Goal: Task Accomplishment & Management: Use online tool/utility

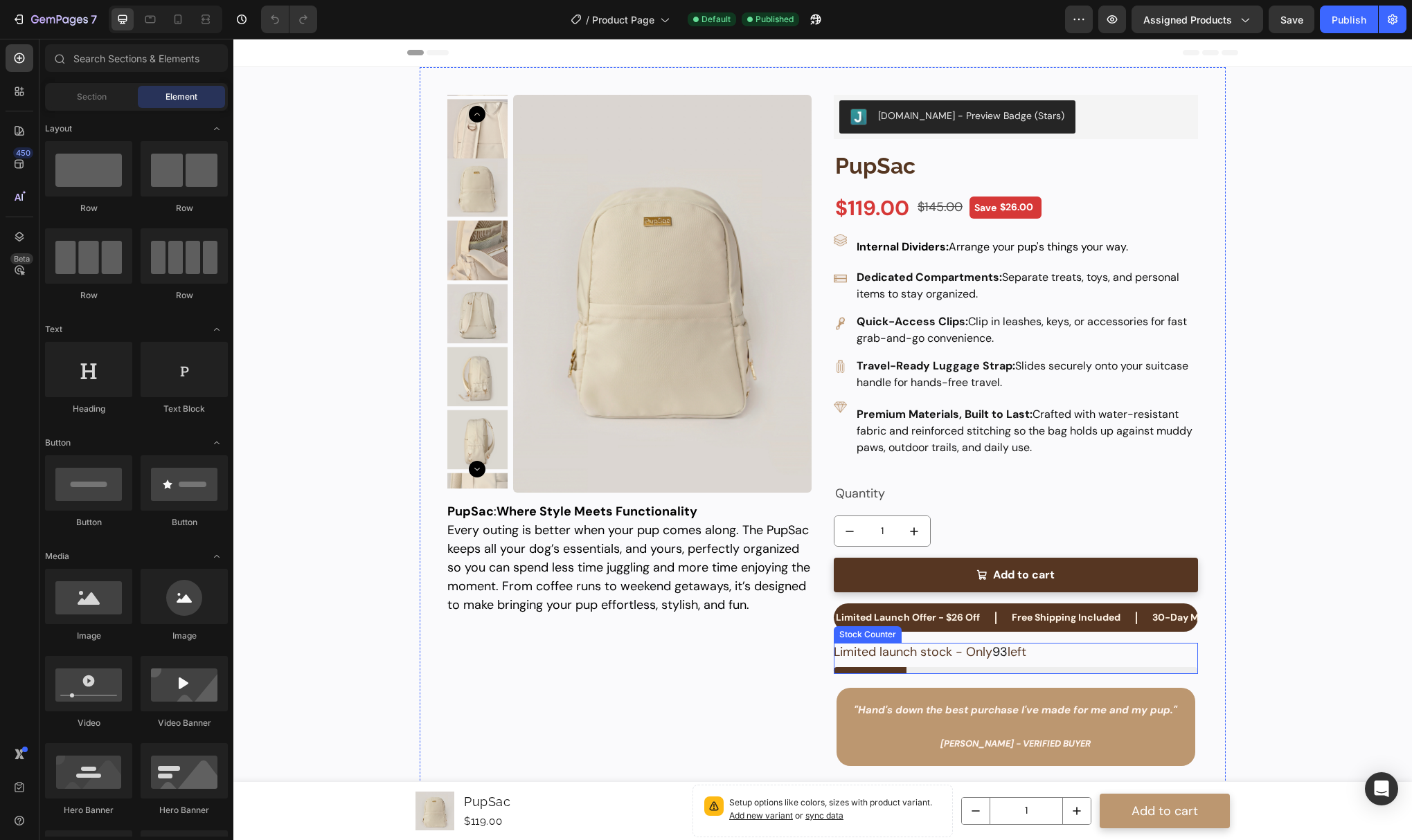
click at [948, 656] on p "Limited launch stock - Only 93 left" at bounding box center [930, 652] width 192 height 19
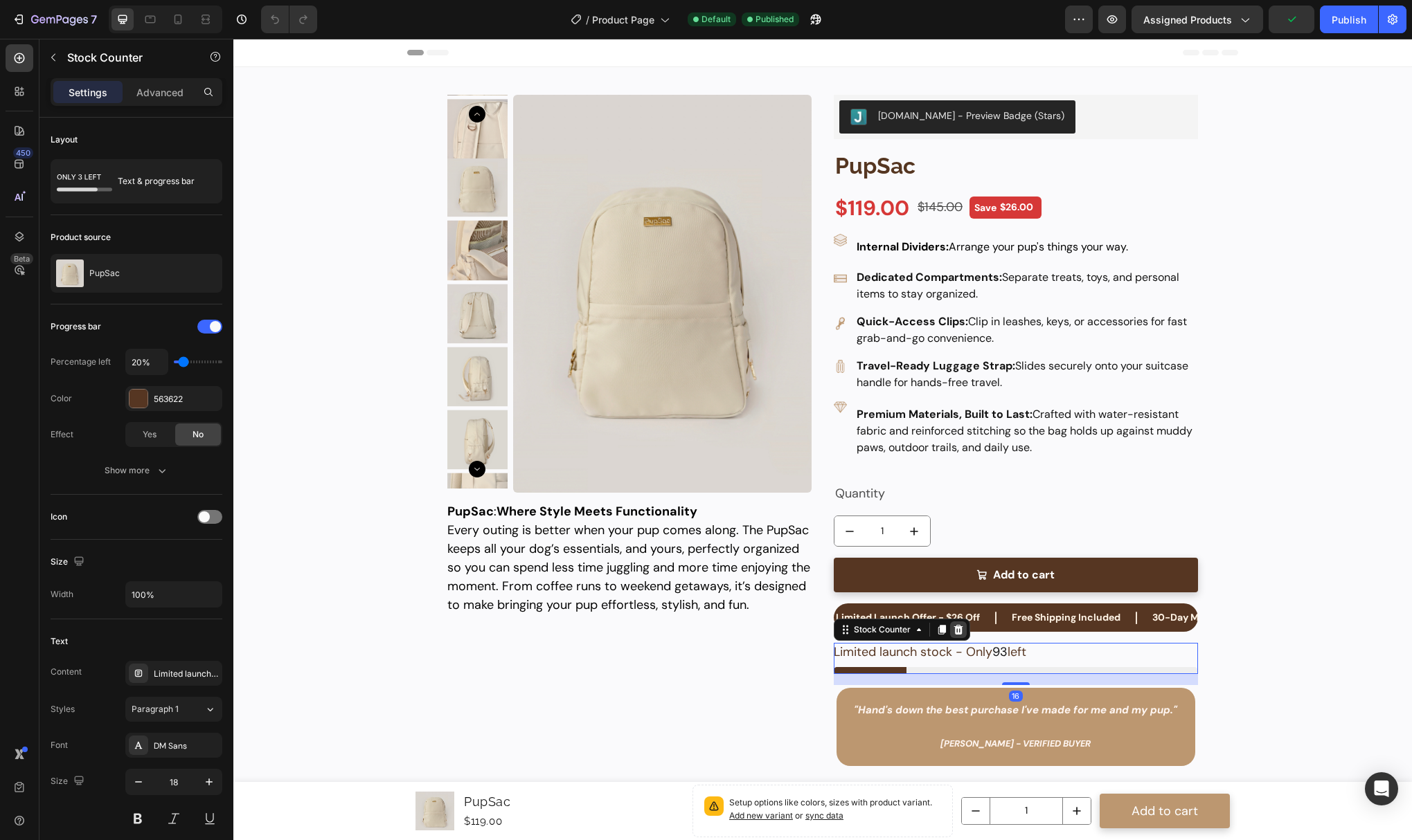
click at [954, 632] on icon at bounding box center [958, 630] width 9 height 10
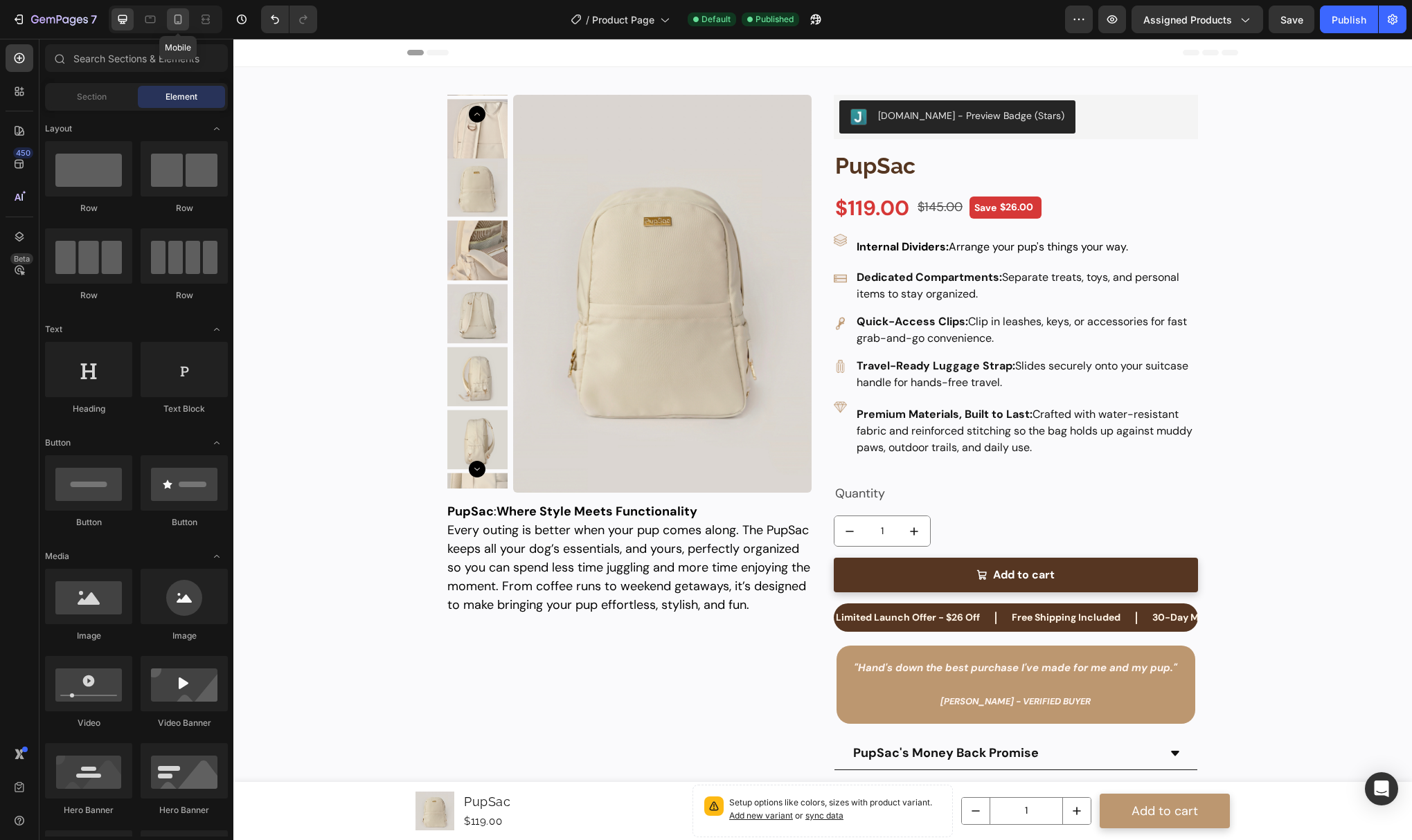
click at [171, 21] on div at bounding box center [178, 20] width 22 height 22
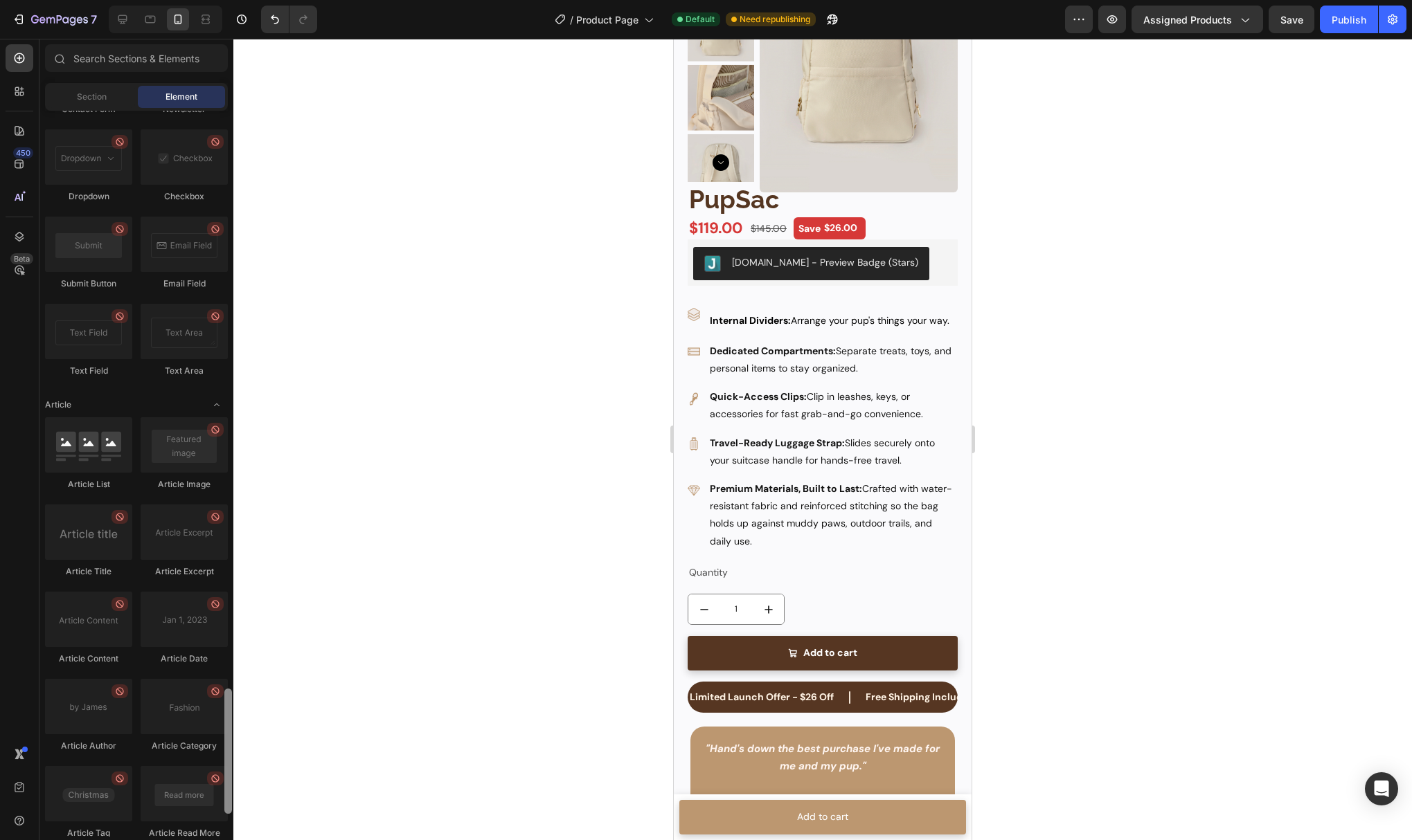
scroll to position [3467, 0]
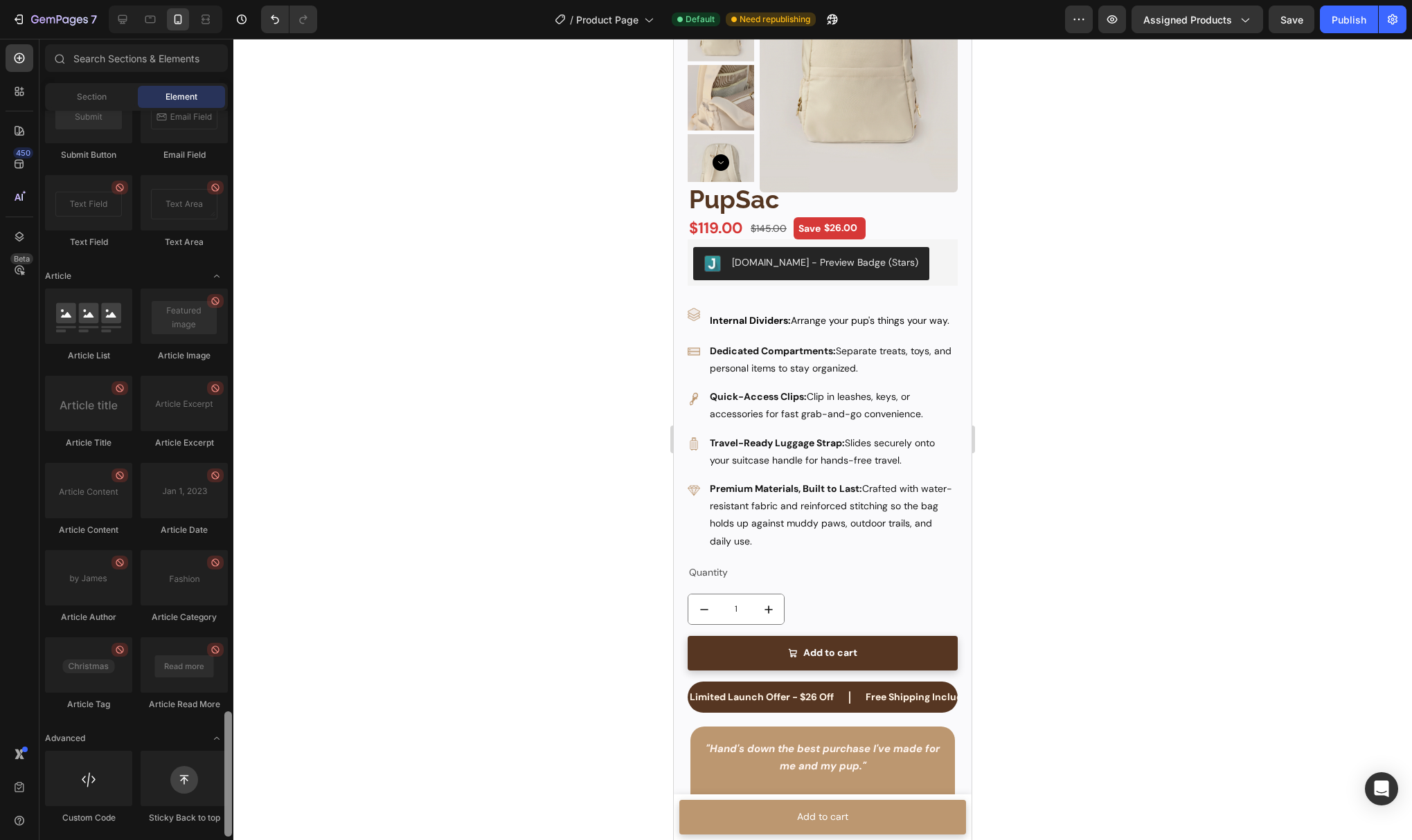
drag, startPoint x: 231, startPoint y: 222, endPoint x: 239, endPoint y: 780, distance: 558.1
click at [239, 0] on div "7 Version history / Product Page Default Need republishing Preview Assigned Pro…" at bounding box center [706, 0] width 1412 height 0
click at [166, 56] on input "text" at bounding box center [136, 58] width 183 height 27
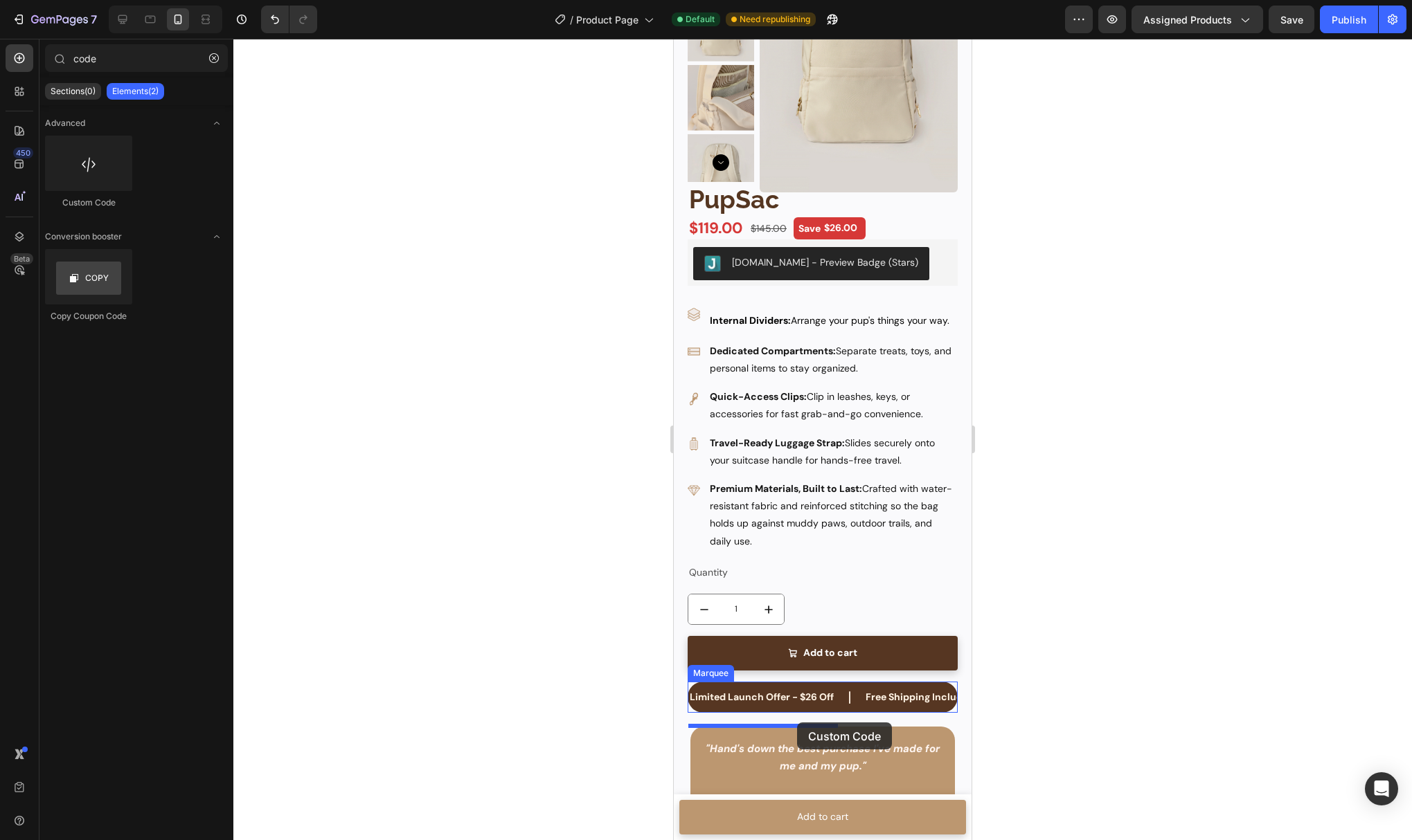
drag, startPoint x: 762, startPoint y: 205, endPoint x: 798, endPoint y: 724, distance: 520.2
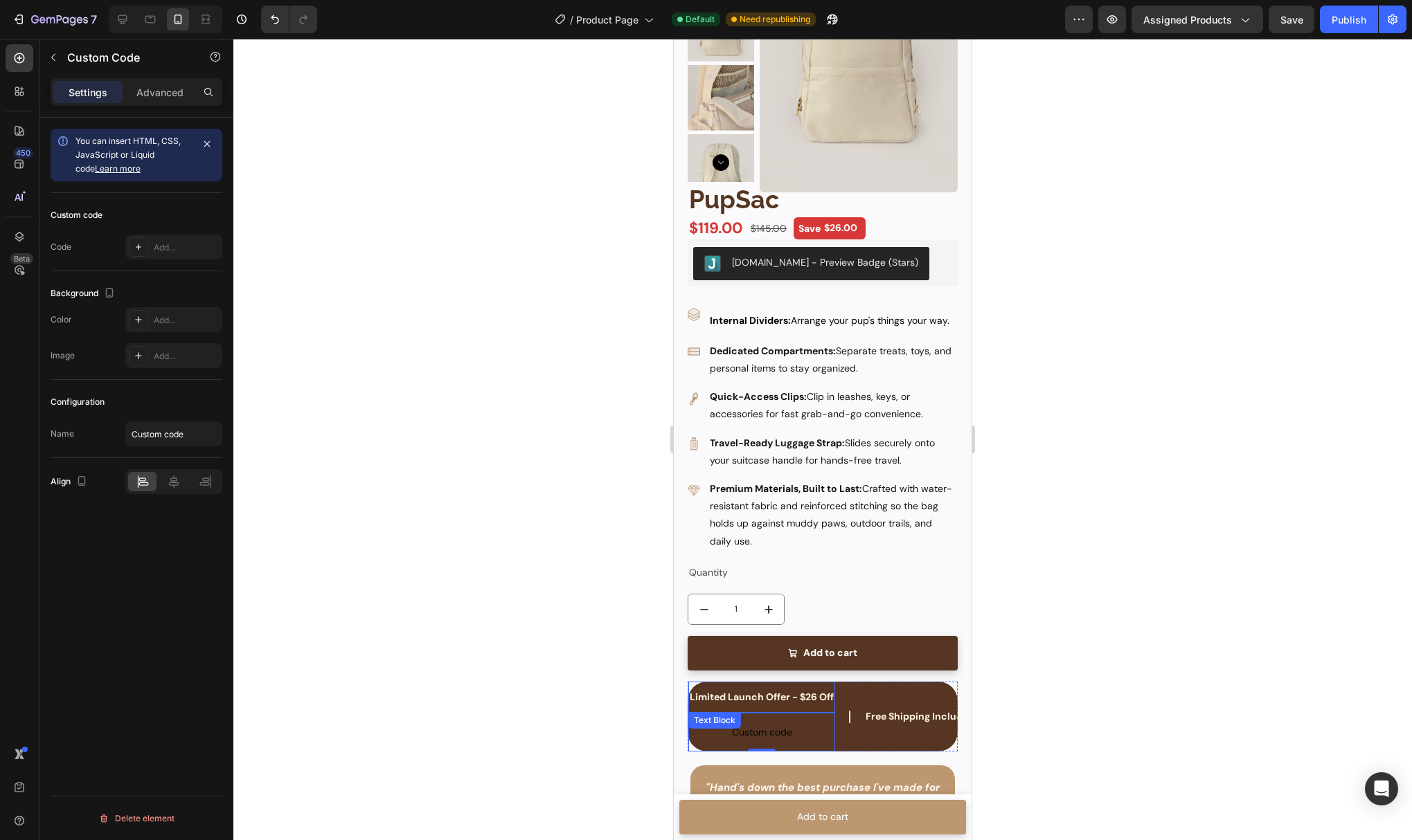
type input "cod"
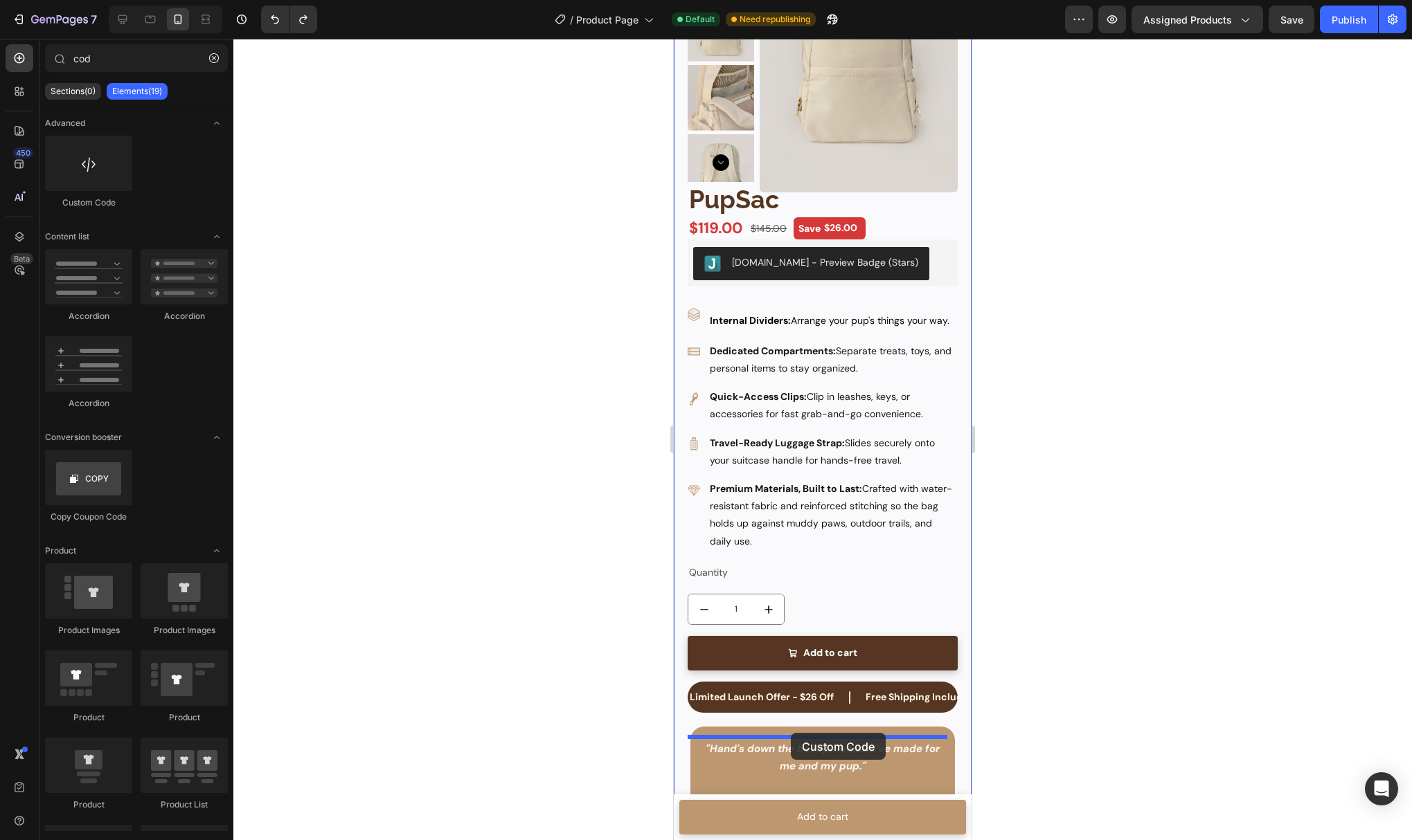
drag, startPoint x: 772, startPoint y: 204, endPoint x: 791, endPoint y: 733, distance: 529.3
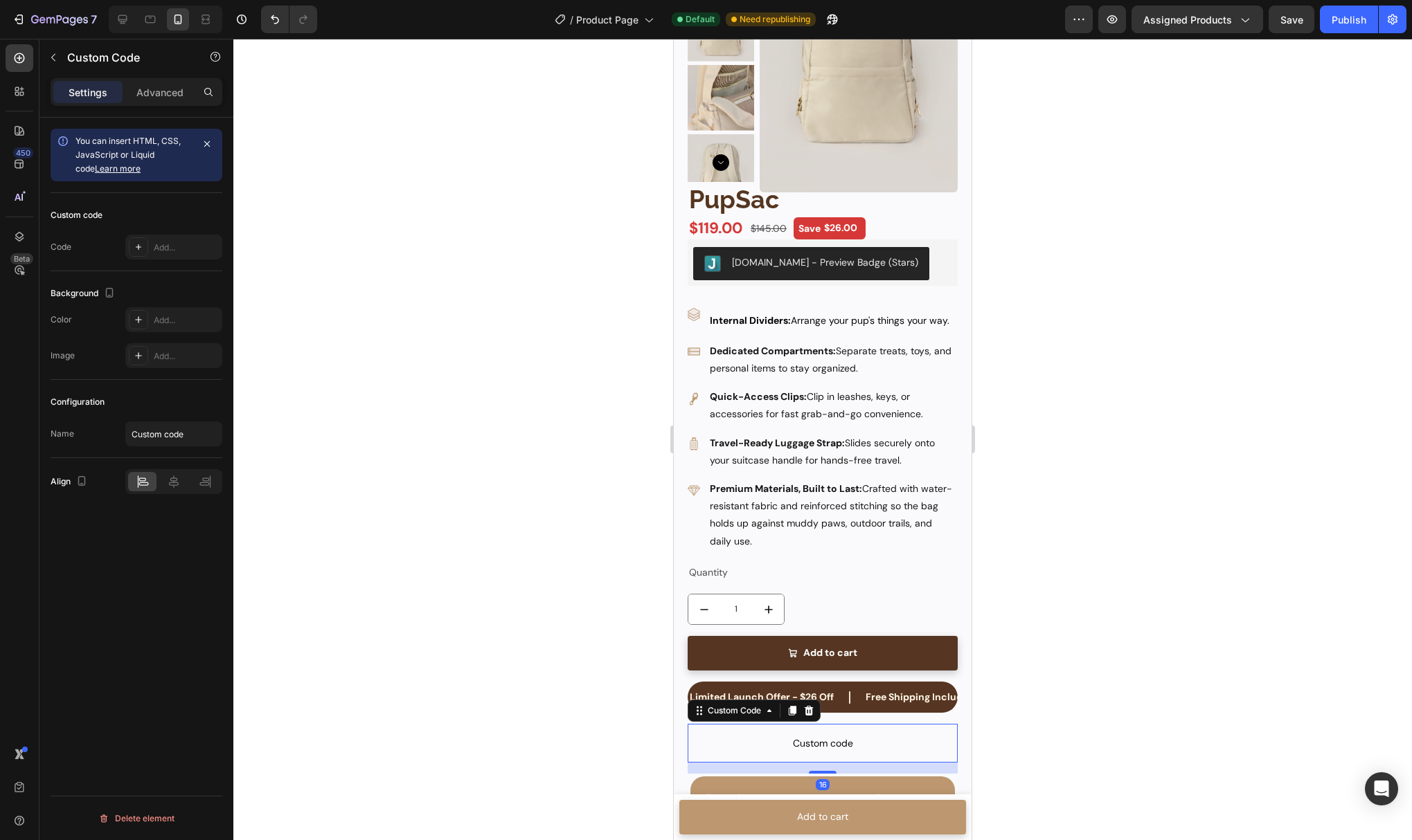
click at [815, 749] on span "Custom code" at bounding box center [822, 743] width 270 height 17
click at [166, 153] on span "You can insert HTML, CSS, JavaScript or Liquid code Learn more" at bounding box center [128, 154] width 105 height 38
click at [155, 246] on div "Add..." at bounding box center [186, 248] width 65 height 13
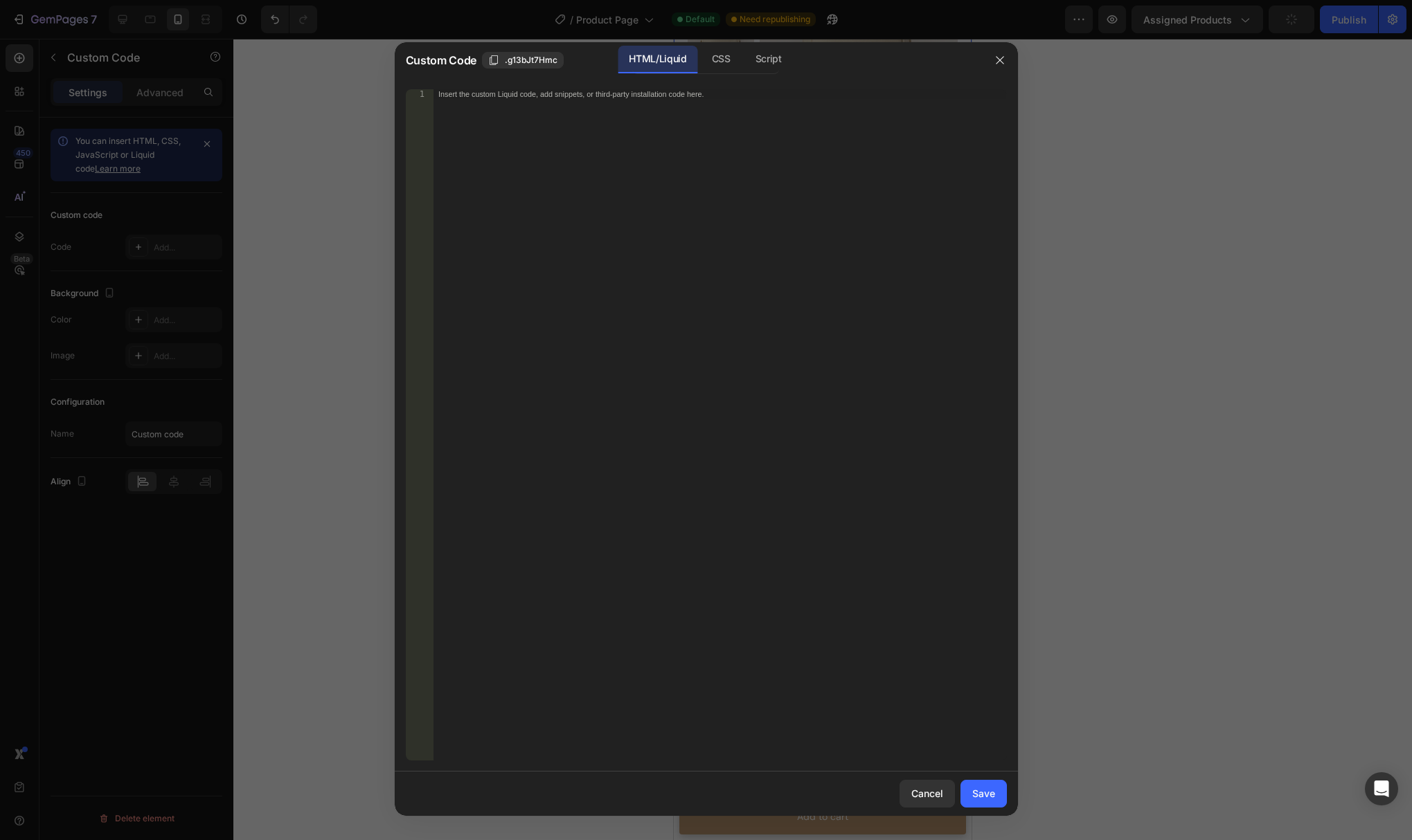
click at [602, 209] on div "Insert the custom Liquid code, add snippets, or third-party installation code h…" at bounding box center [719, 434] width 574 height 691
paste textarea "</div>"
type textarea "</div>"
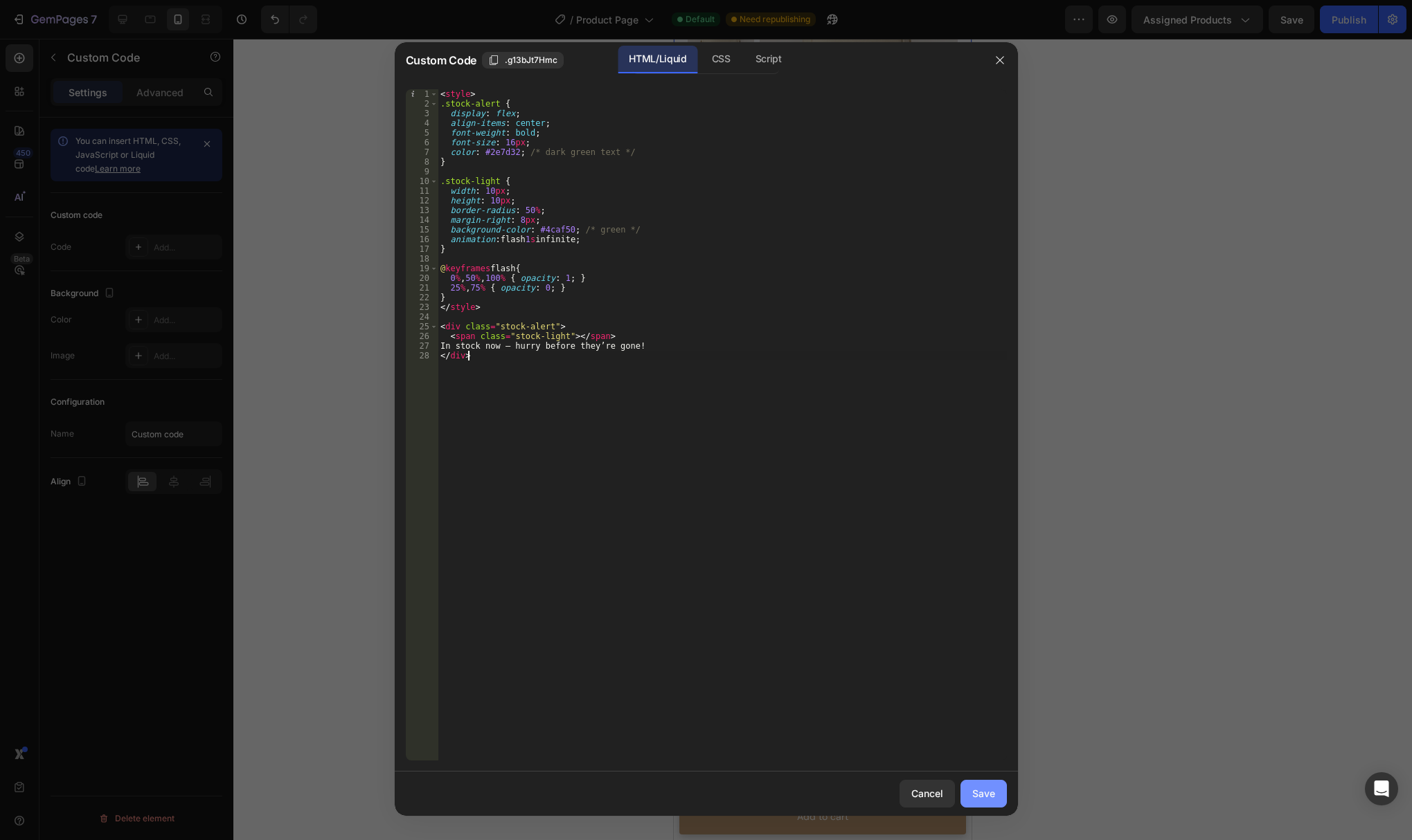
click at [986, 797] on div "Save" at bounding box center [984, 793] width 23 height 15
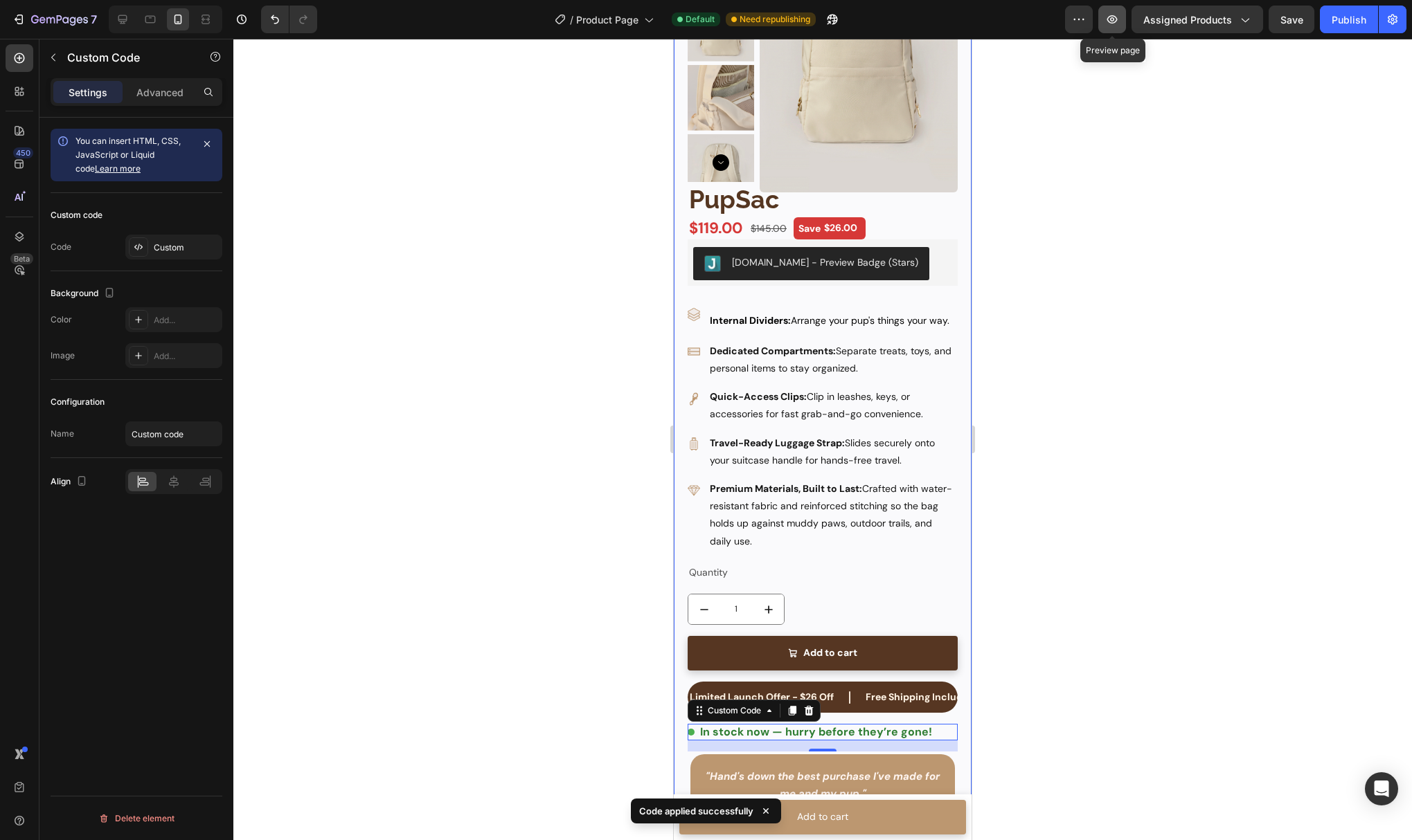
click at [1112, 15] on icon "button" at bounding box center [1112, 20] width 14 height 14
click at [174, 248] on div "Custom" at bounding box center [186, 248] width 65 height 13
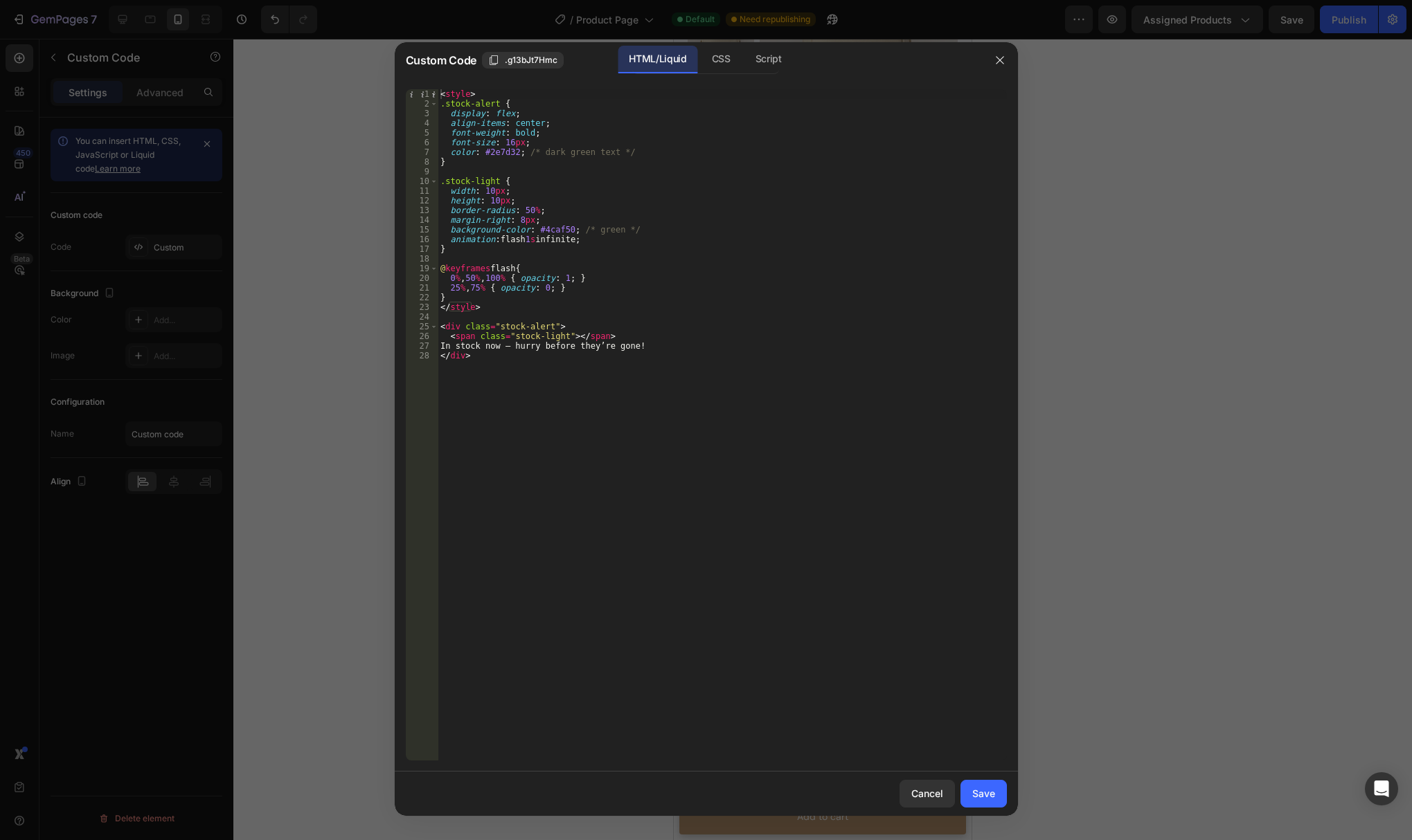
click at [663, 401] on div "< style > .stock-alert { display : flex ; align-items : center ; font-weight : …" at bounding box center [722, 434] width 569 height 691
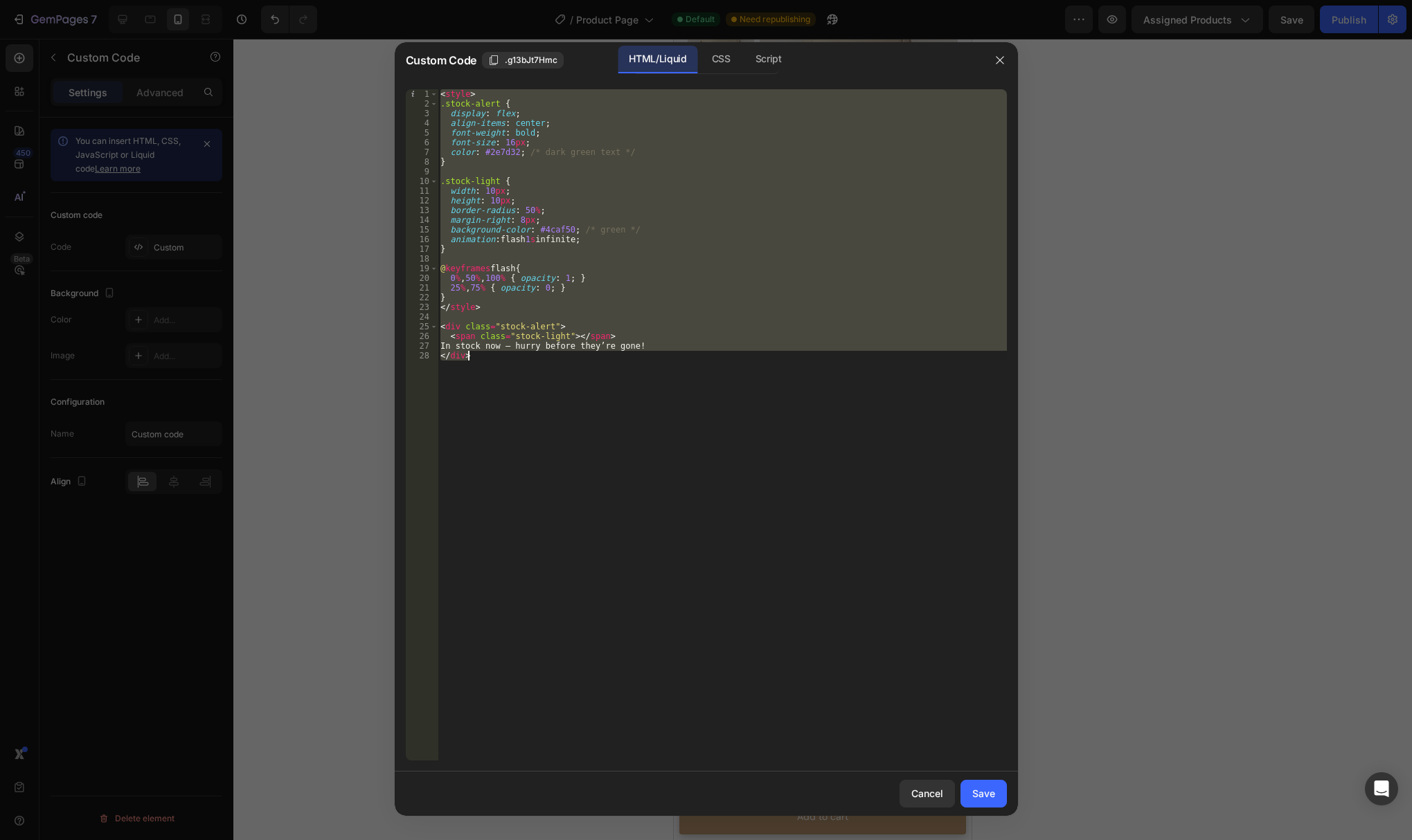
paste textarea
type textarea "</div>"
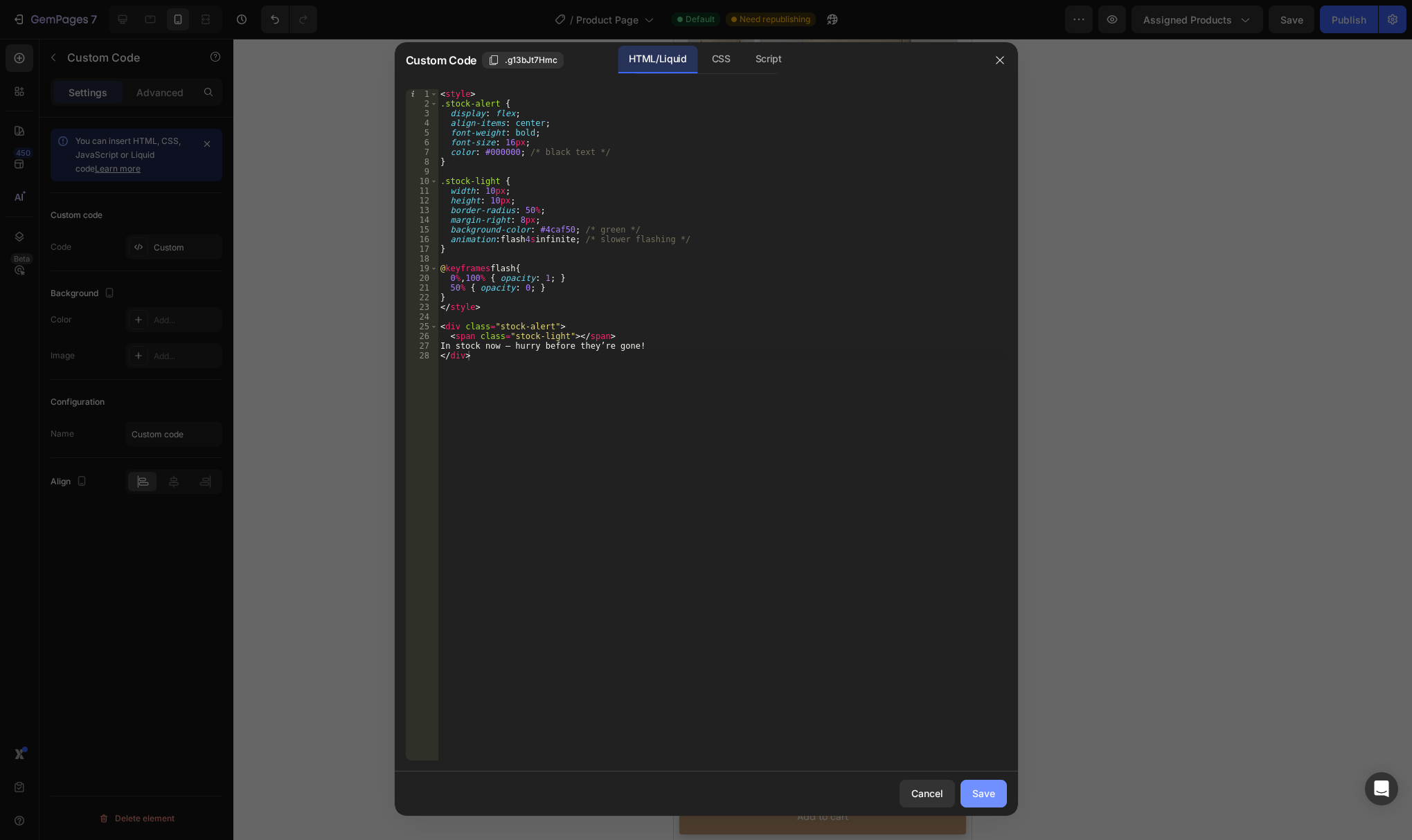
click at [980, 802] on button "Save" at bounding box center [984, 794] width 46 height 27
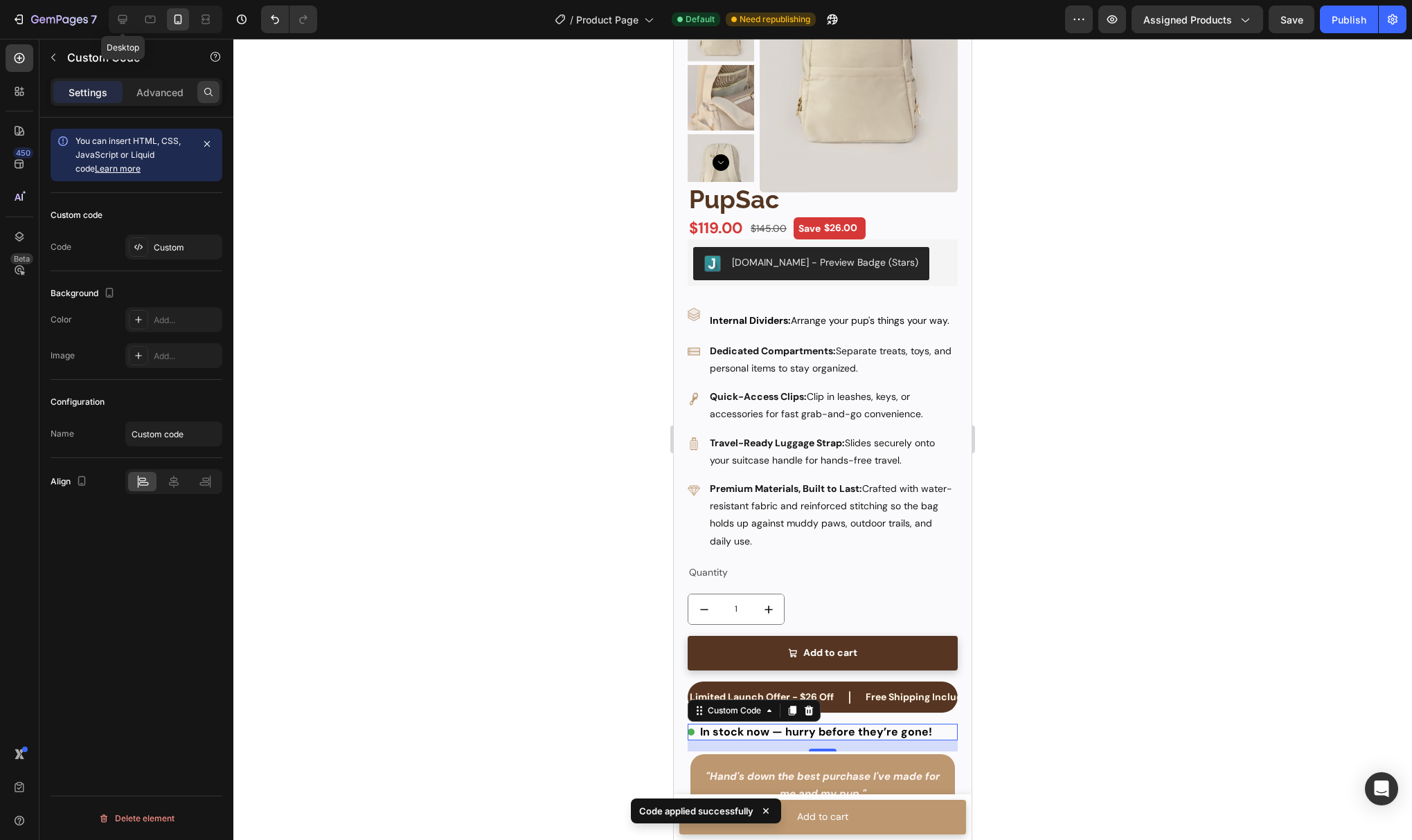
drag, startPoint x: 124, startPoint y: 20, endPoint x: 207, endPoint y: 101, distance: 116.0
click at [123, 20] on icon at bounding box center [123, 20] width 9 height 9
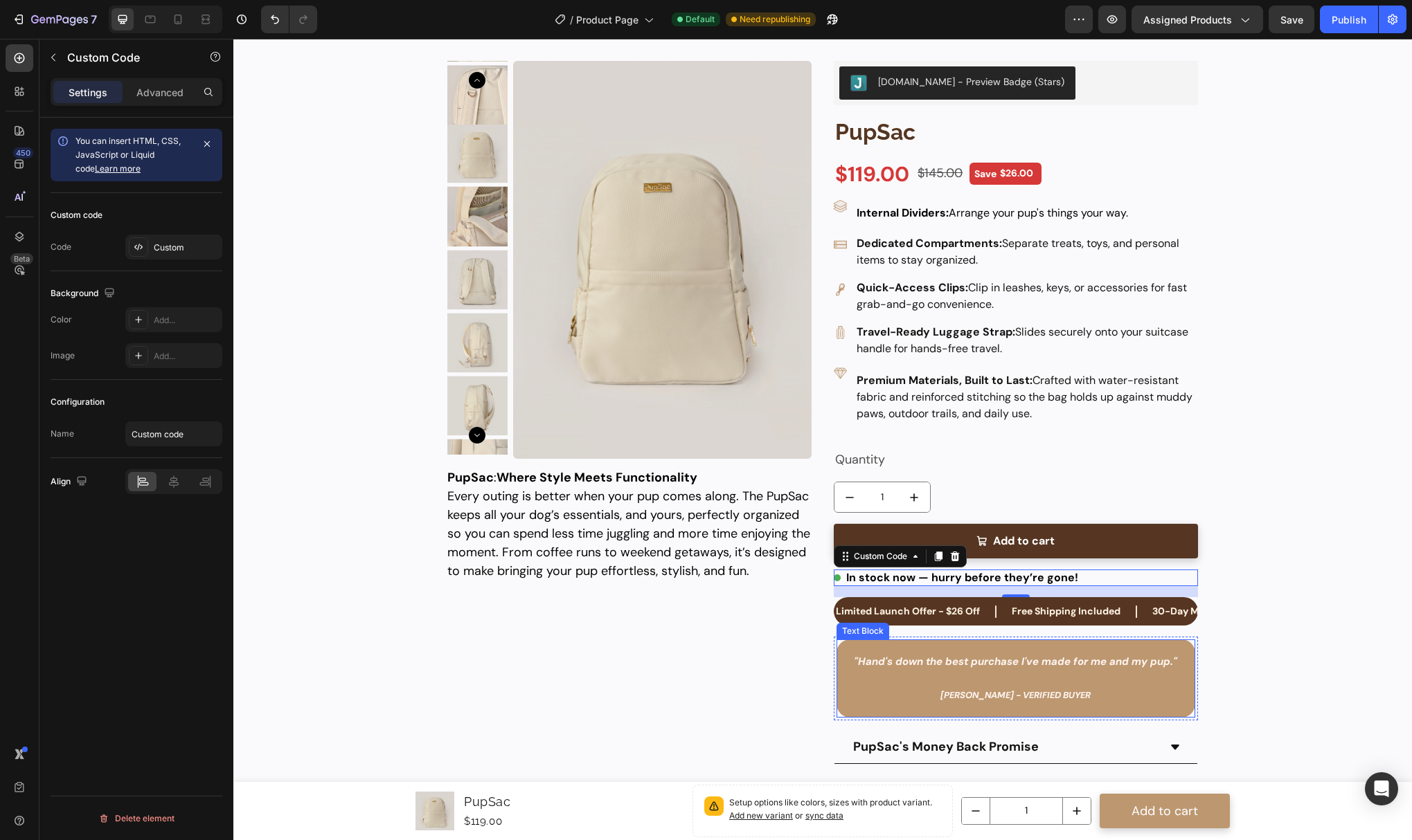
scroll to position [32, 0]
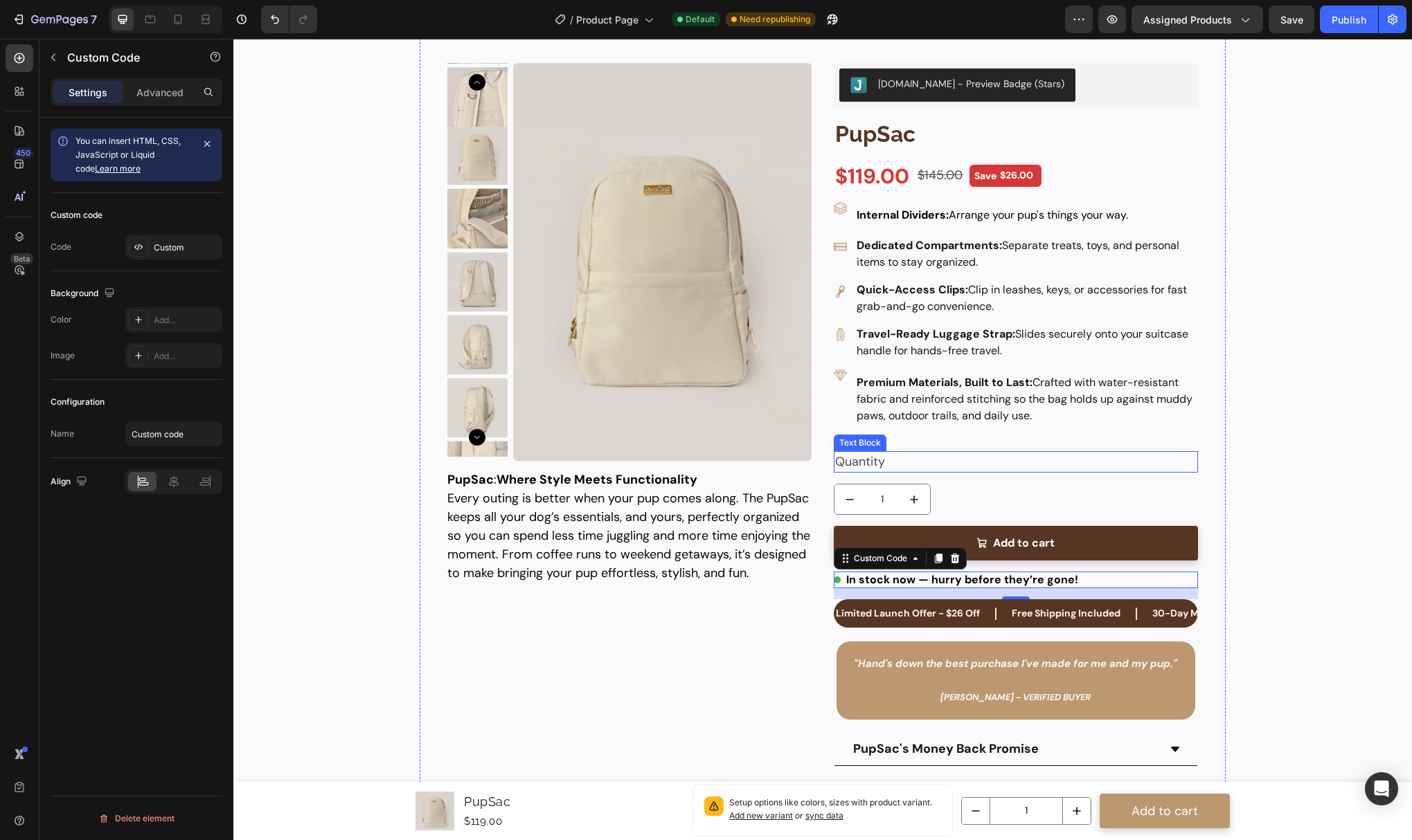
click at [1104, 454] on div "Quantity" at bounding box center [1016, 462] width 364 height 22
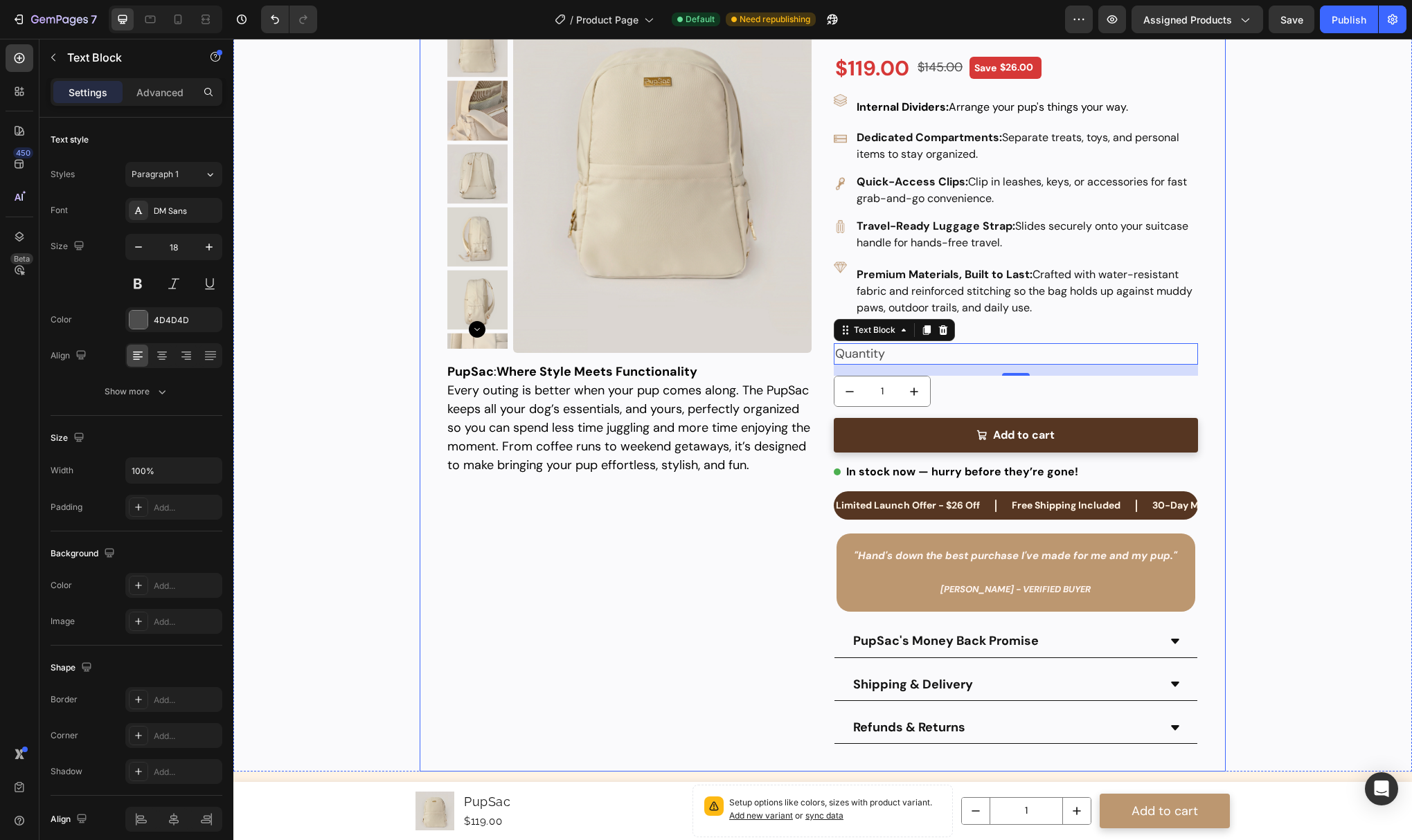
scroll to position [194, 0]
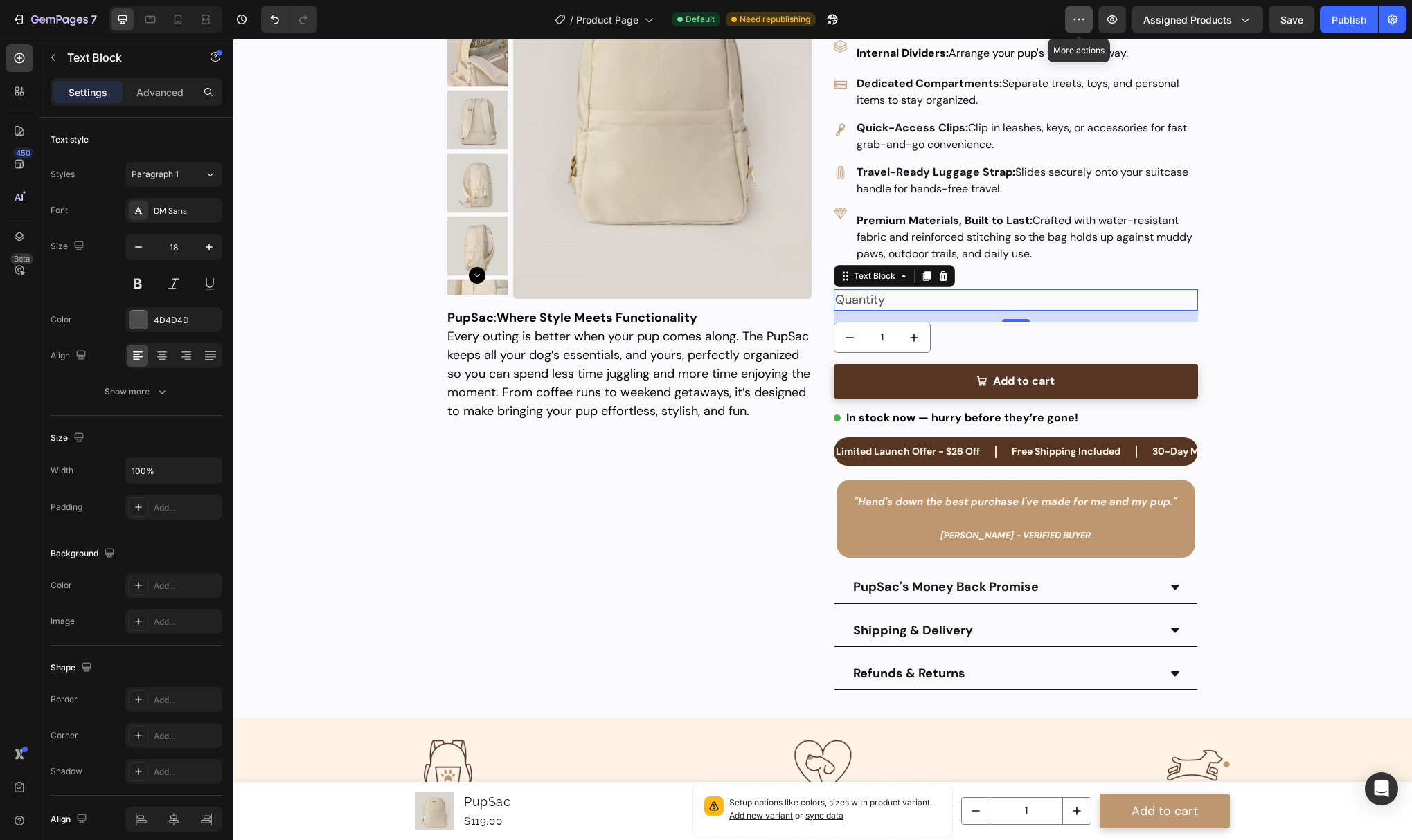
click at [1079, 7] on button "button" at bounding box center [1078, 19] width 27 height 27
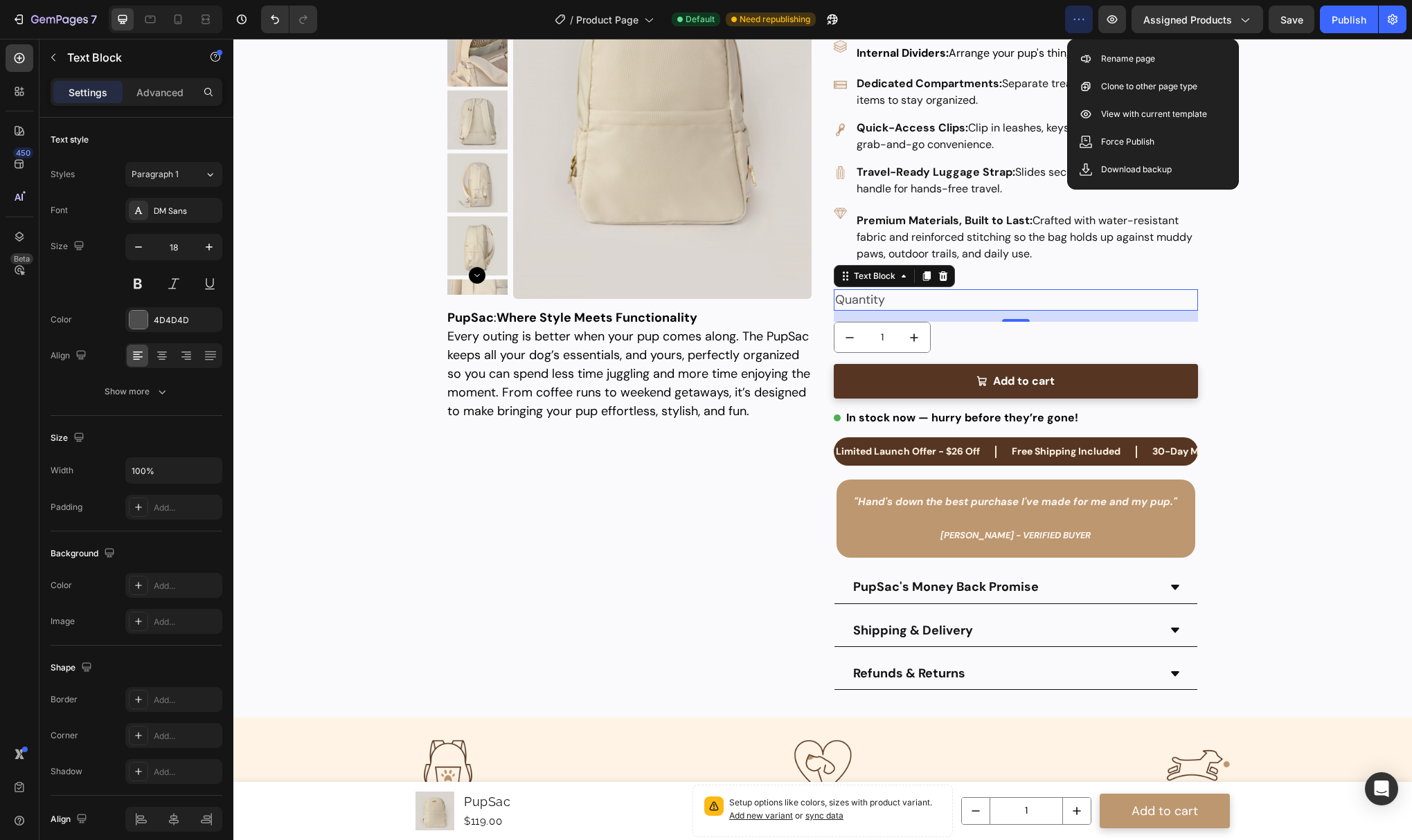
click at [1075, 9] on button "button" at bounding box center [1078, 19] width 27 height 27
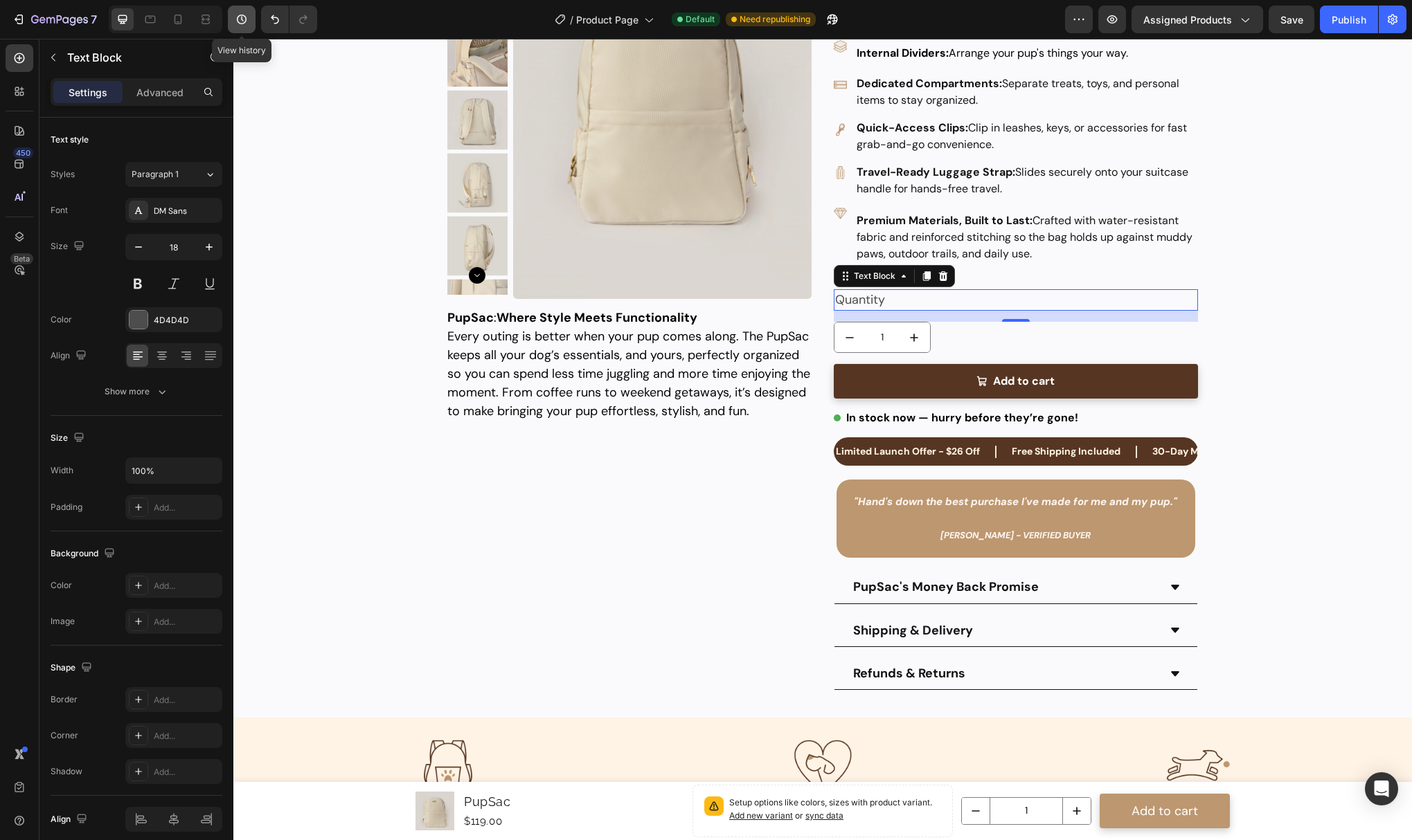
click at [240, 18] on icon "button" at bounding box center [242, 20] width 14 height 14
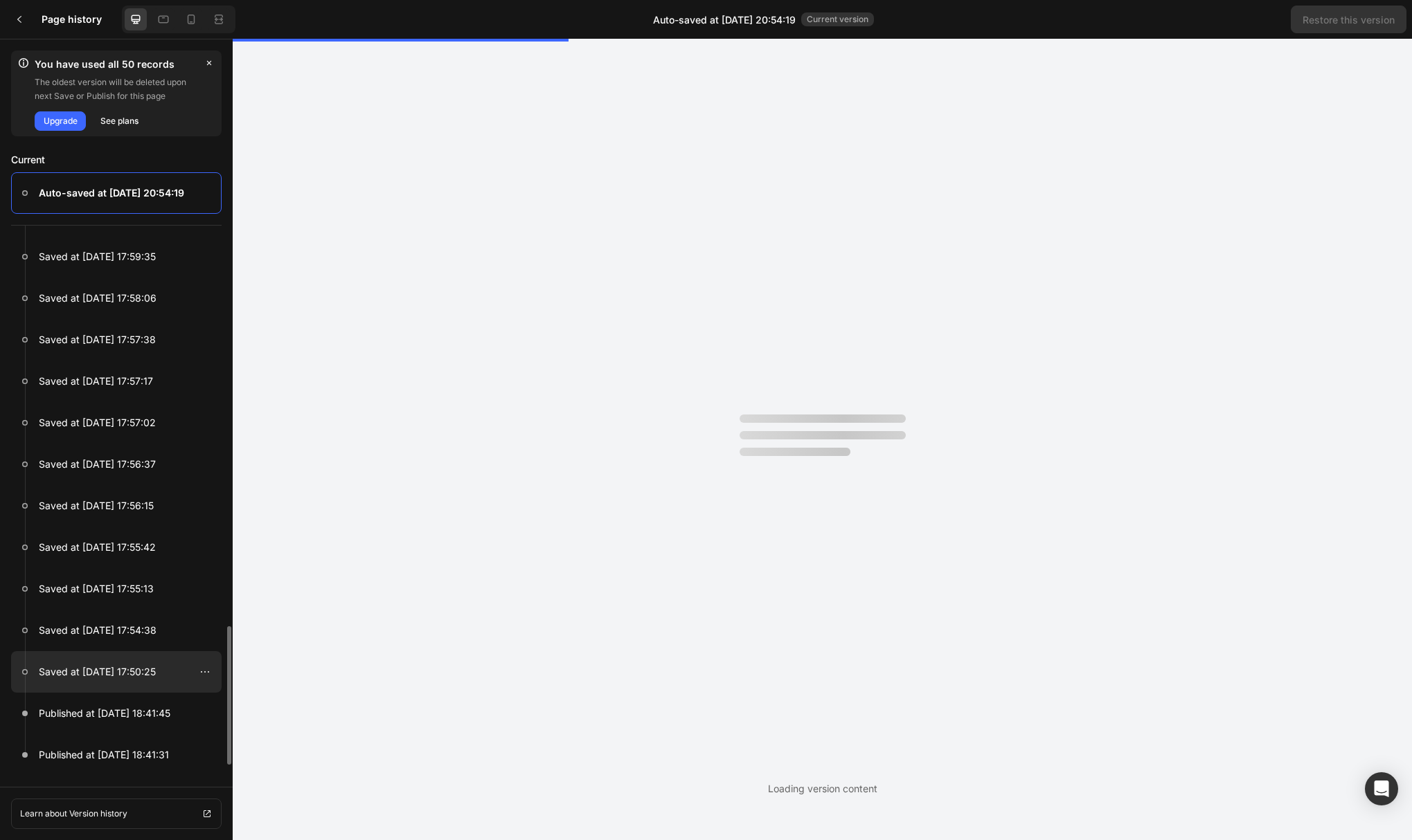
scroll to position [1573, 0]
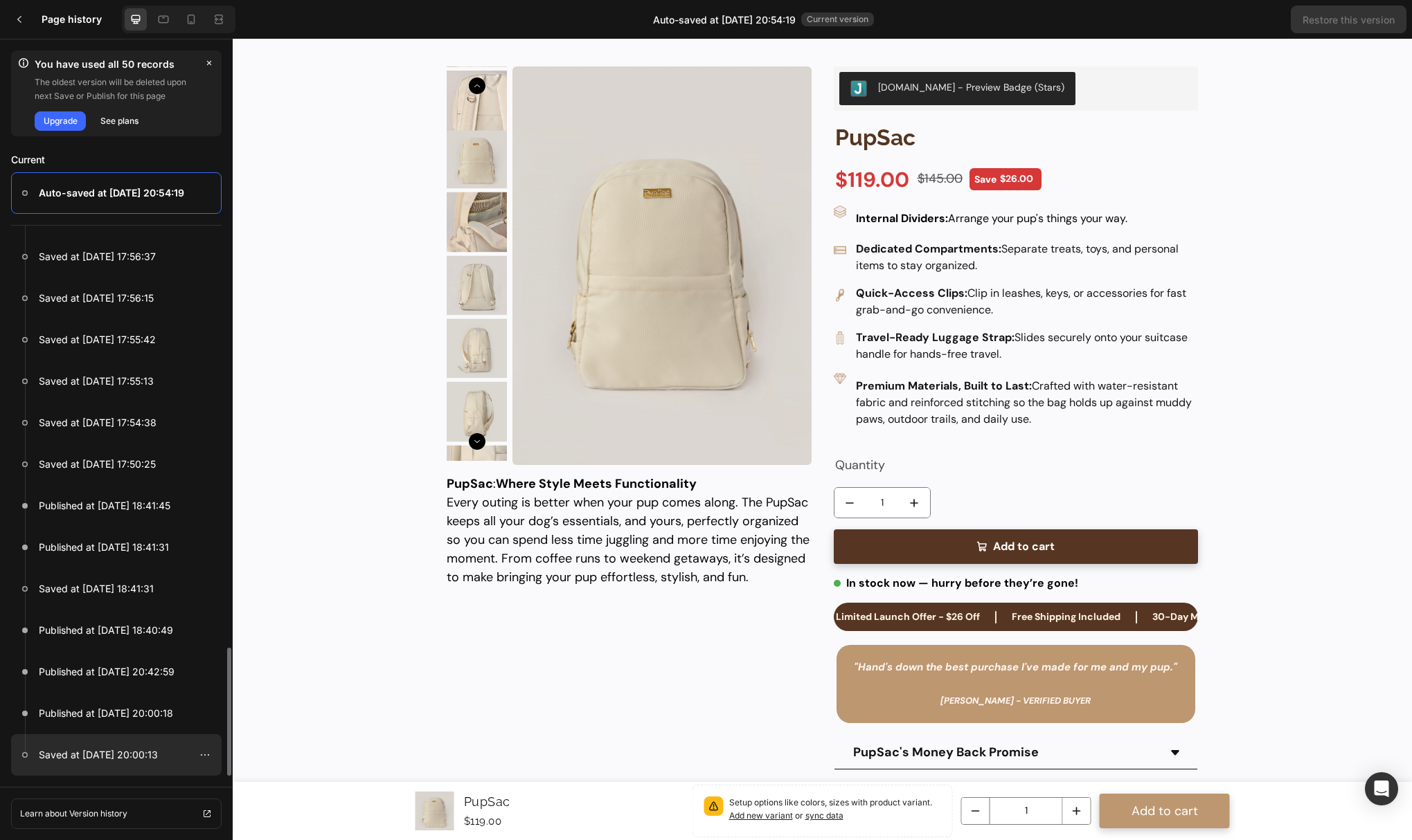
click at [149, 742] on div at bounding box center [117, 754] width 211 height 41
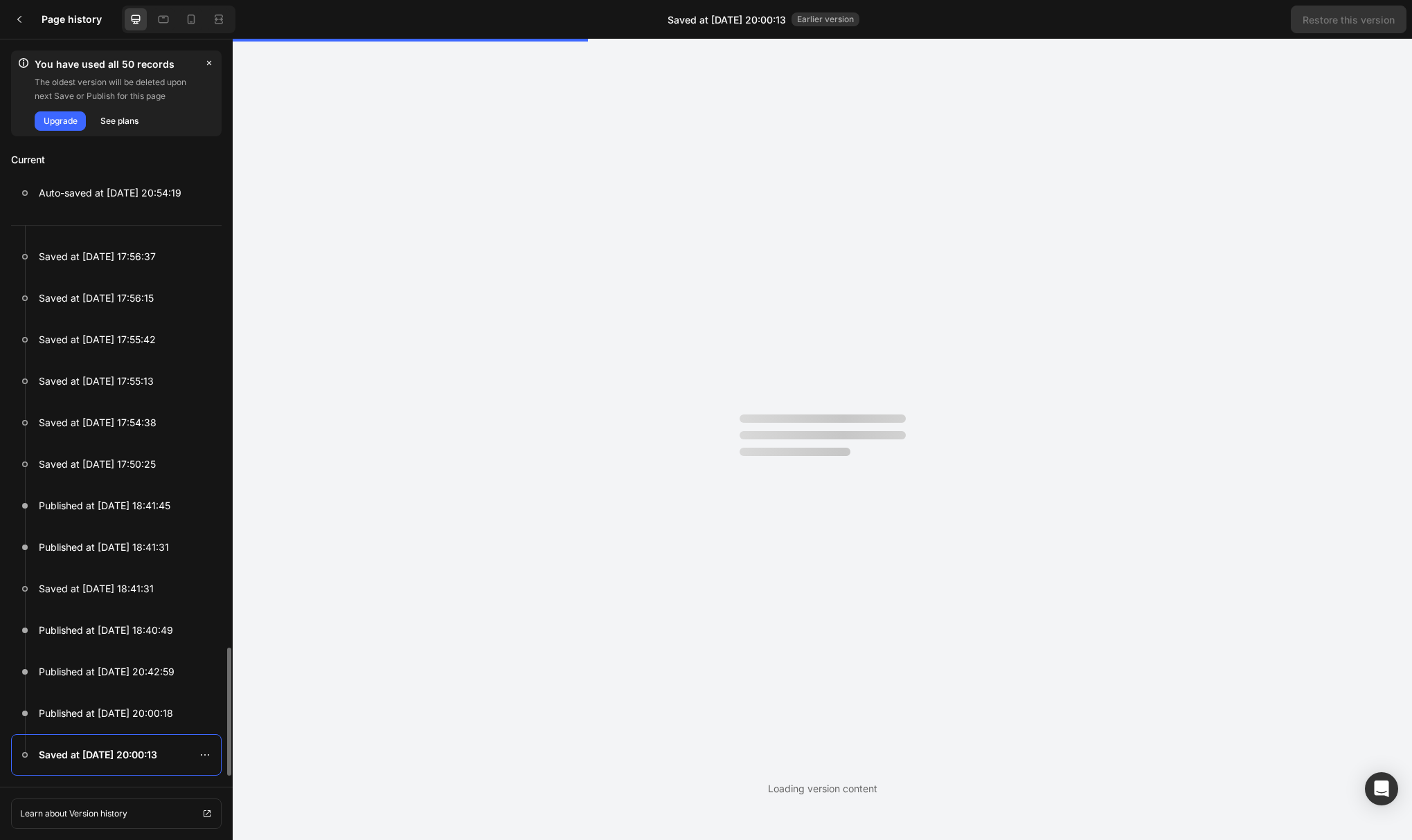
scroll to position [0, 0]
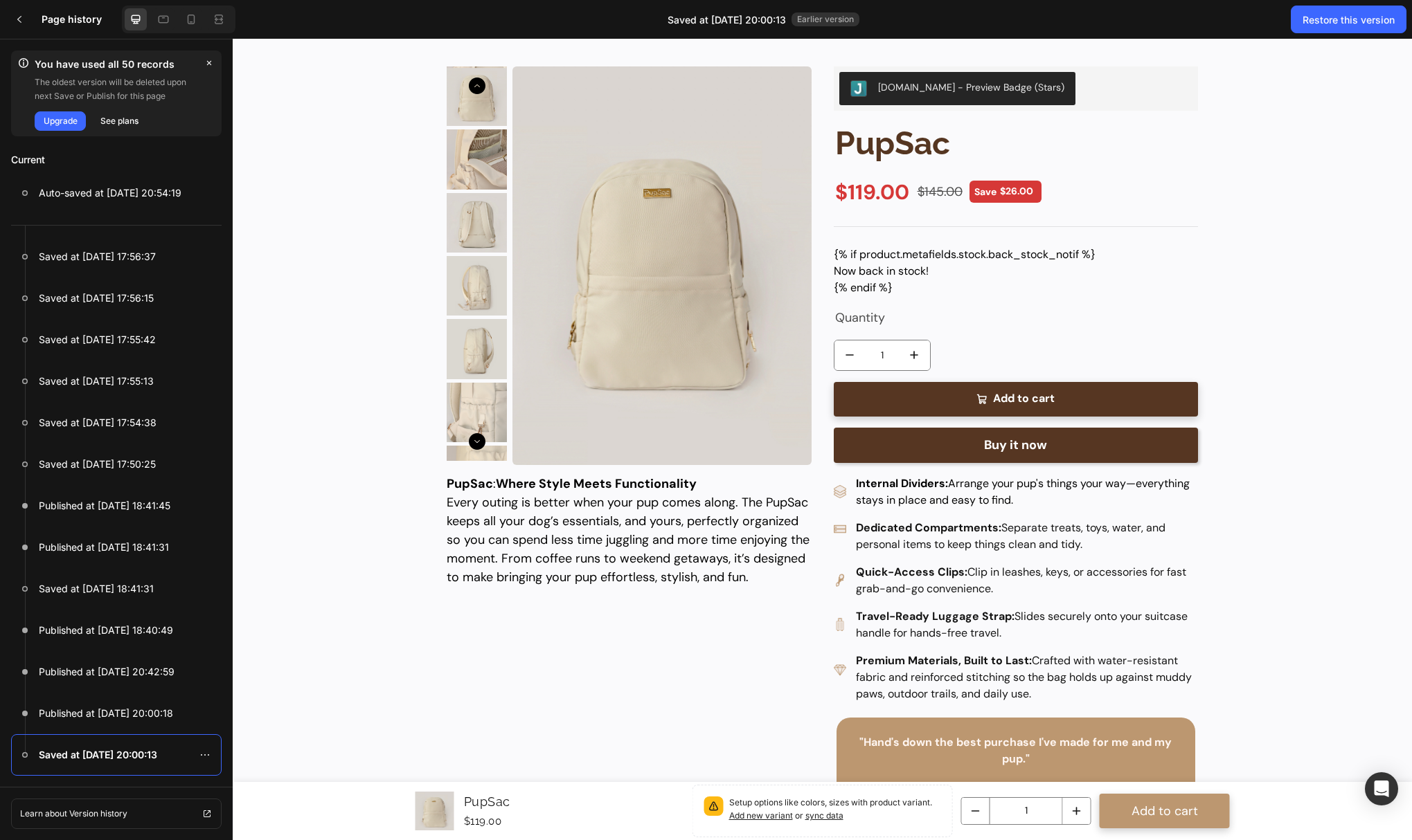
click at [852, 263] on div "Now back in stock!" at bounding box center [1016, 272] width 364 height 17
click at [867, 279] on div "{% if product.metafields.stock.back_stock_notif %} Now back in stock! {% endif …" at bounding box center [1016, 271] width 364 height 50
drag, startPoint x: 824, startPoint y: 251, endPoint x: 868, endPoint y: 266, distance: 46.5
click at [868, 265] on div "Product Images PupSac Product Title $119.00 Product Price Product Price $145.00…" at bounding box center [822, 507] width 806 height 938
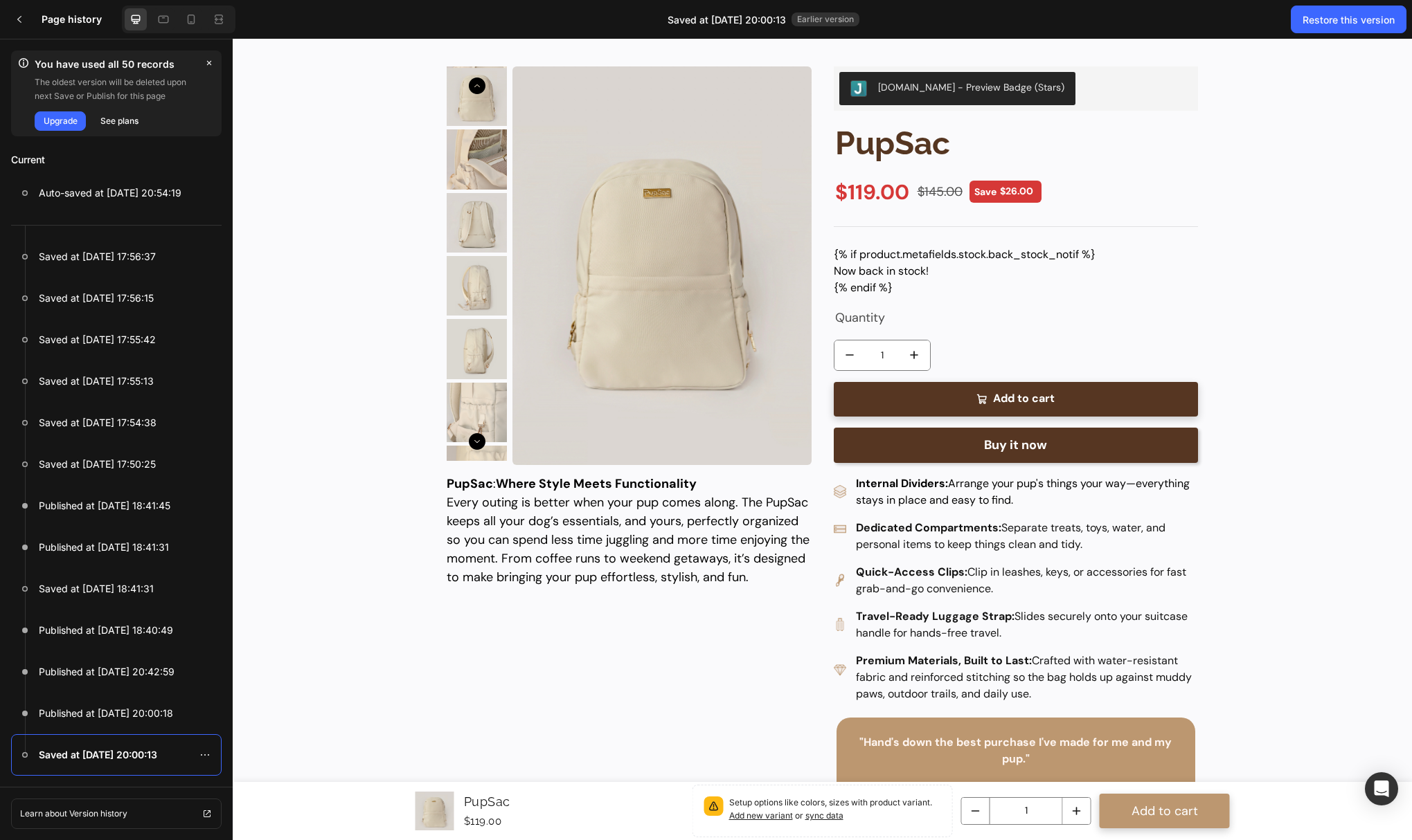
drag, startPoint x: 890, startPoint y: 291, endPoint x: 830, endPoint y: 255, distance: 70.0
click at [834, 255] on div "{% if product.metafields.stock.back_stock_notif %} Now back in stock! {% endif …" at bounding box center [1016, 271] width 364 height 50
click at [20, 20] on icon at bounding box center [20, 20] width 11 height 11
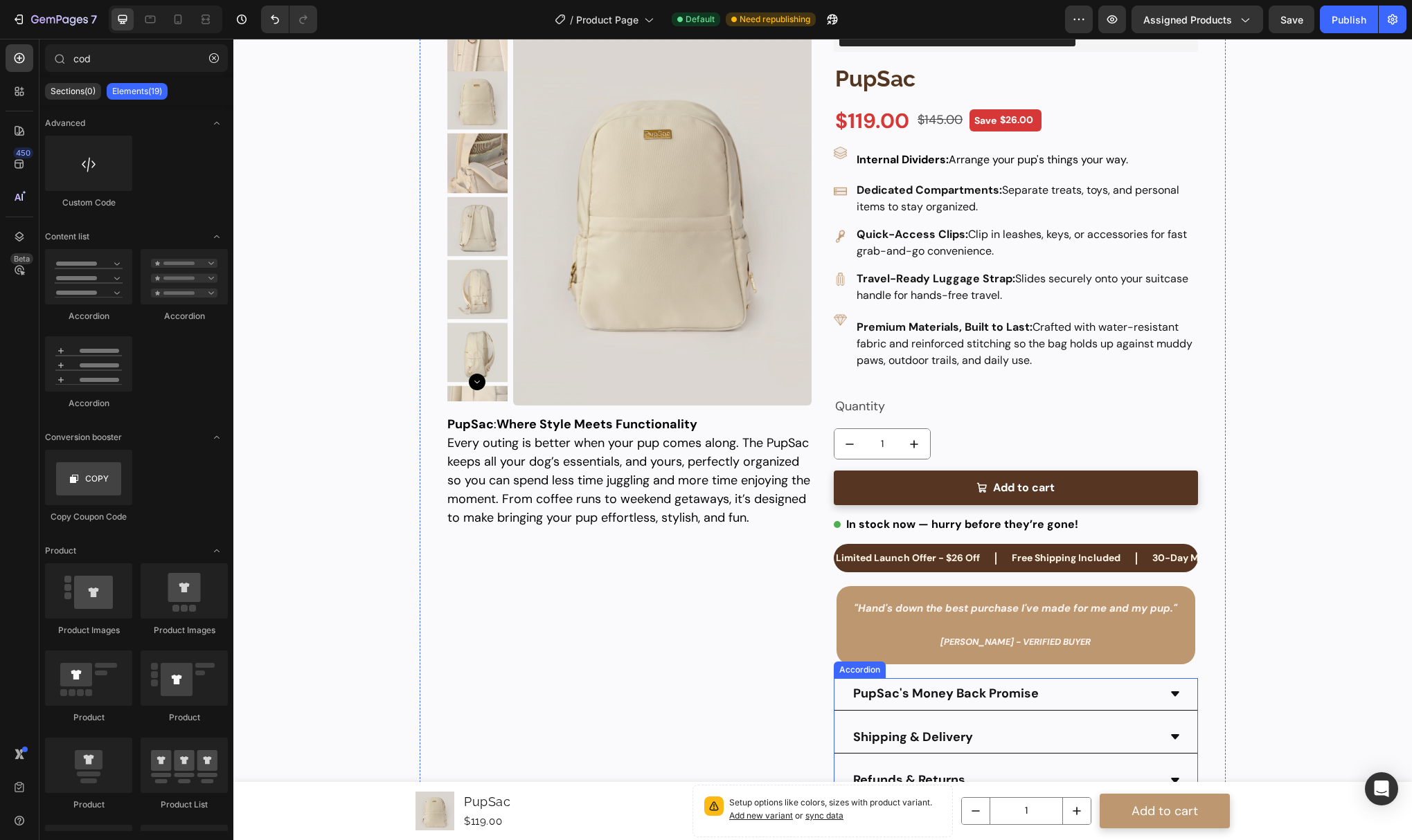
scroll to position [324, 0]
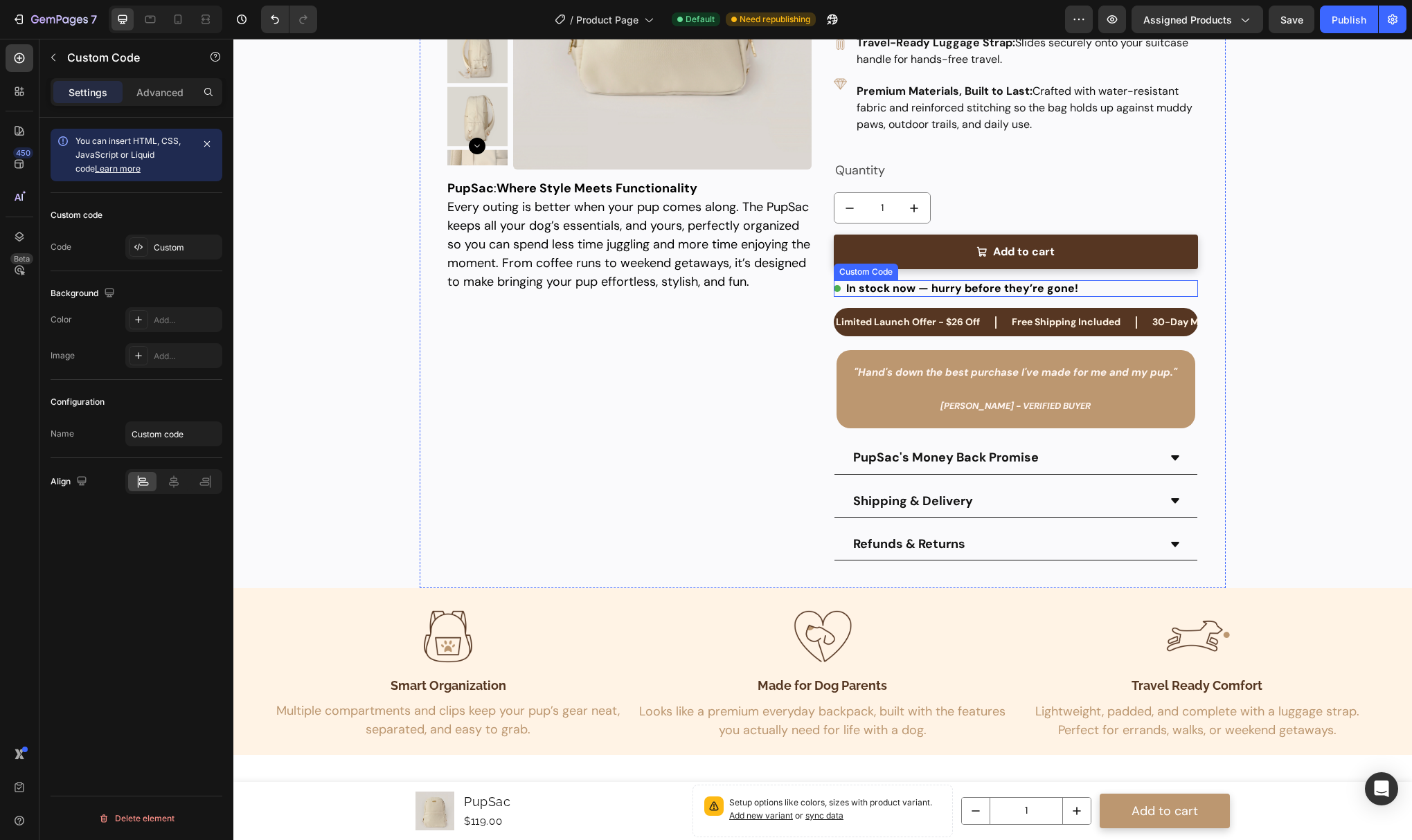
click at [909, 290] on div "In stock now — hurry before they’re gone!" at bounding box center [1016, 288] width 364 height 17
click at [177, 250] on div "Custom" at bounding box center [186, 248] width 65 height 13
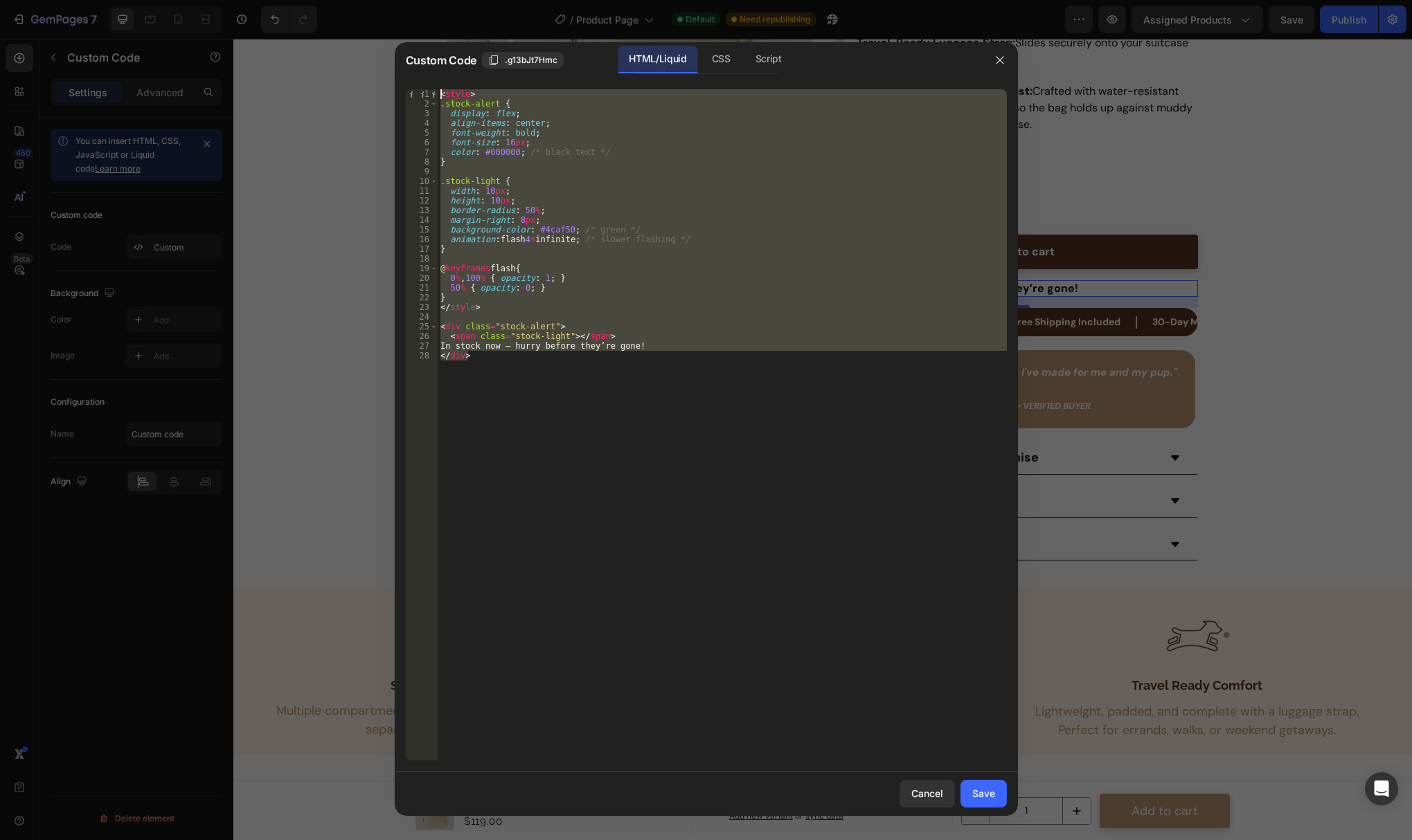
drag, startPoint x: 503, startPoint y: 393, endPoint x: 439, endPoint y: 40, distance: 358.8
click at [439, 40] on div "Custom Code .g13bJt7Hmc HTML/Liquid CSS Script </div> 1 2 3 4 5 6 7 8 9 10 11 1…" at bounding box center [706, 420] width 1412 height 840
type textarea "<style> .stock-alert {"
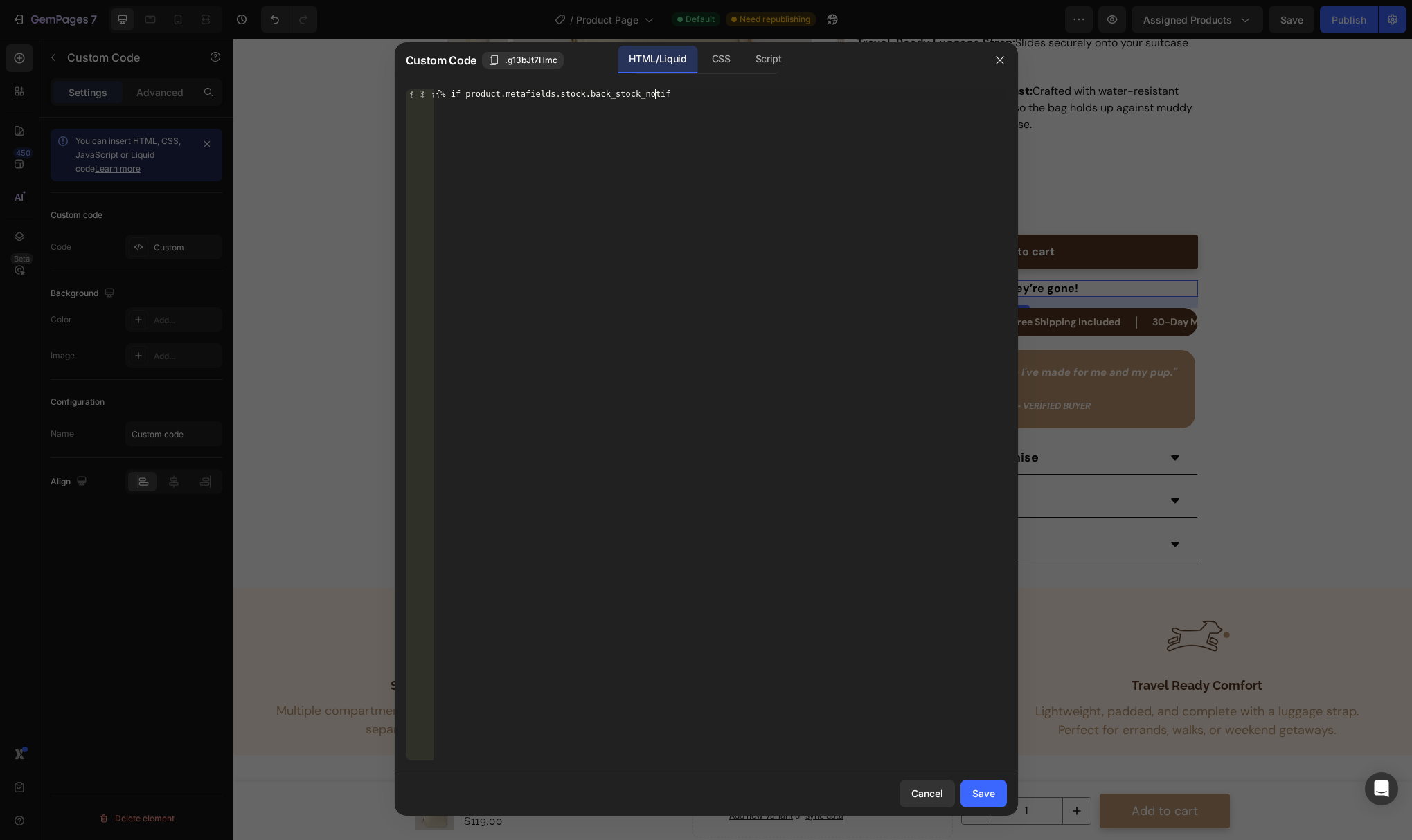
scroll to position [0, 18]
type textarea "{% if product.metafields.stock.back_stock_notif %}"
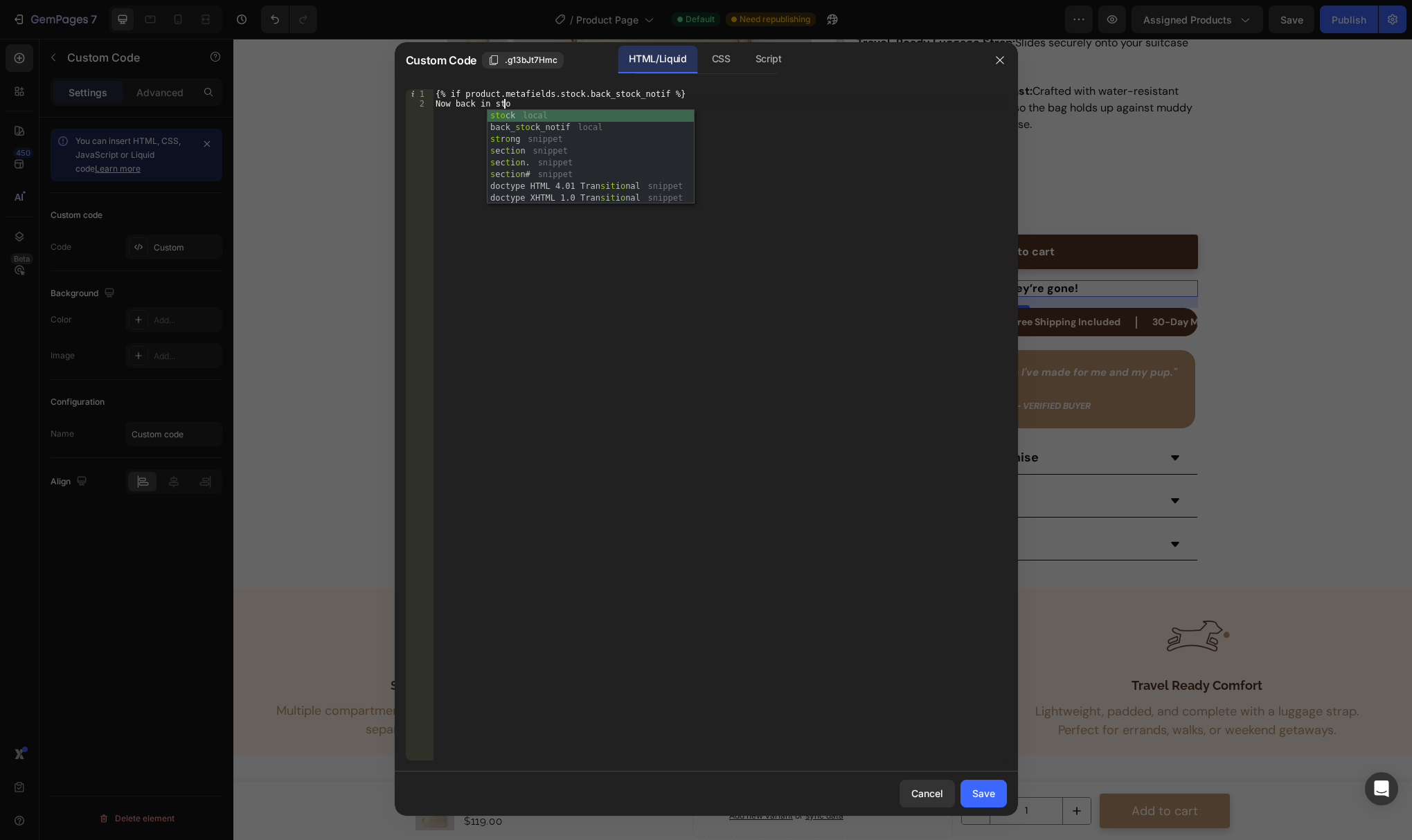
scroll to position [0, 6]
type textarea "Now back in stock!"
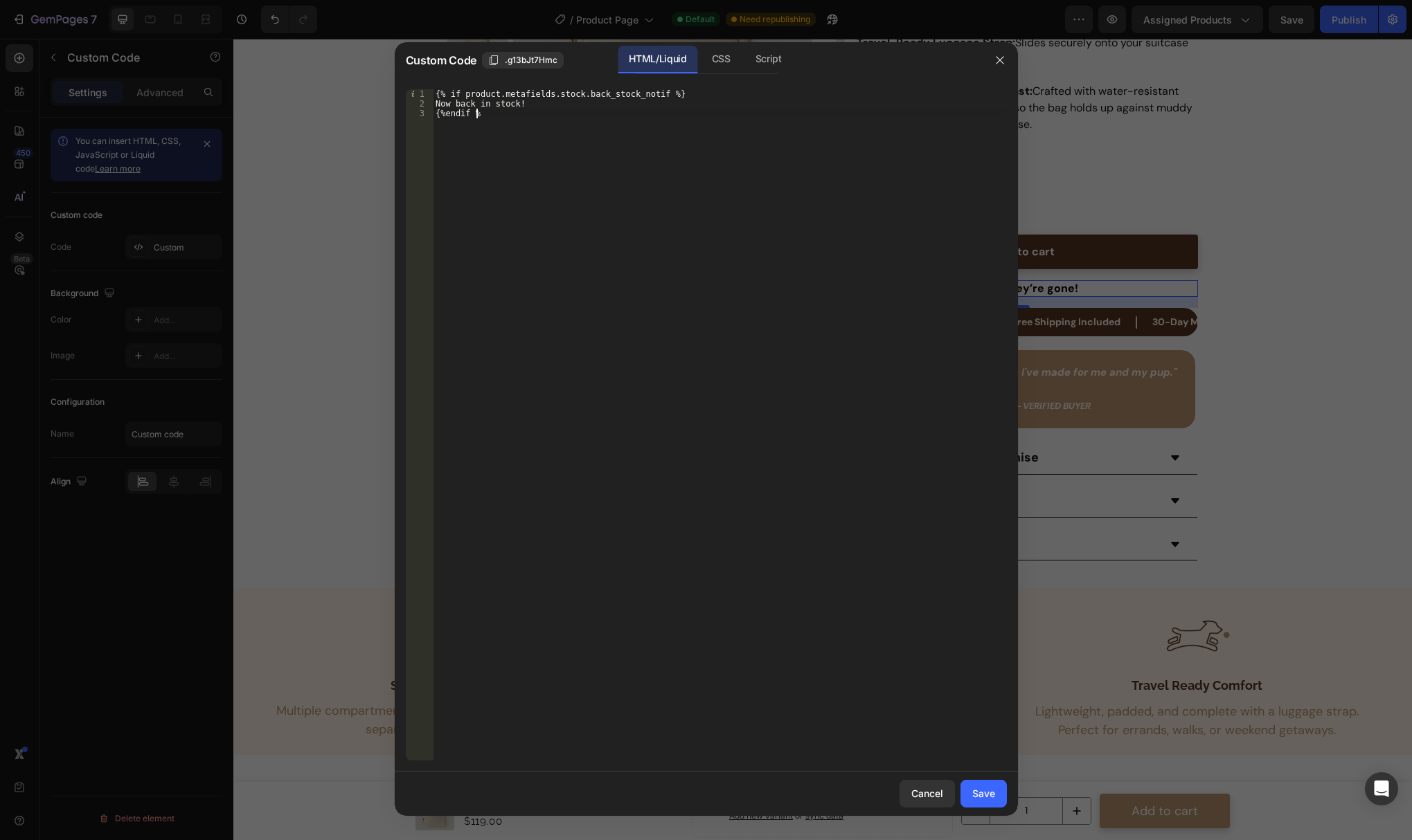
scroll to position [0, 4]
type textarea "{%endif %}"
click at [987, 792] on div "Save" at bounding box center [984, 793] width 23 height 15
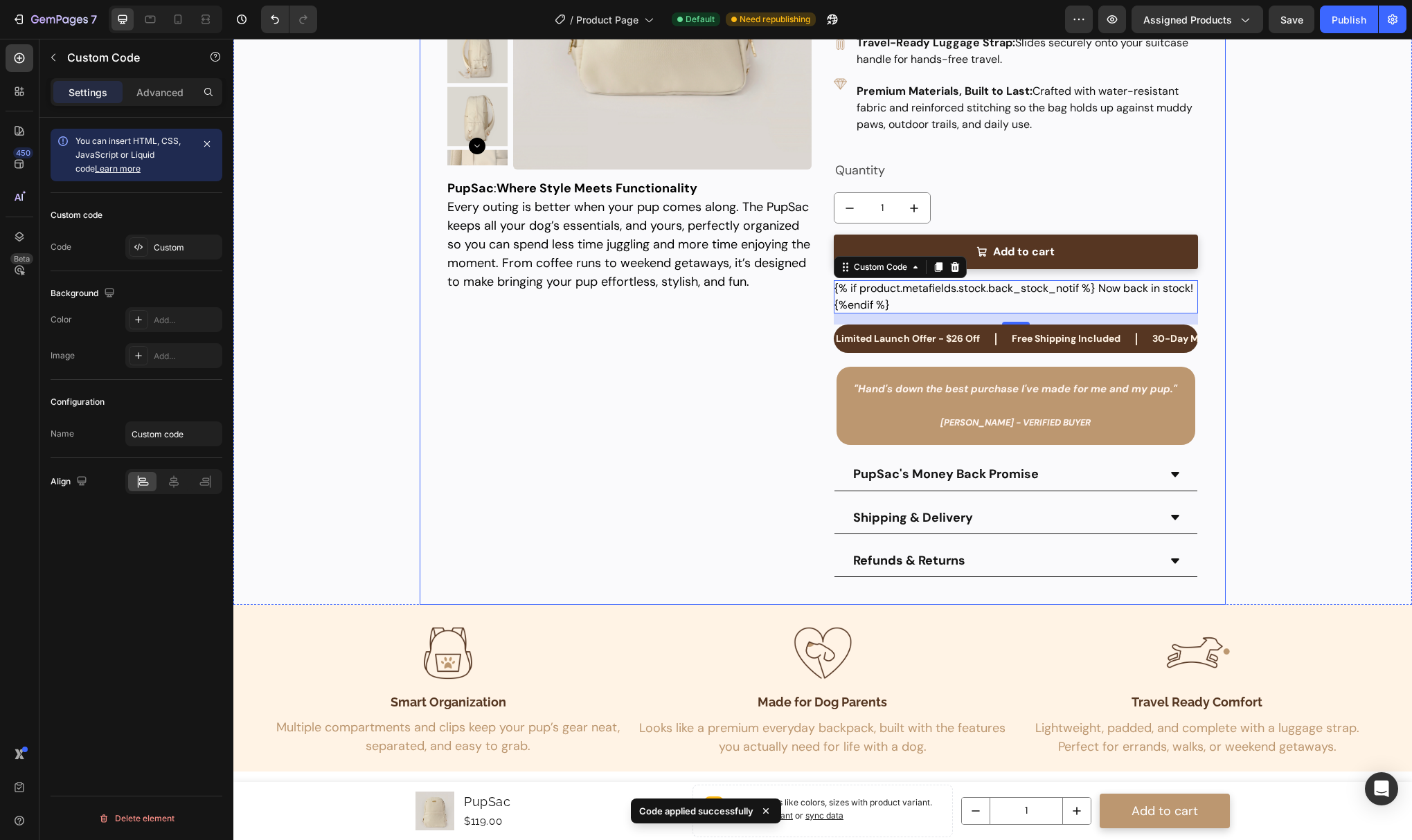
click at [737, 472] on div "Product Images PupSac Product Title $119.00 Product Price Product Price $145.00…" at bounding box center [629, 175] width 364 height 806
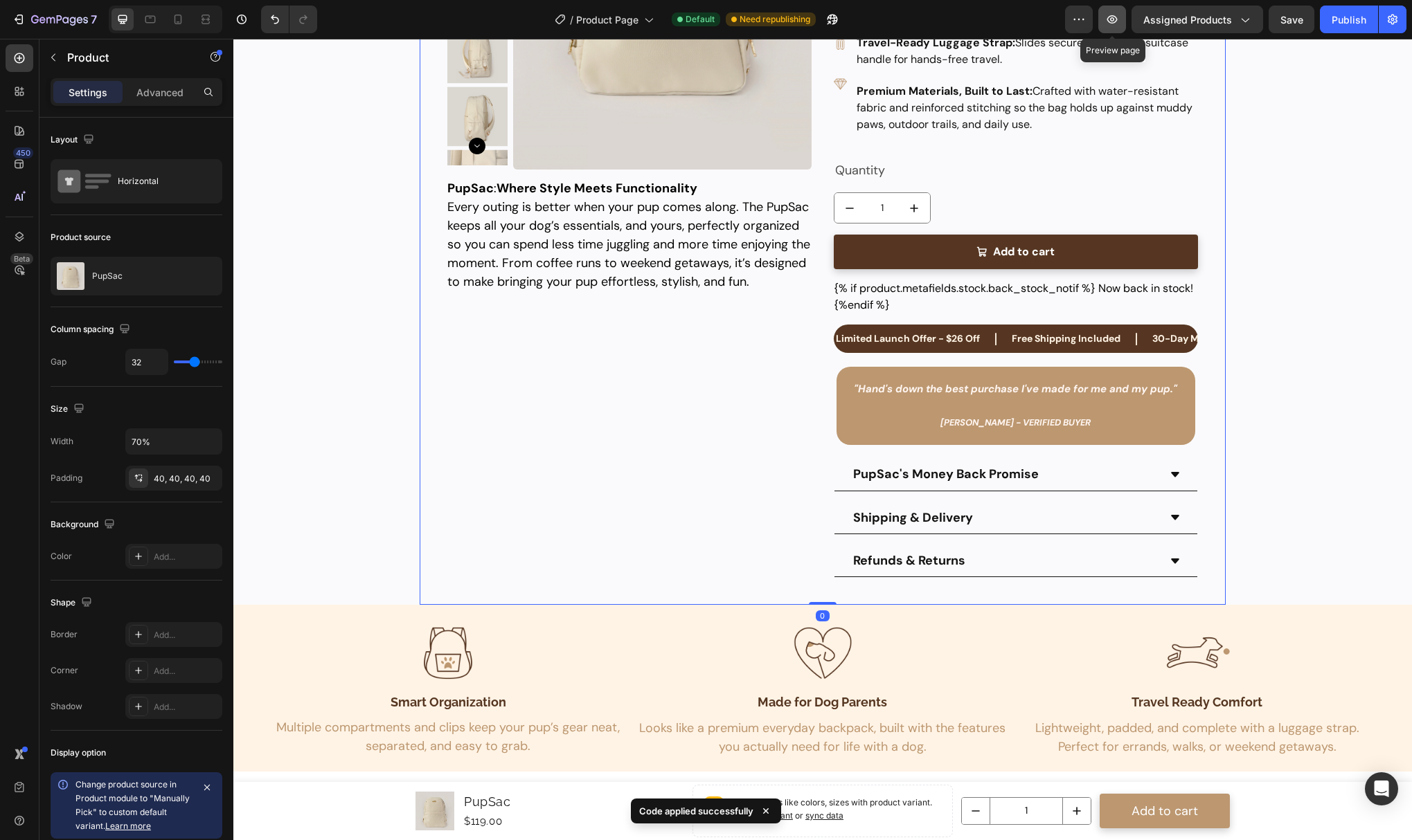
click at [1100, 18] on button "button" at bounding box center [1111, 19] width 27 height 27
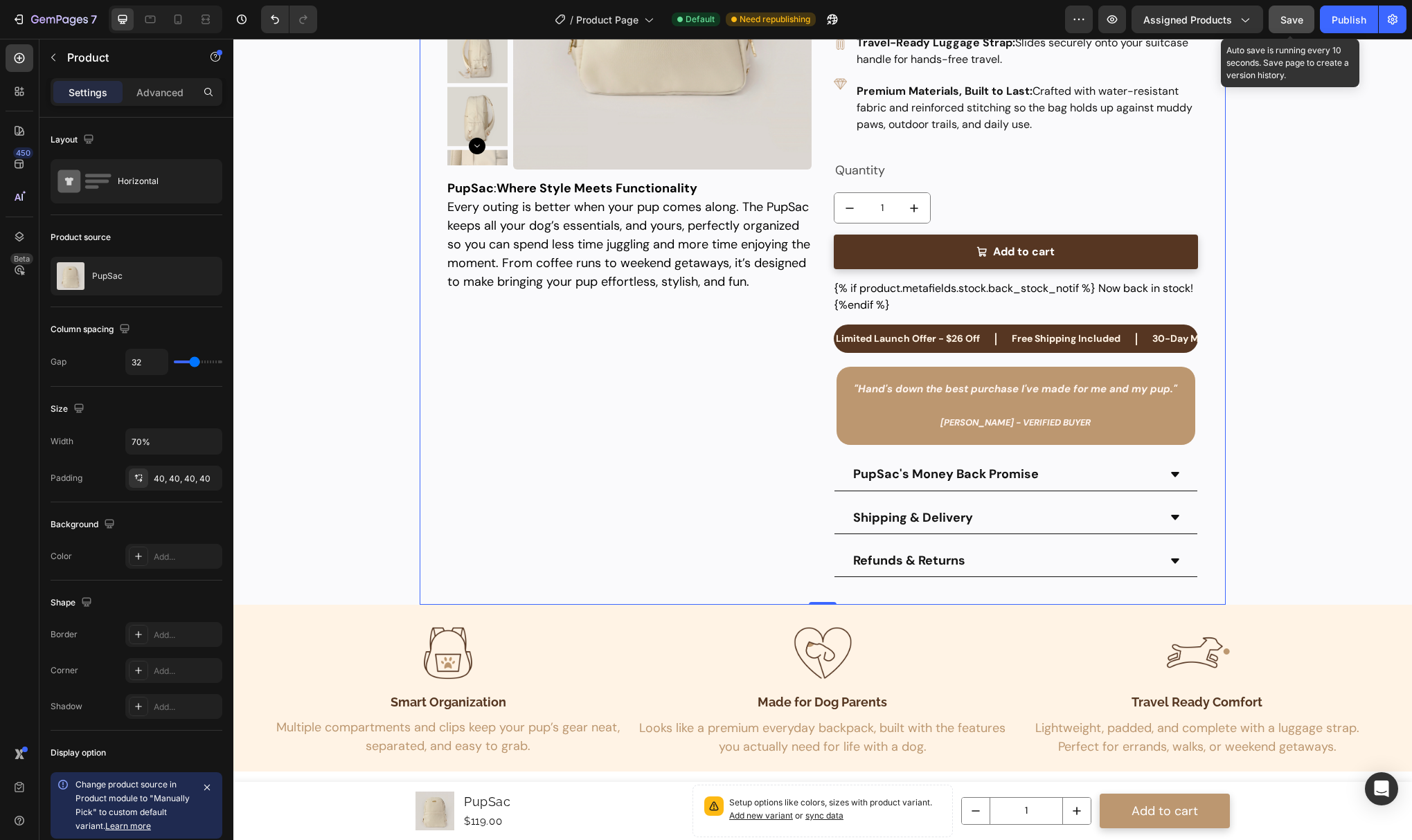
click at [1296, 24] on span "Save" at bounding box center [1292, 20] width 23 height 12
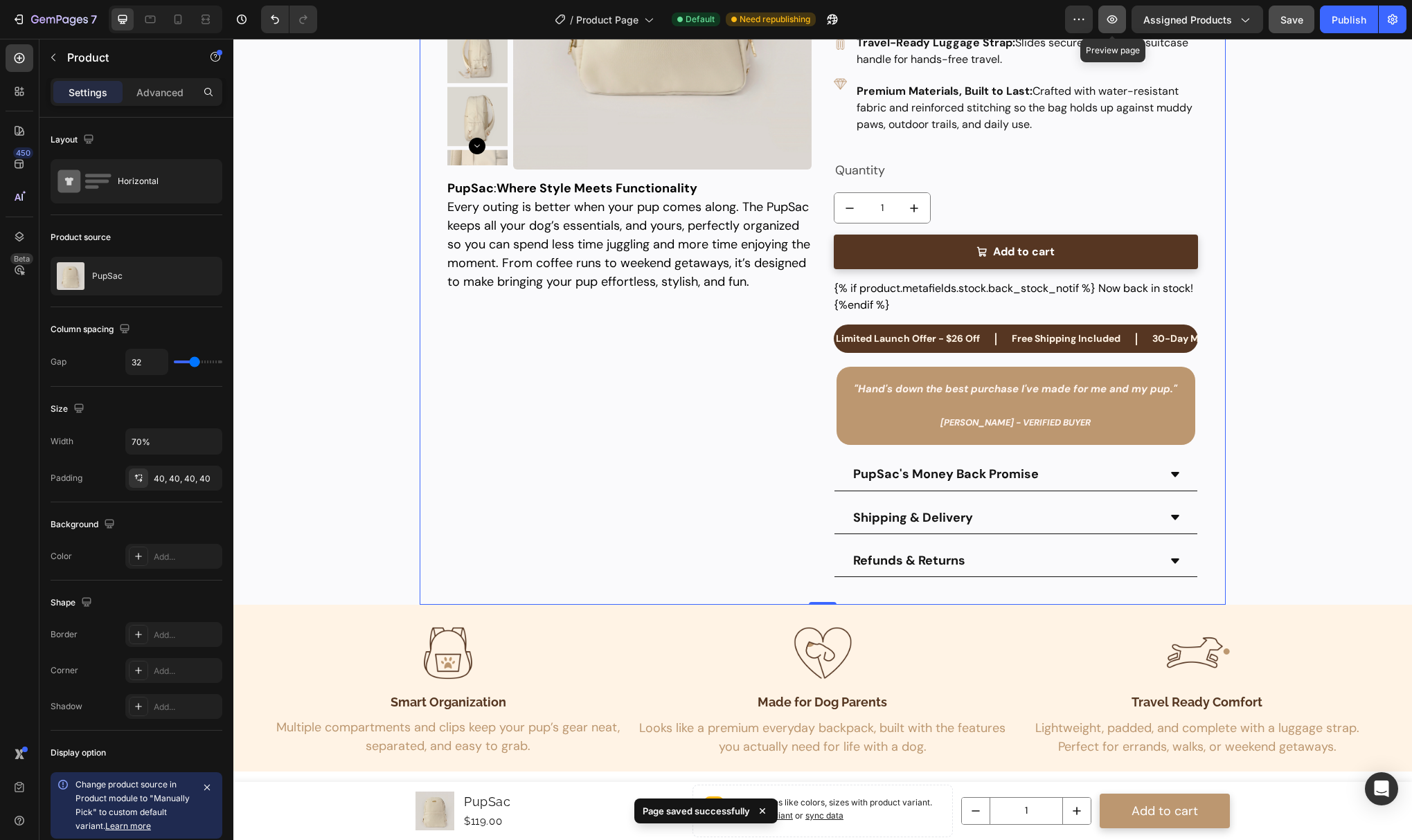
click at [1125, 17] on button "button" at bounding box center [1111, 19] width 27 height 27
click at [890, 303] on div "{% if product.metafields.stock.back_stock_notif %} Now back in stock! {%endif %}" at bounding box center [1016, 296] width 364 height 33
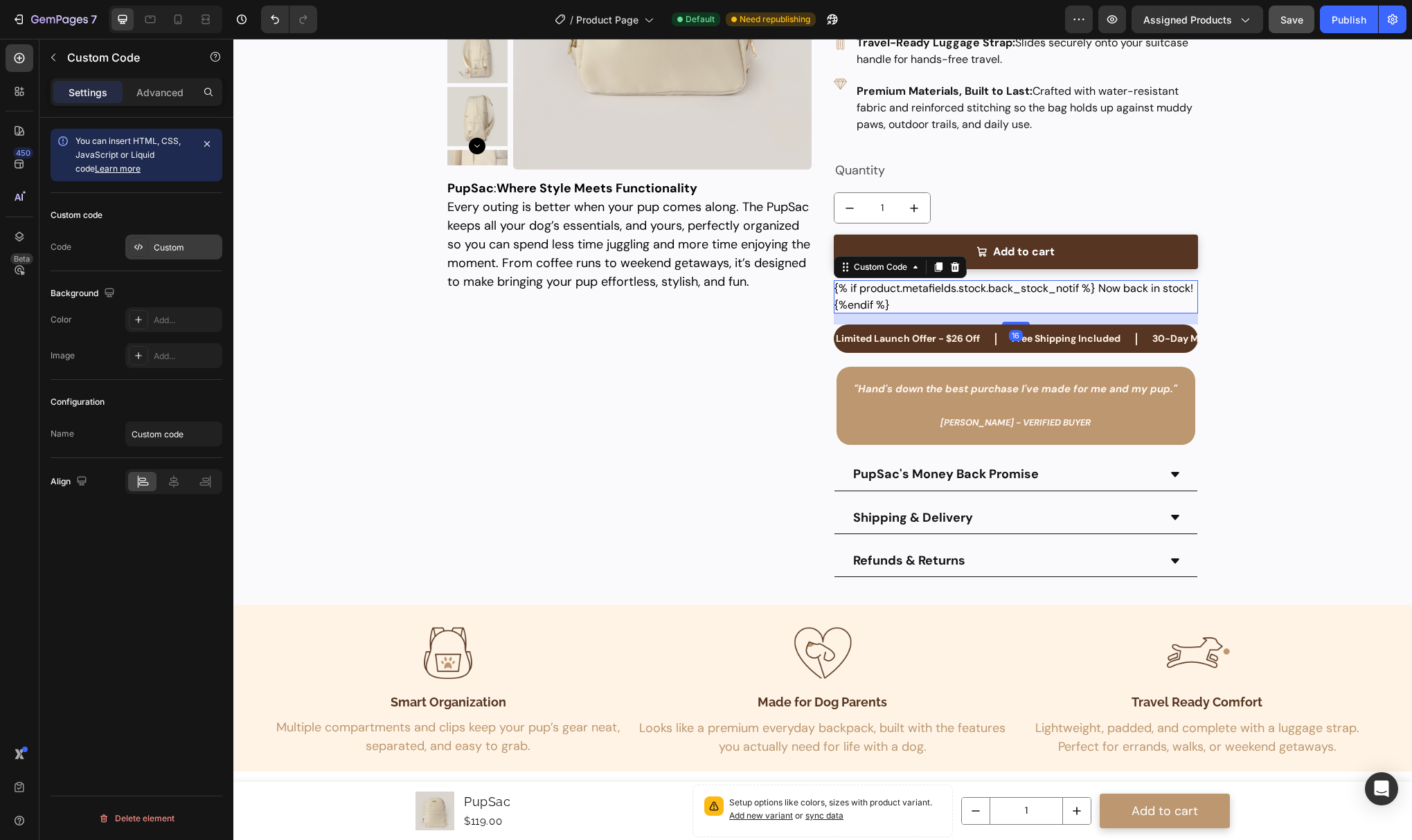
click at [173, 243] on div "Custom" at bounding box center [186, 248] width 65 height 13
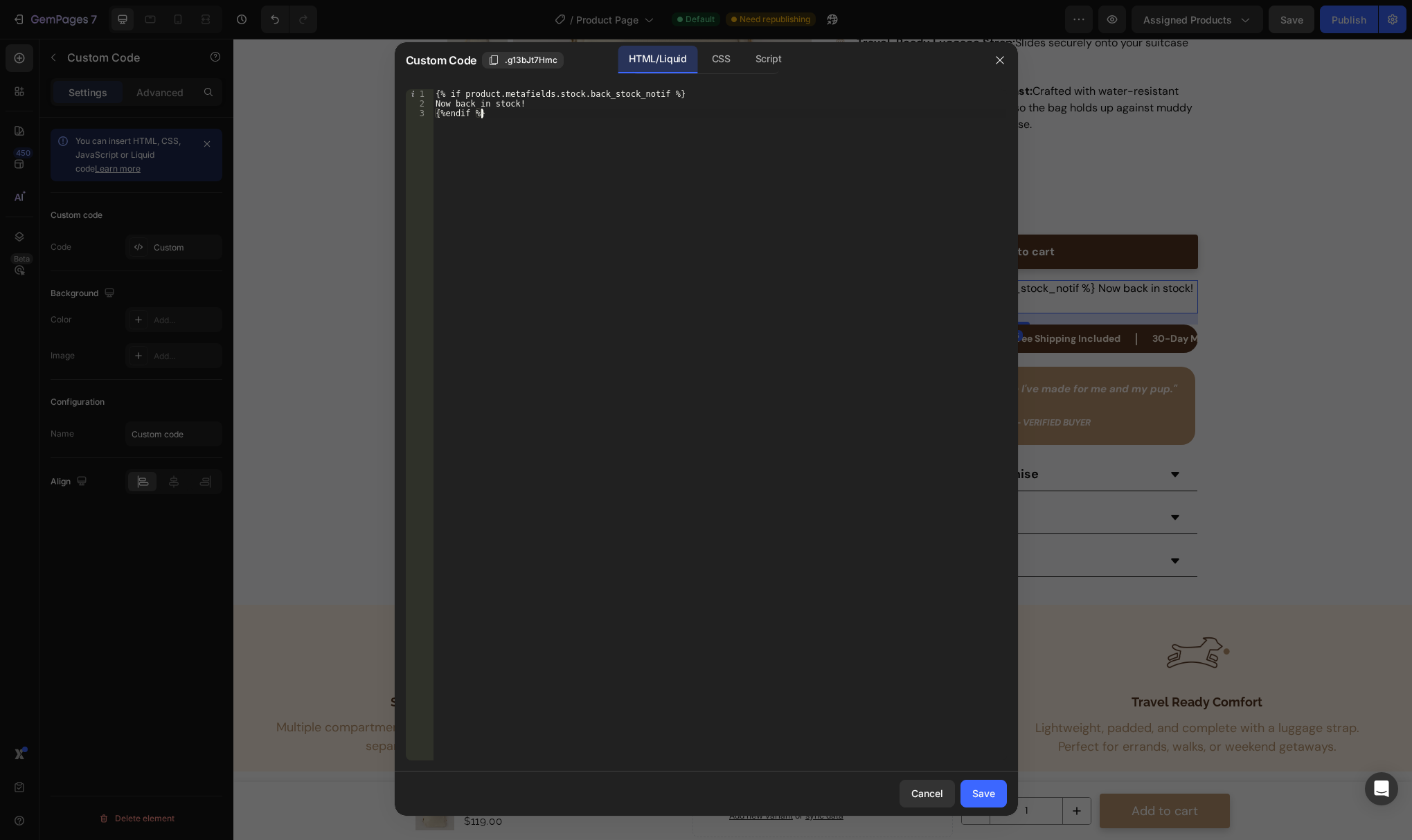
click at [605, 277] on div "{% if product.metafields.stock.back_stock_notif %} Now back in stock! {%endif %}" at bounding box center [719, 434] width 574 height 691
type textarea "Now back in stock! {%endif %}"
paste textarea
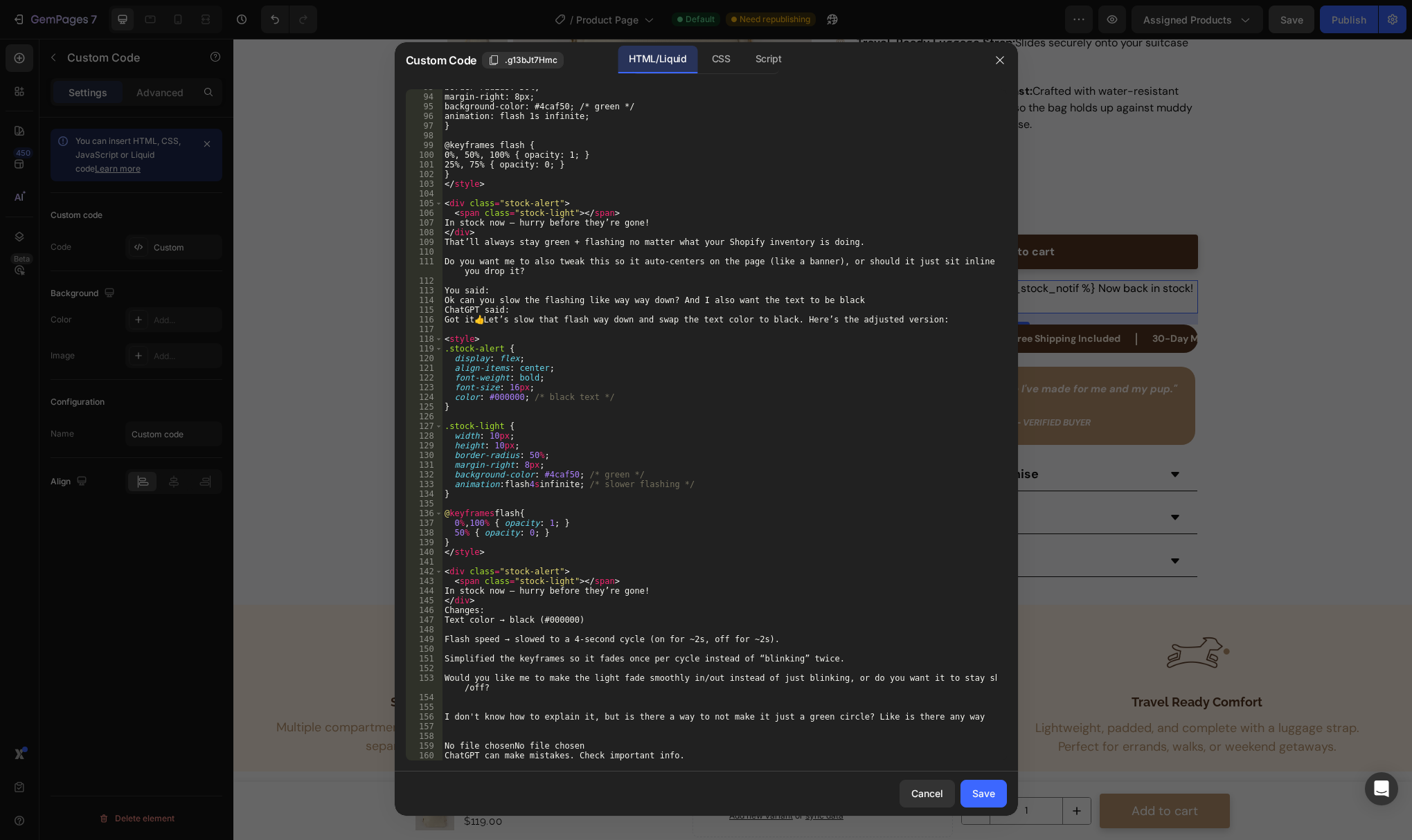
scroll to position [947, 0]
click at [970, 792] on button "Save" at bounding box center [984, 794] width 46 height 27
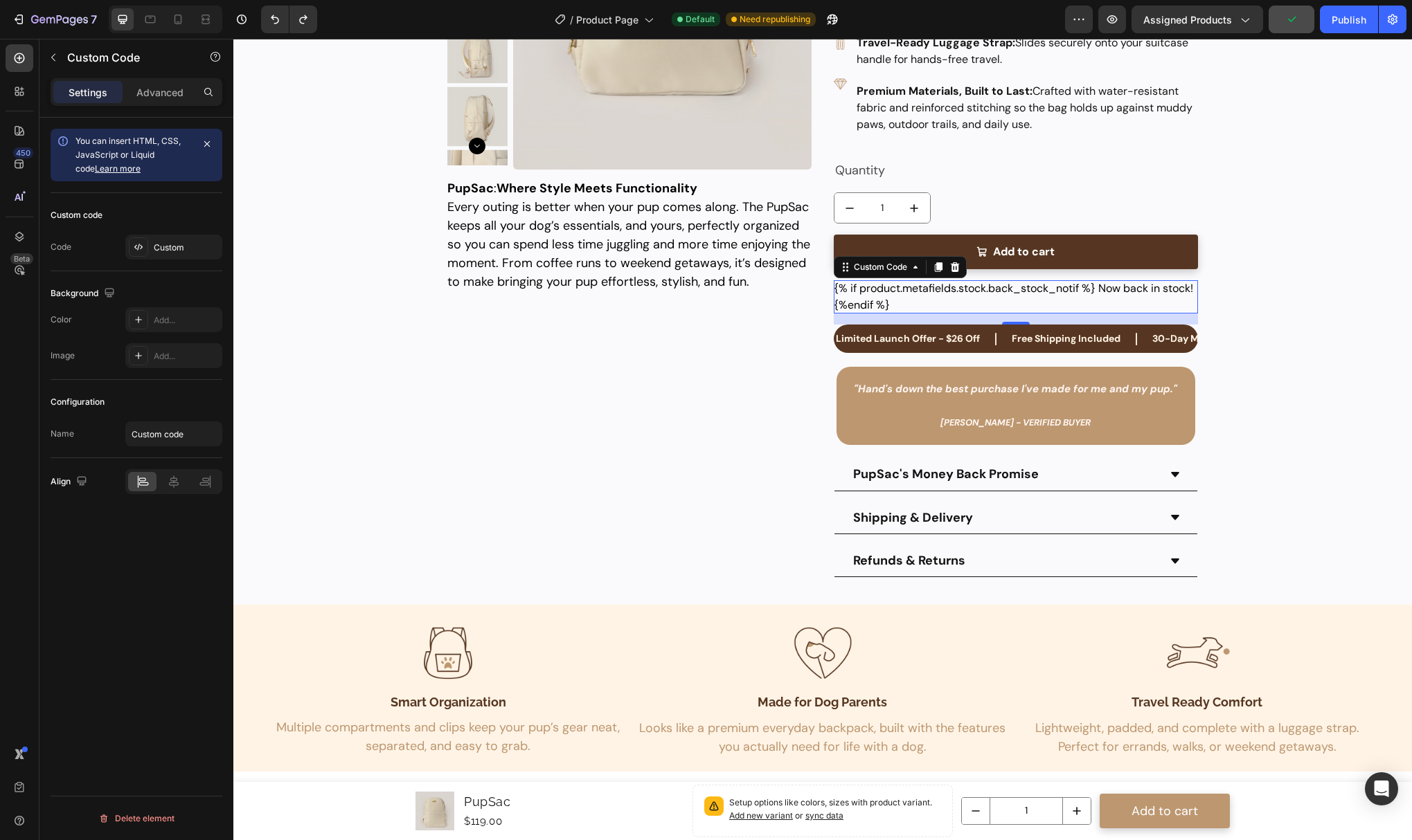
click at [885, 307] on div "{% if product.metafields.stock.back_stock_notif %} Now back in stock! {%endif %}" at bounding box center [1016, 296] width 364 height 33
click at [883, 271] on div "Custom Code" at bounding box center [880, 267] width 59 height 13
click at [883, 276] on div "Custom Code Product Section" at bounding box center [900, 267] width 133 height 22
click at [166, 238] on div "Custom" at bounding box center [174, 247] width 97 height 25
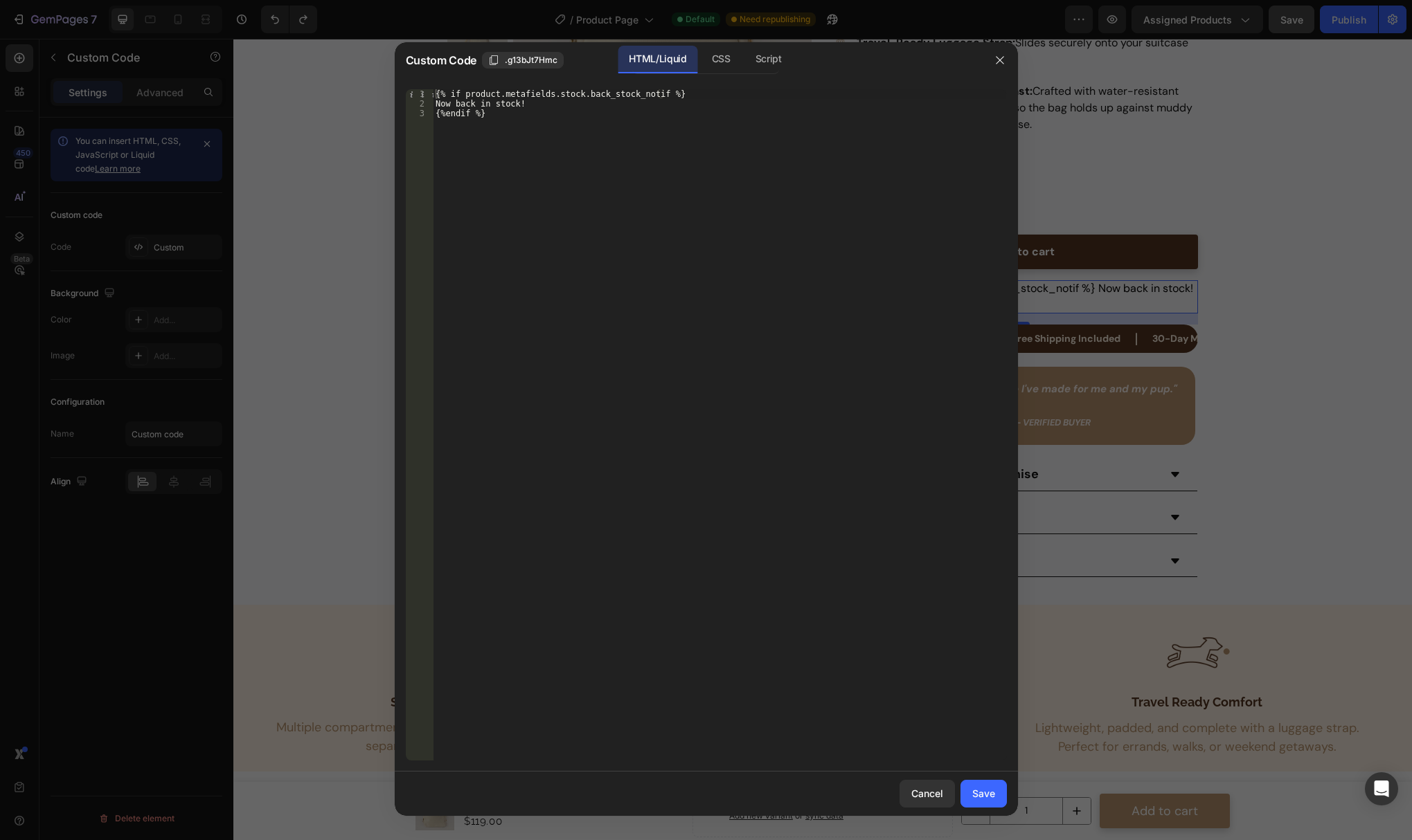
click at [514, 192] on div "{% if product.metafields.stock.back_stock_notif %} Now back in stock! {%endif %}" at bounding box center [719, 434] width 574 height 691
click at [528, 122] on div "{% if product.metafields.stock.back_stock_notif %} Now back in stock! {%endif %}" at bounding box center [719, 434] width 574 height 691
type textarea "Now back in stock! {%endif %}"
paste textarea
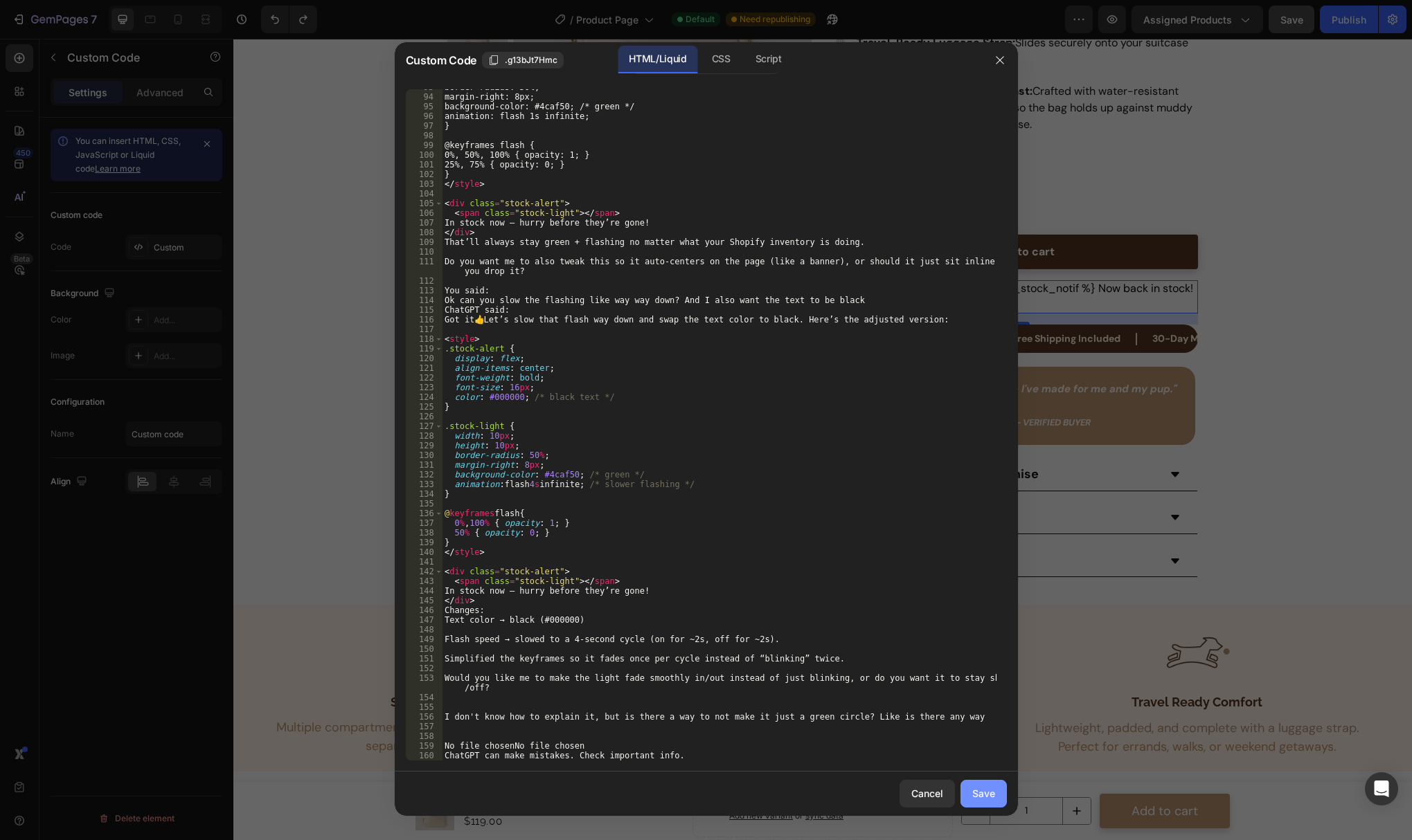
click at [984, 799] on div "Save" at bounding box center [984, 793] width 23 height 15
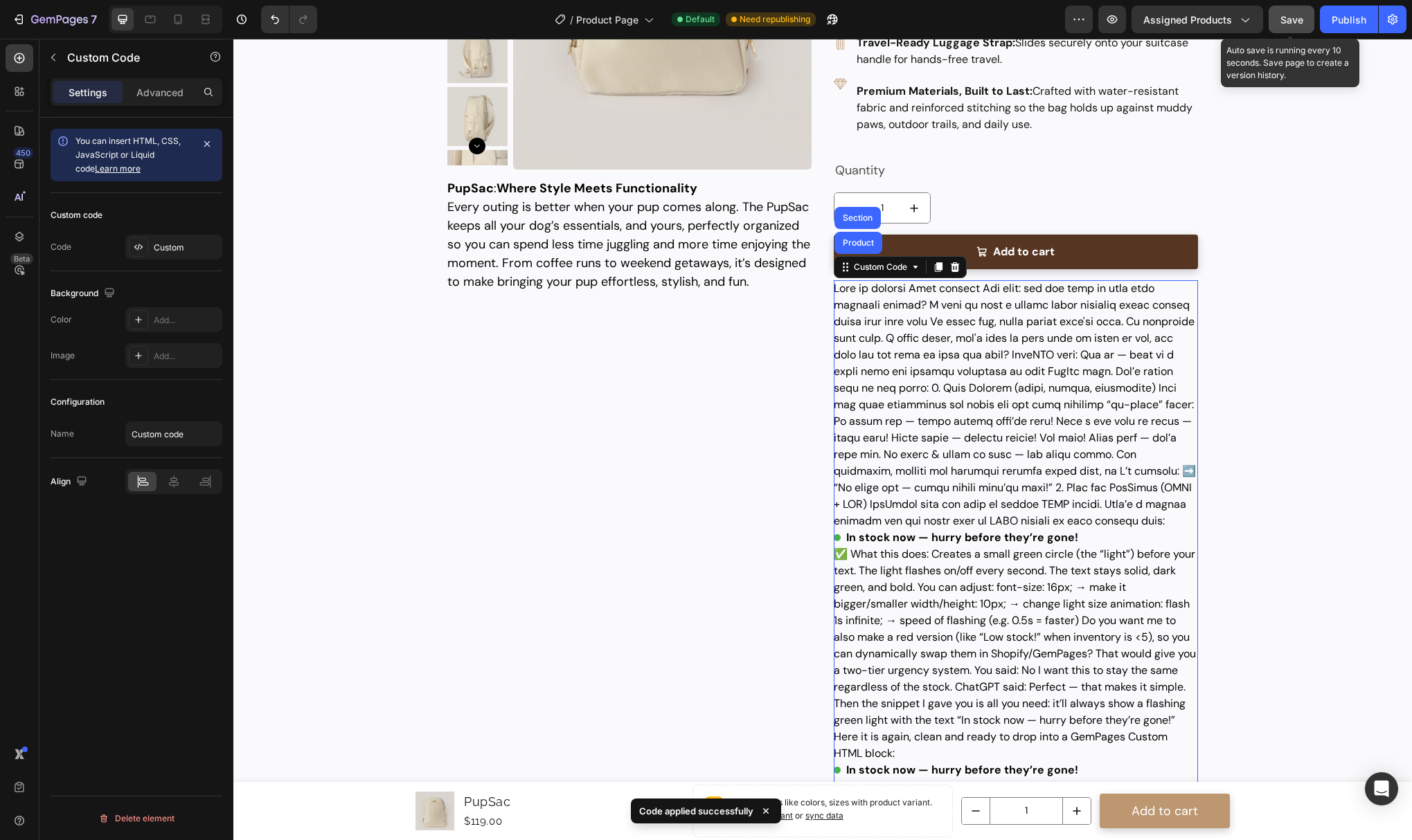
click at [1284, 25] on span "Save" at bounding box center [1292, 20] width 23 height 12
click at [1112, 15] on icon "button" at bounding box center [1112, 20] width 14 height 14
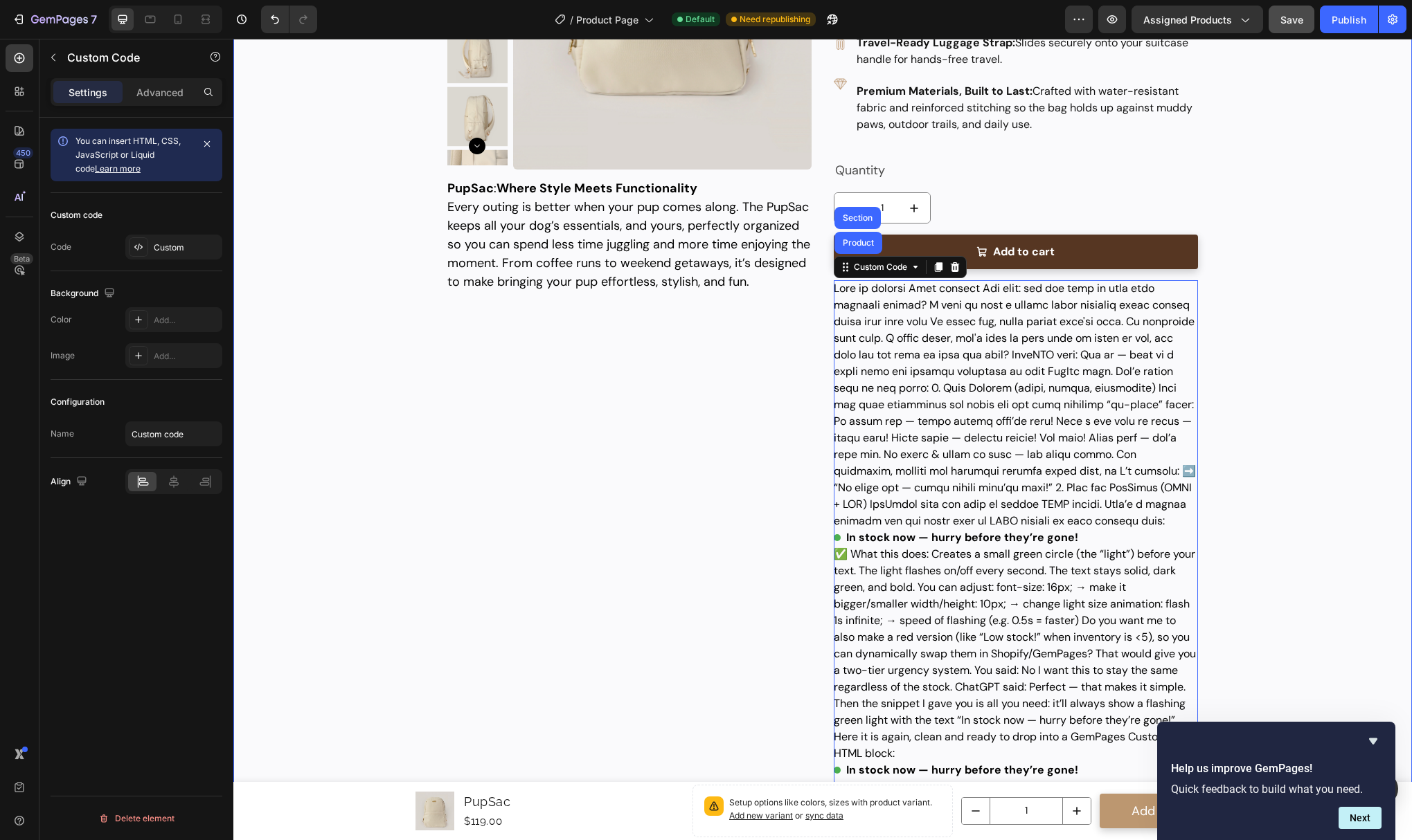
click at [1334, 671] on div "Product Images PupSac Product Title $119.00 Product Price Product Price $145.00…" at bounding box center [822, 531] width 1151 height 1575
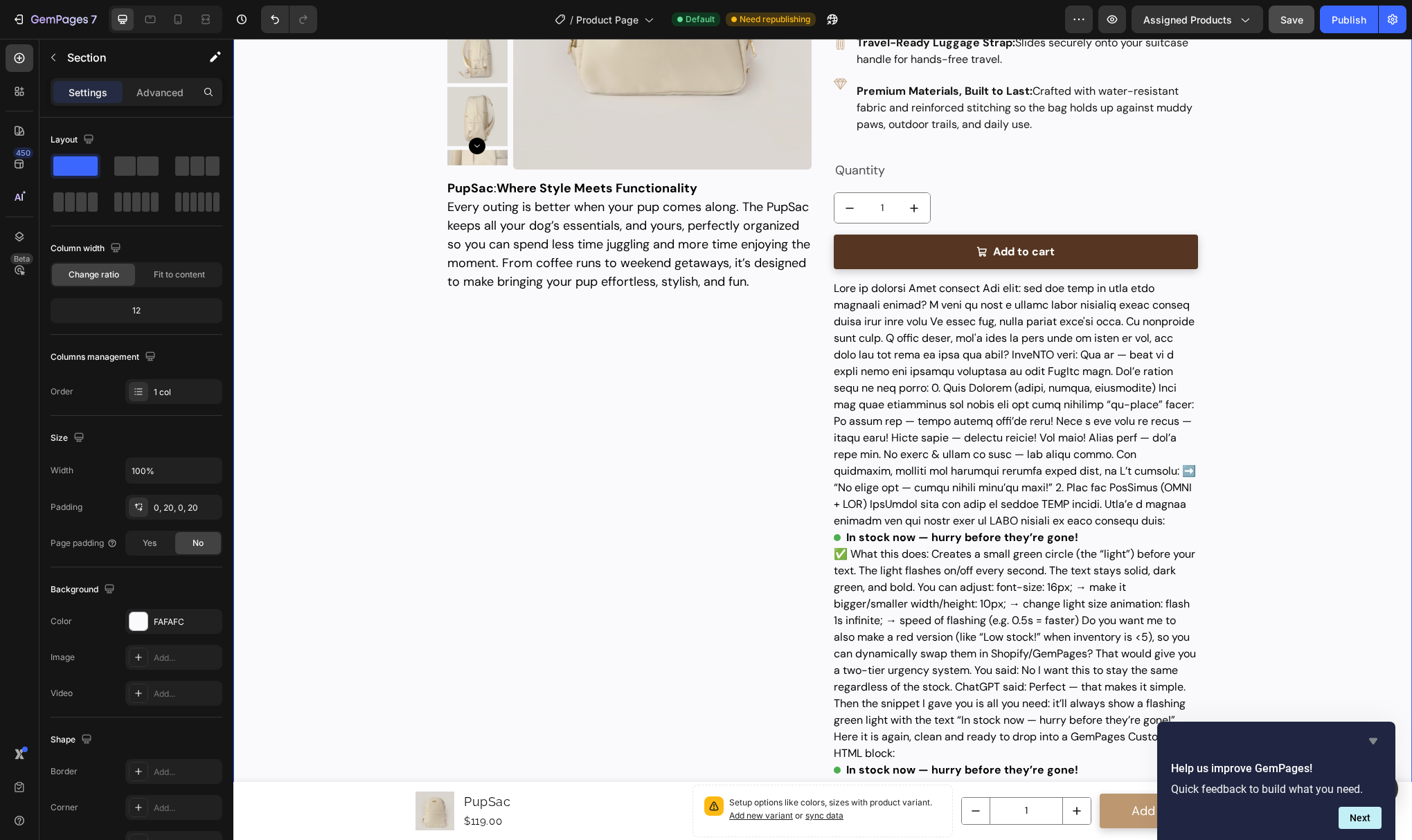
click at [1373, 735] on icon "Hide survey" at bounding box center [1373, 742] width 17 height 17
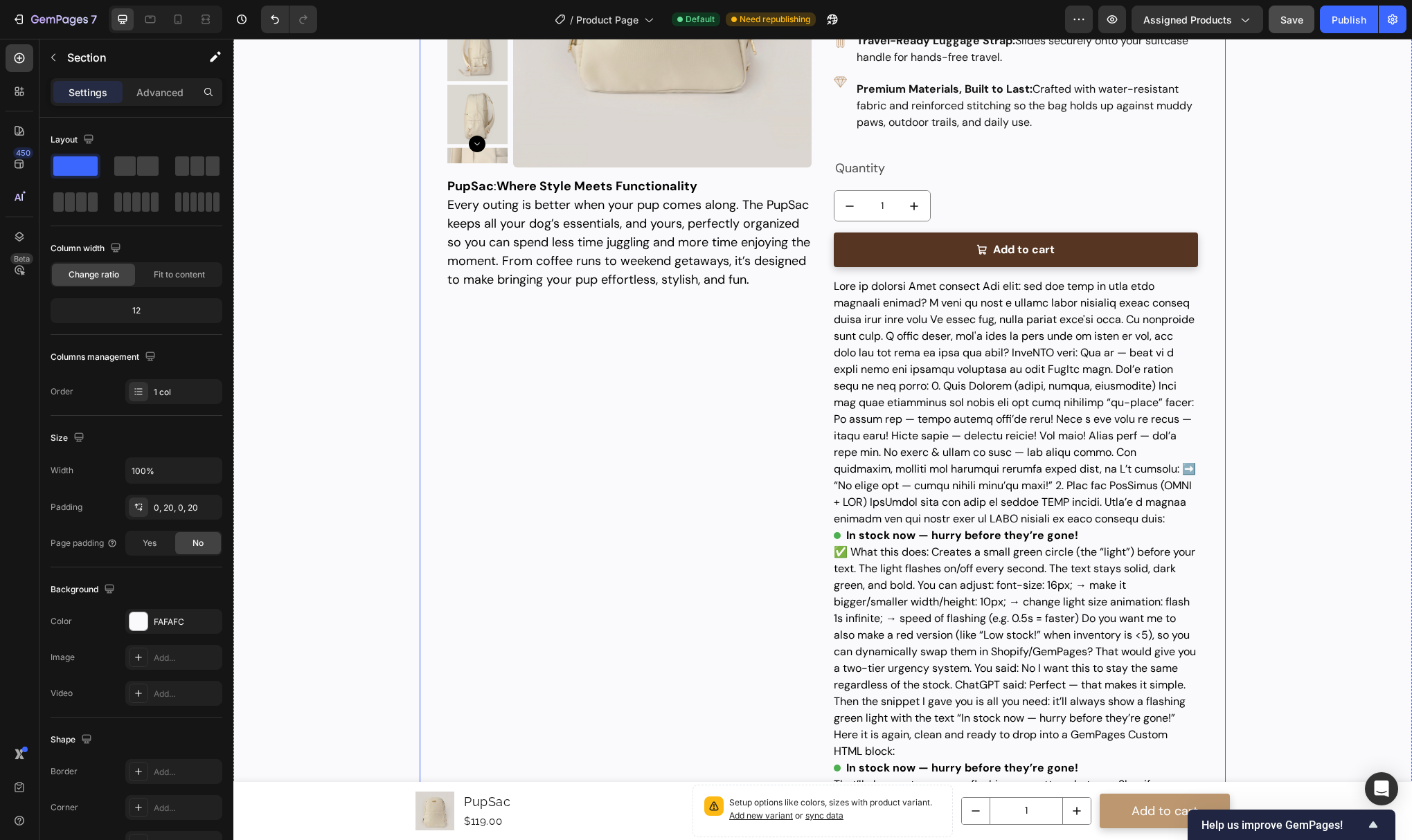
scroll to position [161, 0]
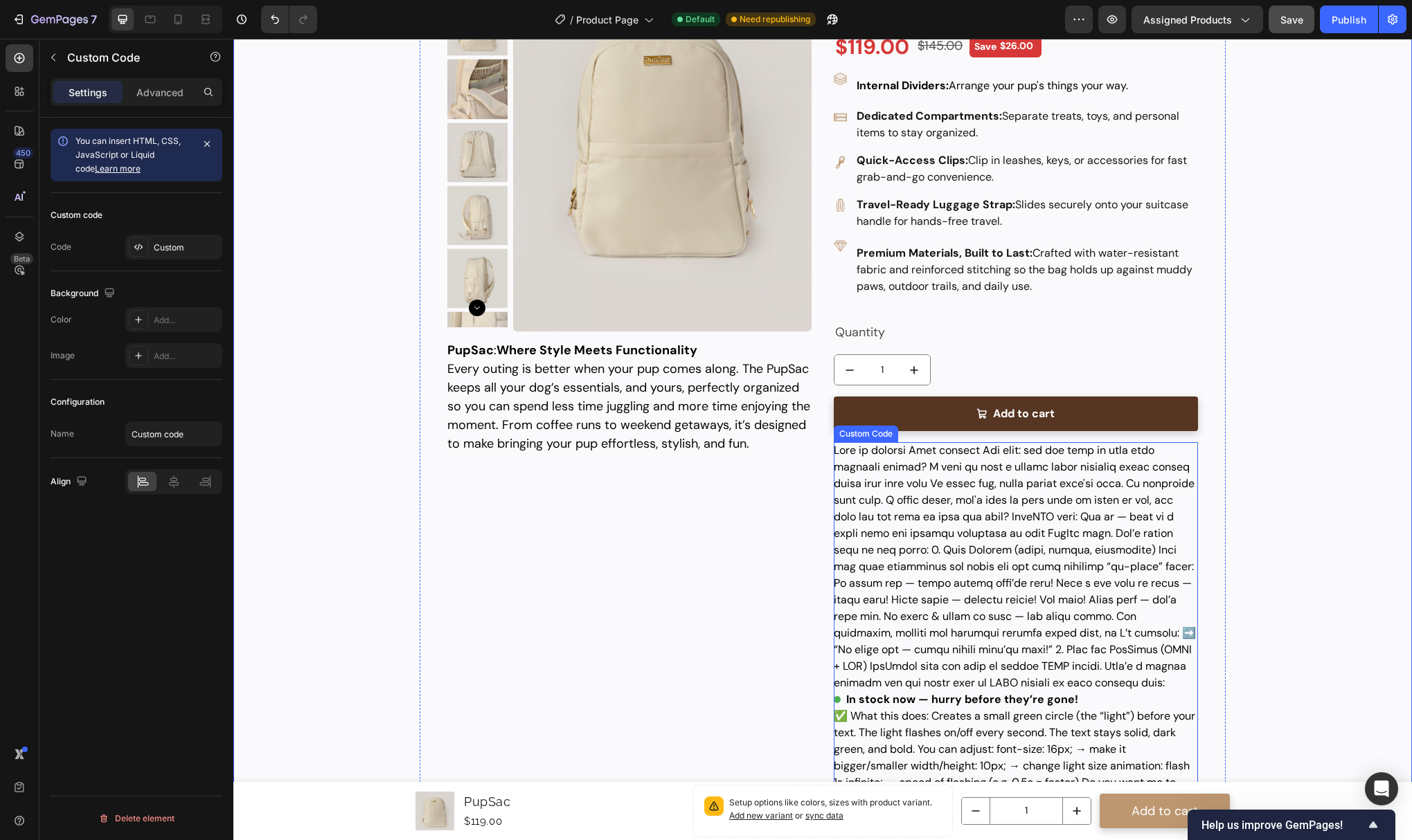
click at [920, 517] on div "In stock now — hurry before they’re gone! ✅ What this does: Creates a small gre…" at bounding box center [1016, 815] width 364 height 747
click at [169, 254] on div "Custom" at bounding box center [174, 247] width 97 height 25
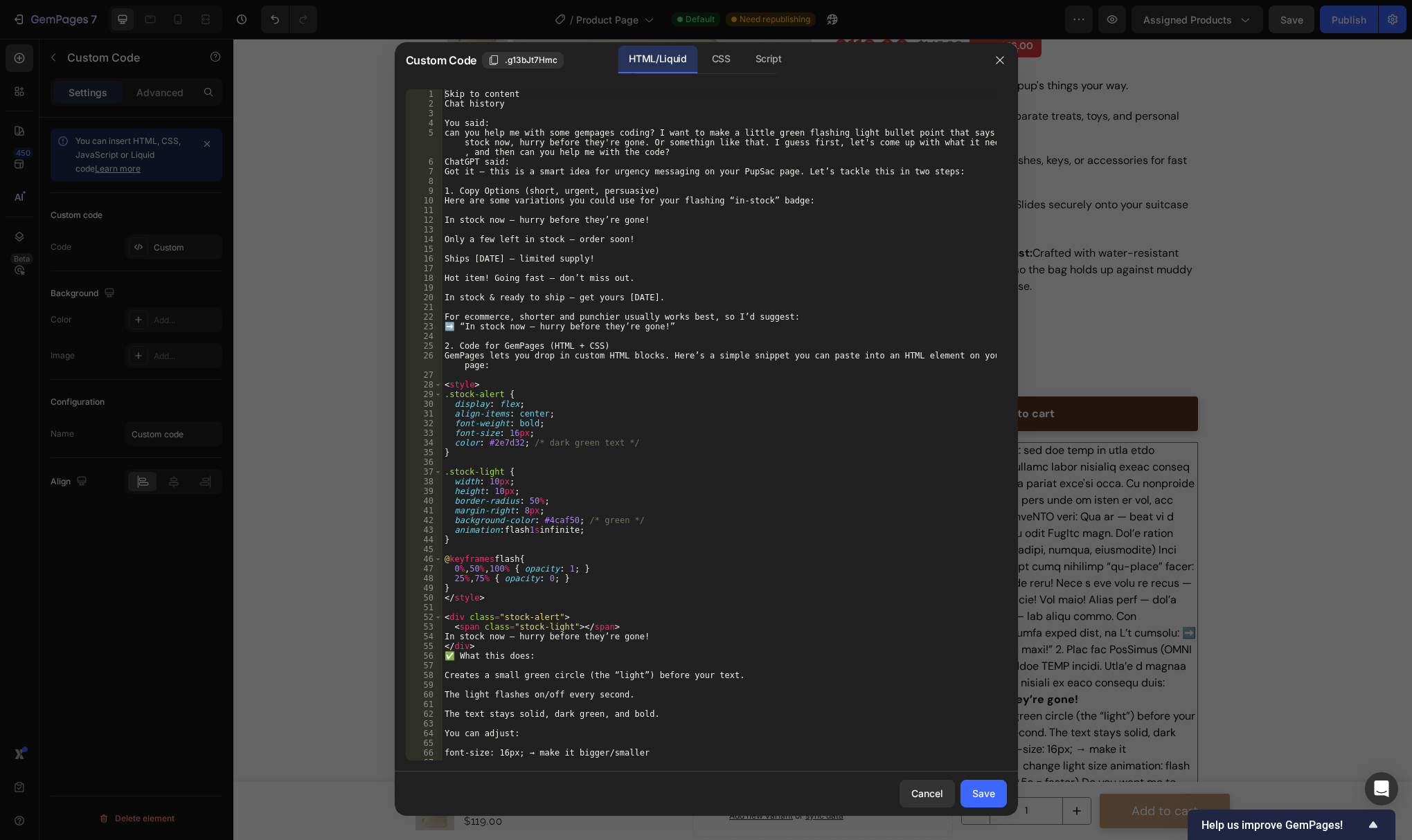
click at [687, 314] on div "Skip to content Chat history You said: can you help me with some gempages codin…" at bounding box center [718, 434] width 554 height 691
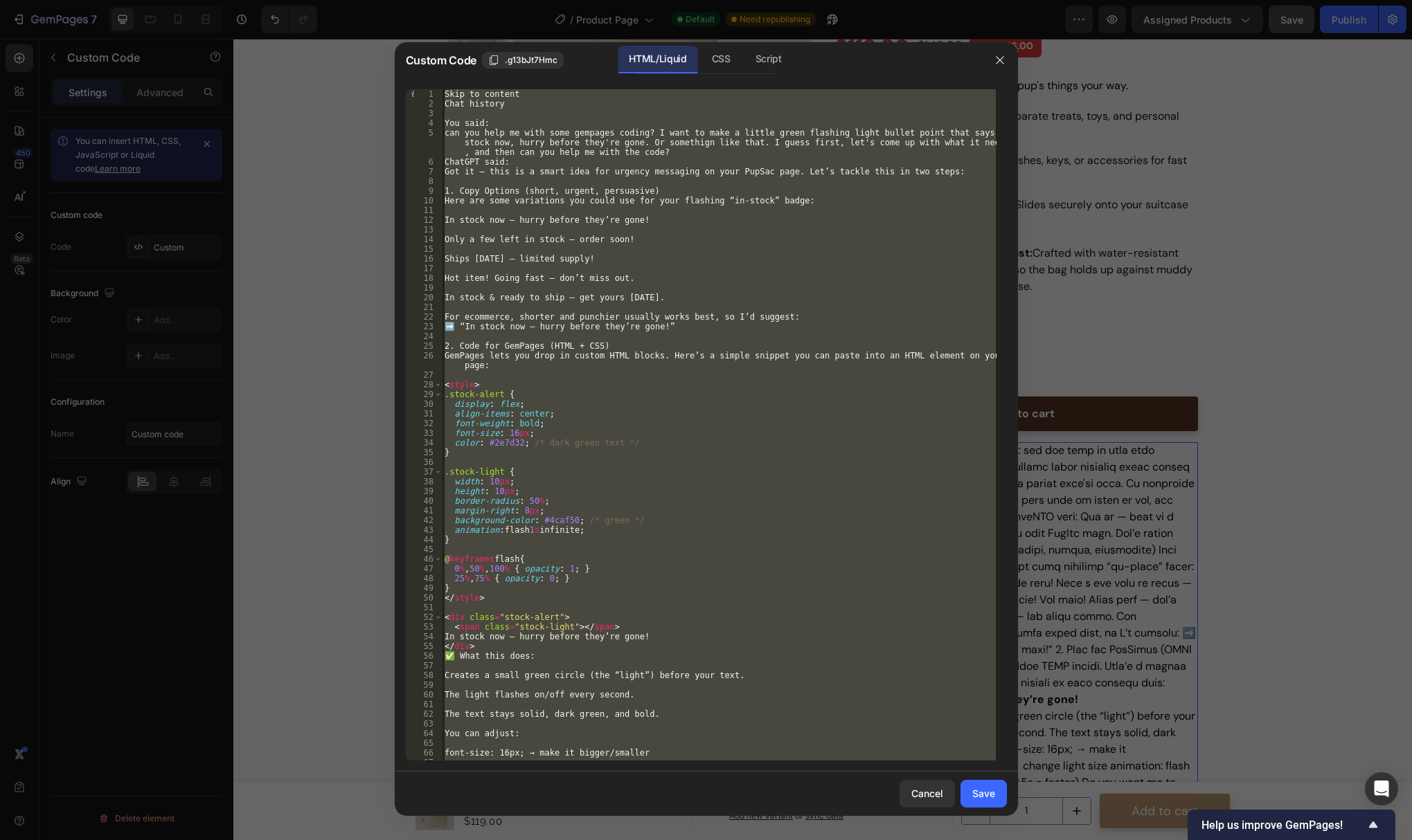
paste textarea "</div>"
type textarea "</div>"
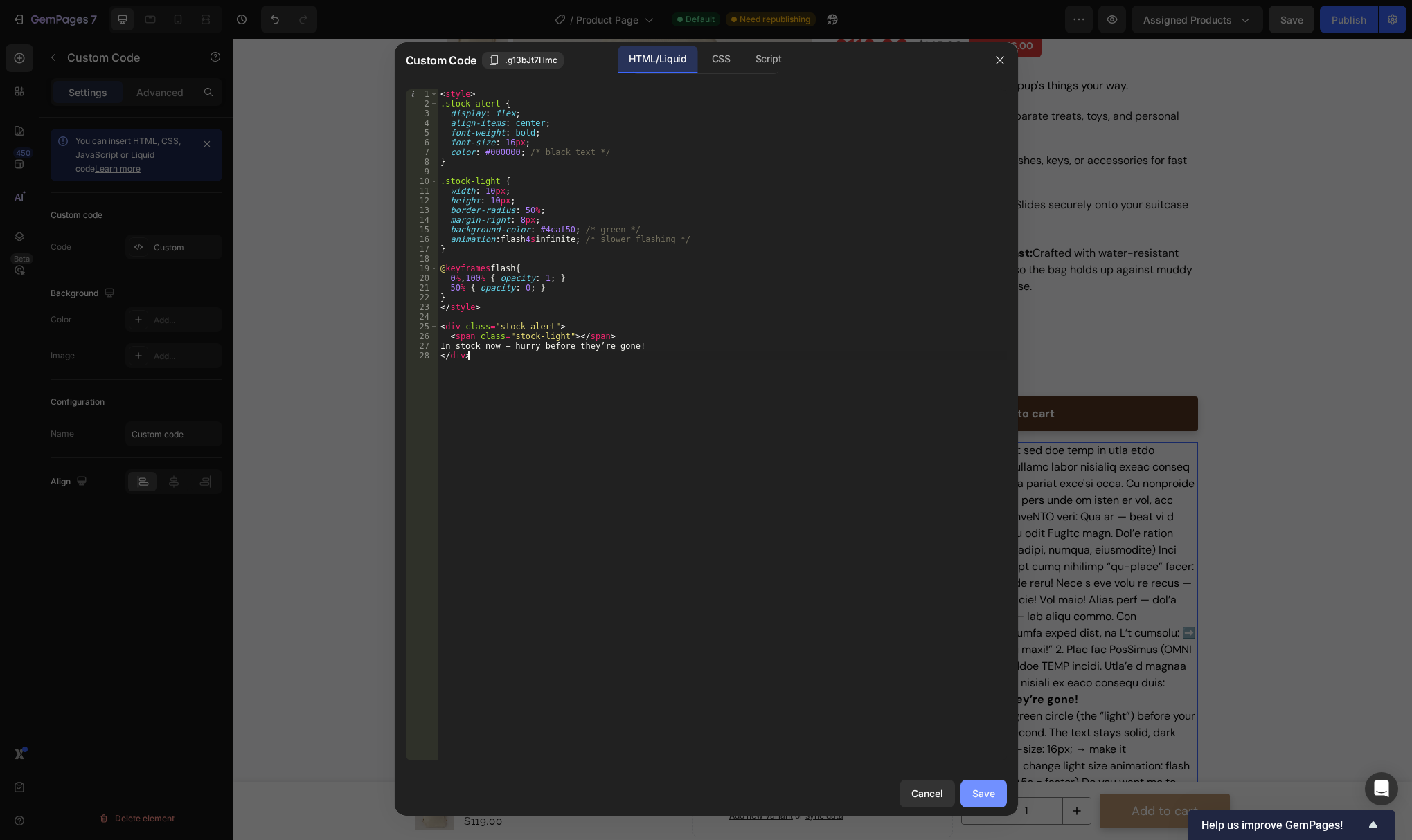
click at [994, 790] on div "Save" at bounding box center [984, 793] width 23 height 15
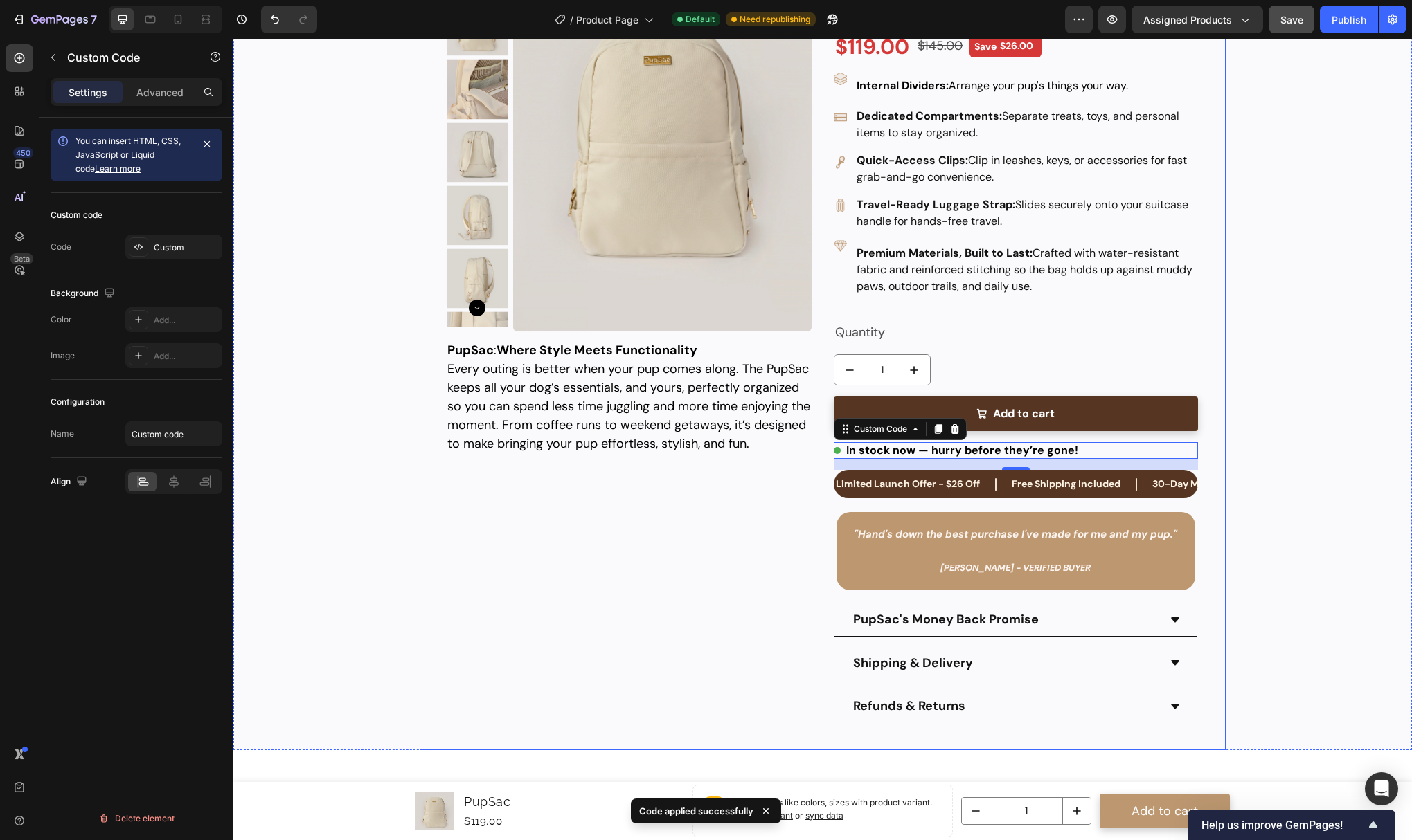
click at [1202, 361] on div "Product Images PupSac Product Title $119.00 Product Price Product Price $145.00…" at bounding box center [822, 328] width 805 height 844
click at [1002, 448] on div "In stock now — hurry before they’re gone!" at bounding box center [1016, 451] width 364 height 17
click at [178, 236] on div "Custom" at bounding box center [174, 247] width 97 height 25
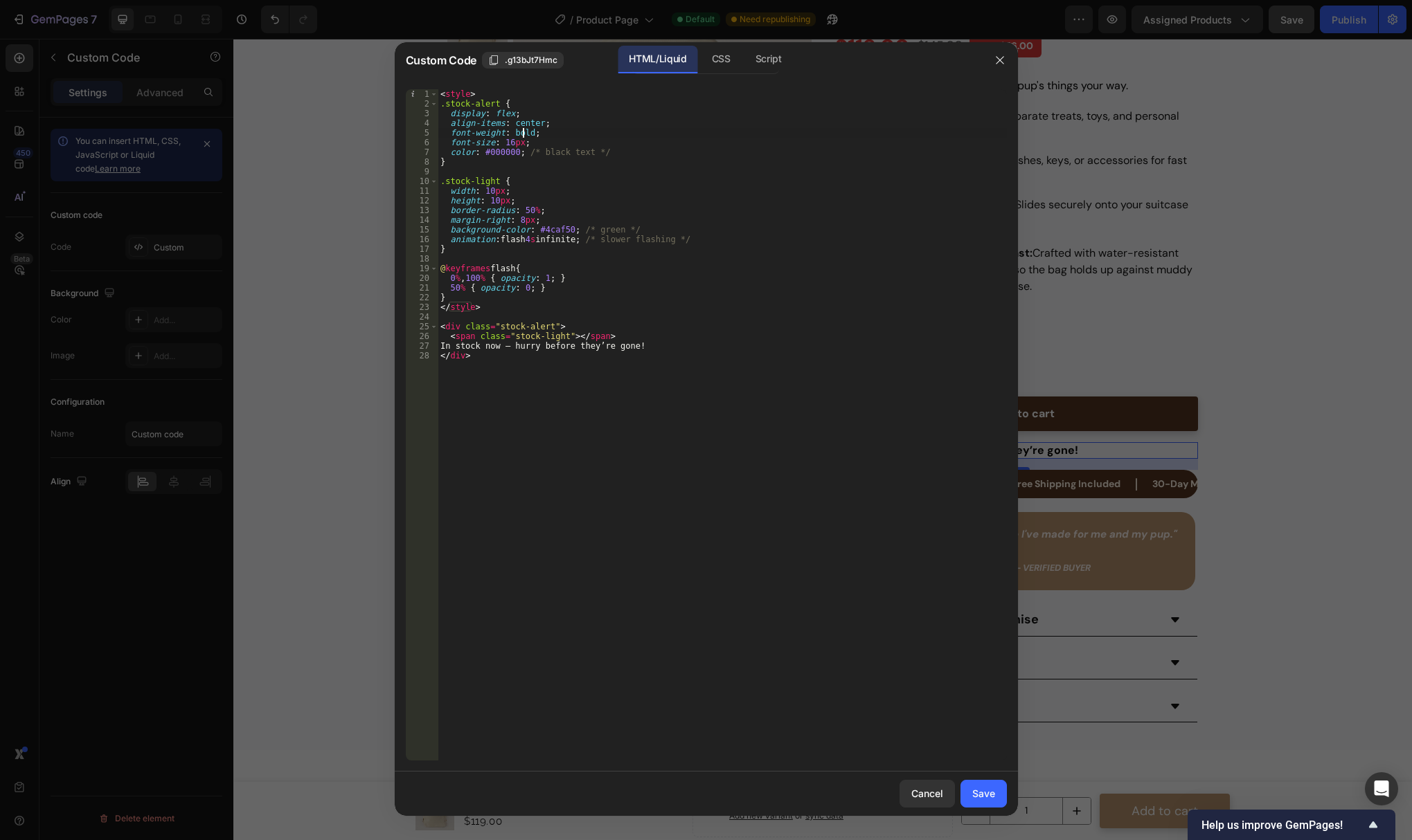
click at [524, 132] on div "< style > .stock-alert { display : flex ; align-items : center ; font-weight : …" at bounding box center [722, 434] width 569 height 691
type textarea "f"
type textarea "align-items: center;"
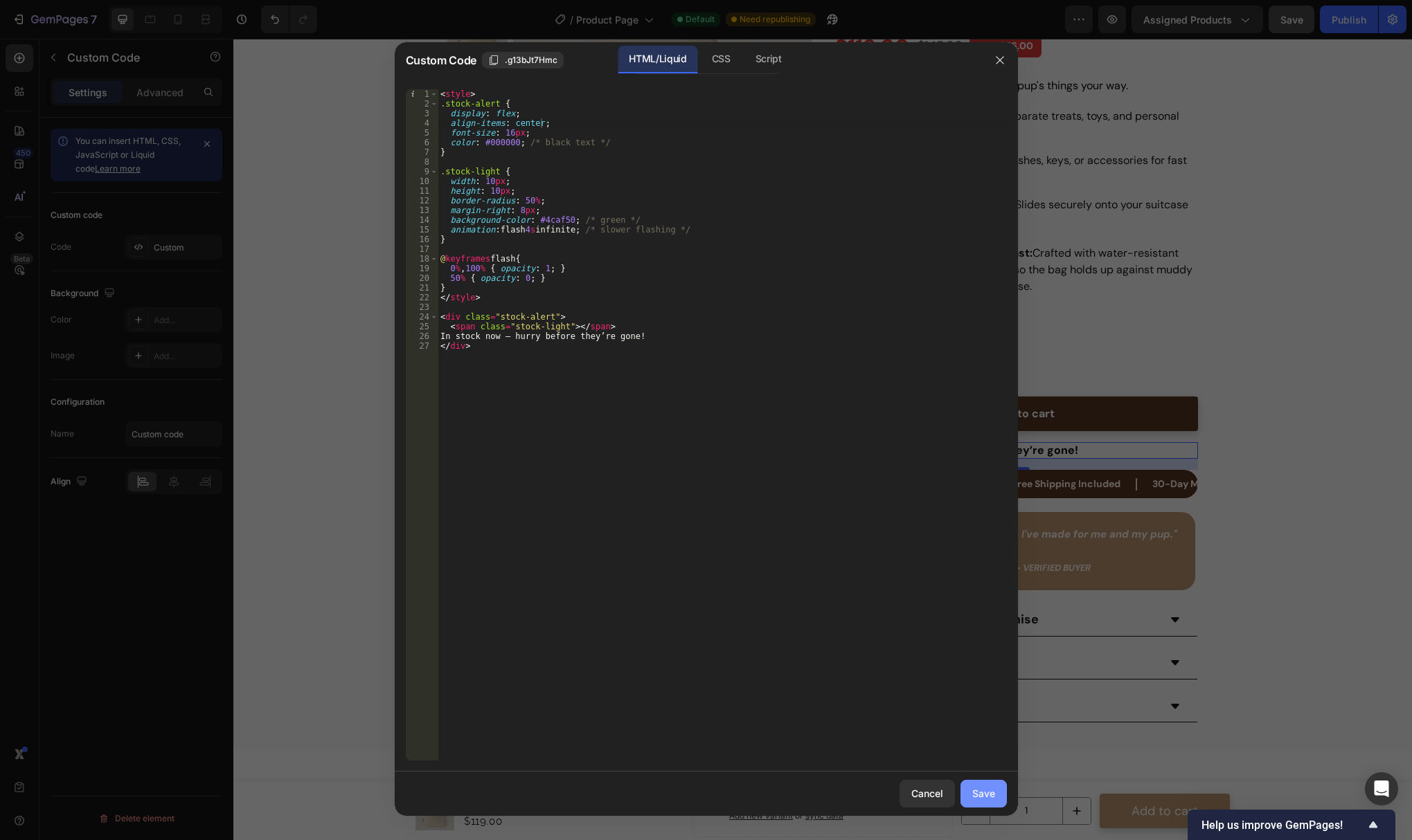
click at [984, 796] on div "Save" at bounding box center [984, 793] width 23 height 15
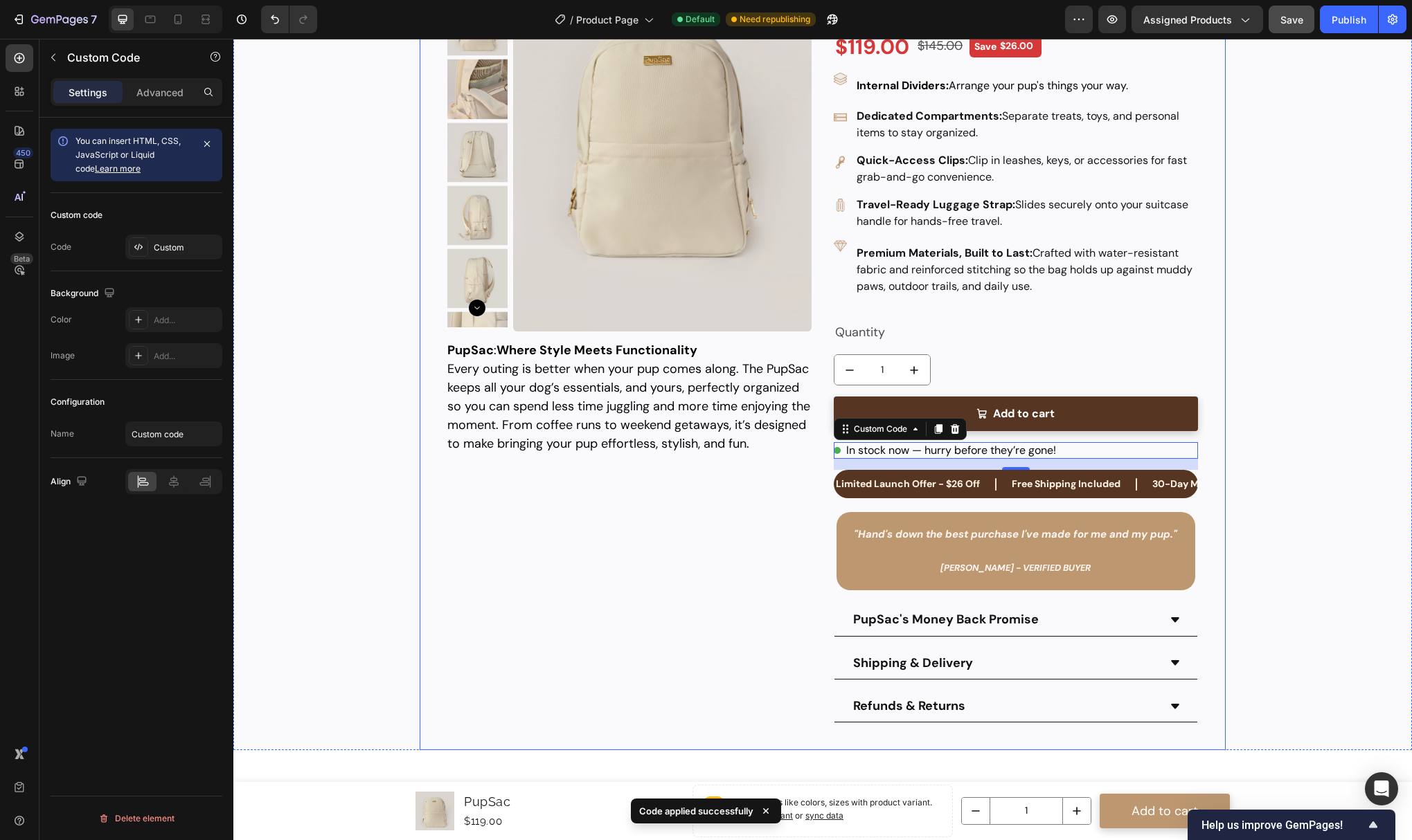
click at [776, 626] on div "Product Images PupSac Product Title $119.00 Product Price Product Price $145.00…" at bounding box center [629, 328] width 364 height 789
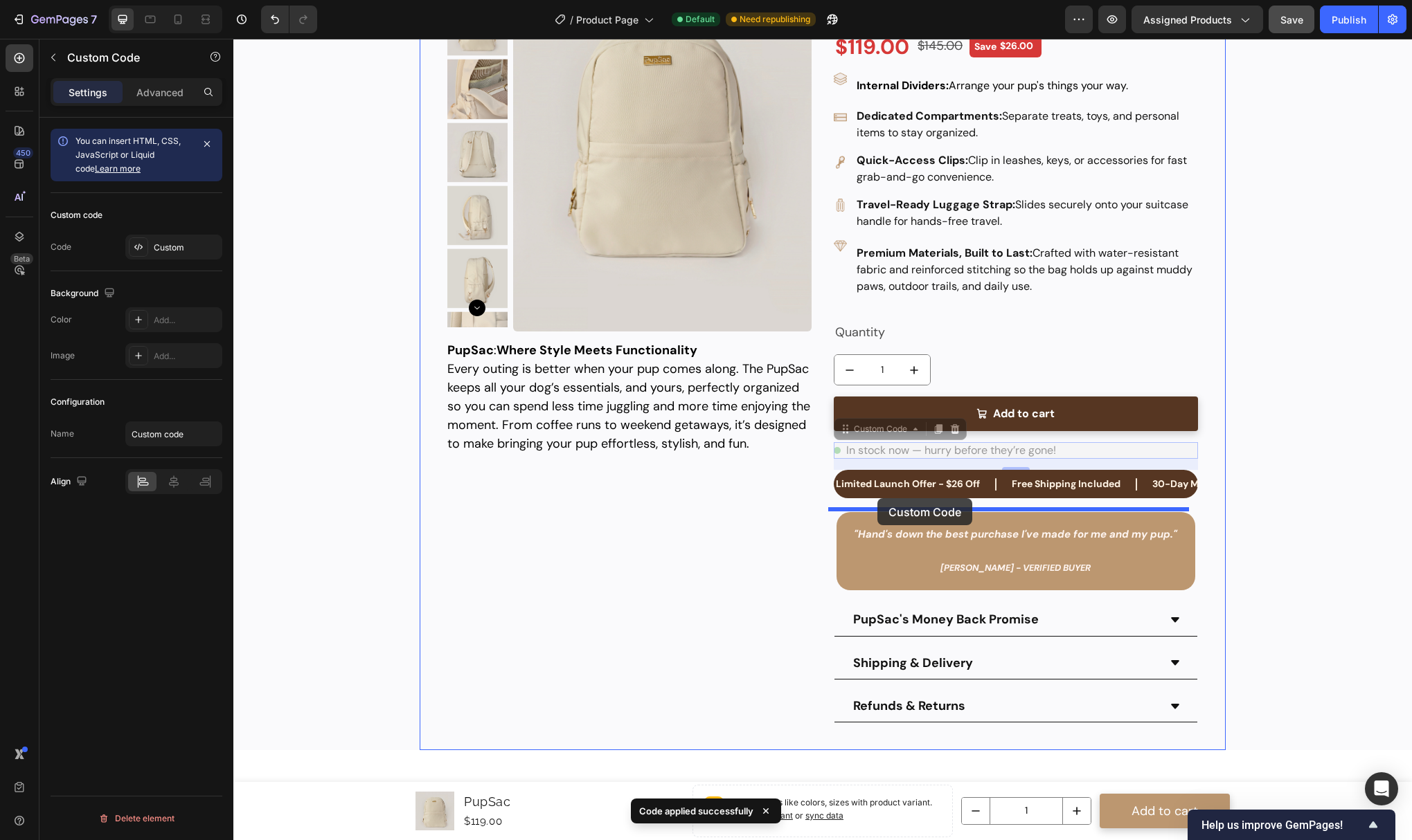
drag, startPoint x: 890, startPoint y: 446, endPoint x: 878, endPoint y: 500, distance: 55.3
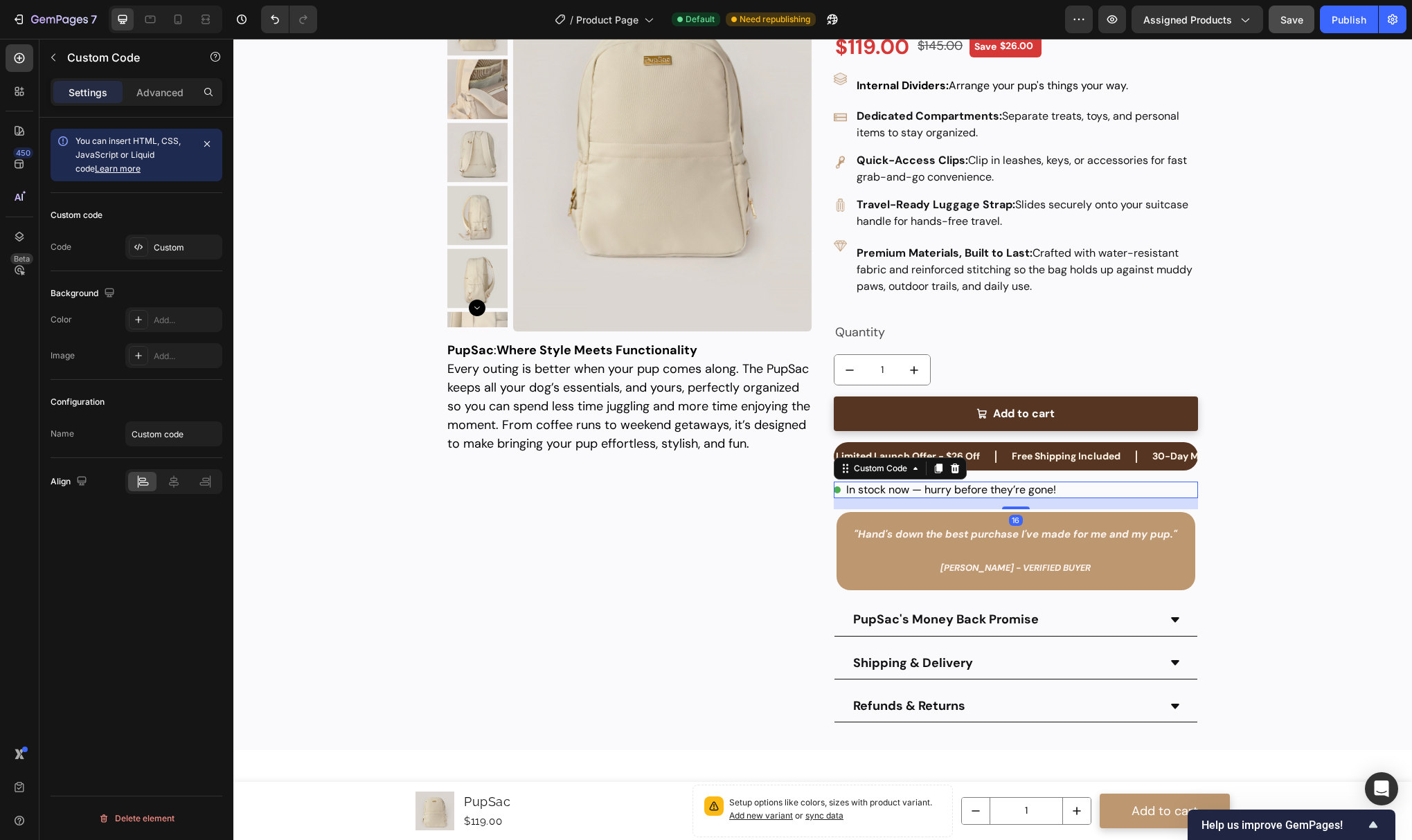
click at [793, 509] on div "Product Images PupSac Product Title $119.00 Product Price Product Price $145.00…" at bounding box center [629, 328] width 364 height 789
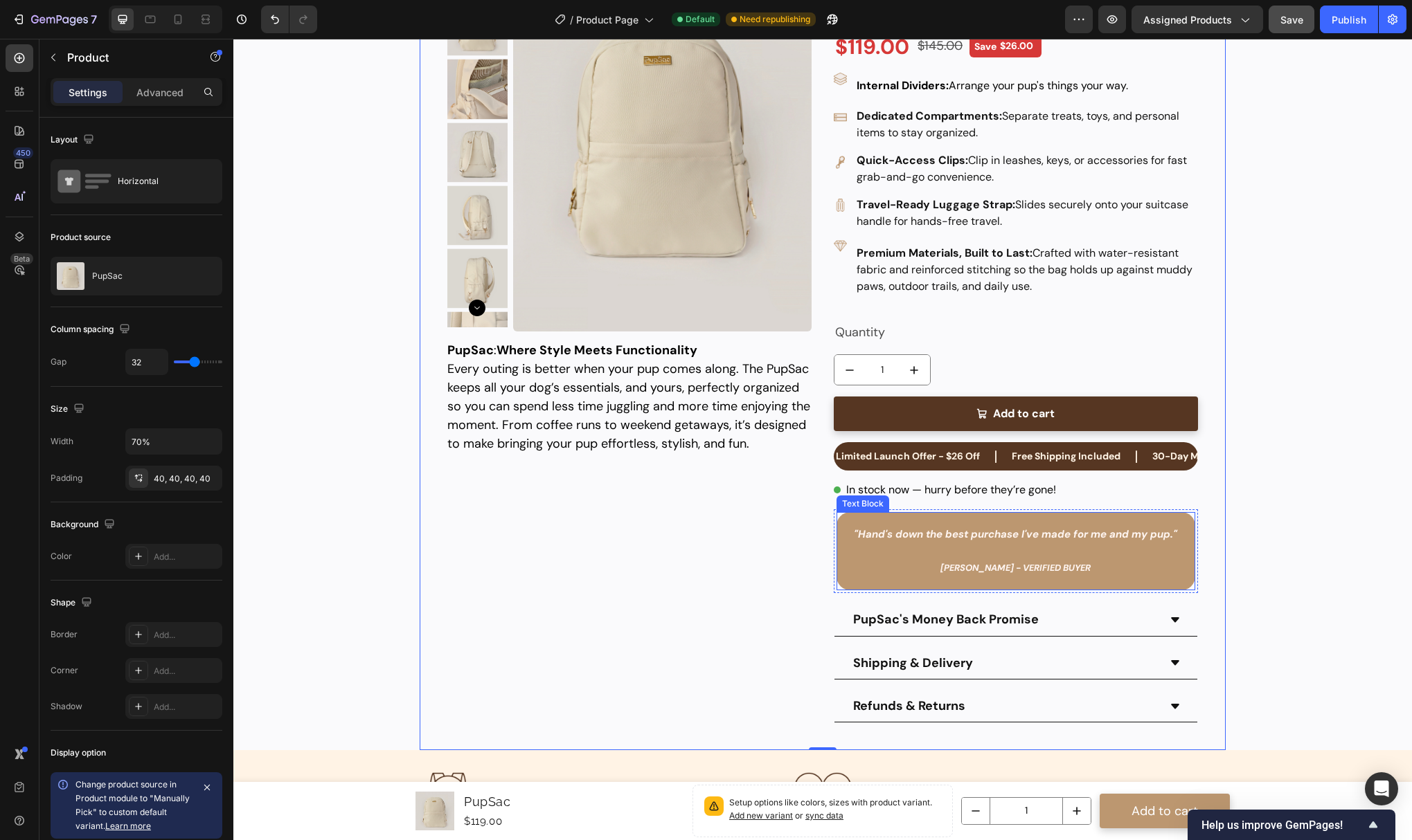
scroll to position [0, 0]
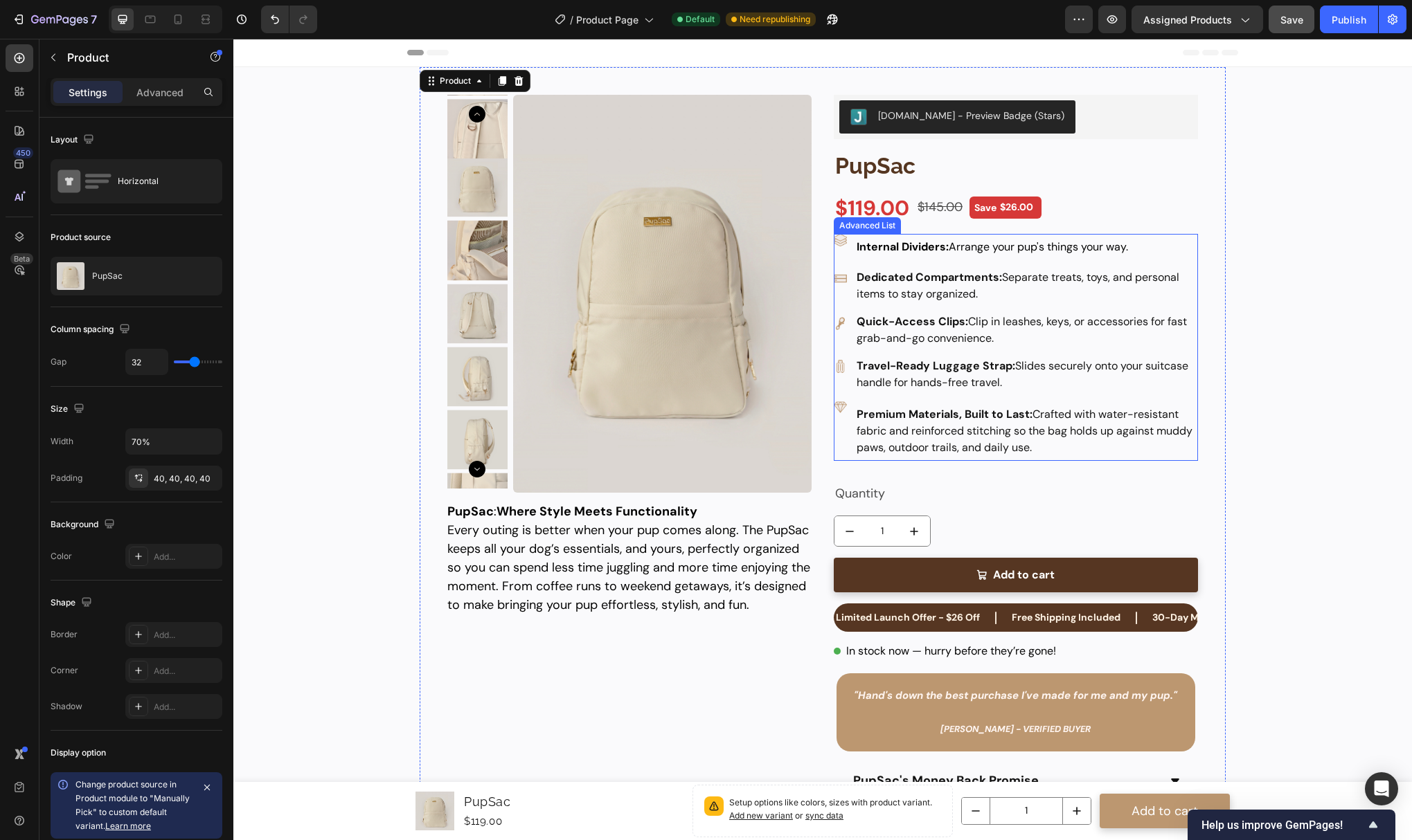
click at [972, 447] on p "Premium Materials, Built to Last: Crafted with water-resistant fabric and reinf…" at bounding box center [1027, 431] width 340 height 50
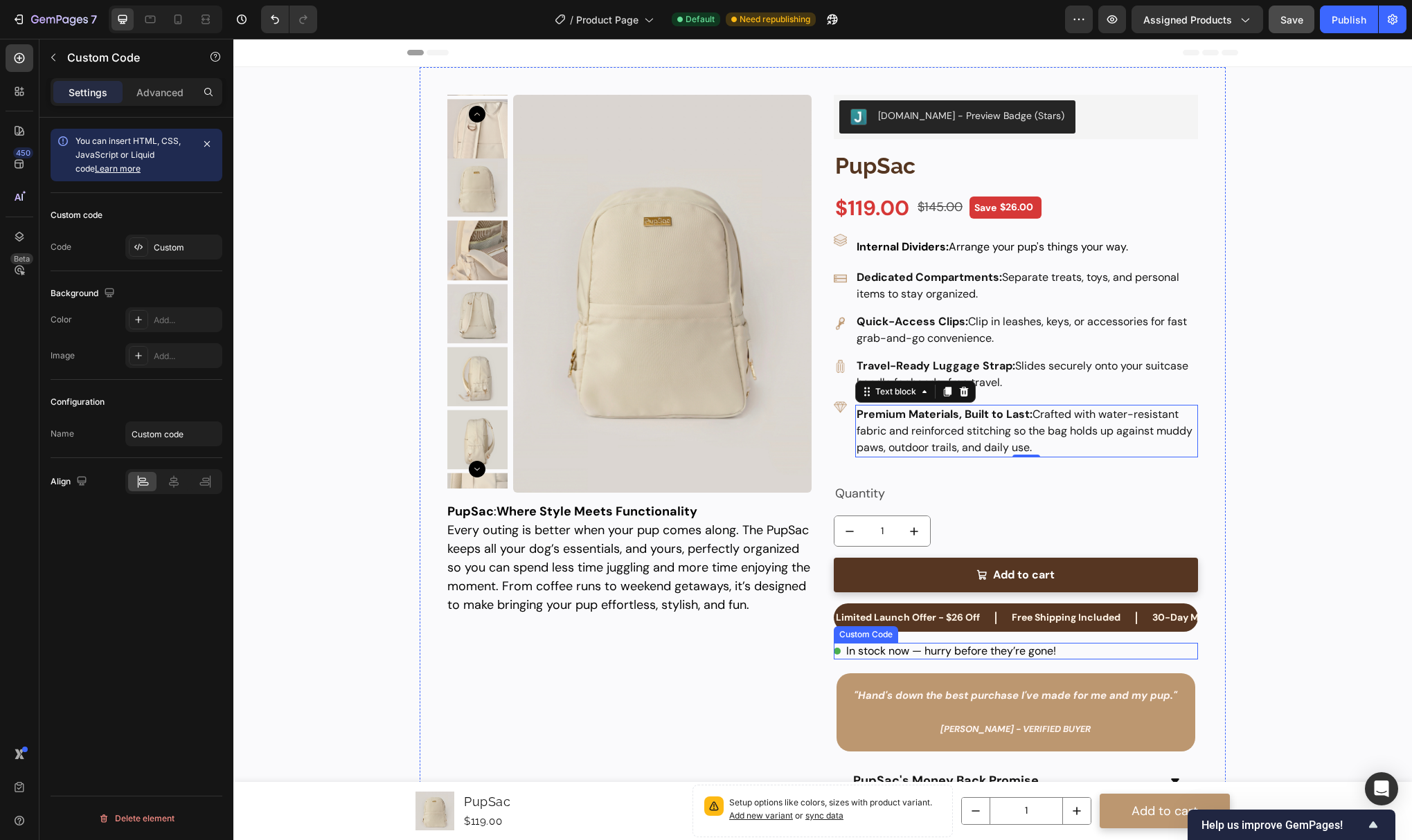
click at [930, 648] on div "In stock now — hurry before they’re gone!" at bounding box center [1016, 651] width 364 height 17
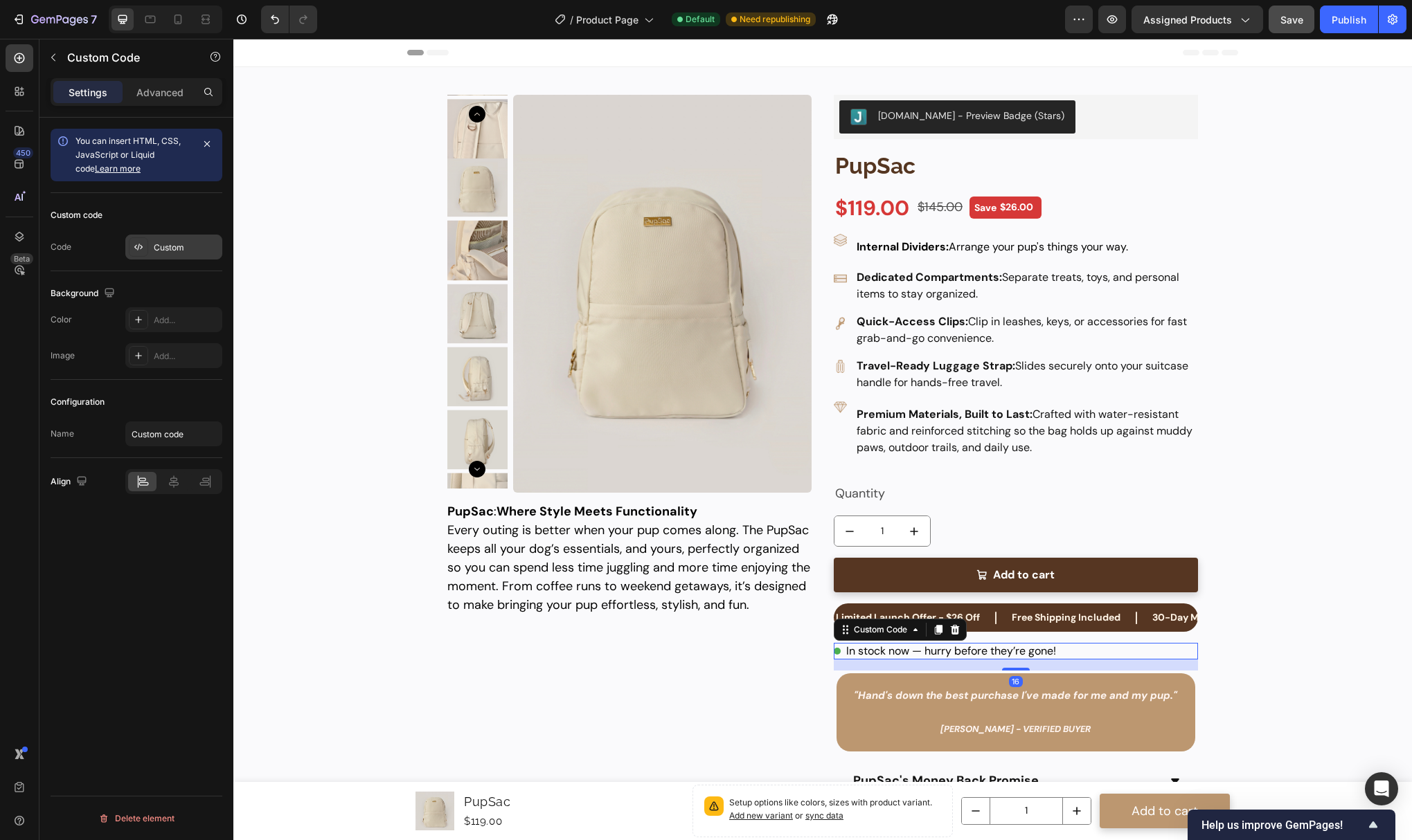
click at [171, 239] on div "Custom" at bounding box center [174, 247] width 97 height 25
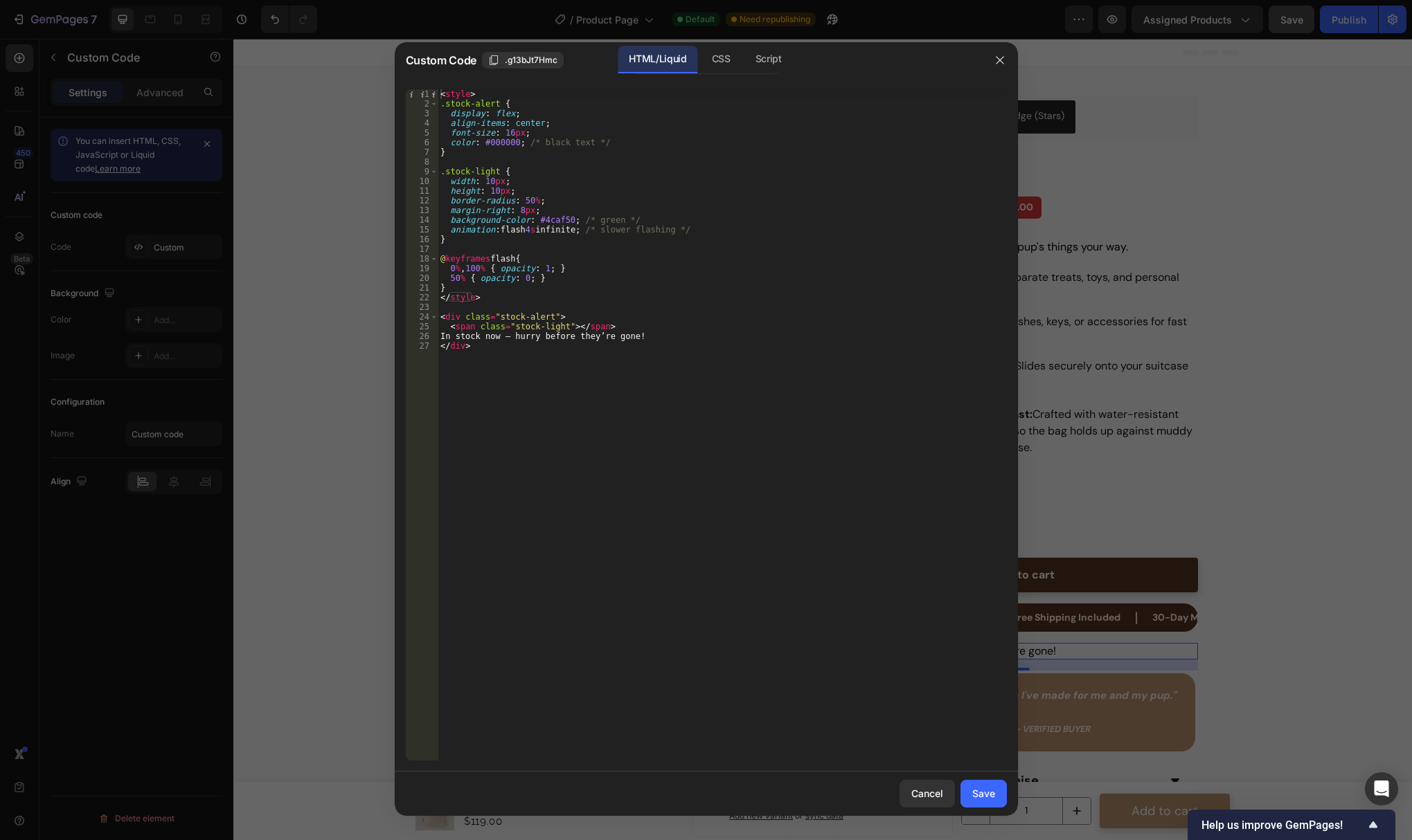
type textarea "align-items: center;"
click at [546, 121] on div "< style > .stock-alert { display : flex ; align-items : center ; font-size : 16…" at bounding box center [722, 434] width 569 height 691
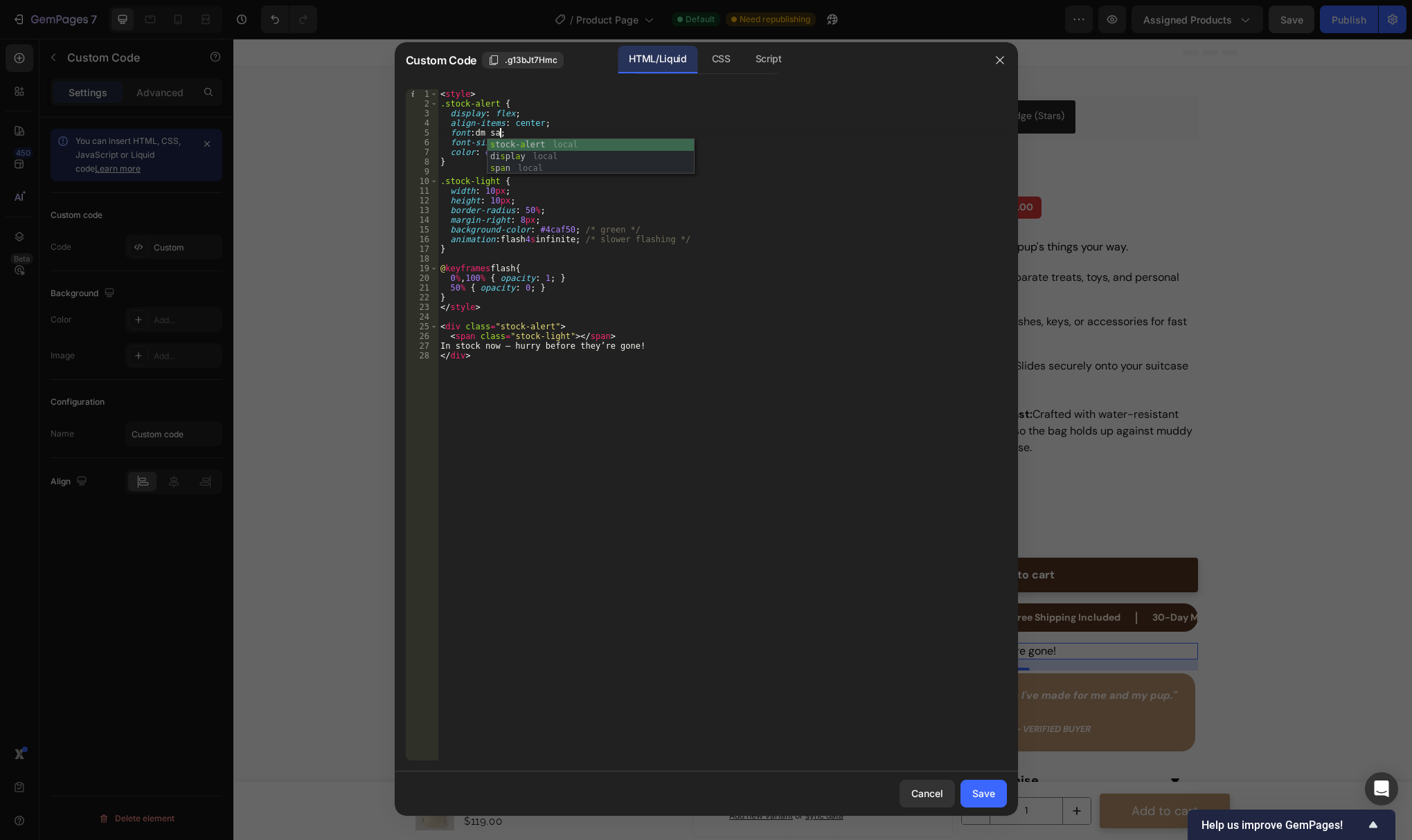
scroll to position [0, 5]
type textarea "font: dm sans"
click at [996, 795] on button "Save" at bounding box center [984, 794] width 46 height 27
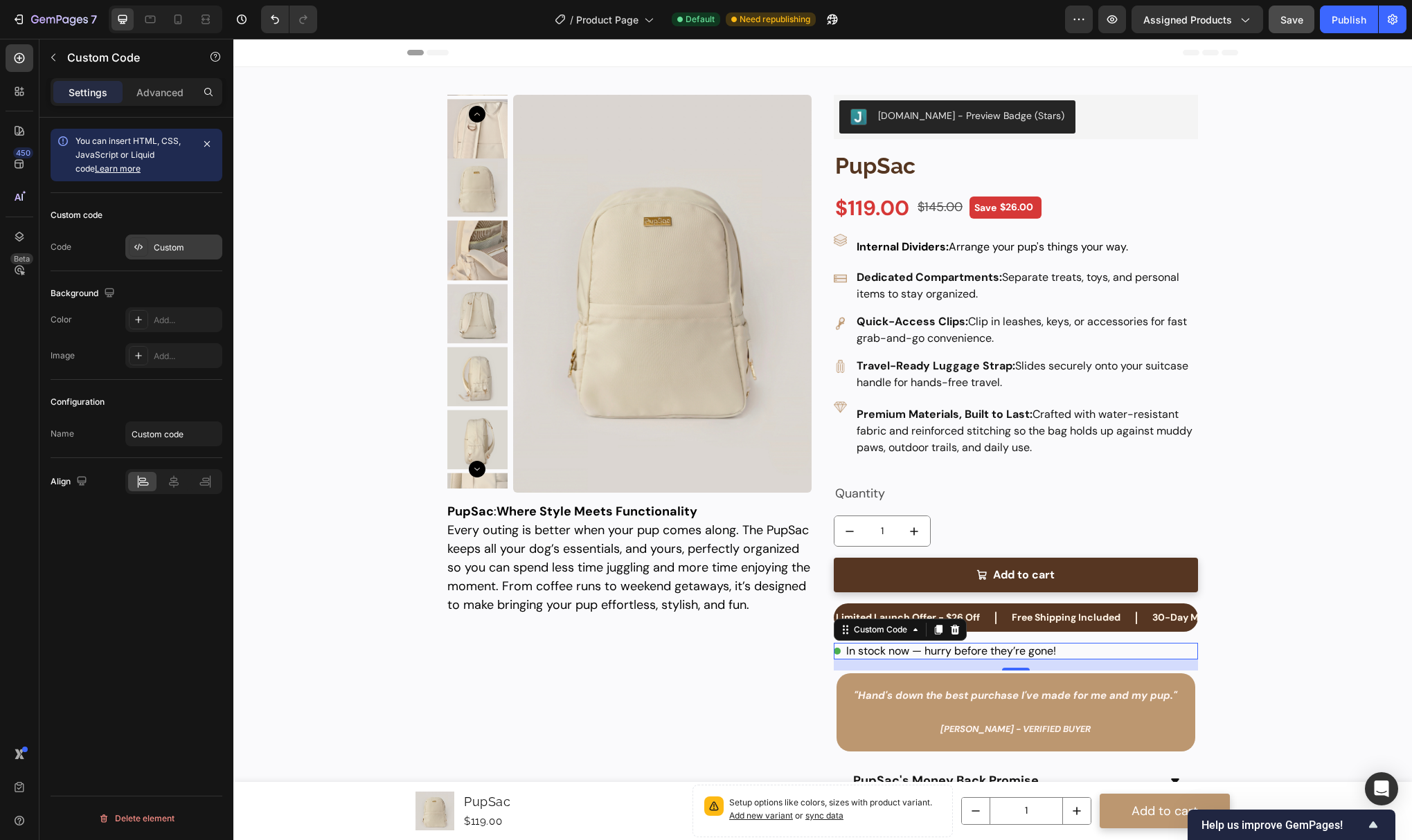
click at [160, 245] on div "Custom" at bounding box center [186, 248] width 65 height 13
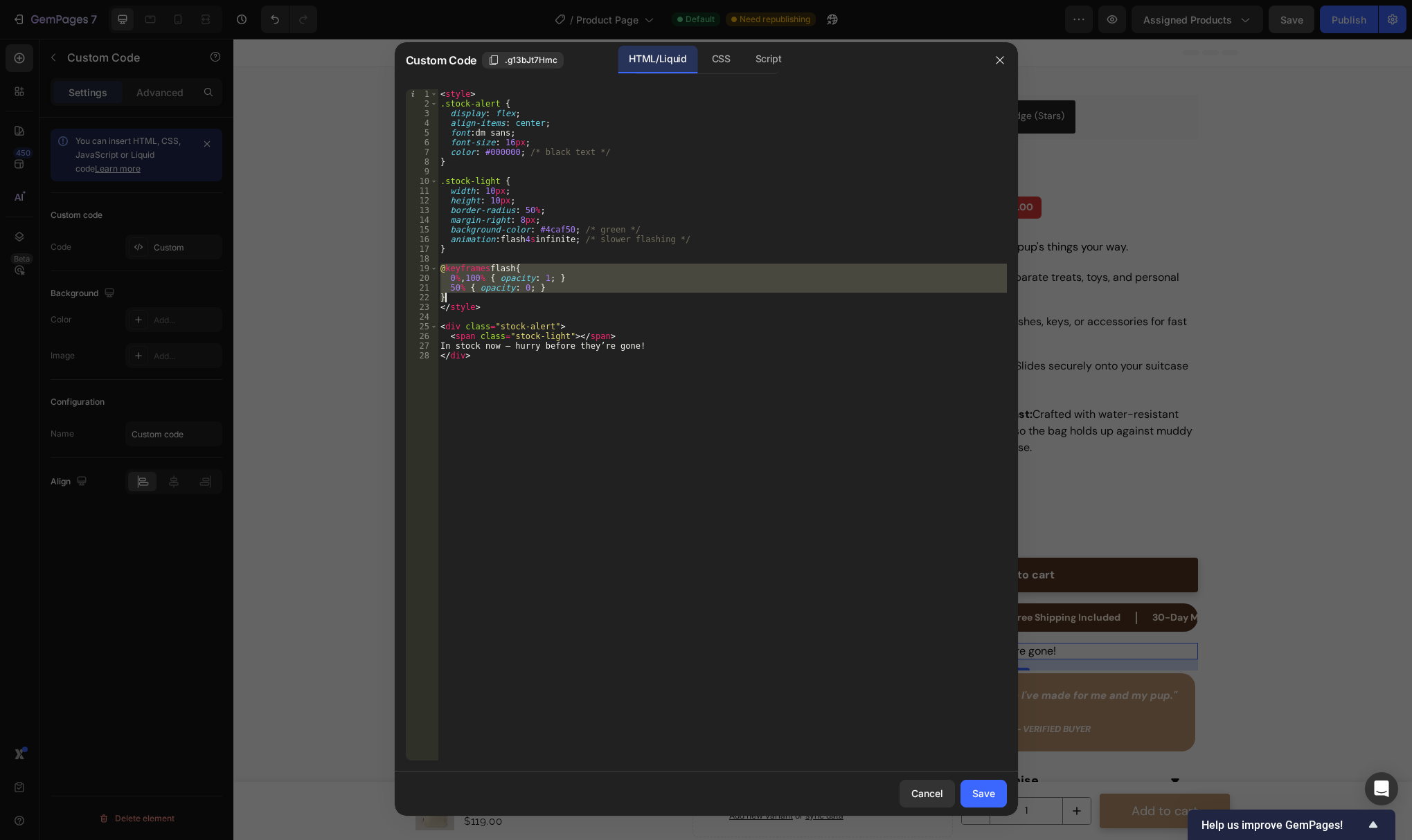
drag, startPoint x: 439, startPoint y: 267, endPoint x: 550, endPoint y: 296, distance: 114.7
click at [550, 296] on div "< style > .stock-alert { display : flex ; align-items : center ; font : dm sans…" at bounding box center [722, 434] width 569 height 691
paste textarea
type textarea "}"
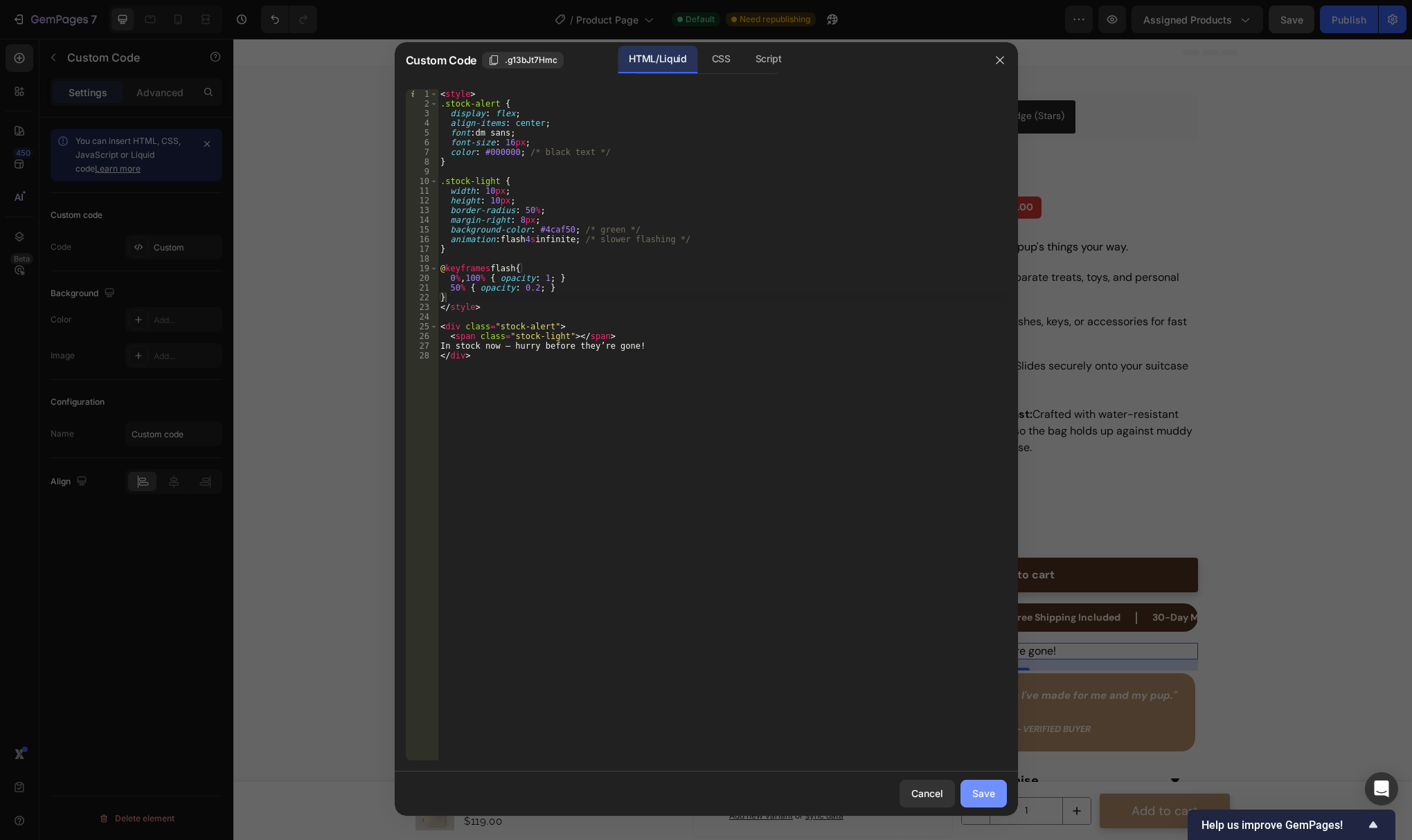
click at [987, 785] on button "Save" at bounding box center [984, 794] width 46 height 27
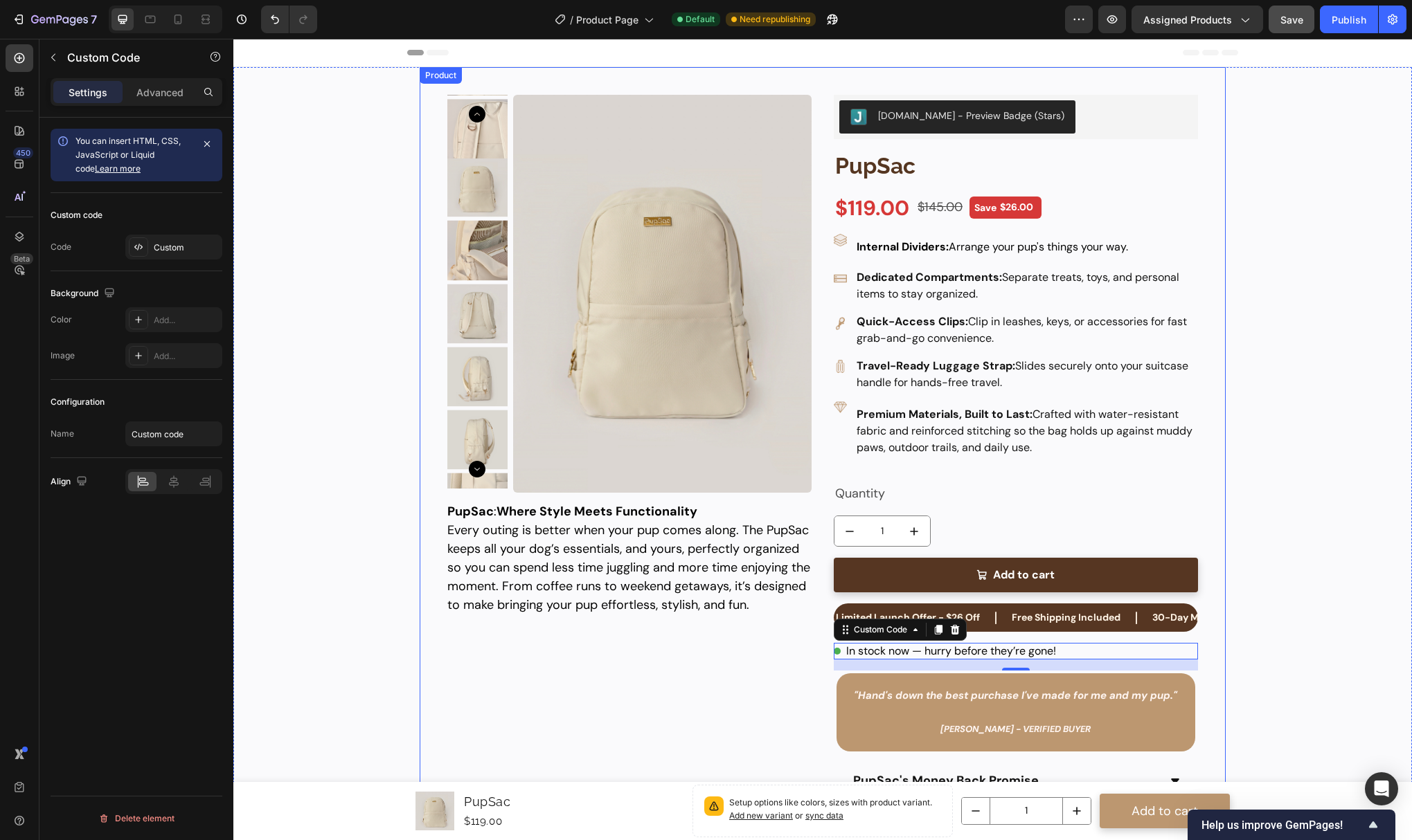
click at [738, 691] on div "Product Images PupSac Product Title $119.00 Product Price Product Price $145.00…" at bounding box center [629, 489] width 364 height 789
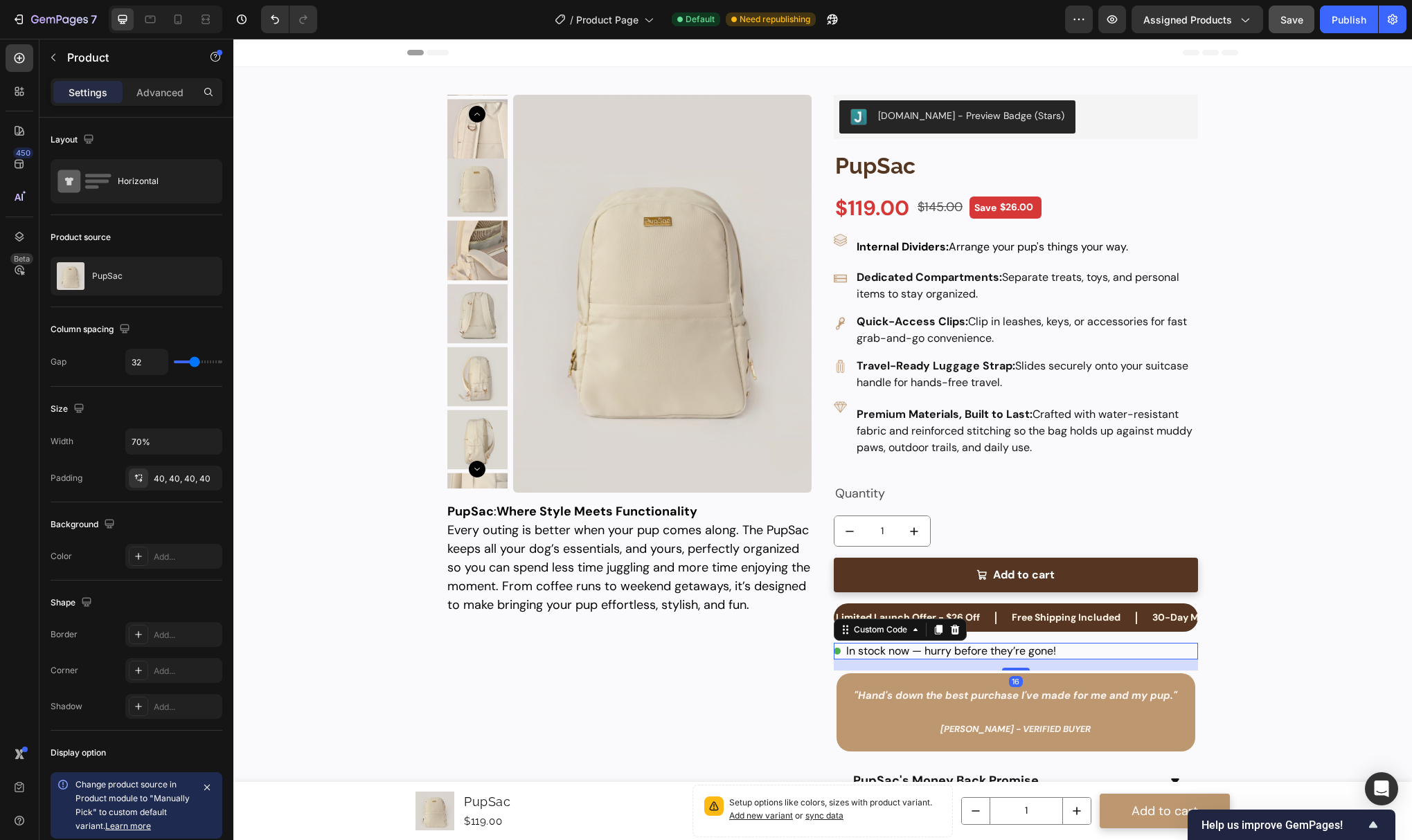
click at [910, 651] on div "In stock now — hurry before they’re gone!" at bounding box center [1016, 651] width 364 height 17
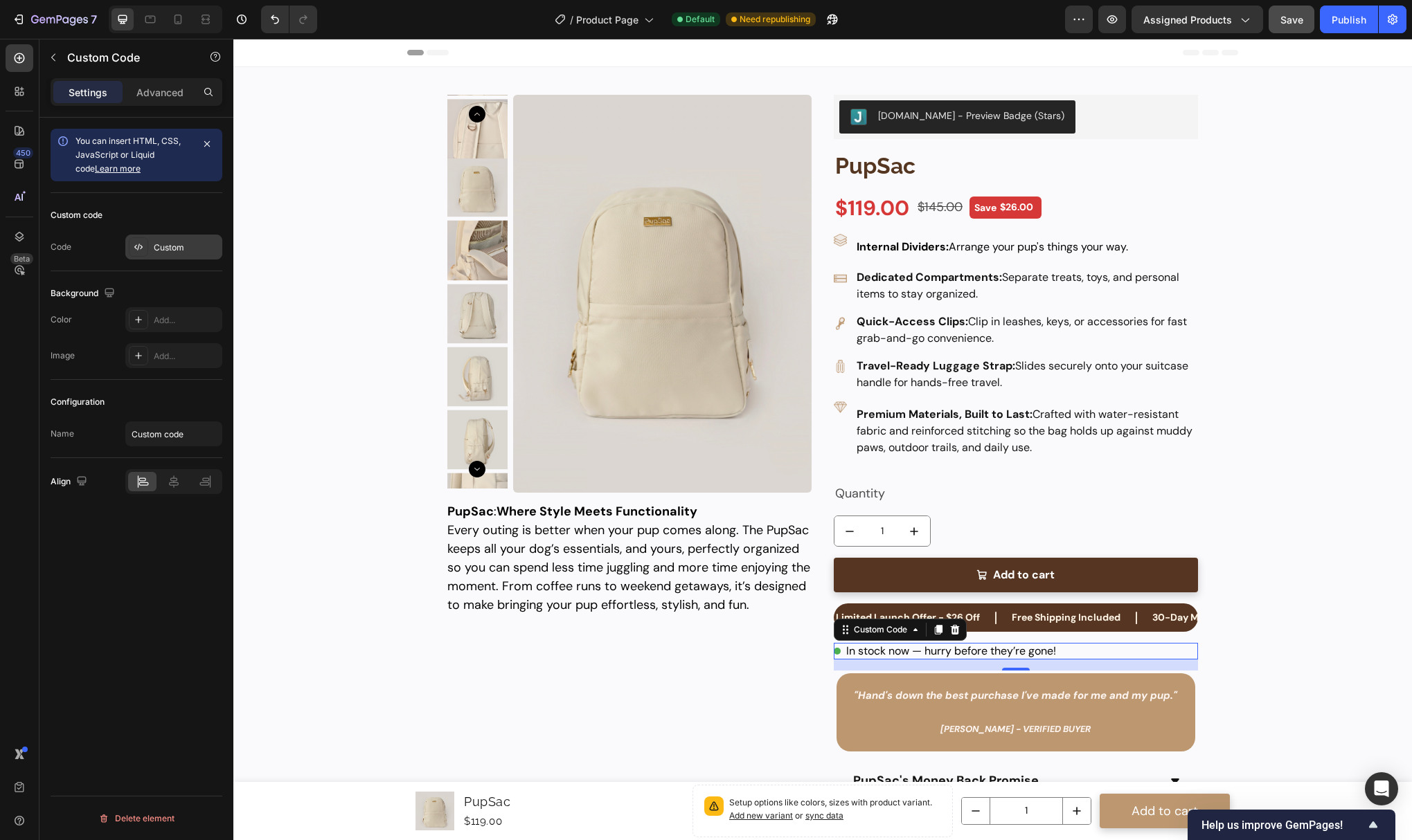
click at [172, 254] on div "Custom" at bounding box center [174, 247] width 97 height 25
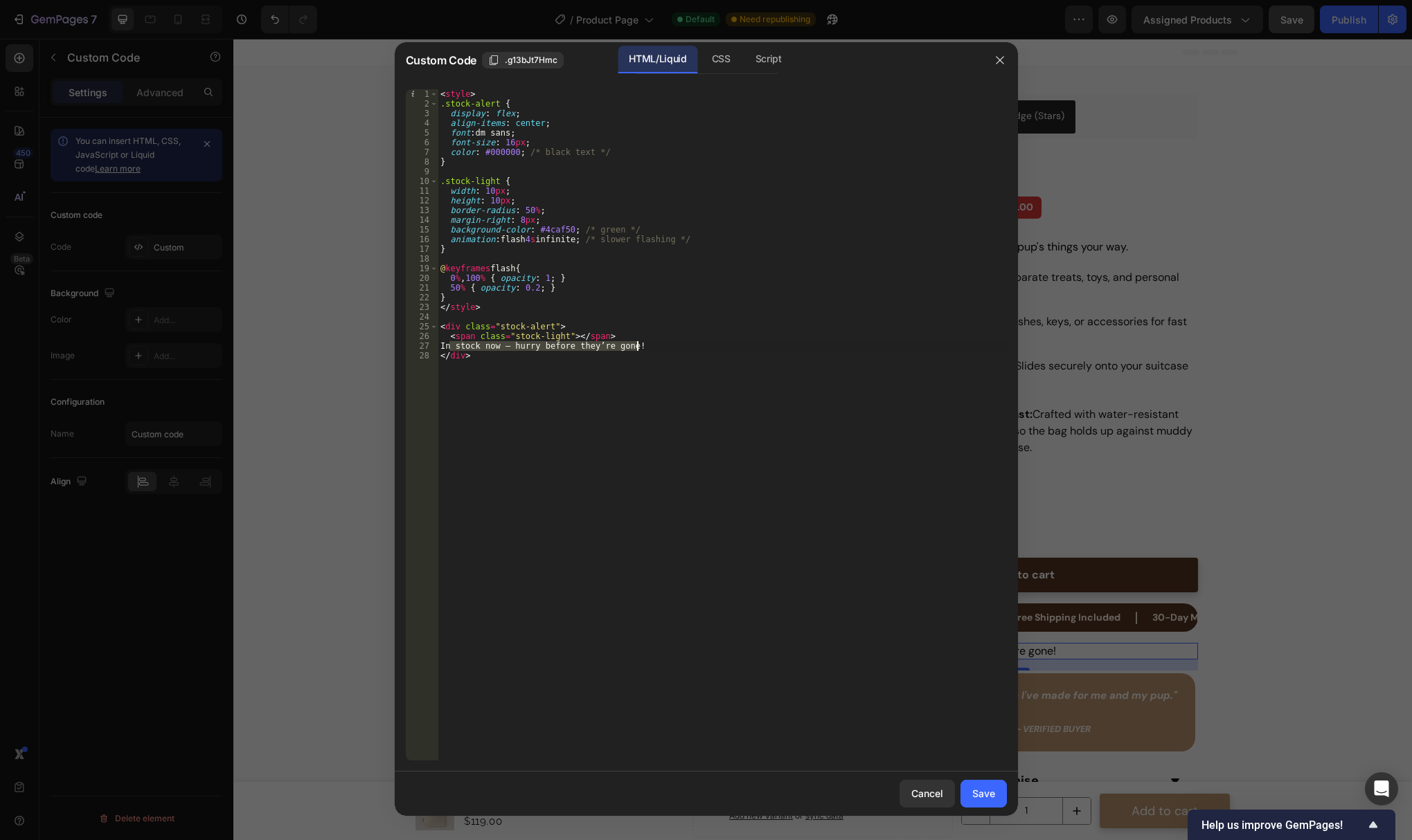
drag, startPoint x: 449, startPoint y: 342, endPoint x: 636, endPoint y: 346, distance: 187.0
click at [636, 346] on div "< style > .stock-alert { display : flex ; align-items : center ; font : dm sans…" at bounding box center [722, 434] width 569 height 691
type textarea "IN STOCK NOW - HURRY BEFORE THEY'RE GONE!"
click at [975, 795] on div "Save" at bounding box center [984, 793] width 23 height 15
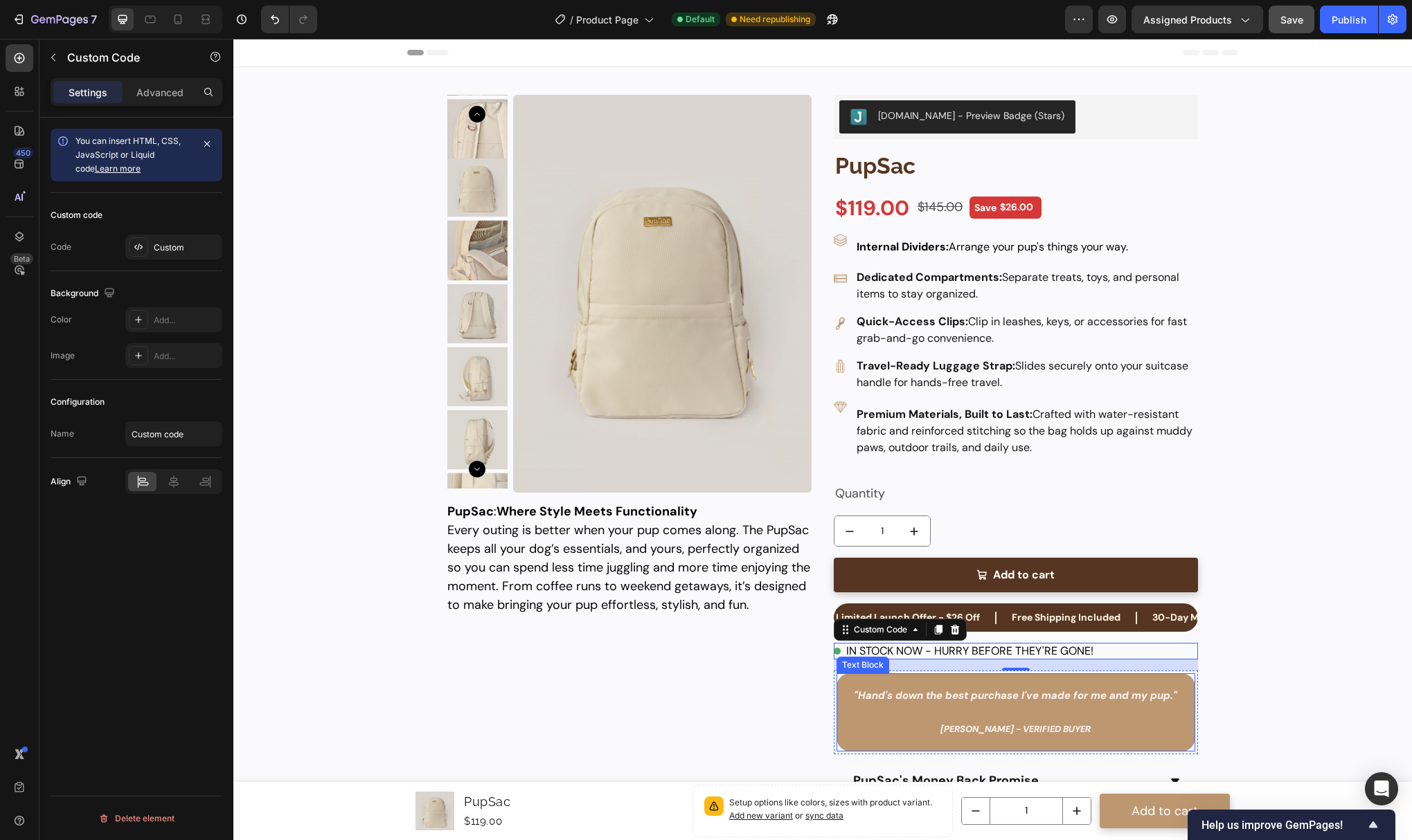
click at [801, 686] on div "Product Images PupSac Product Title $119.00 Product Price Product Price $145.00…" at bounding box center [629, 489] width 364 height 789
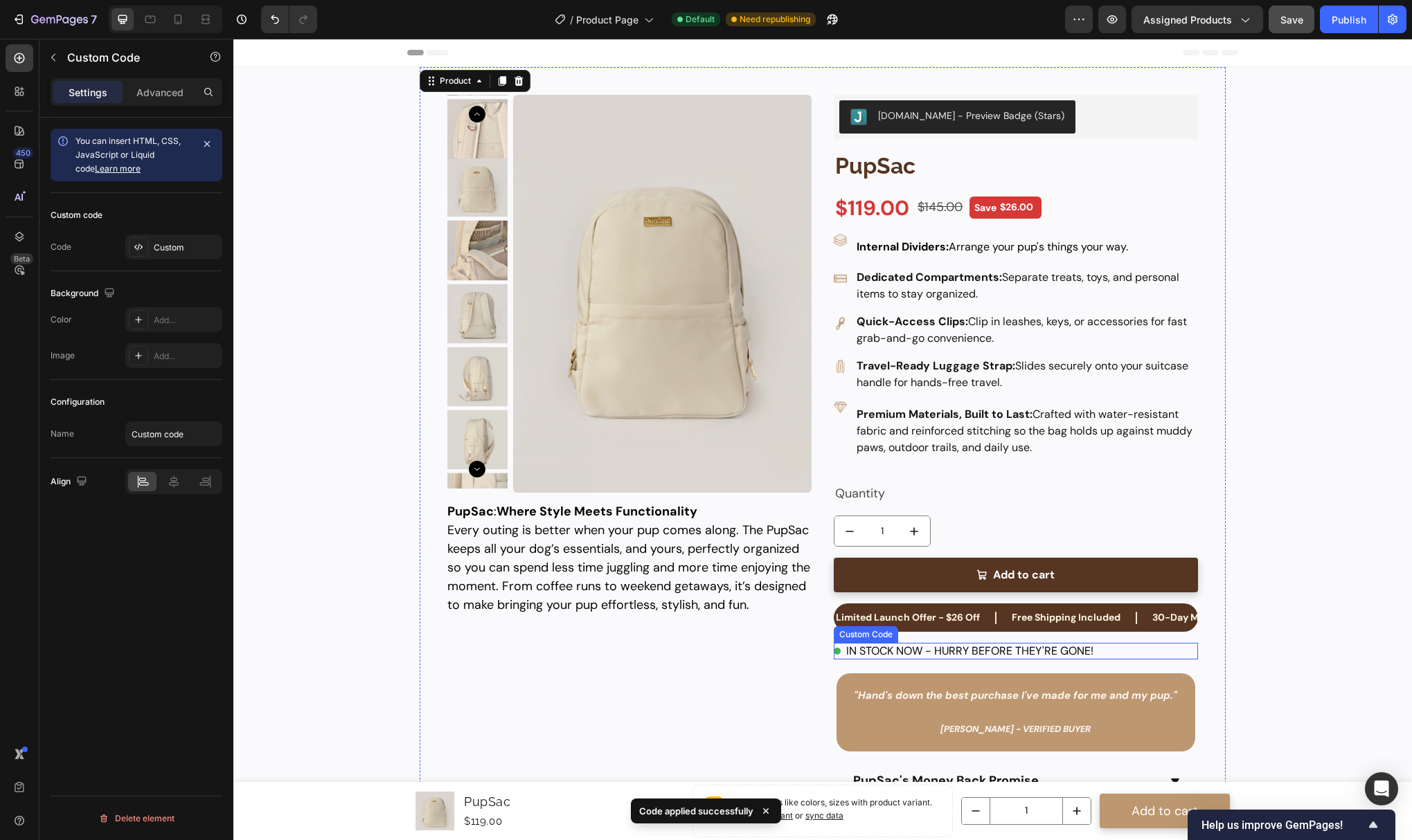
click at [939, 648] on div "IN STOCK NOW - HURRY BEFORE THEY'RE GONE!" at bounding box center [1016, 651] width 364 height 17
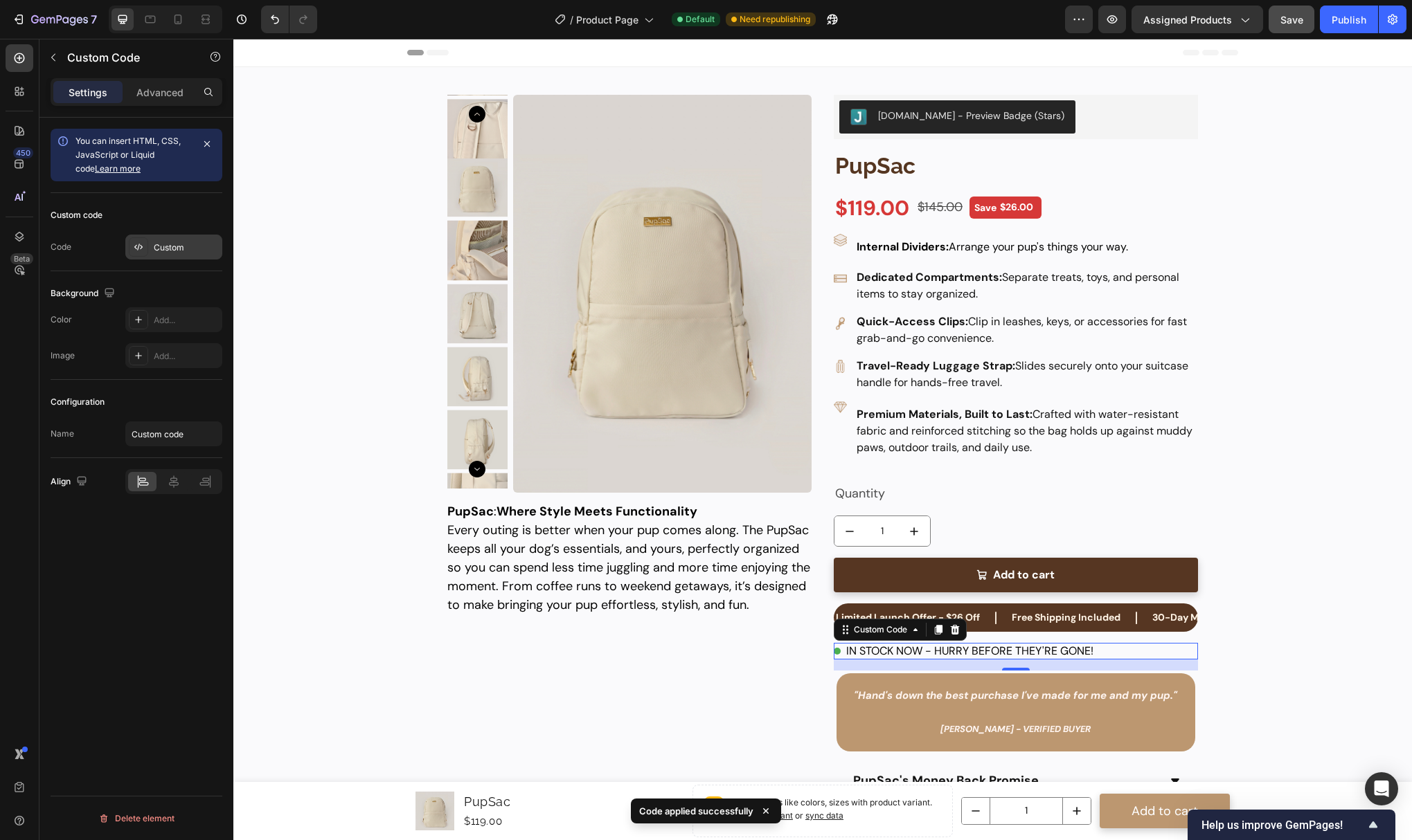
click at [164, 238] on div "Custom" at bounding box center [174, 247] width 97 height 25
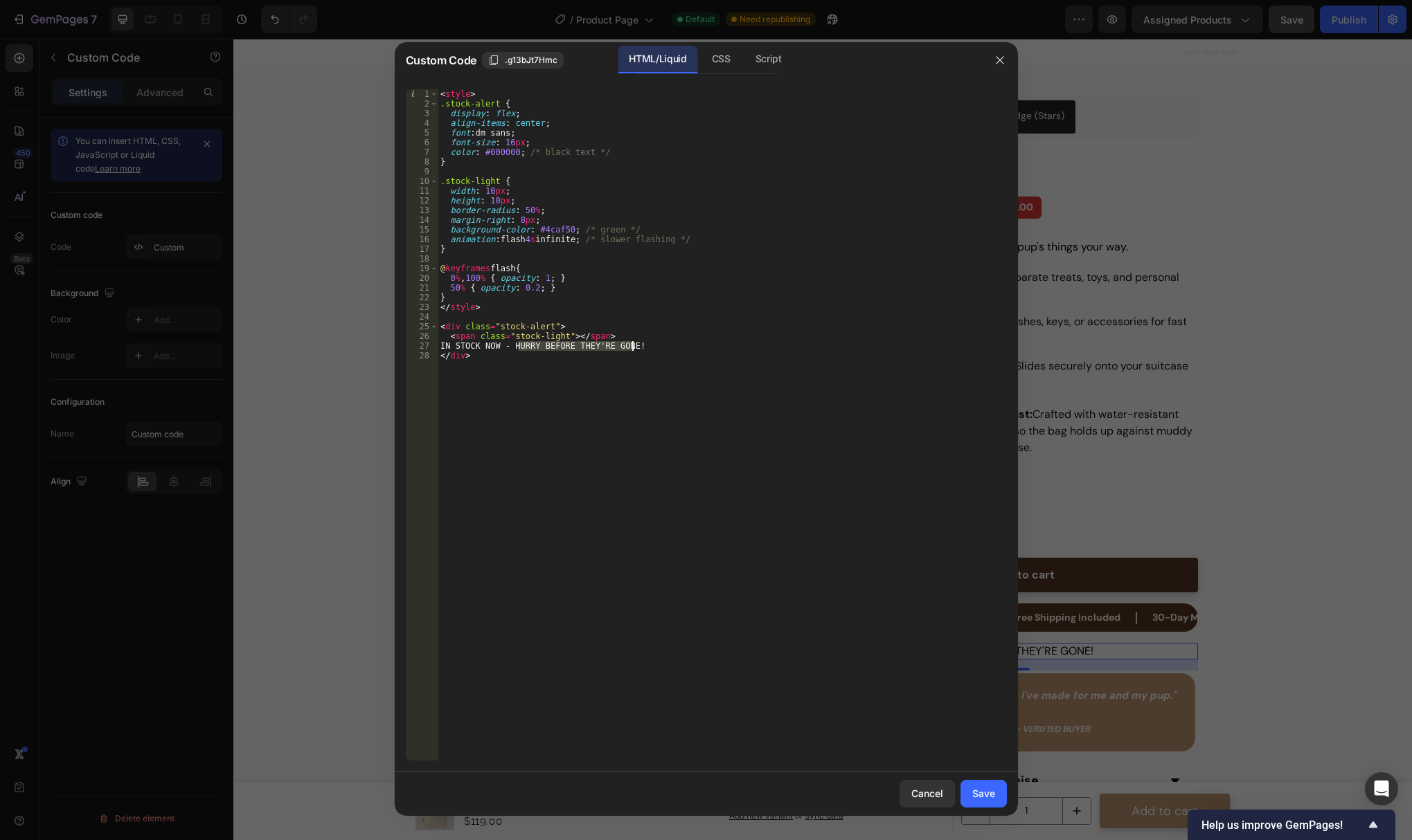
drag, startPoint x: 520, startPoint y: 348, endPoint x: 631, endPoint y: 347, distance: 111.0
click at [631, 347] on div "< style > .stock-alert { display : flex ; align-items : center ; font : dm sans…" at bounding box center [722, 434] width 569 height 691
type textarea "IN STOCK NOW - Hurry before they are gone!"
click at [971, 792] on button "Save" at bounding box center [984, 794] width 46 height 27
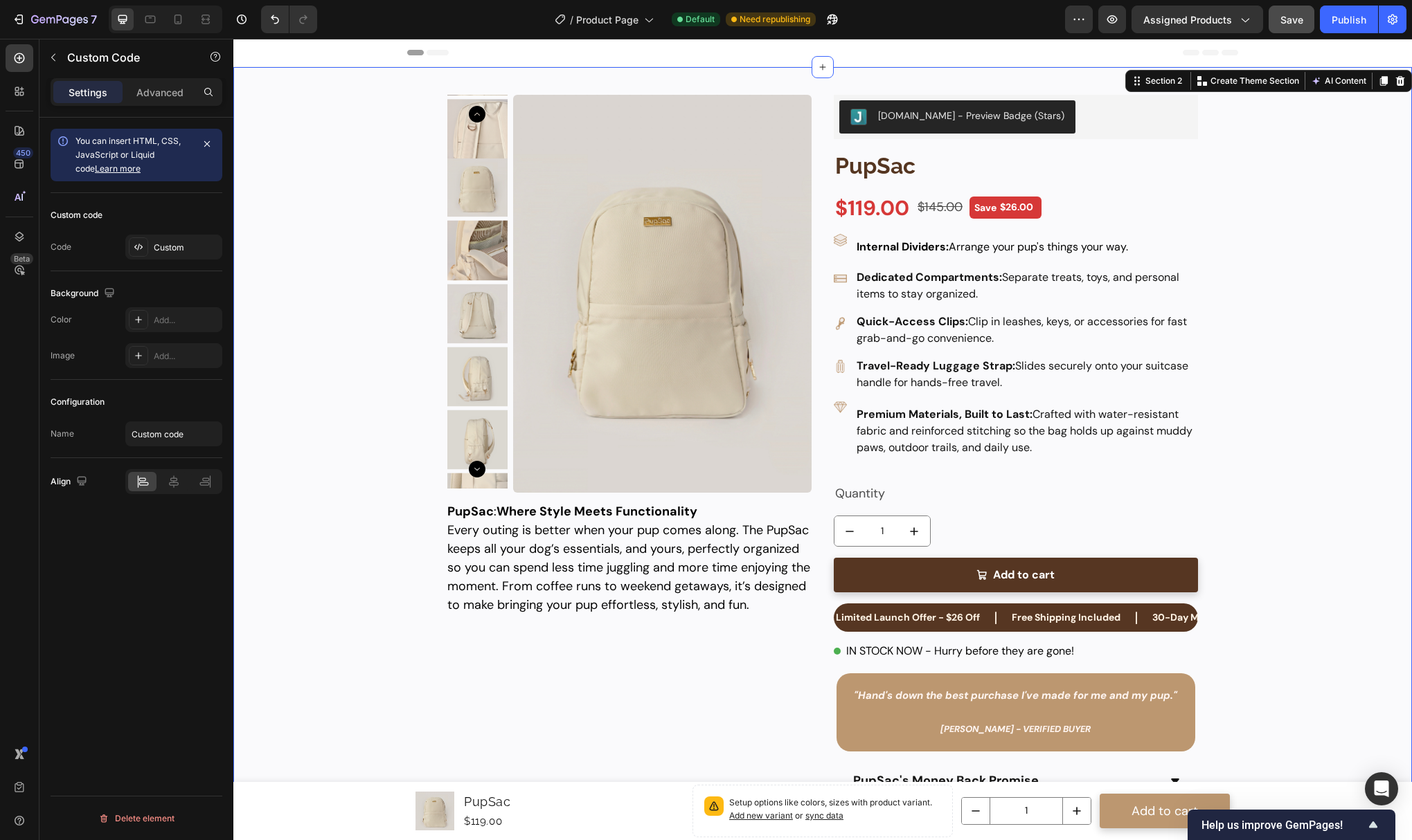
click at [1269, 632] on div "Product Images PupSac Product Title $119.00 Product Price Product Price $145.00…" at bounding box center [822, 489] width 1151 height 844
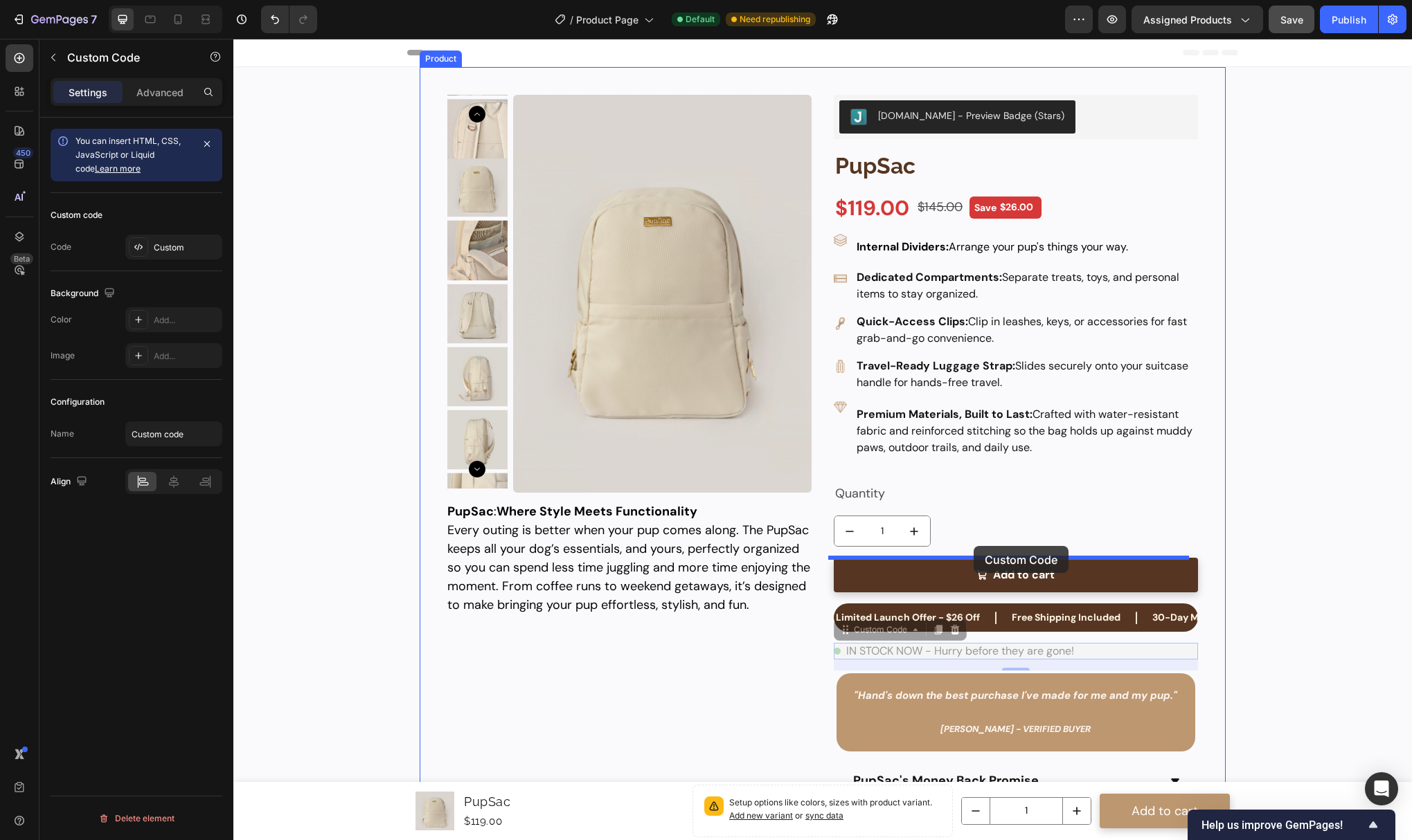
drag, startPoint x: 997, startPoint y: 647, endPoint x: 974, endPoint y: 546, distance: 103.6
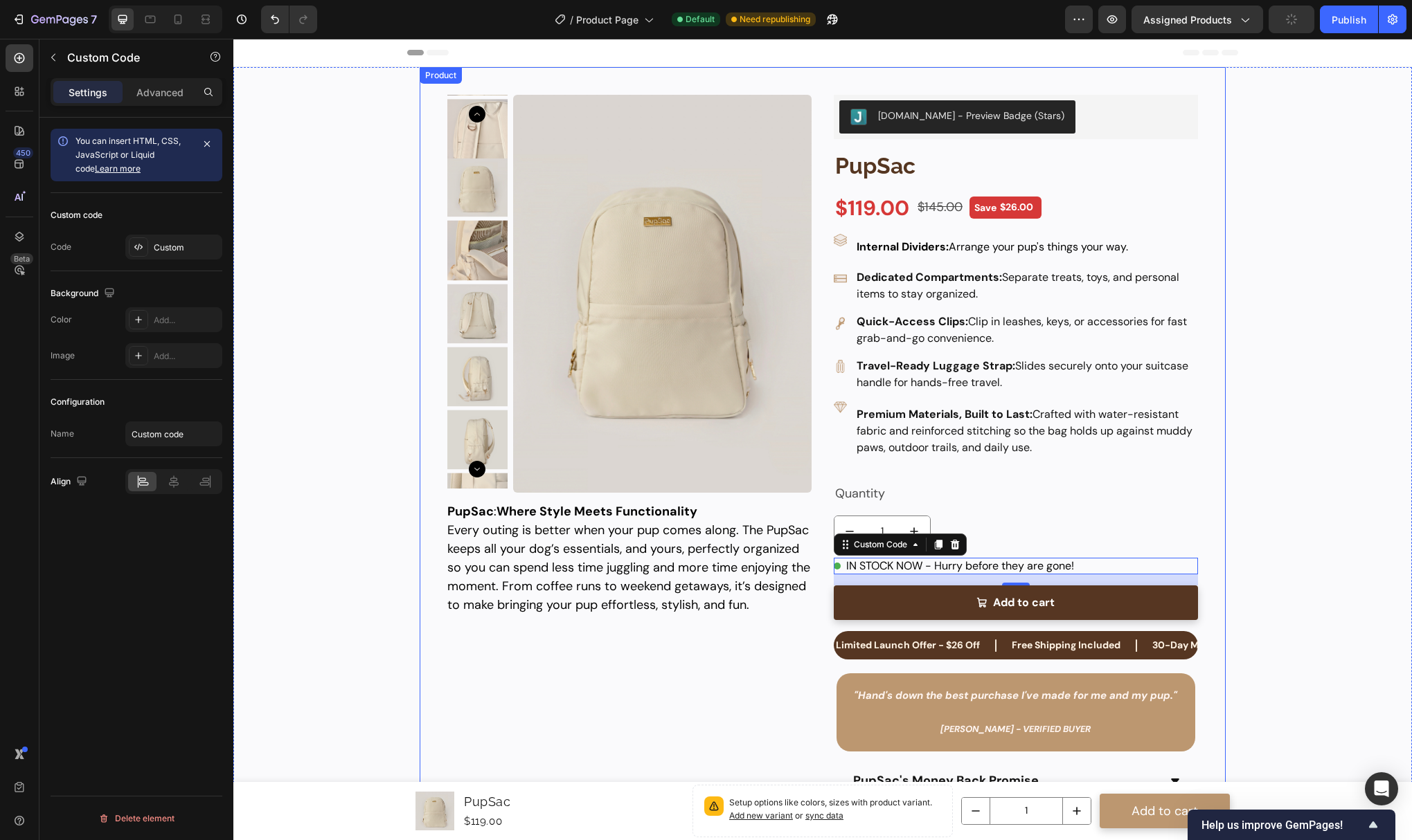
click at [1117, 531] on div "1" at bounding box center [1016, 531] width 364 height 31
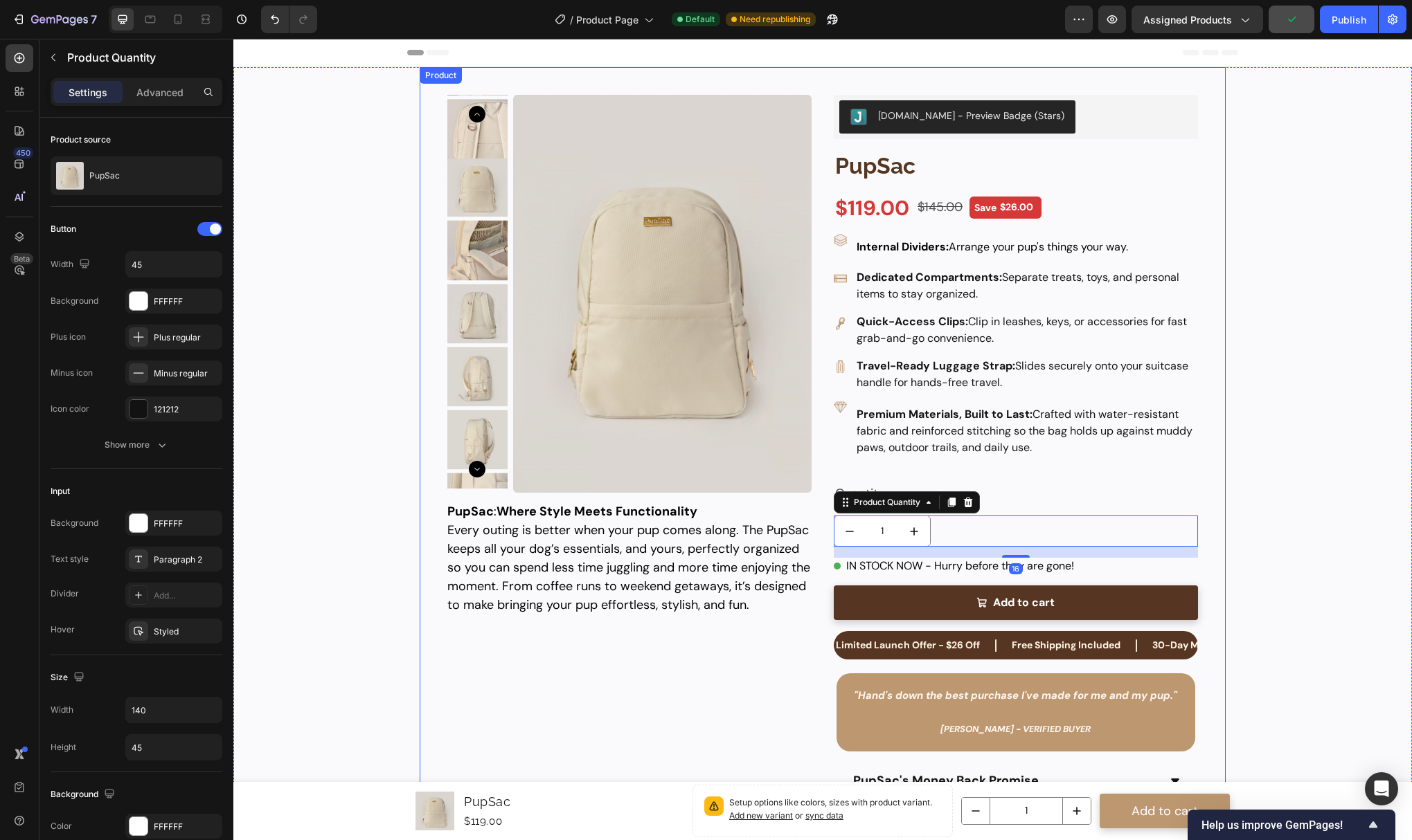
click at [1200, 593] on div "Product Images PupSac Product Title $119.00 Product Price Product Price $145.00…" at bounding box center [822, 489] width 805 height 844
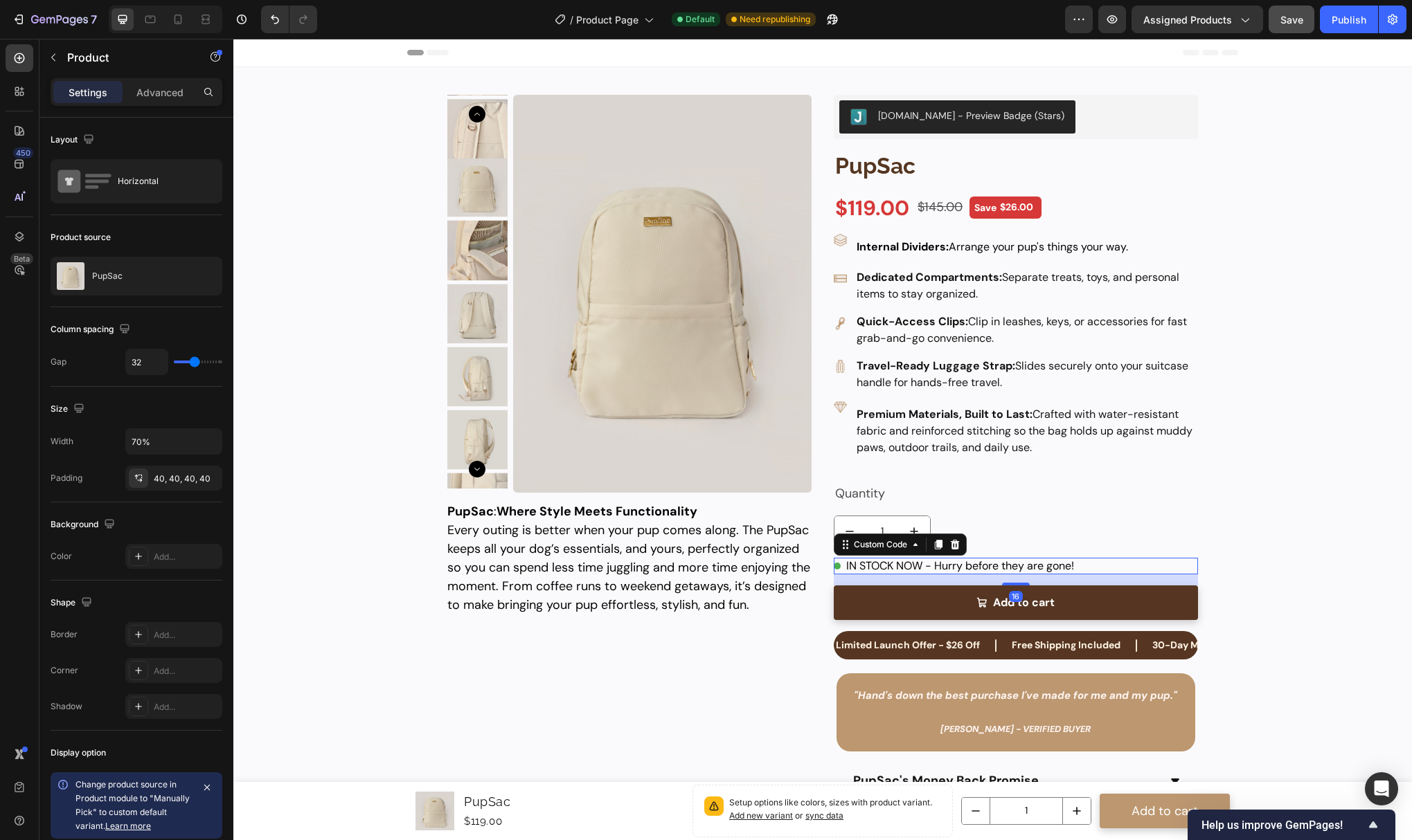
click at [909, 564] on div "IN STOCK NOW - Hurry before they are gone!" at bounding box center [1016, 566] width 364 height 17
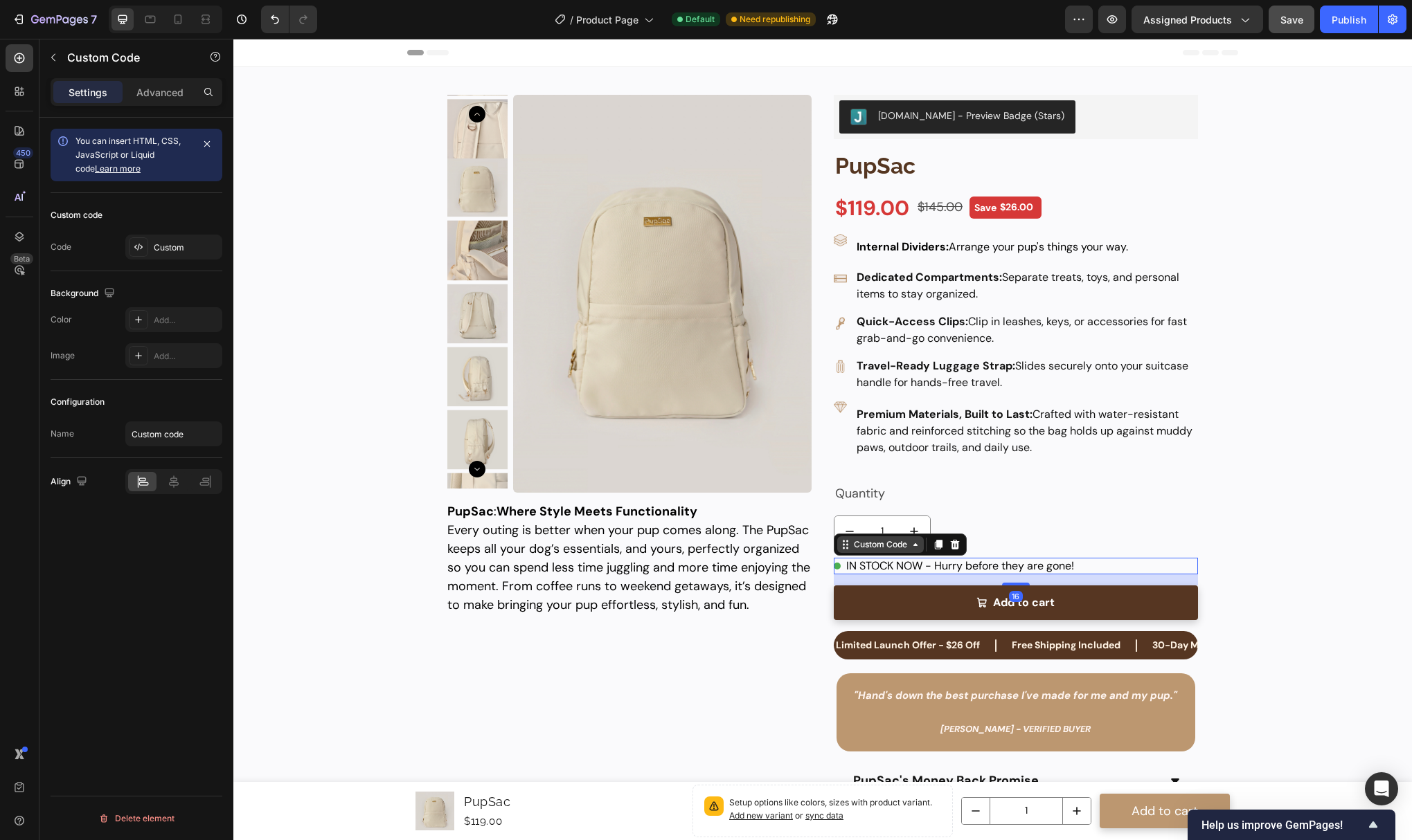
click at [910, 548] on icon at bounding box center [916, 545] width 11 height 11
click at [1008, 511] on div "[DOMAIN_NAME] - Preview Badge (Stars) [DOMAIN_NAME] PupSac Product Title $119.0…" at bounding box center [1016, 489] width 364 height 789
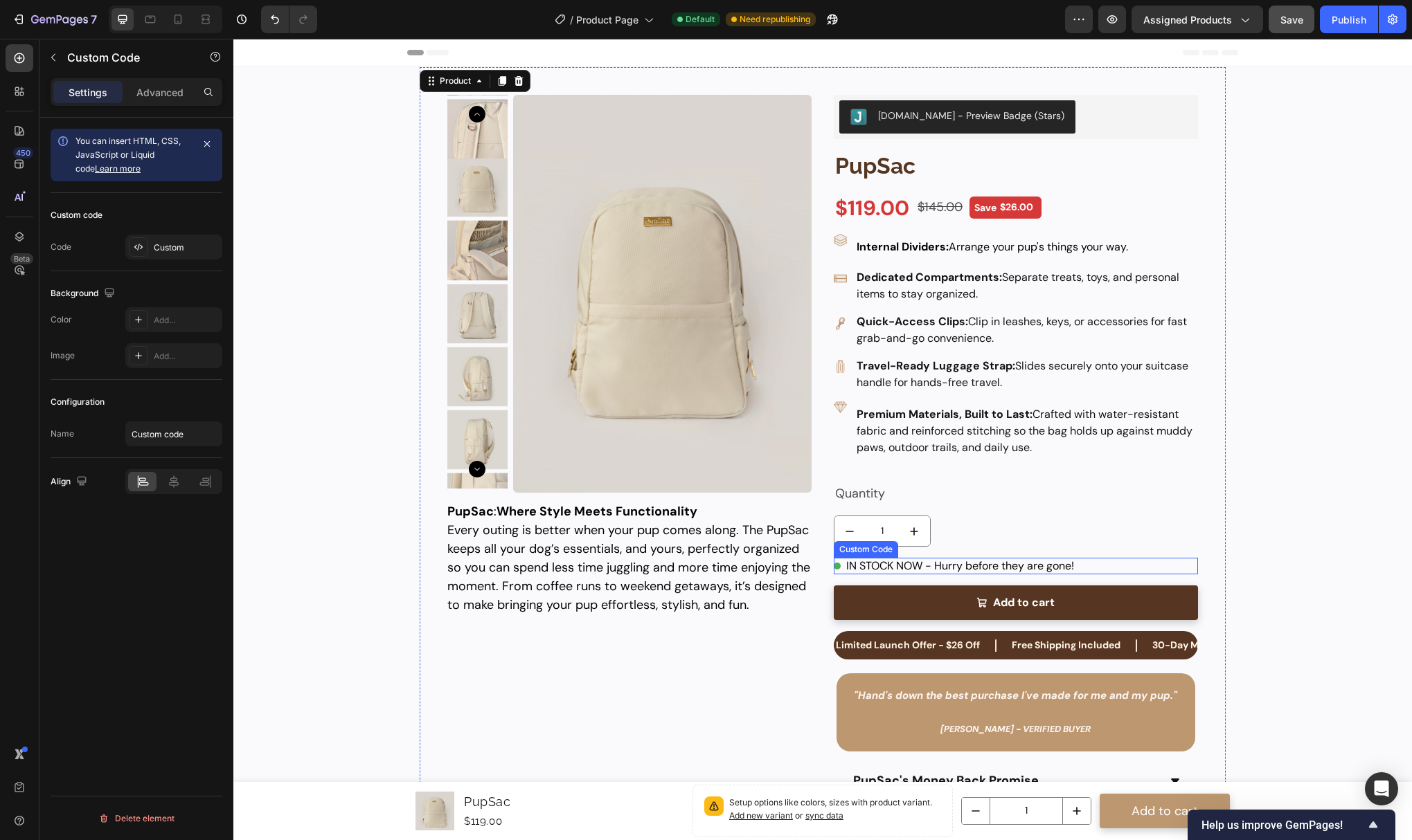
click at [890, 566] on div "IN STOCK NOW - Hurry before they are gone!" at bounding box center [1016, 566] width 364 height 17
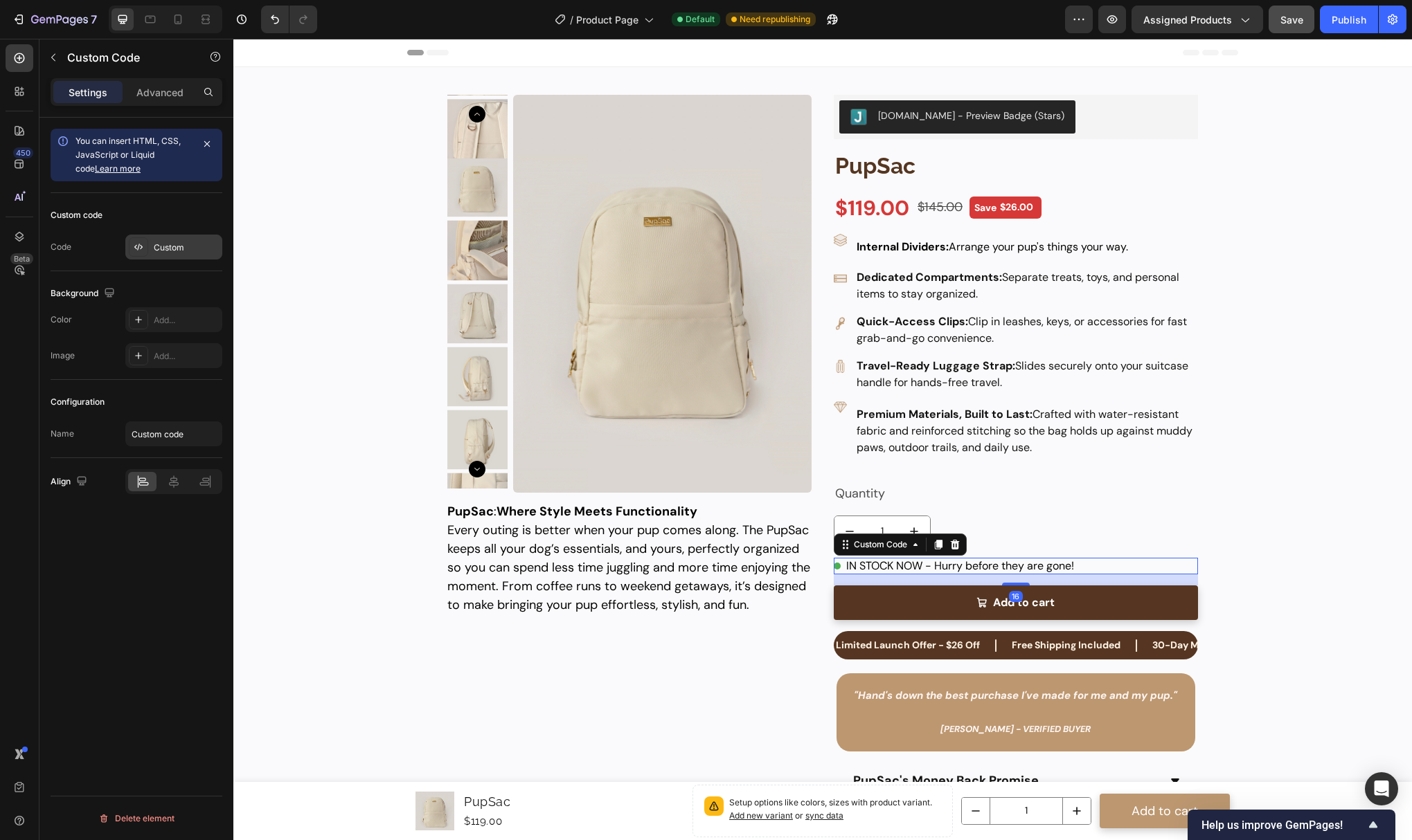
click at [169, 253] on div "Custom" at bounding box center [186, 248] width 65 height 13
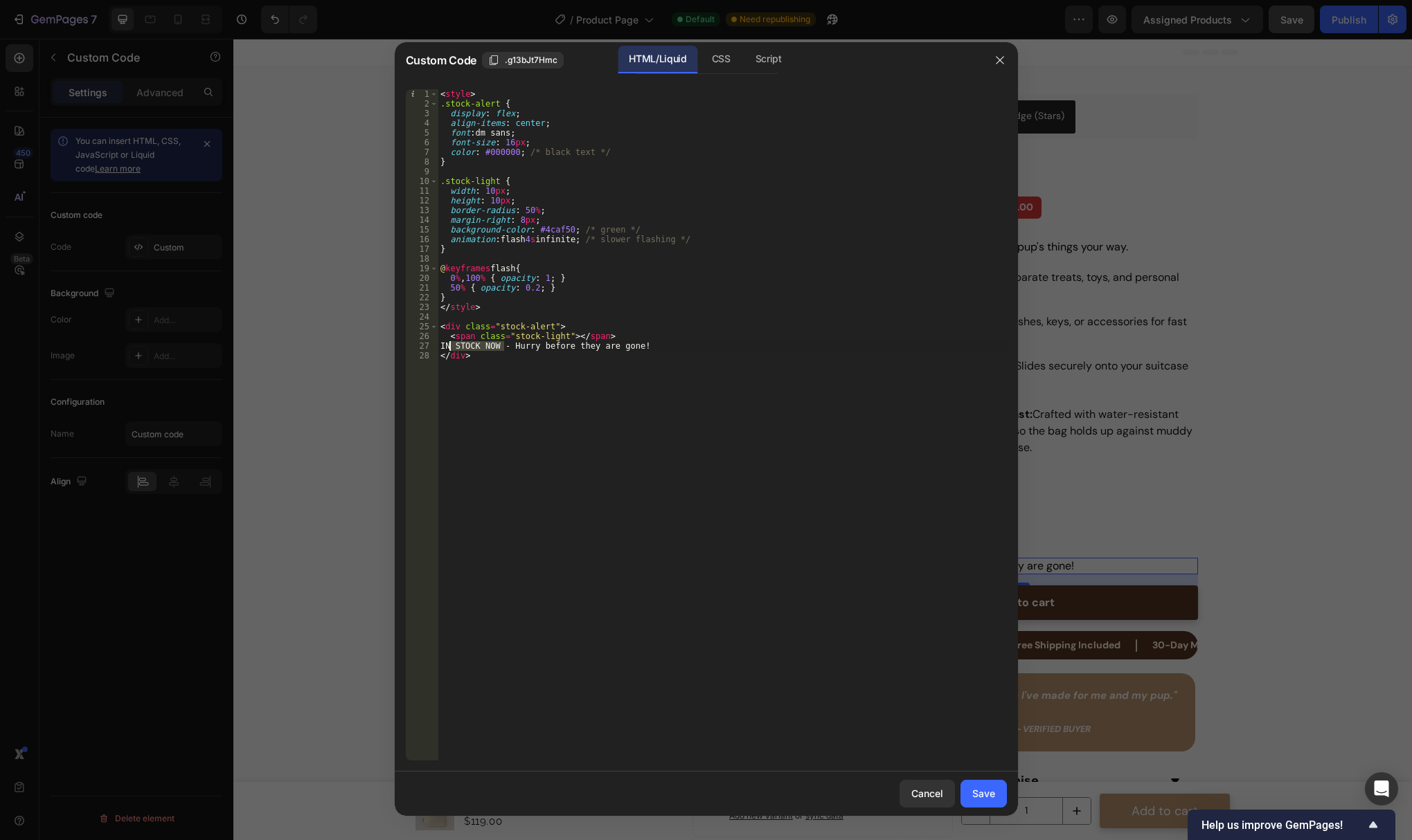
drag, startPoint x: 502, startPoint y: 345, endPoint x: 449, endPoint y: 345, distance: 53.0
click at [449, 345] on div "< style > .stock-alert { display : flex ; align-items : center ; font : dm sans…" at bounding box center [722, 434] width 569 height 691
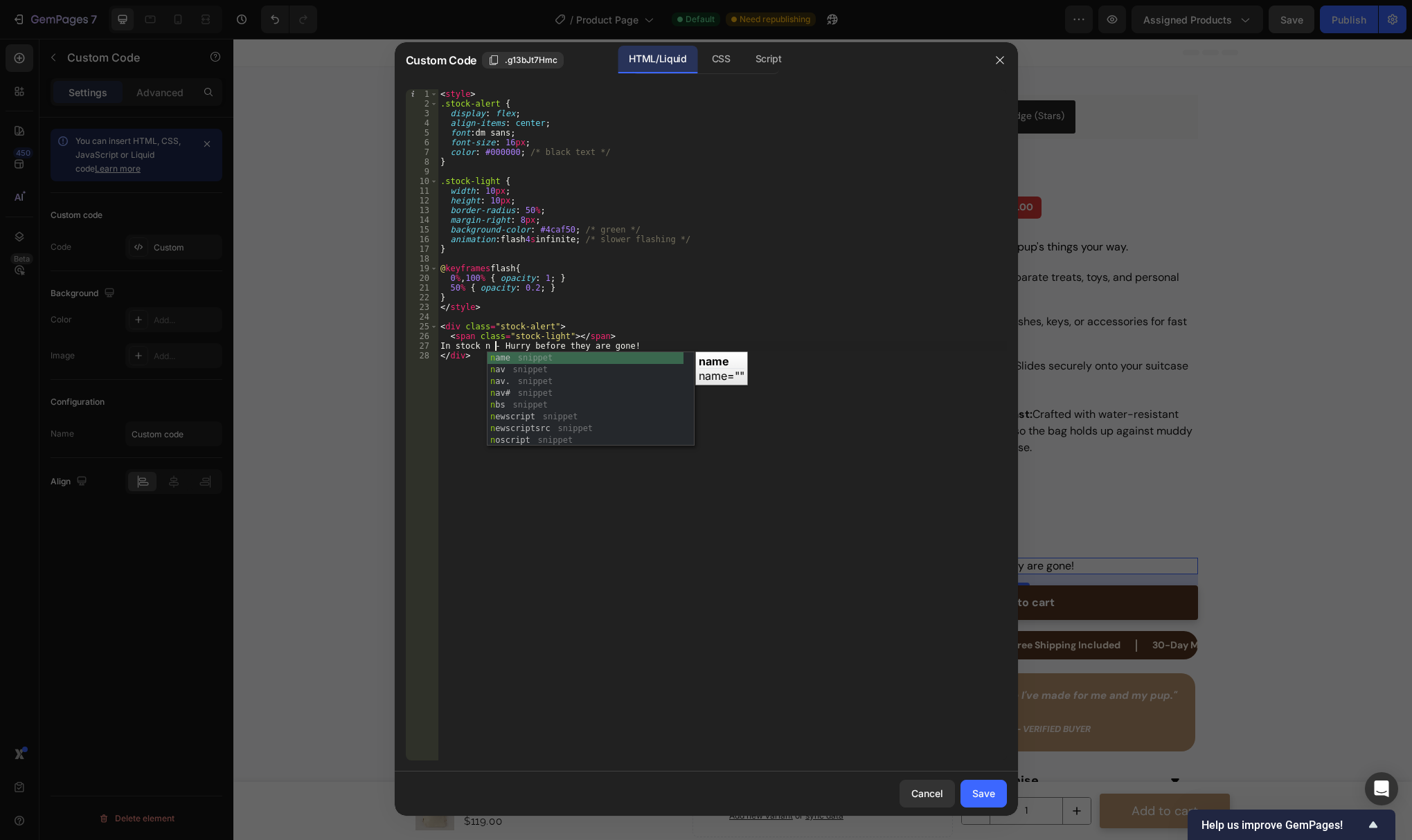
scroll to position [0, 6]
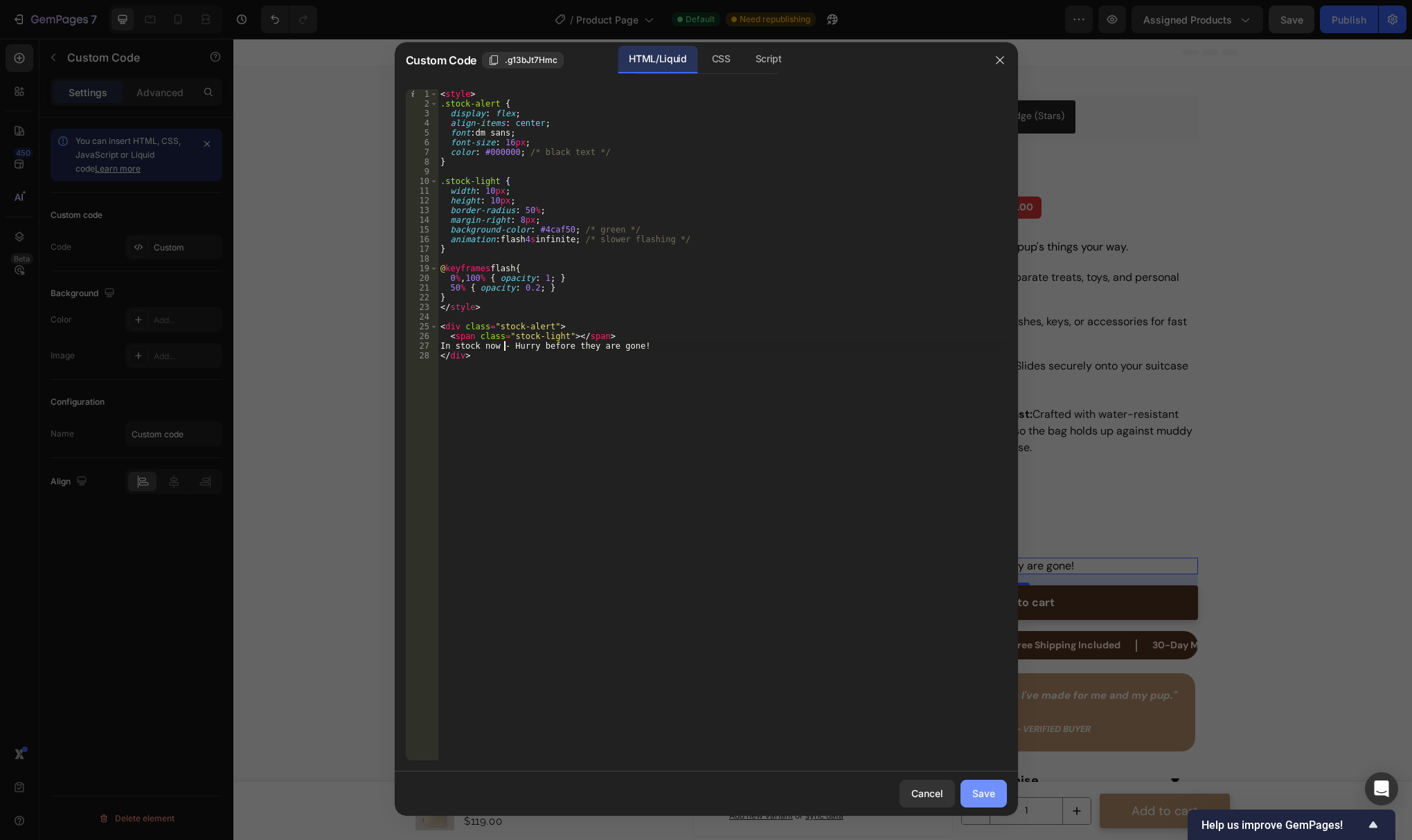
type textarea "In stock now - Hurry before they are gone!"
click at [972, 790] on div "Save" at bounding box center [984, 793] width 23 height 15
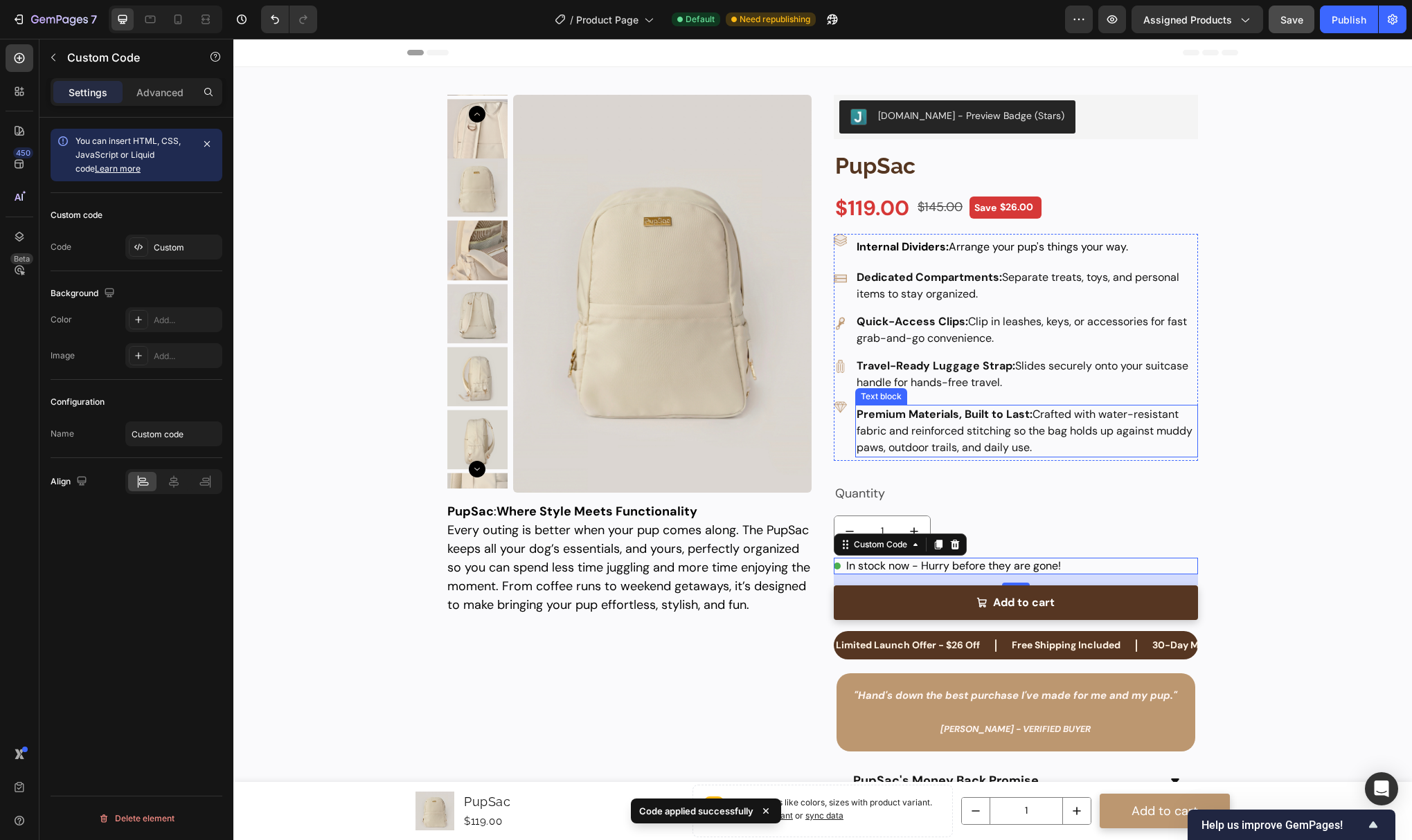
click at [1092, 423] on p "Premium Materials, Built to Last: Crafted with water-resistant fabric and reinf…" at bounding box center [1027, 431] width 340 height 50
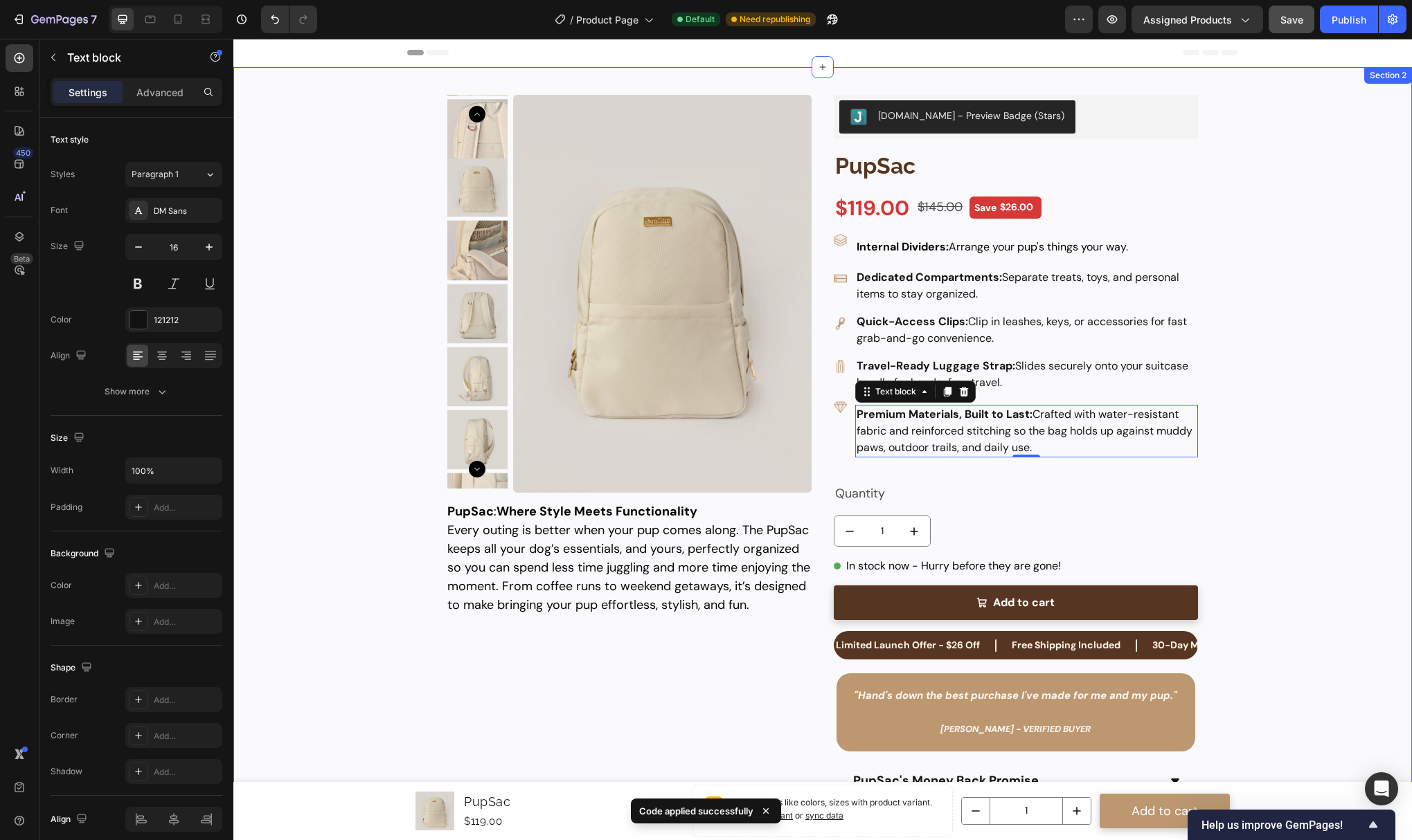
click at [1243, 573] on div "Product Images PupSac Product Title $119.00 Product Price Product Price $145.00…" at bounding box center [822, 489] width 1151 height 844
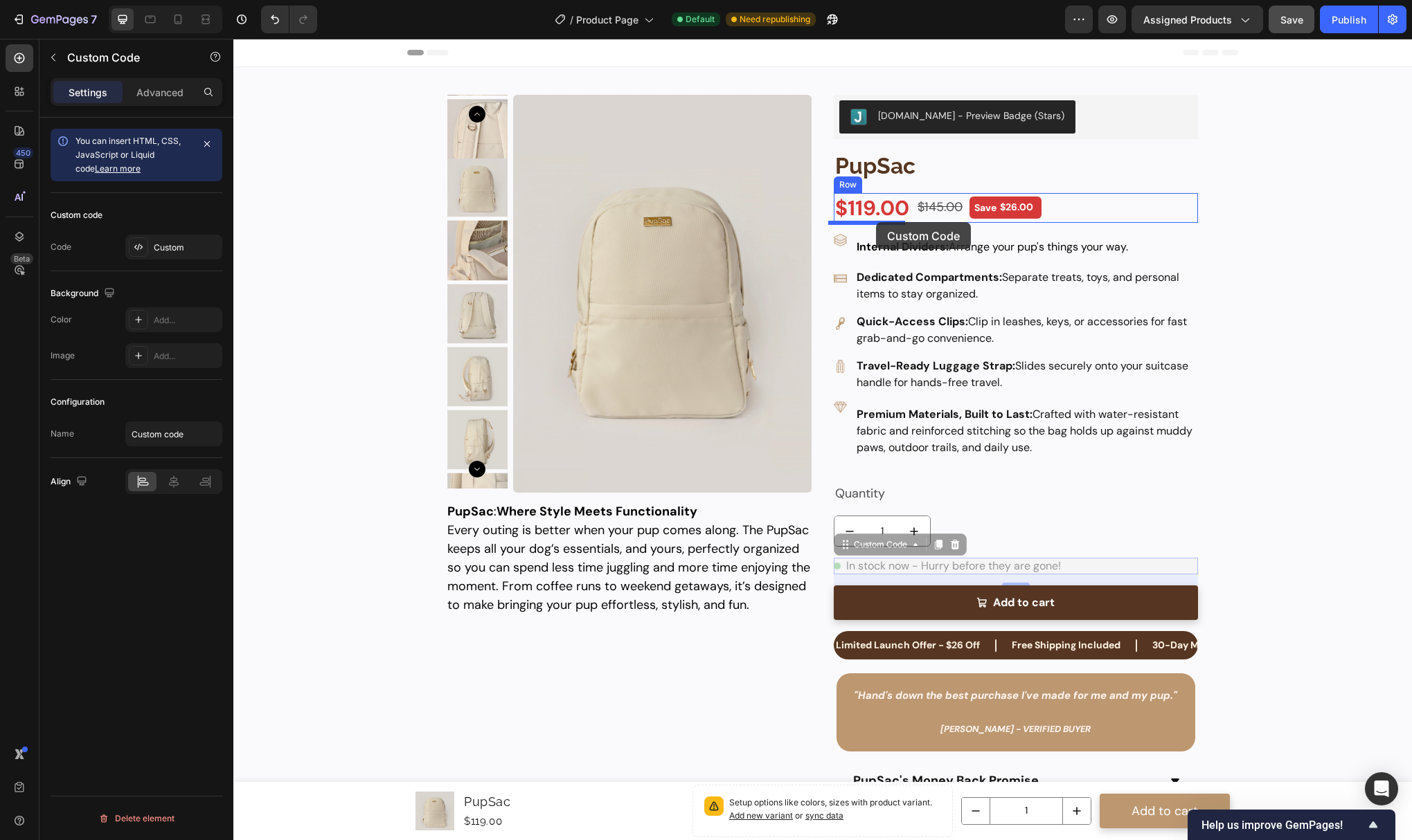
drag, startPoint x: 948, startPoint y: 566, endPoint x: 876, endPoint y: 222, distance: 351.5
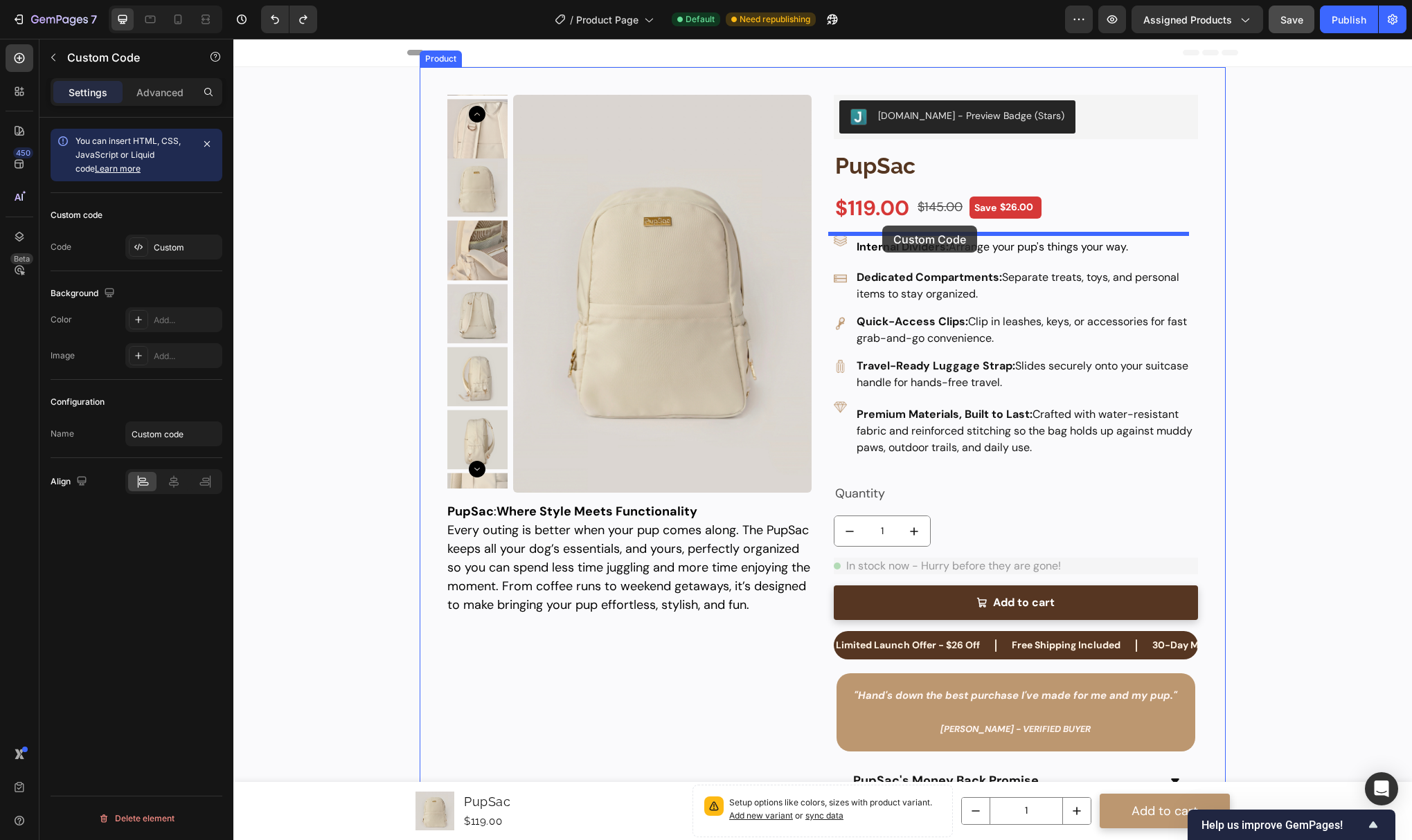
drag, startPoint x: 1000, startPoint y: 564, endPoint x: 883, endPoint y: 226, distance: 357.7
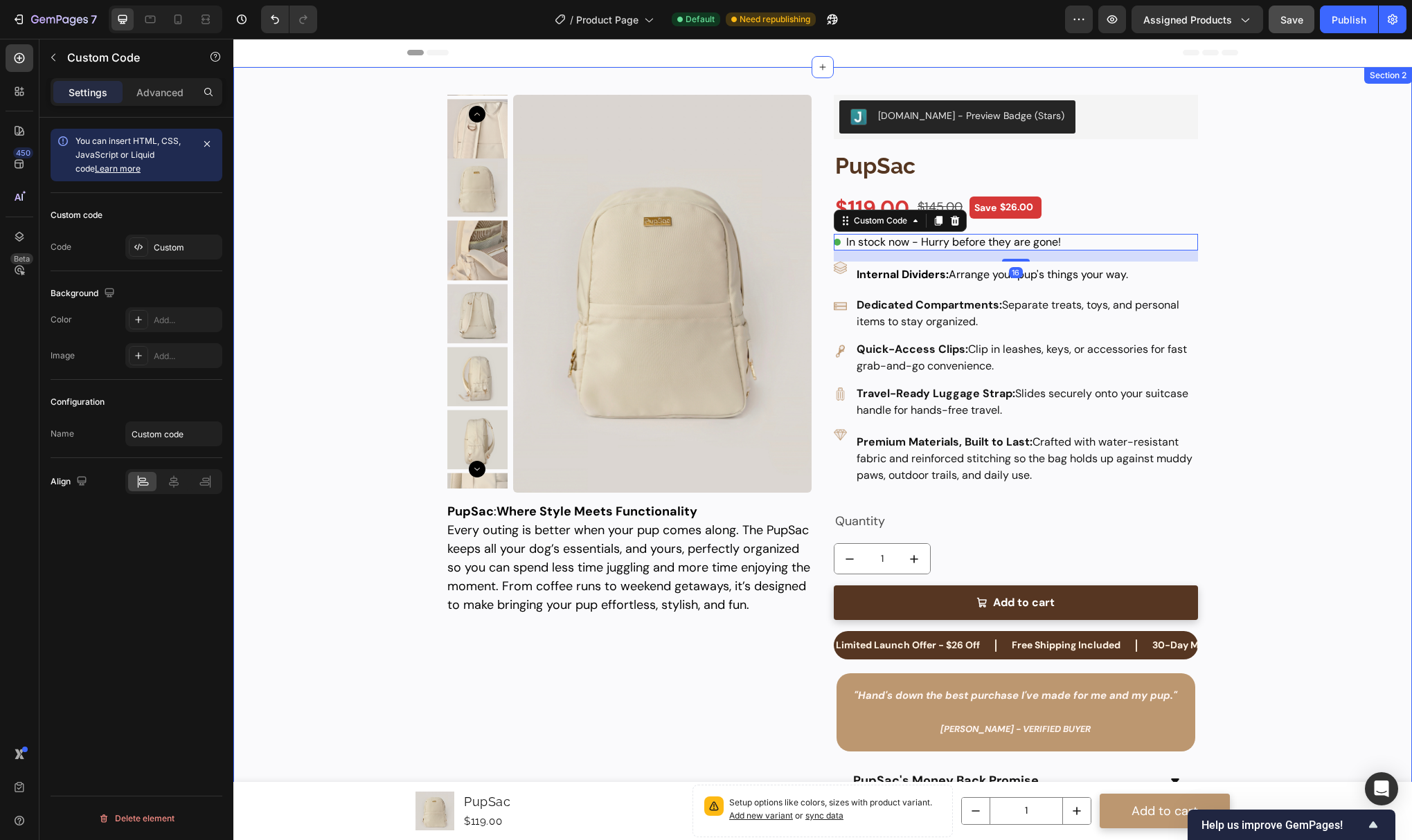
click at [1230, 324] on div "Product Images PupSac Product Title $119.00 Product Price Product Price $145.00…" at bounding box center [822, 489] width 1151 height 844
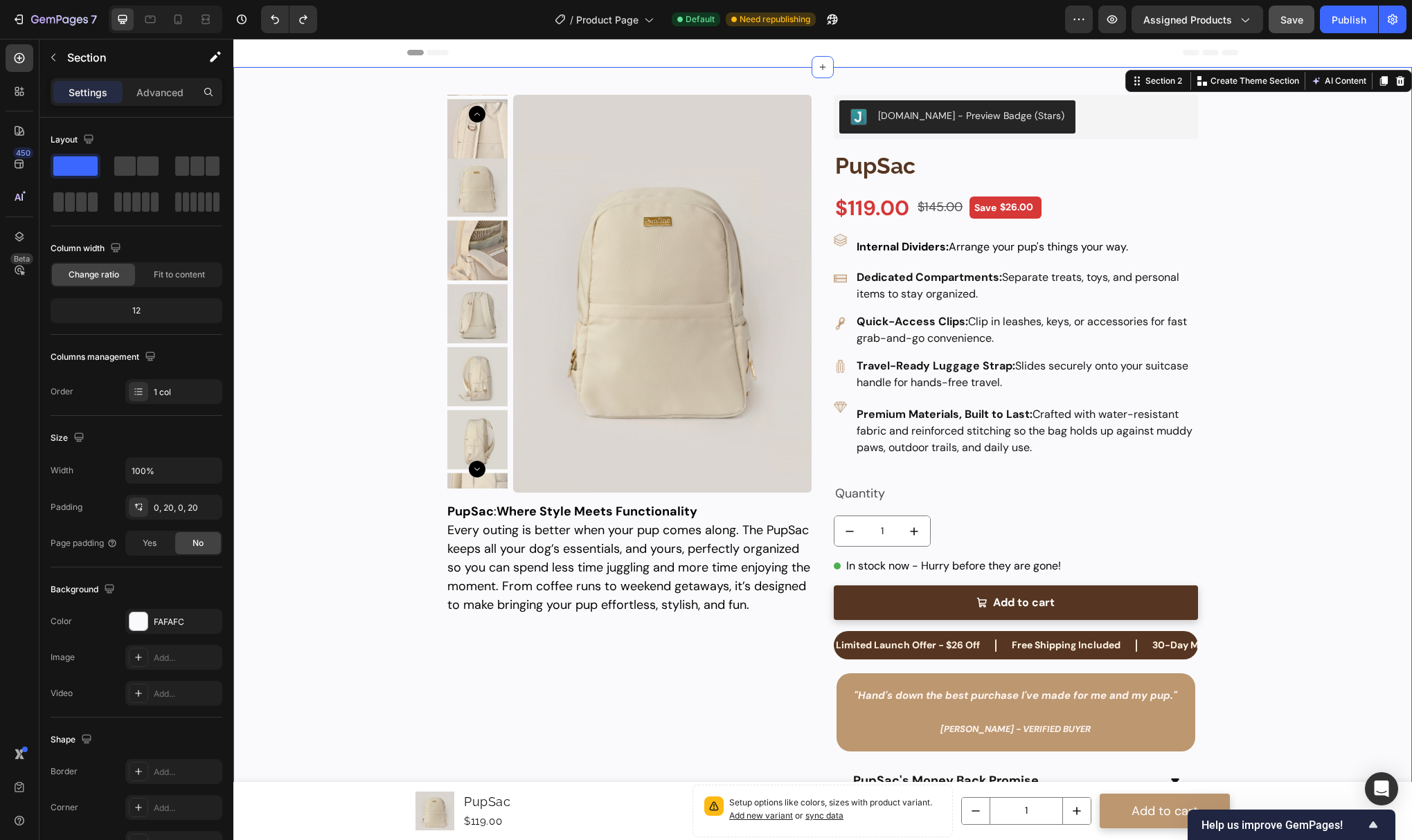
click at [1232, 488] on div "Product Images PupSac Product Title $119.00 Product Price Product Price $145.00…" at bounding box center [822, 489] width 1151 height 844
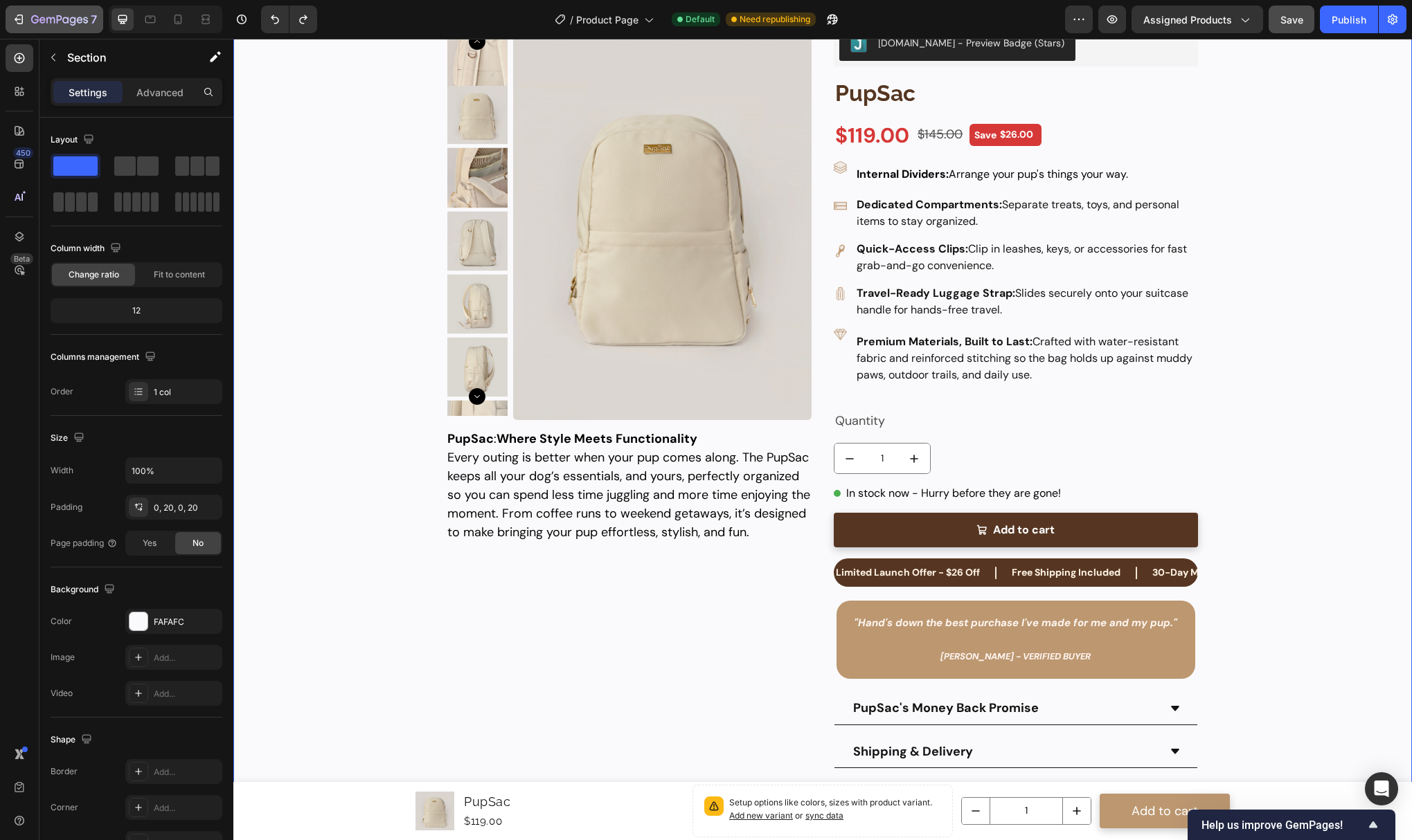
scroll to position [161, 0]
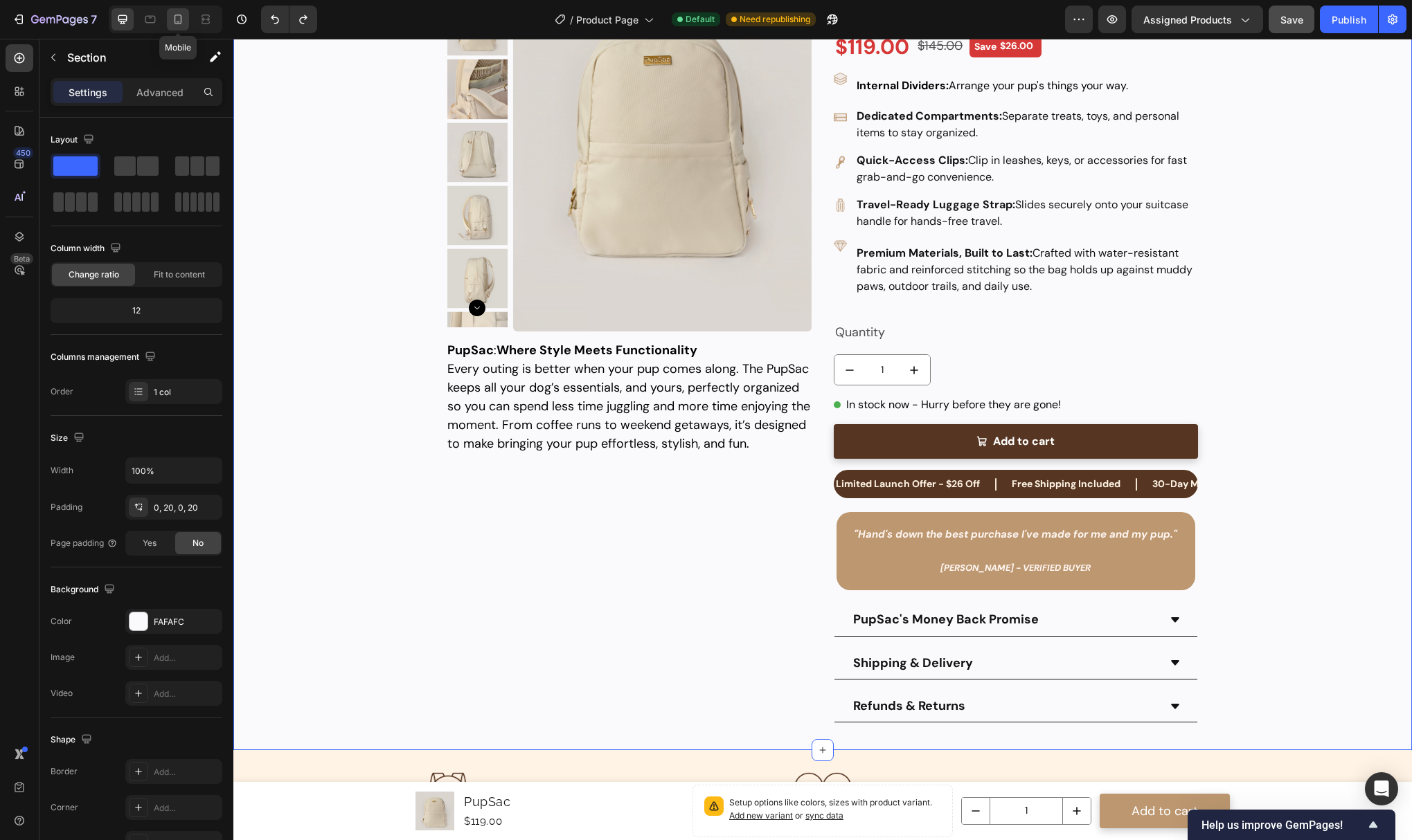
click at [183, 20] on icon at bounding box center [178, 20] width 14 height 14
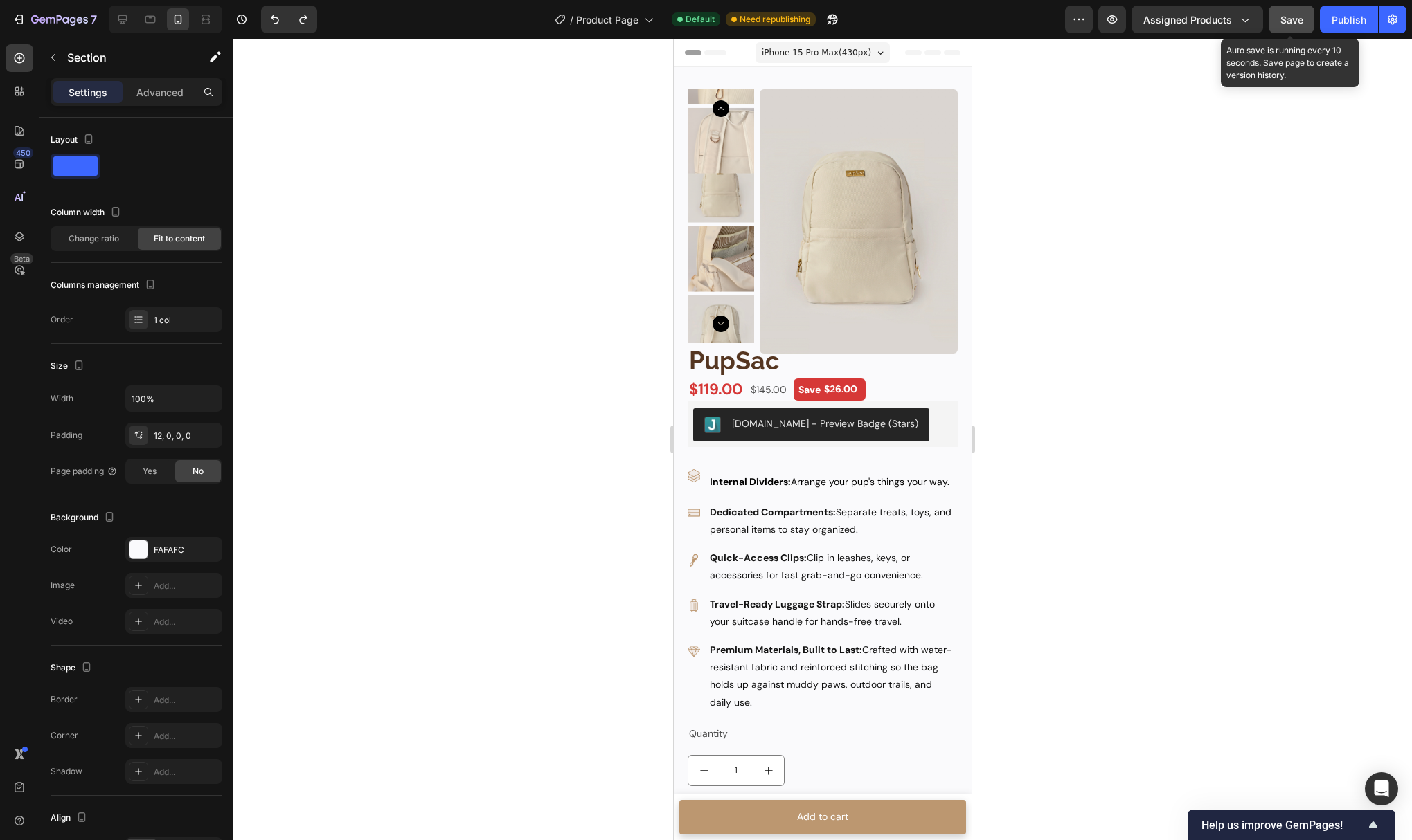
click at [1298, 25] on span "Save" at bounding box center [1292, 20] width 23 height 12
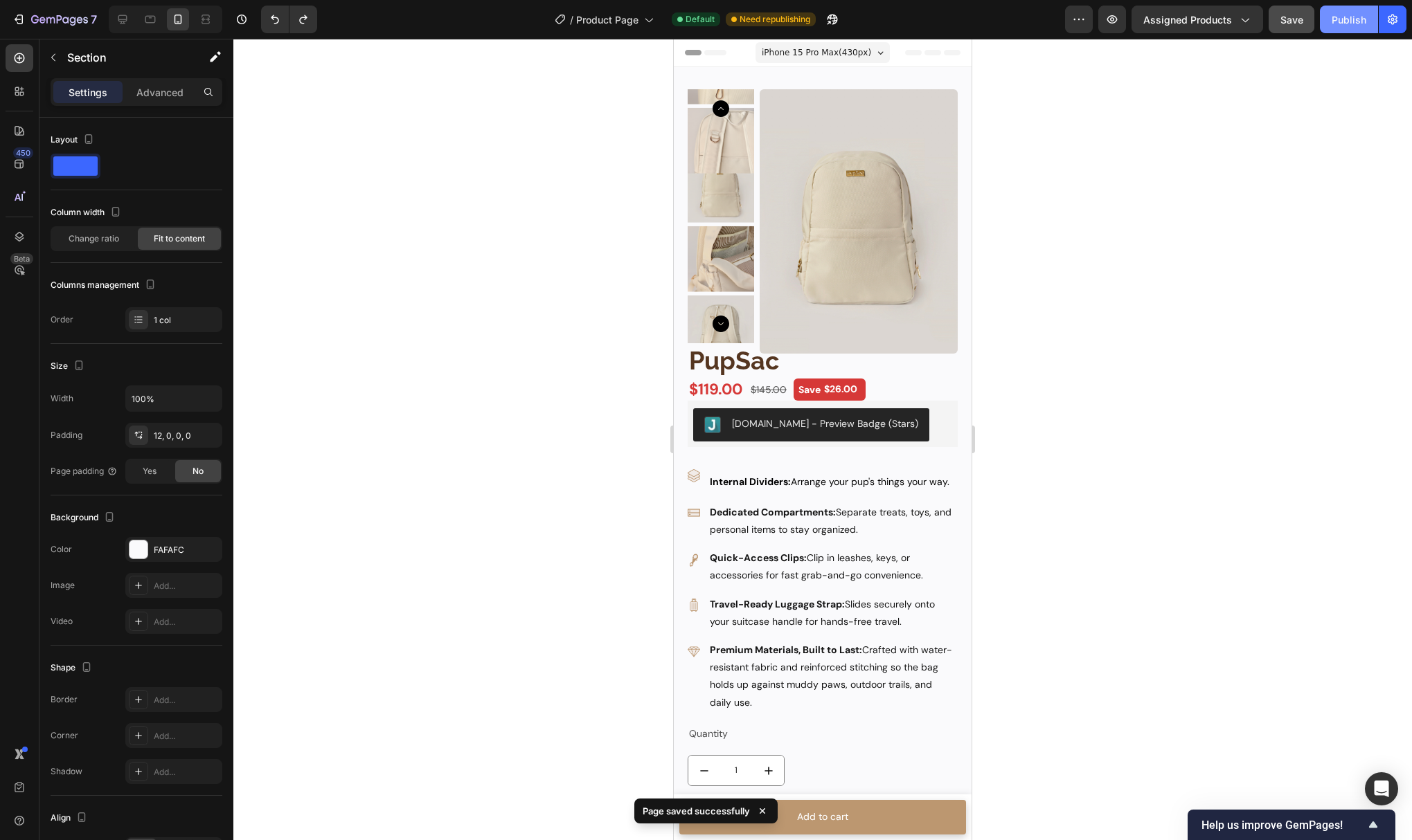
click at [1340, 22] on div "Publish" at bounding box center [1349, 20] width 34 height 15
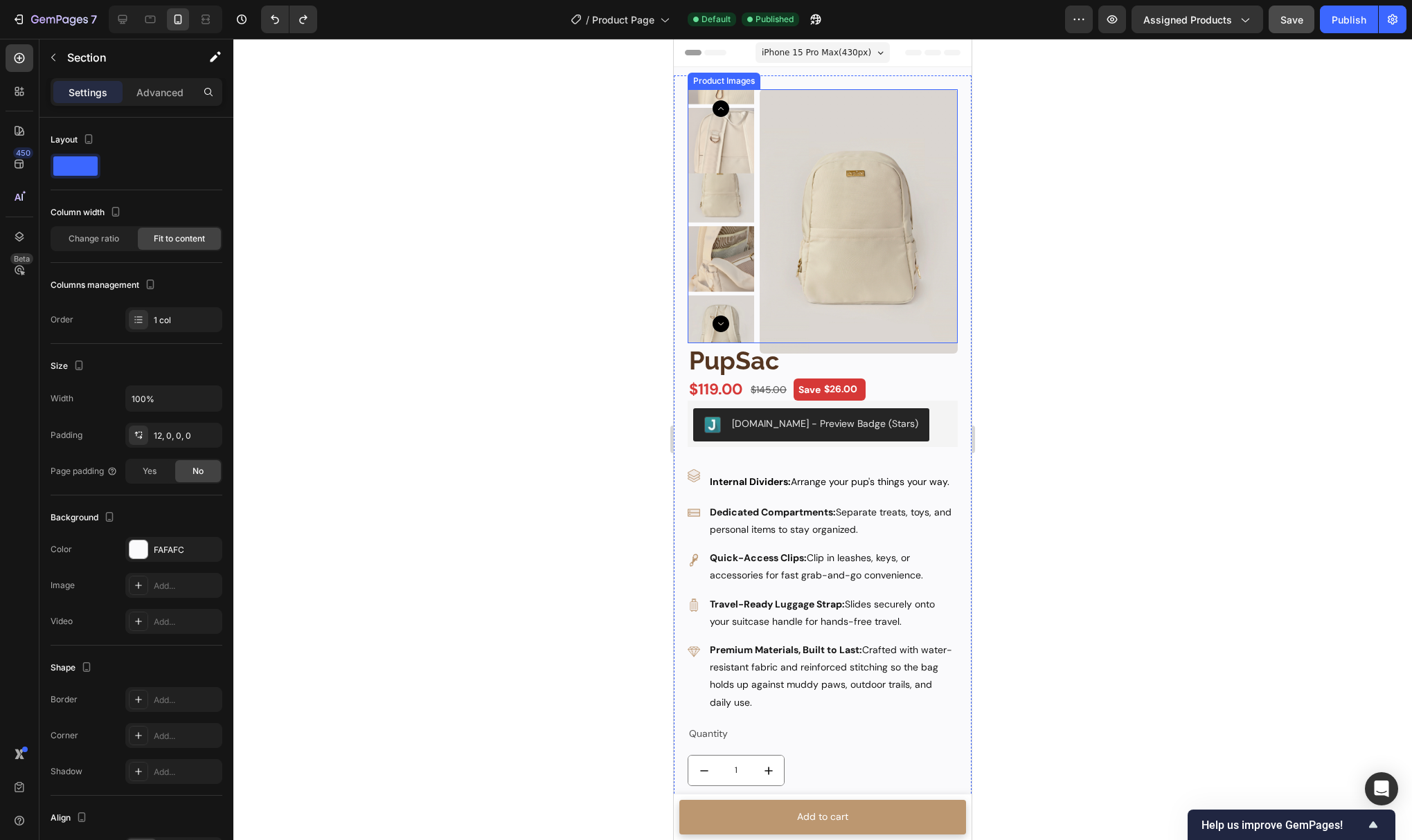
click at [760, 264] on img at bounding box center [859, 221] width 199 height 265
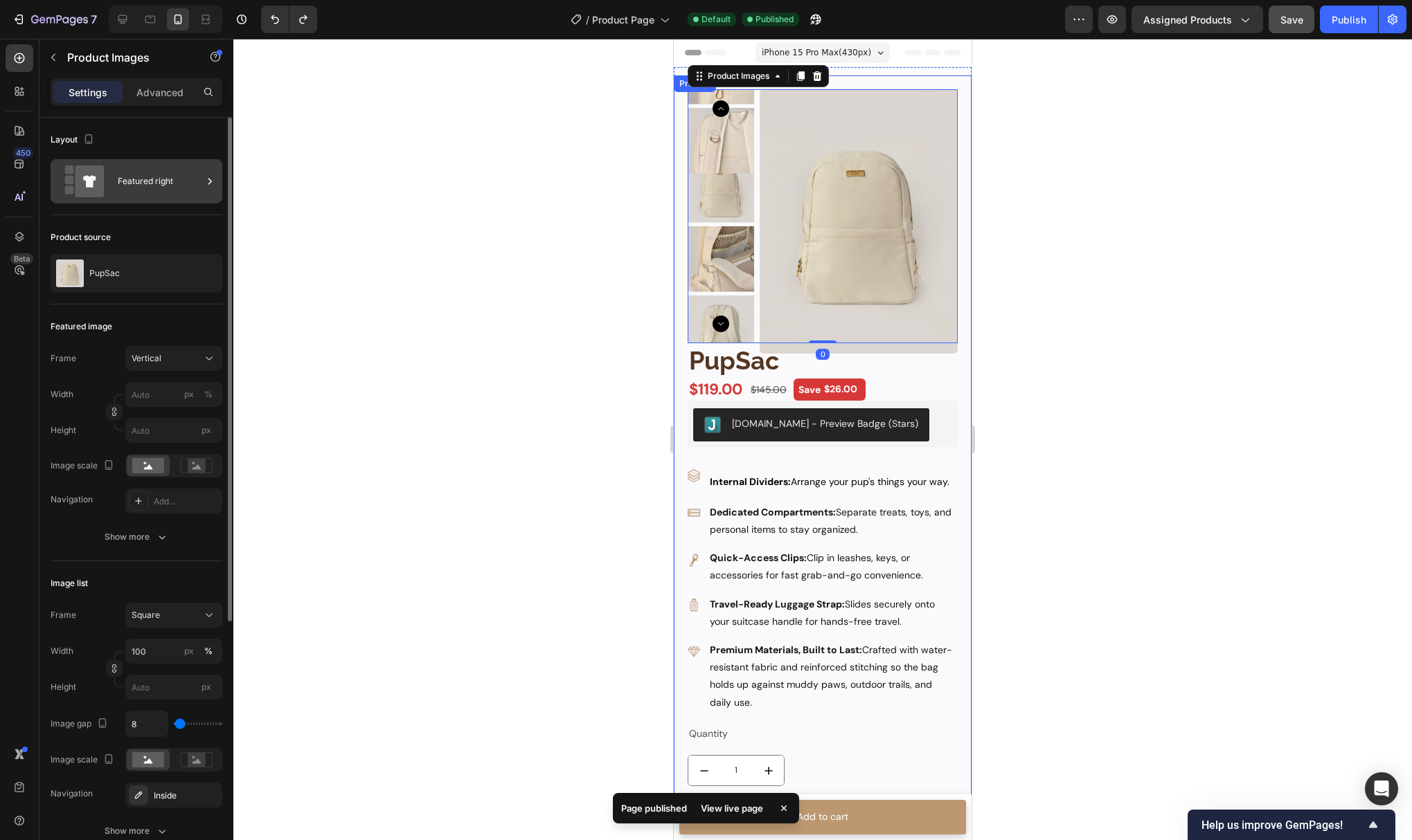
click at [105, 191] on icon at bounding box center [84, 181] width 55 height 32
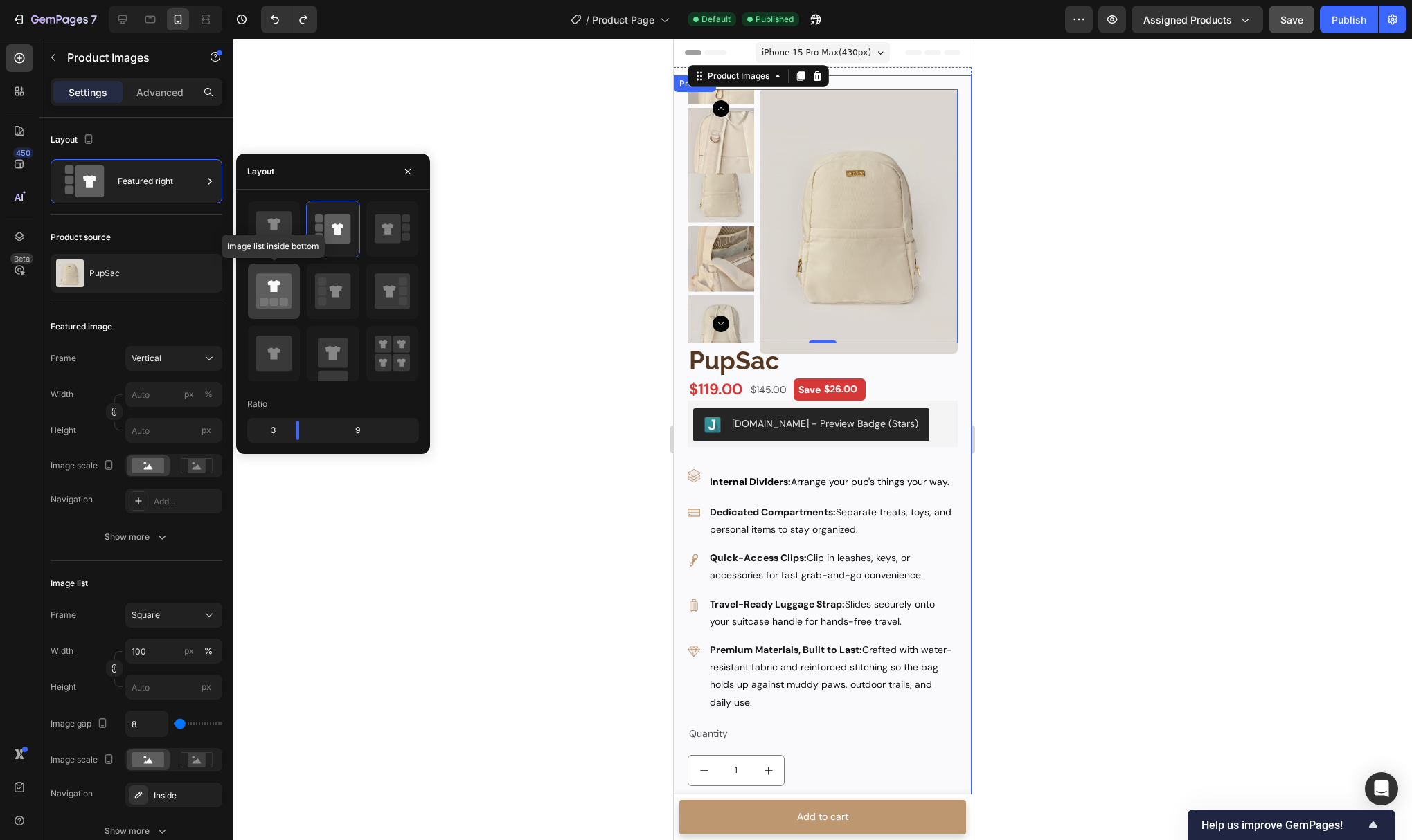
click at [270, 291] on icon at bounding box center [274, 291] width 35 height 35
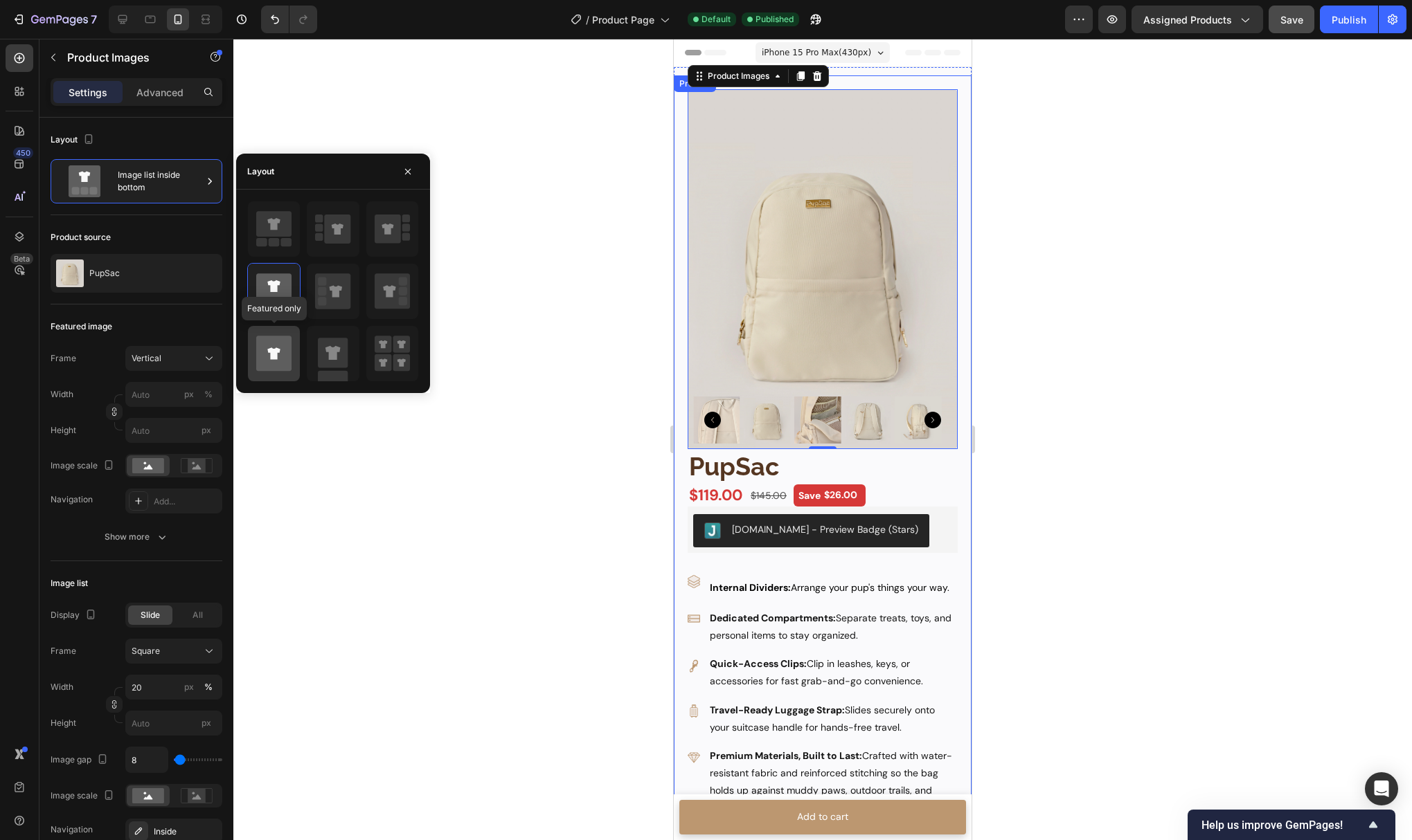
click at [270, 337] on icon at bounding box center [274, 353] width 35 height 35
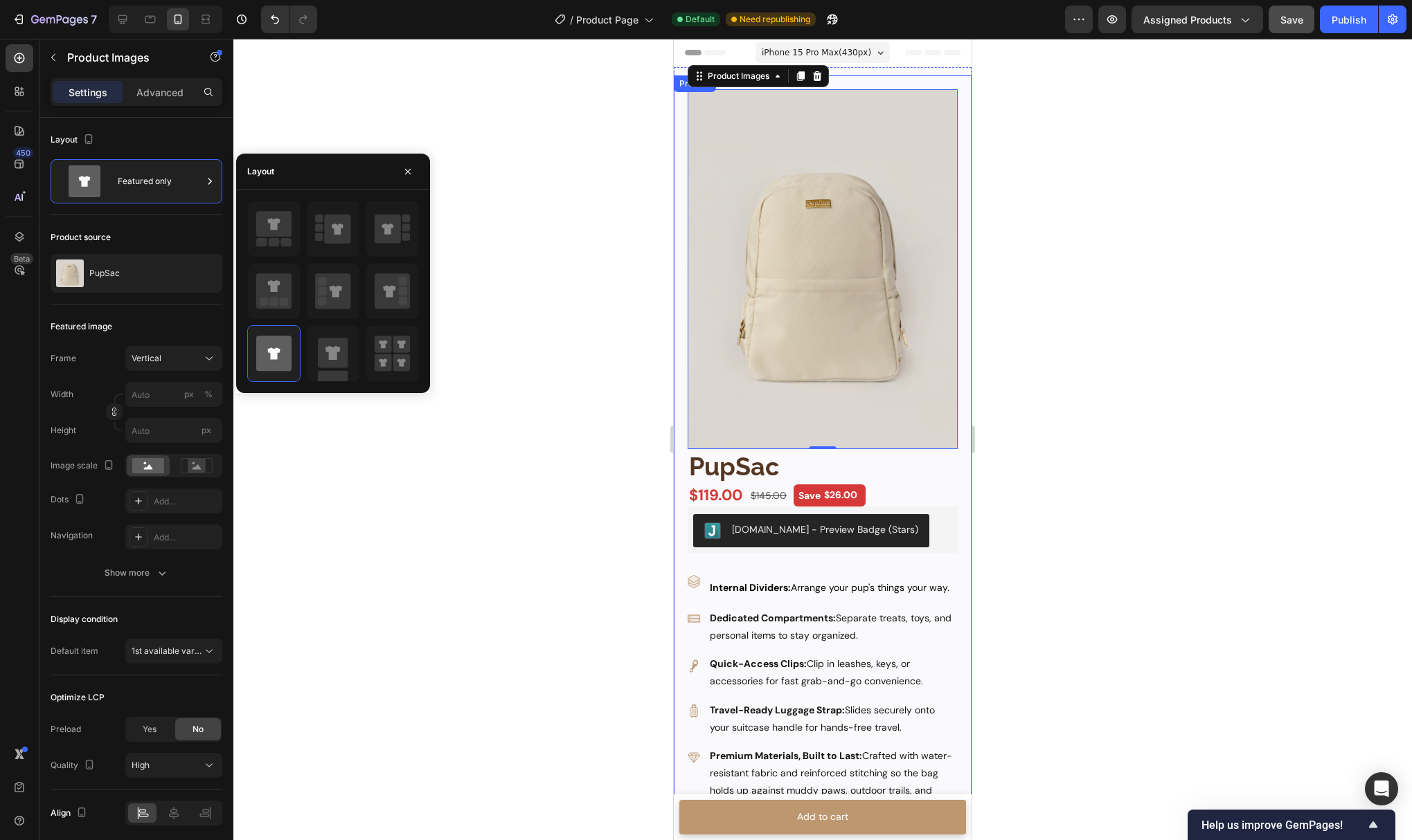
click at [517, 307] on div at bounding box center [822, 439] width 1179 height 801
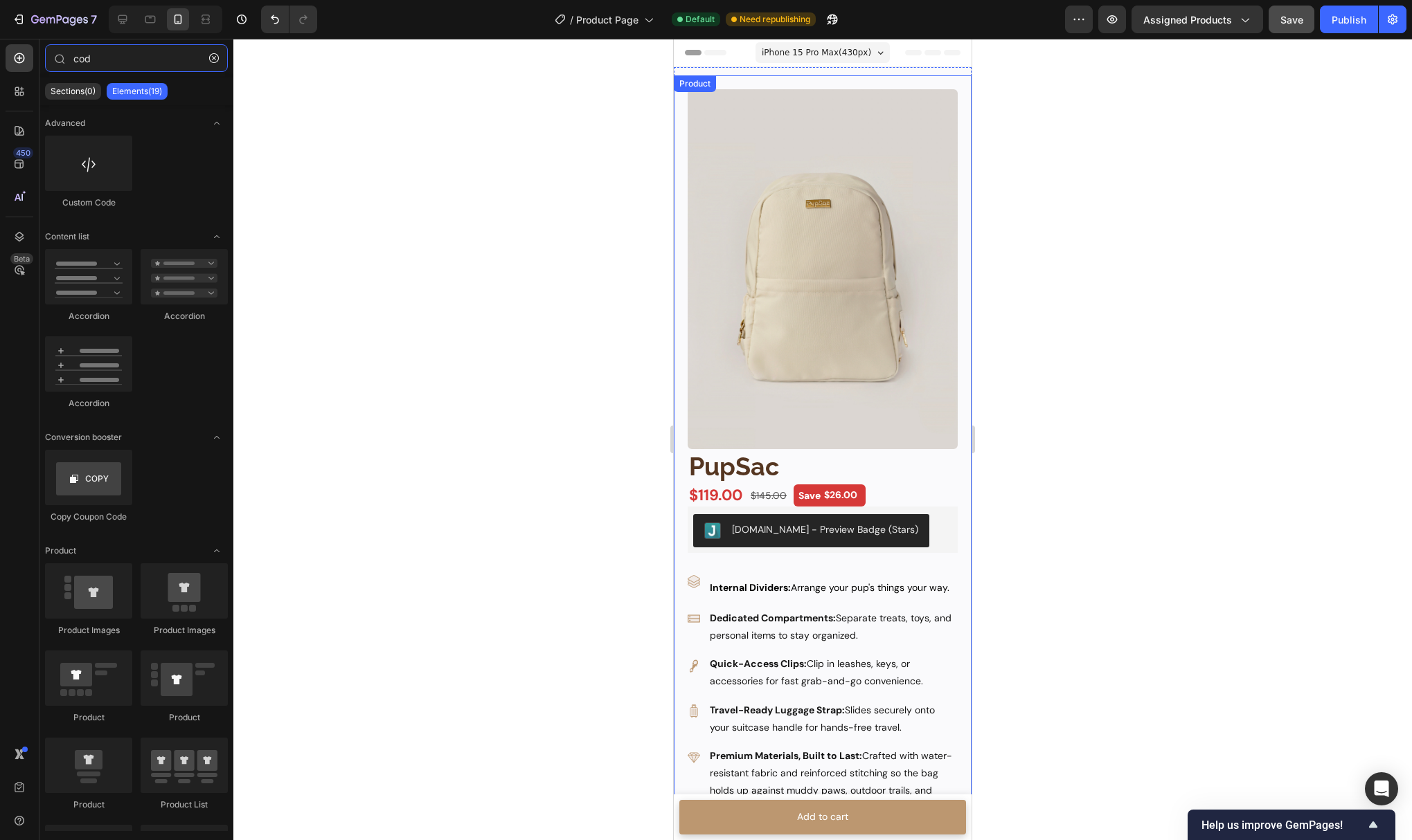
type input "cd"
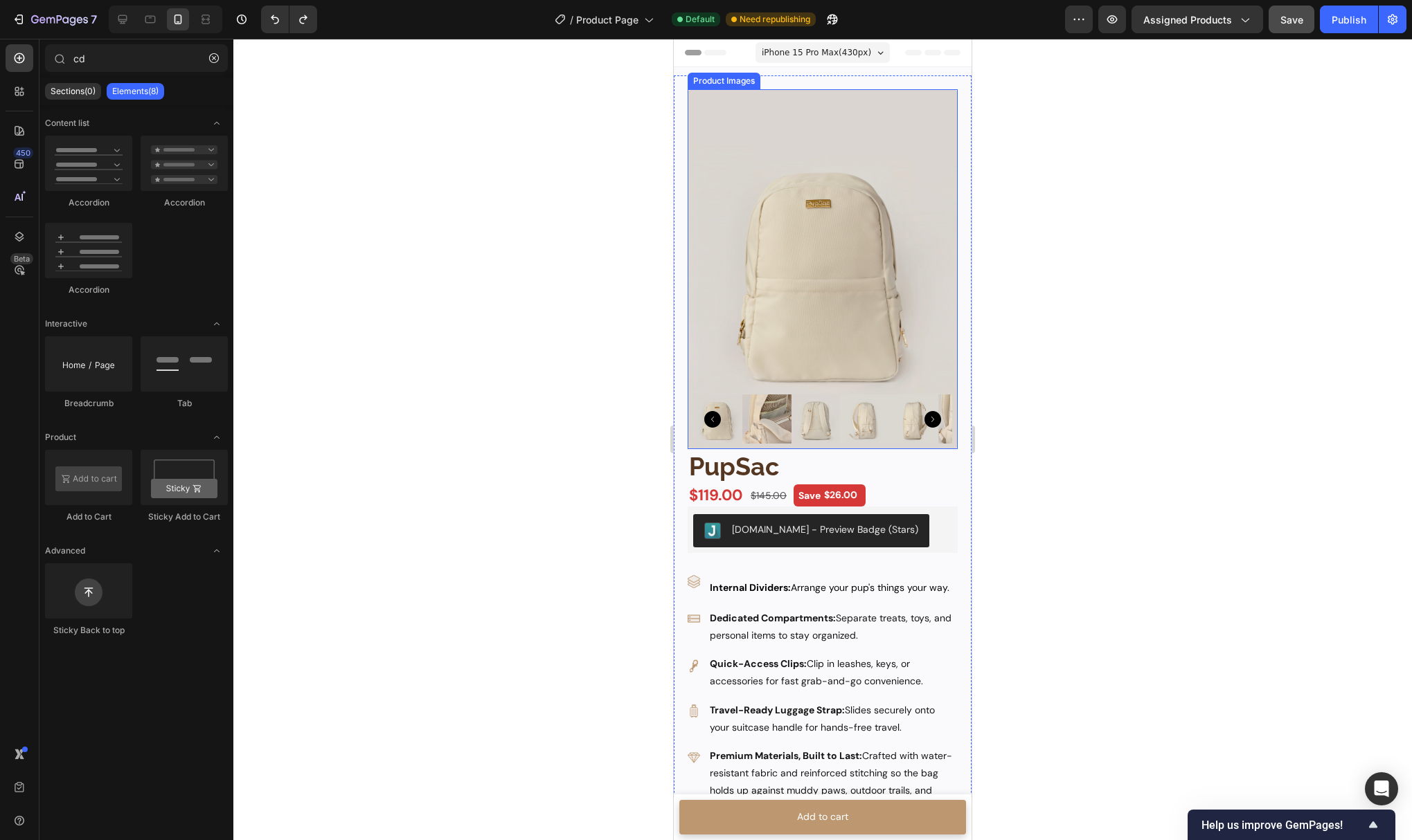
click at [787, 251] on img at bounding box center [822, 269] width 270 height 360
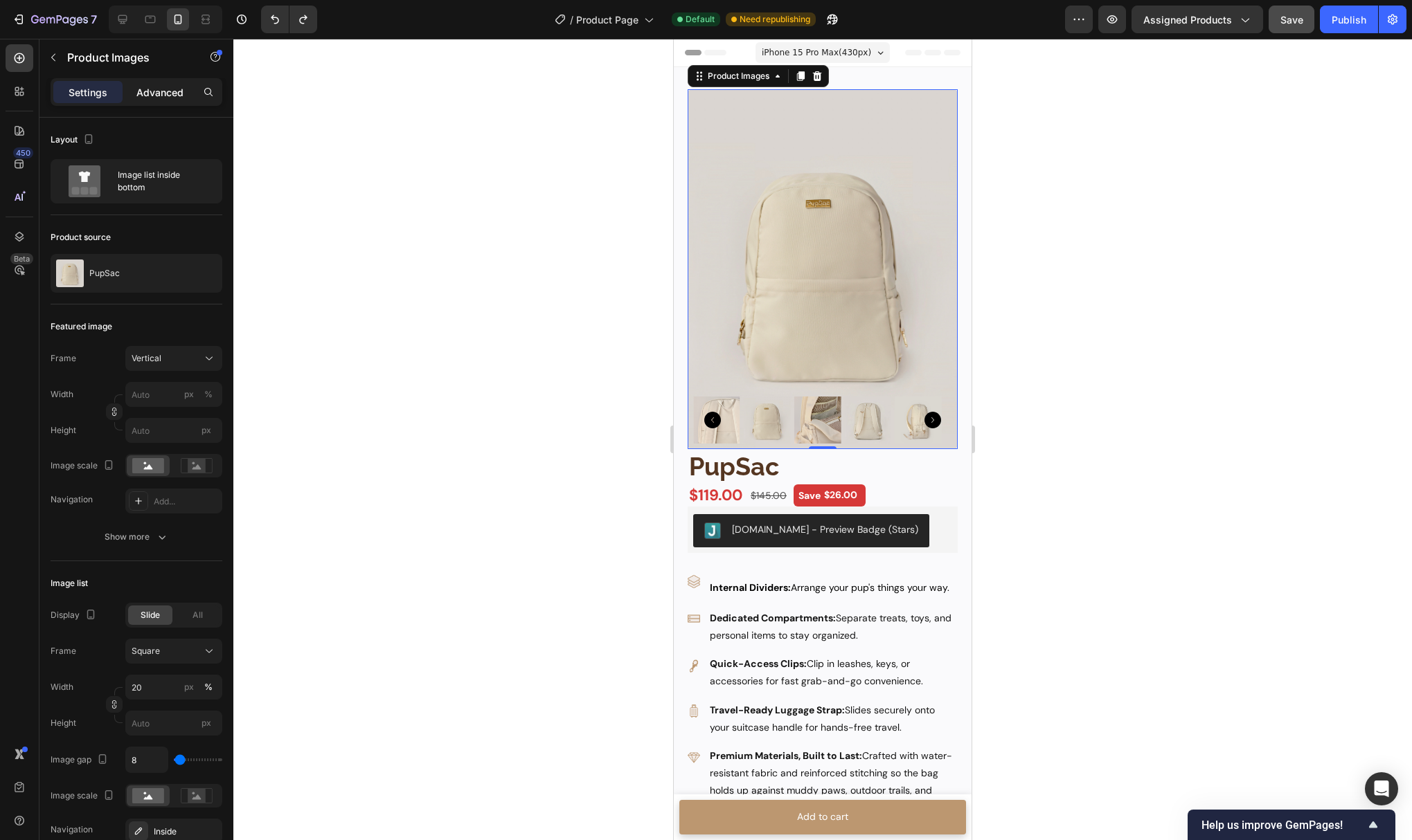
click at [142, 95] on p "Advanced" at bounding box center [159, 92] width 47 height 15
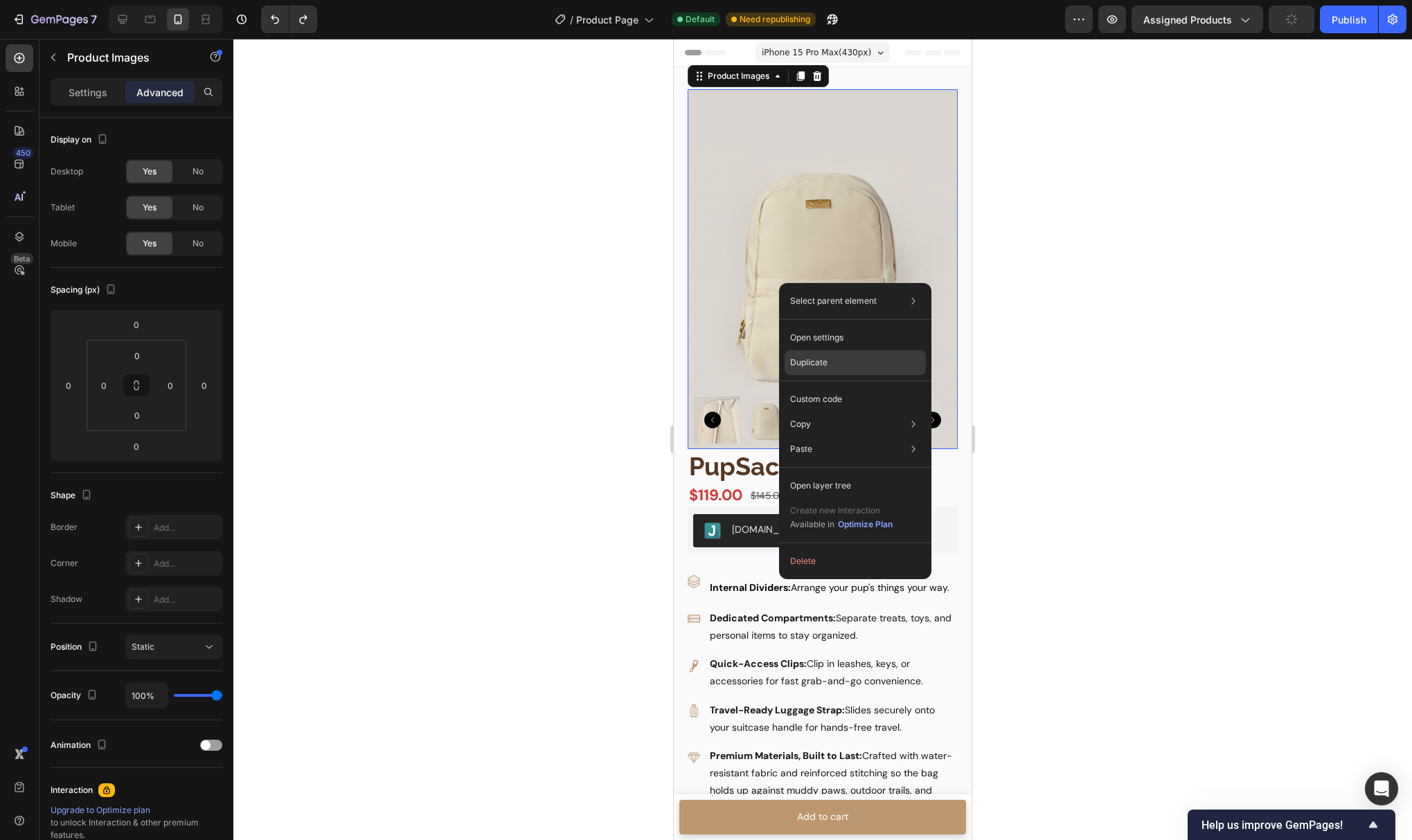
click at [836, 356] on div "Duplicate" at bounding box center [855, 363] width 141 height 25
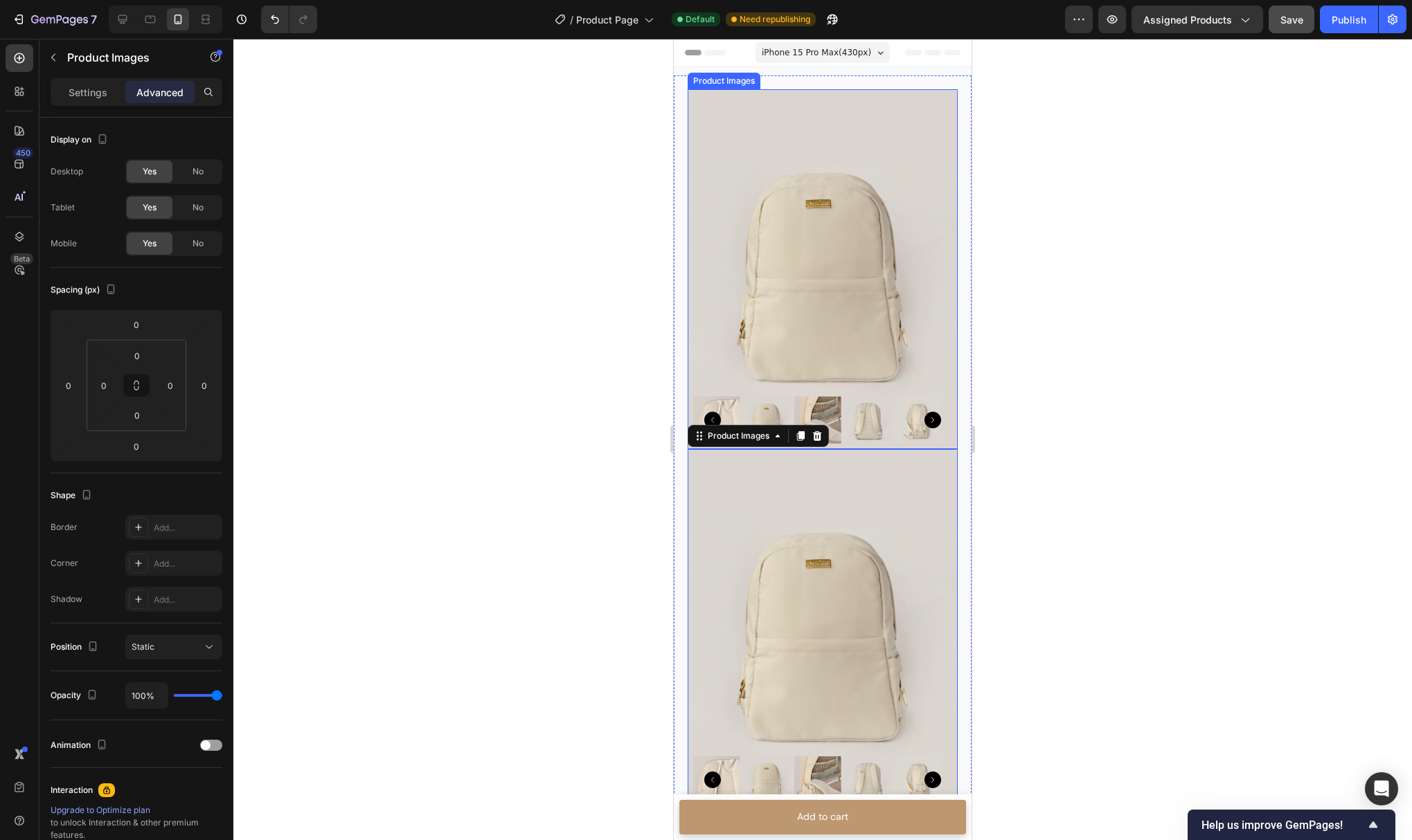
click at [794, 312] on img at bounding box center [822, 269] width 270 height 360
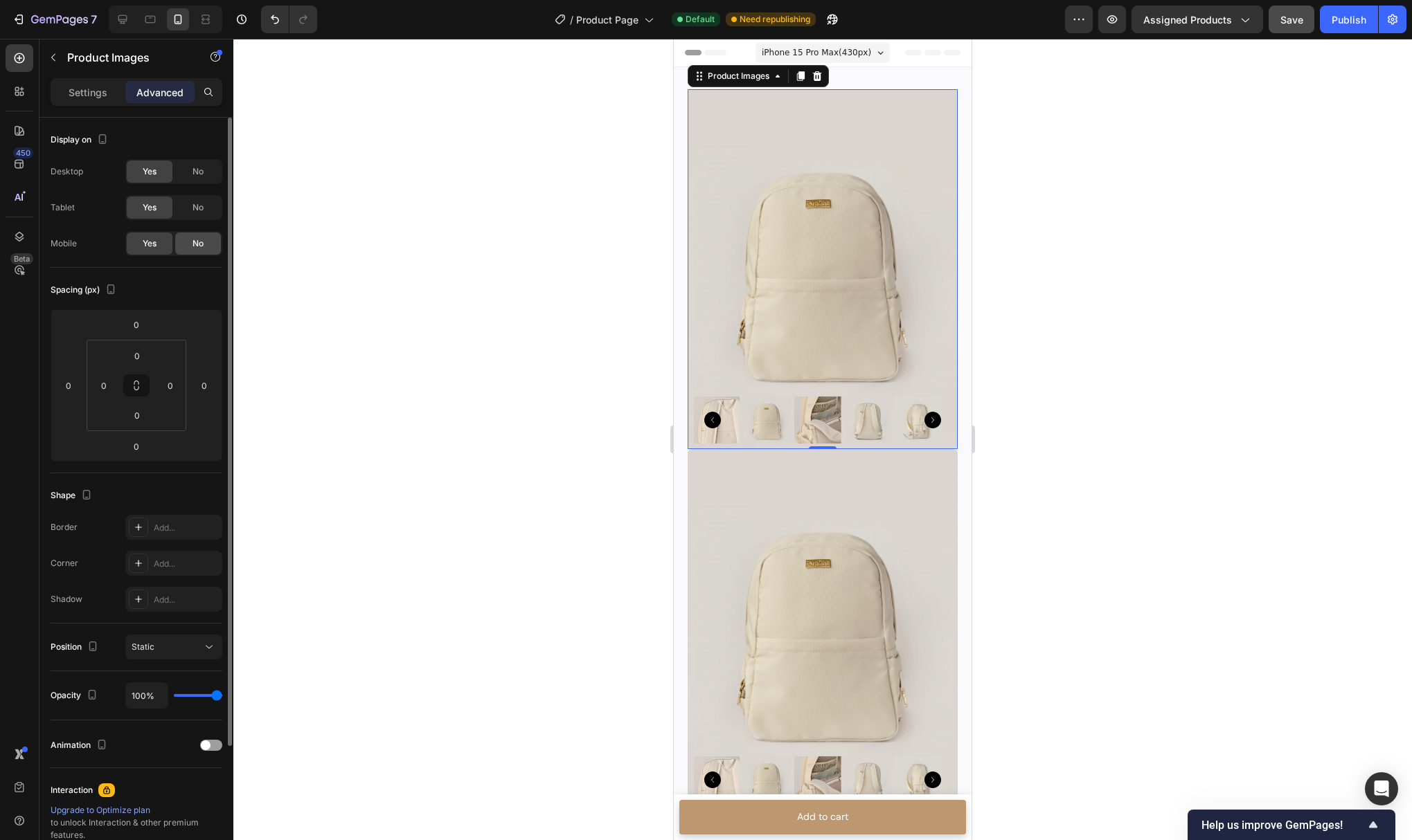
click at [194, 248] on span "No" at bounding box center [198, 244] width 11 height 13
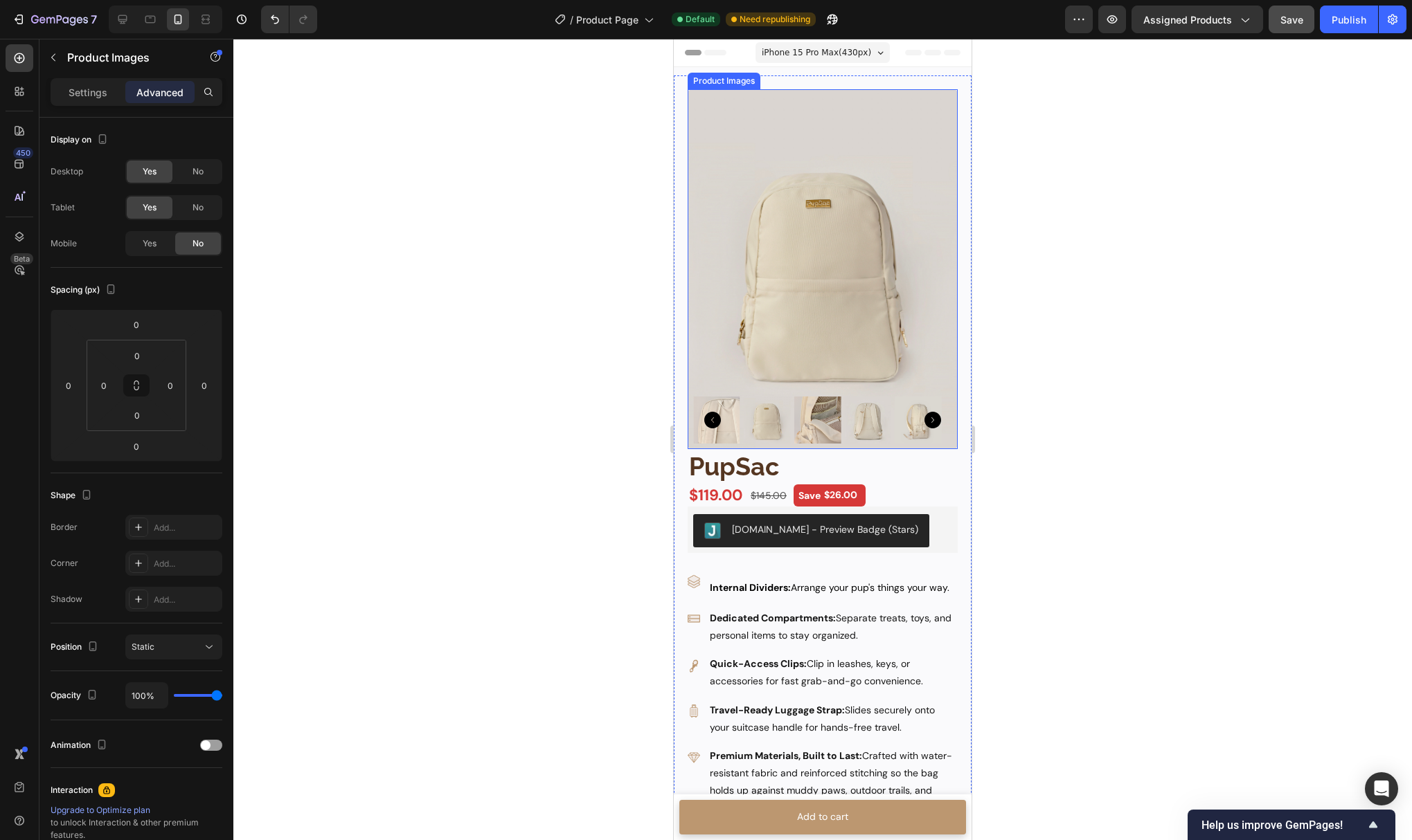
click at [778, 286] on img at bounding box center [822, 269] width 270 height 360
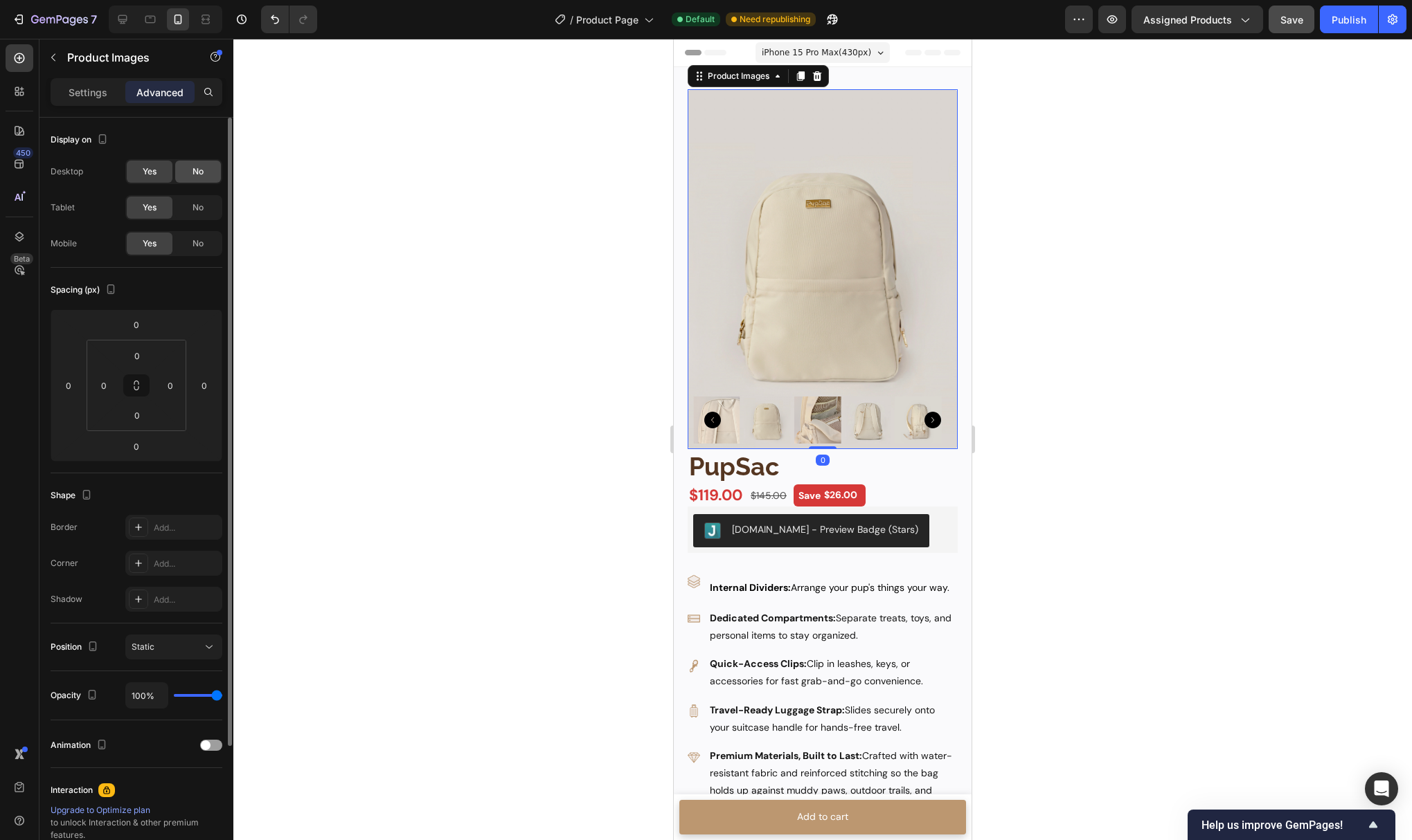
click at [192, 175] on span "No" at bounding box center [198, 172] width 11 height 13
click at [199, 208] on span "No" at bounding box center [198, 208] width 11 height 13
drag, startPoint x: 546, startPoint y: 298, endPoint x: 613, endPoint y: 287, distance: 67.9
click at [545, 298] on div at bounding box center [822, 439] width 1179 height 801
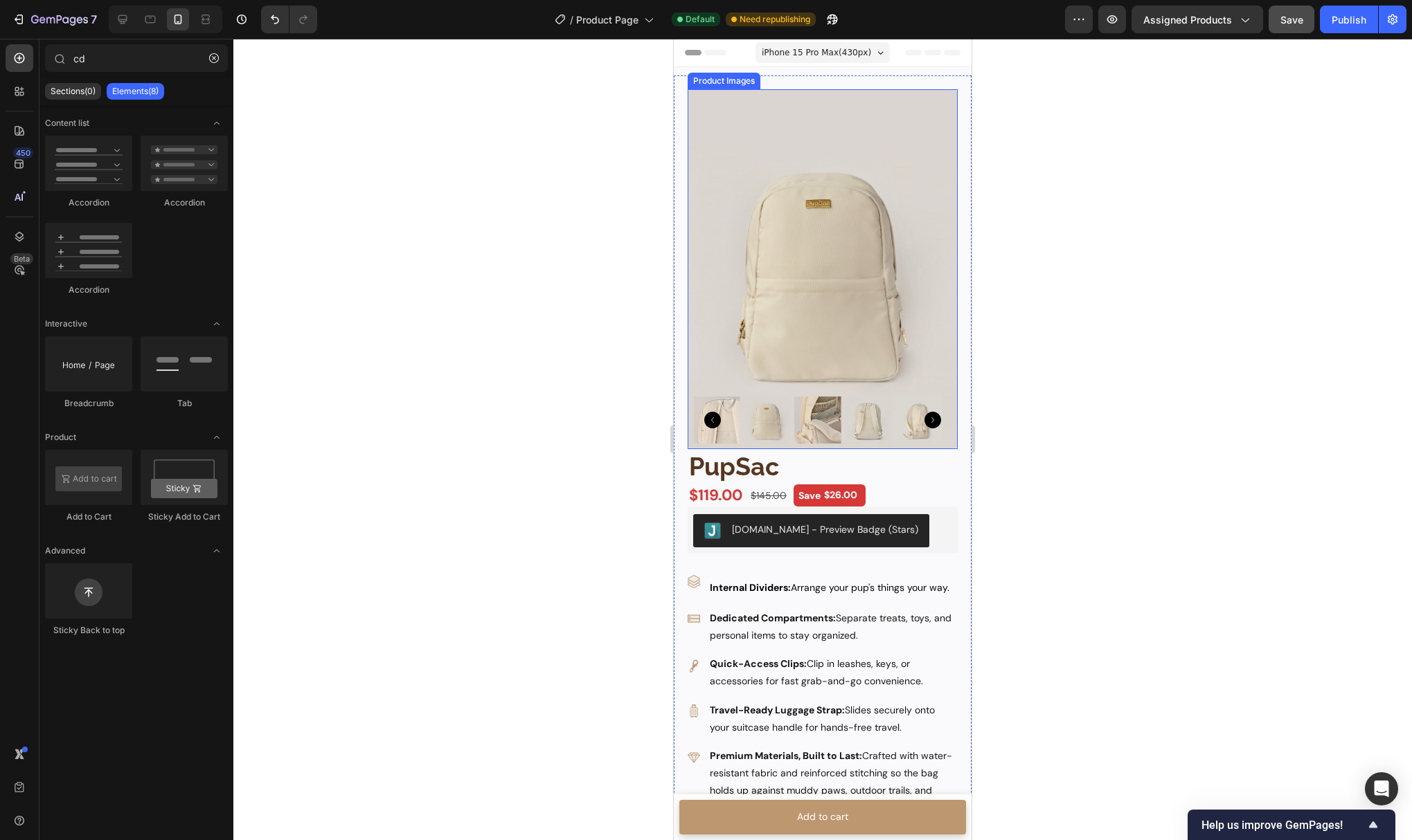
click at [858, 261] on img at bounding box center [822, 269] width 270 height 360
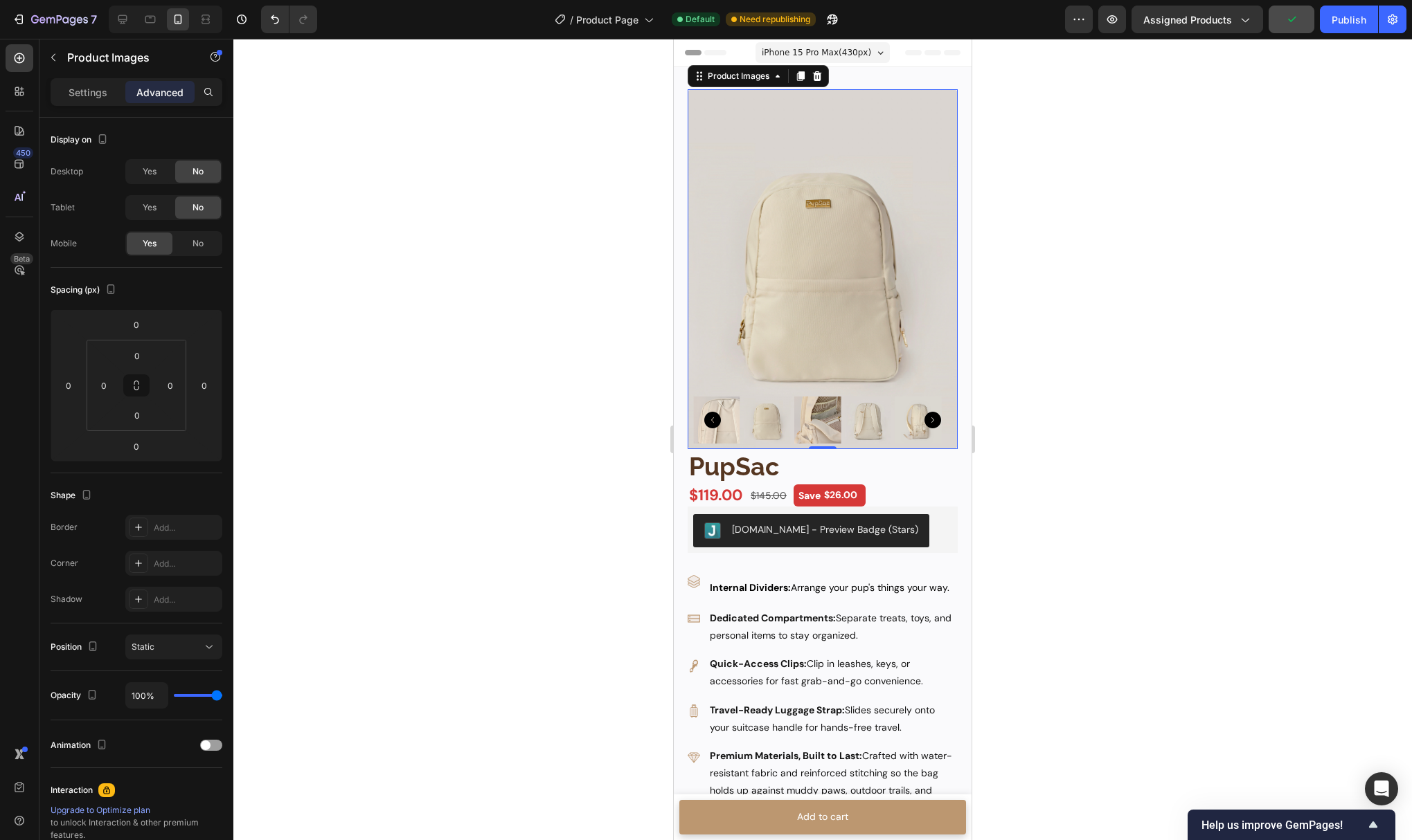
click at [786, 268] on img at bounding box center [822, 269] width 270 height 360
click at [82, 85] on p "Settings" at bounding box center [88, 92] width 39 height 15
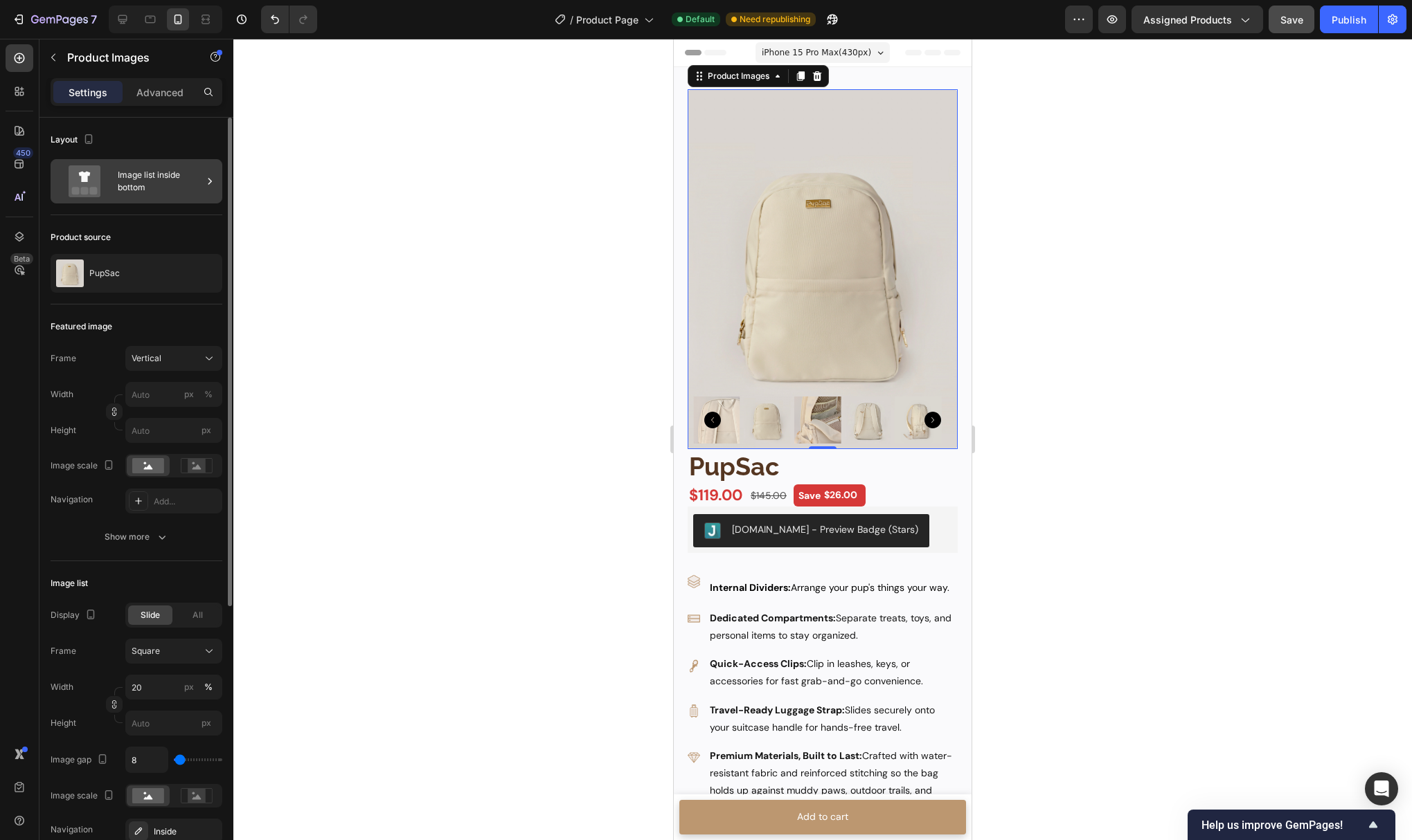
click at [143, 178] on div "Image list inside bottom" at bounding box center [160, 181] width 84 height 32
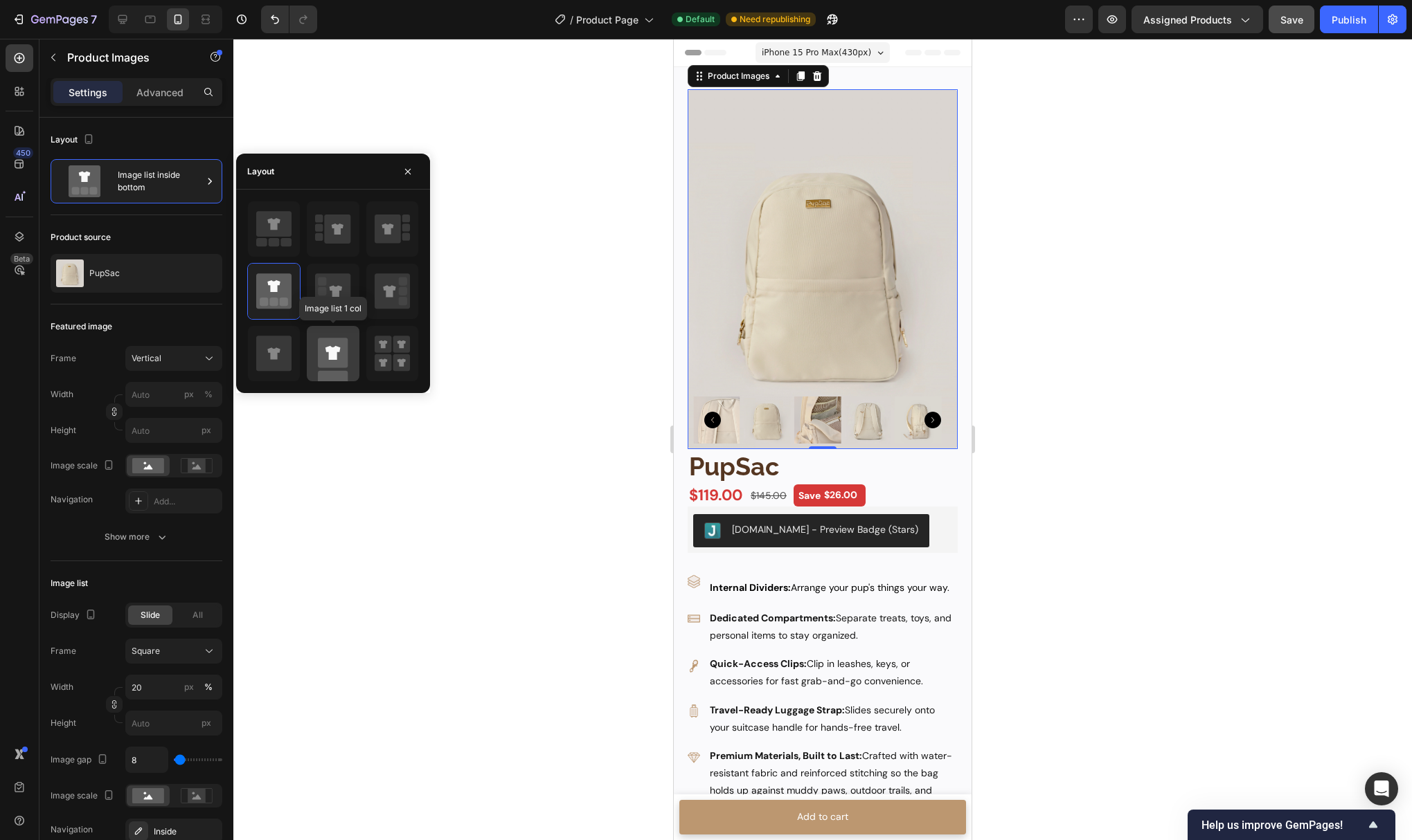
click at [334, 364] on rect at bounding box center [333, 352] width 29 height 29
type input "100"
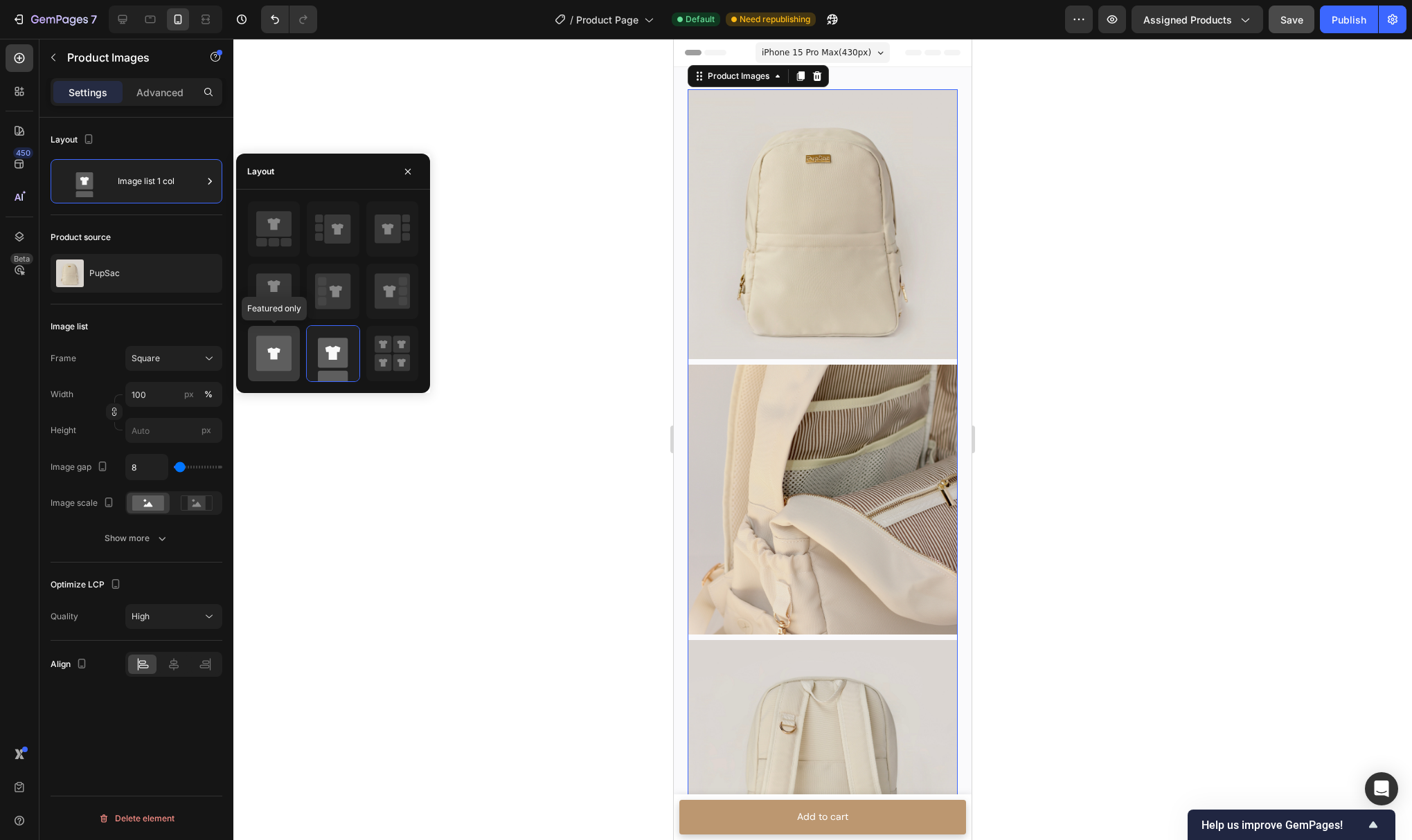
click at [284, 350] on icon at bounding box center [274, 353] width 35 height 35
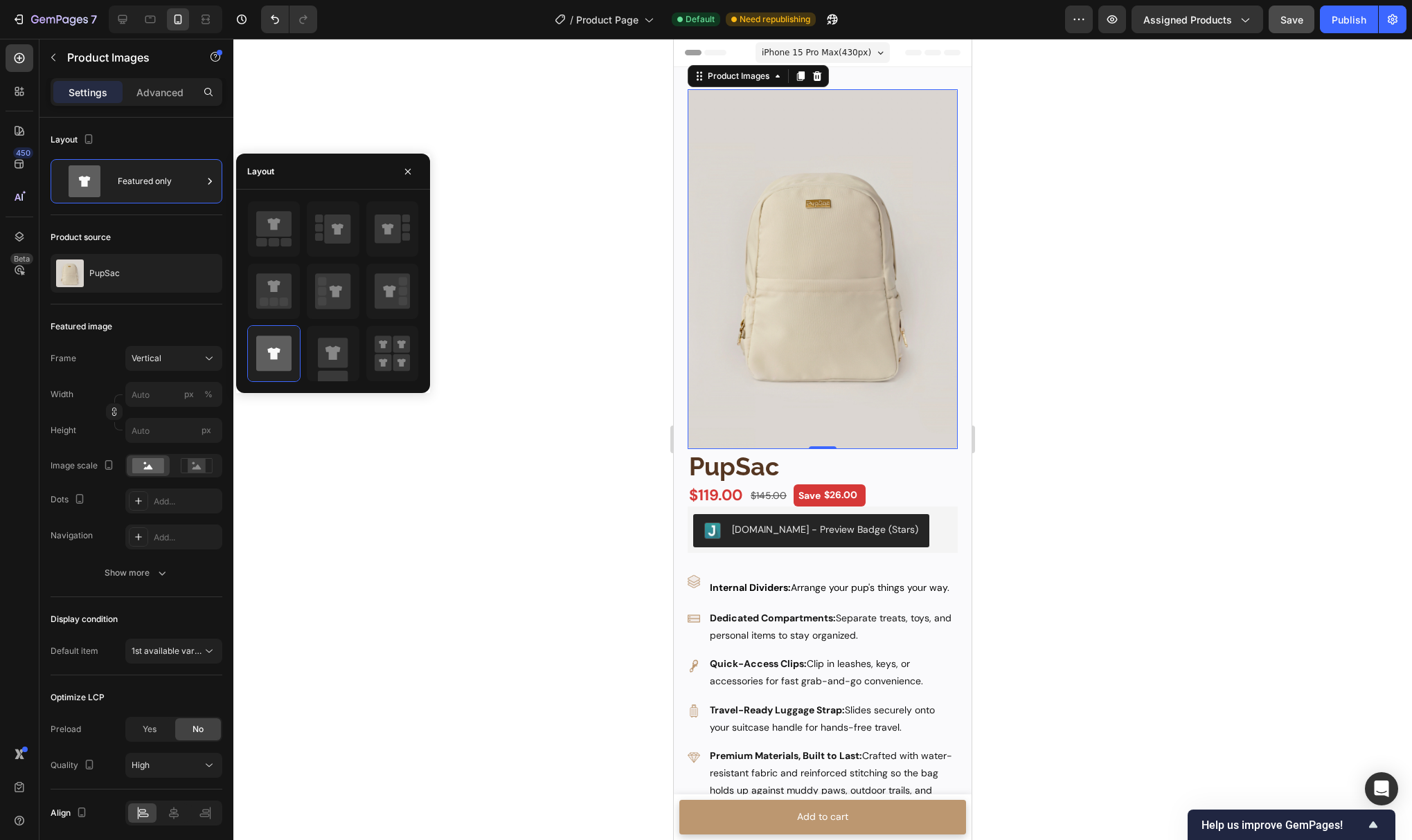
click at [565, 298] on div at bounding box center [822, 439] width 1179 height 801
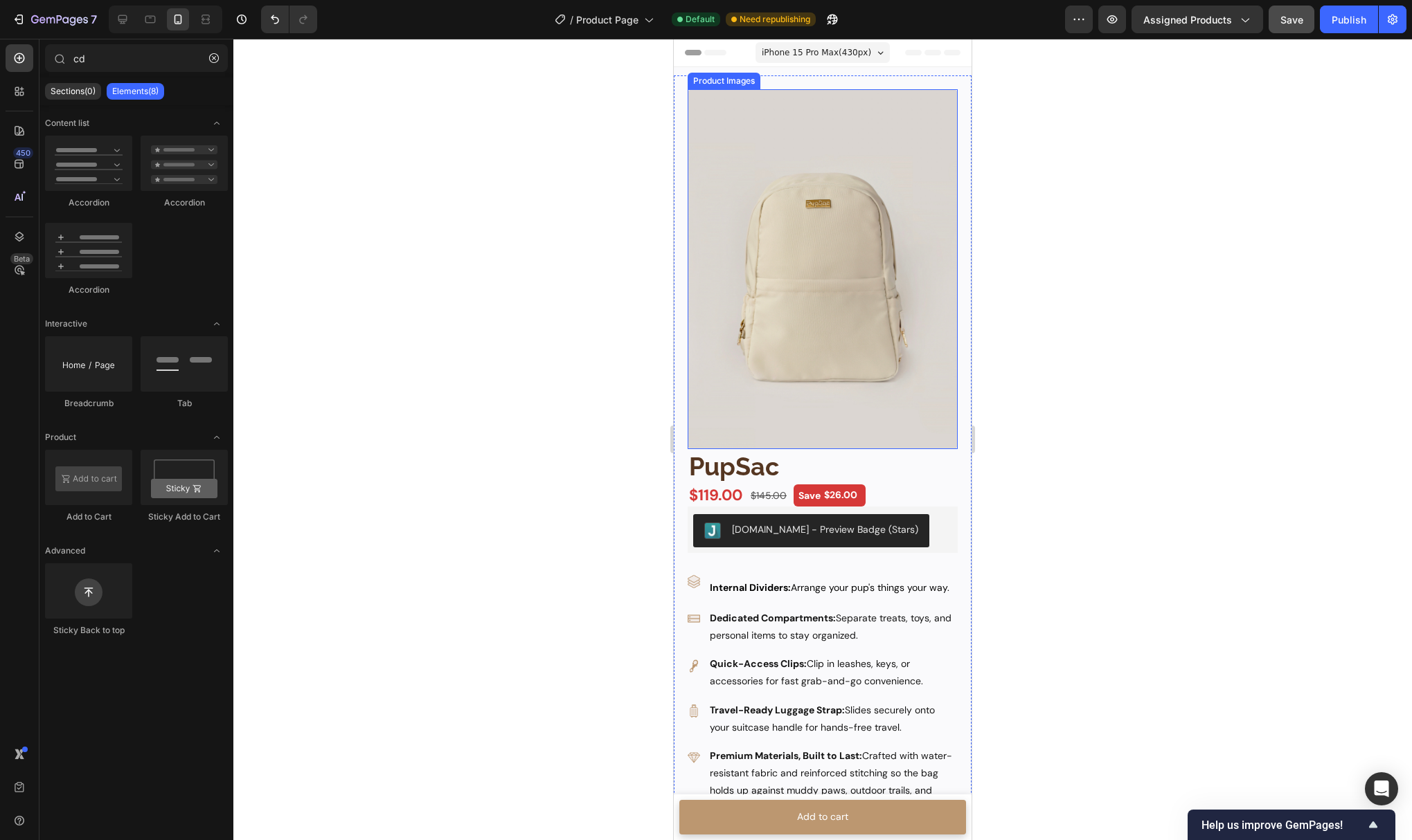
click at [803, 304] on img at bounding box center [822, 269] width 270 height 360
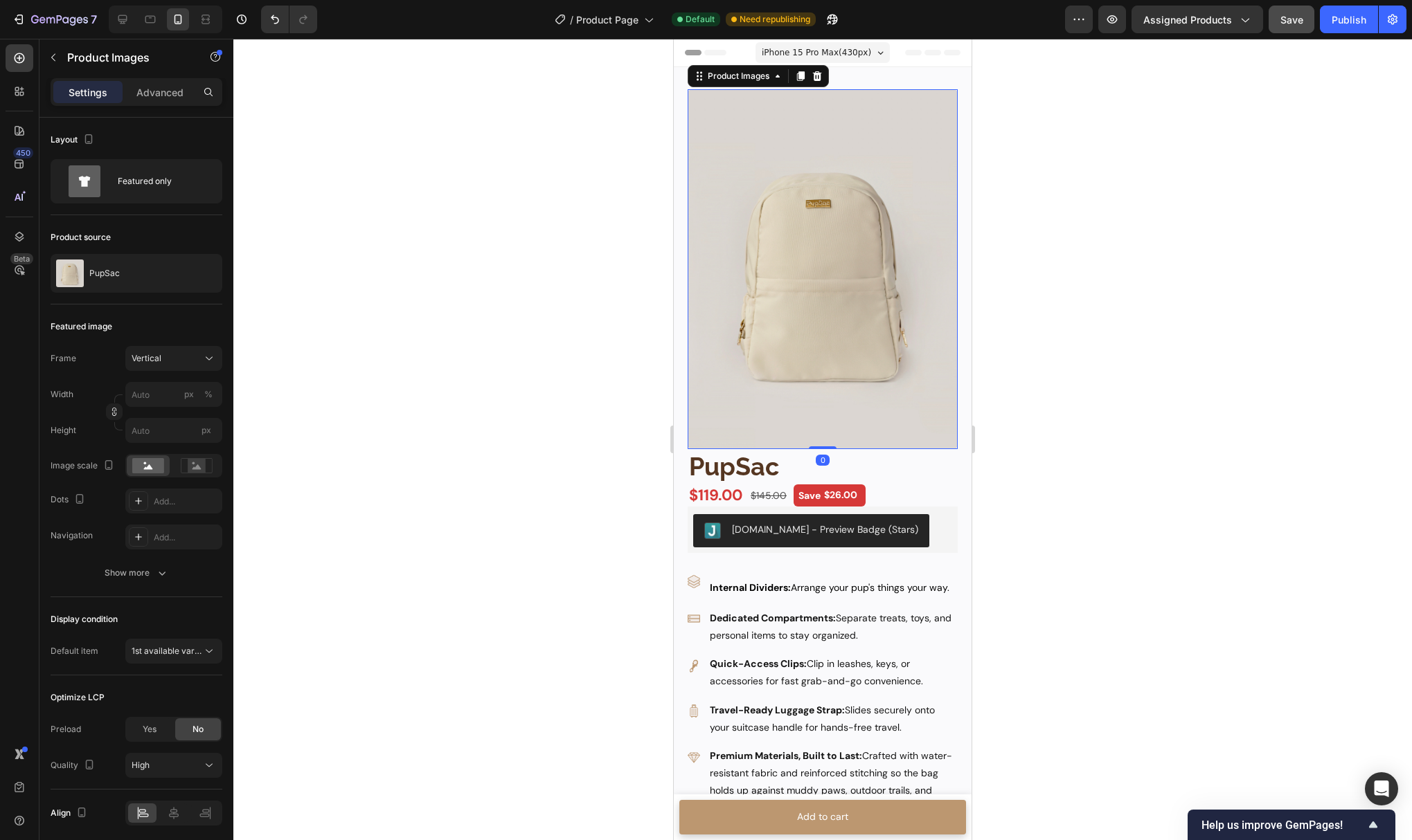
click at [846, 347] on img at bounding box center [822, 269] width 270 height 360
click at [165, 194] on div "Featured only" at bounding box center [160, 181] width 84 height 32
click at [532, 361] on div at bounding box center [822, 439] width 1179 height 801
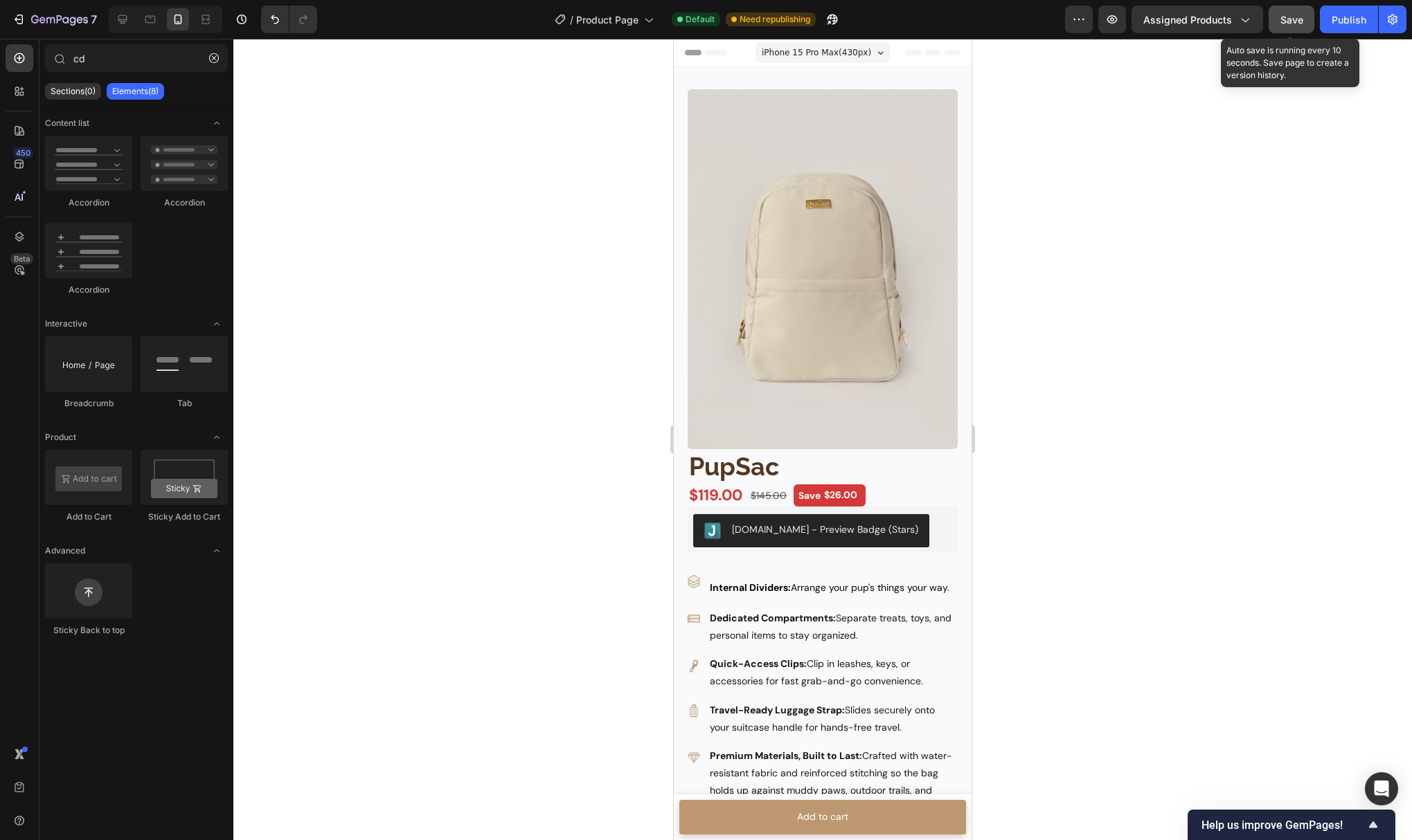
click at [1298, 20] on span "Save" at bounding box center [1292, 20] width 23 height 12
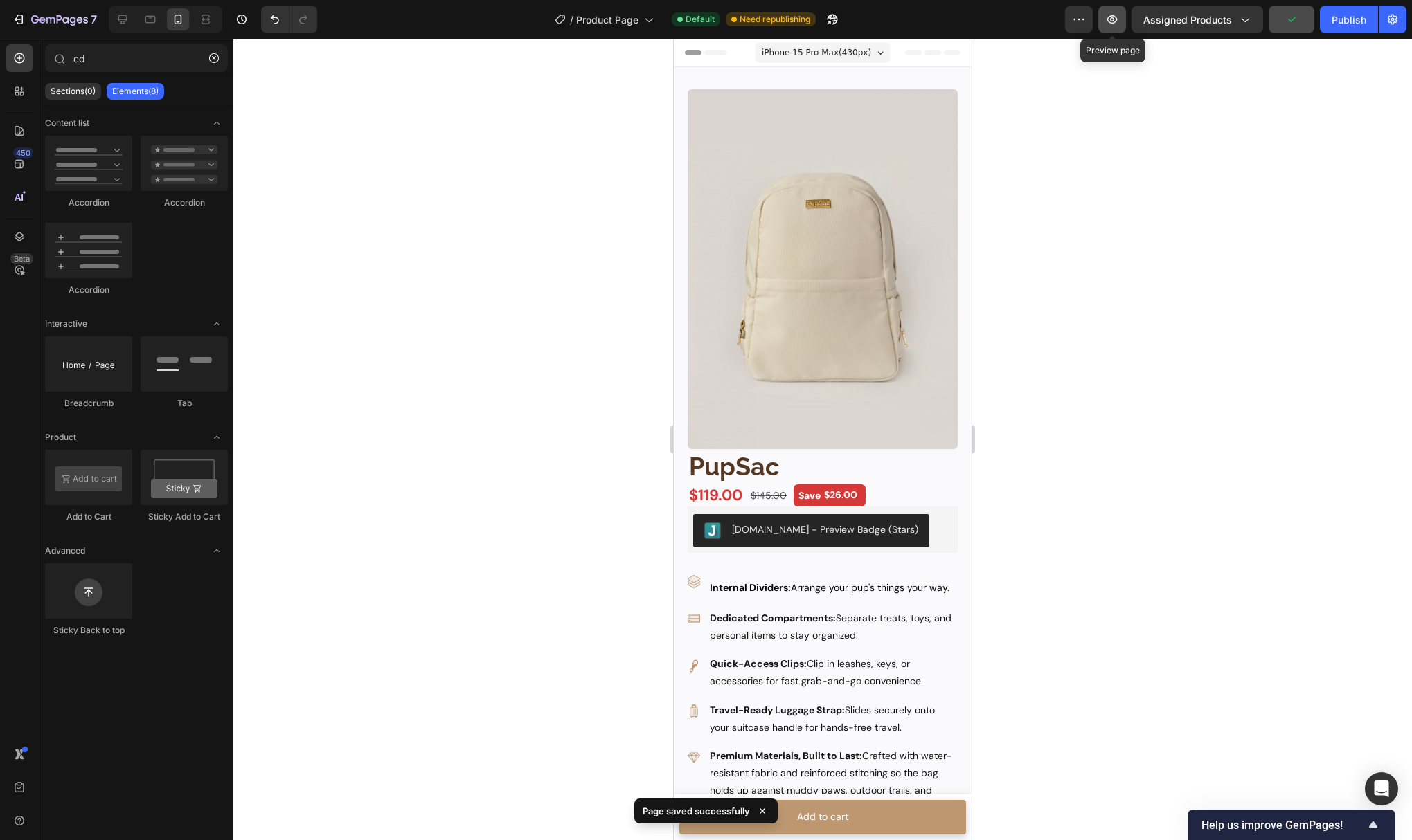
click at [1117, 23] on icon "button" at bounding box center [1112, 20] width 14 height 14
click at [490, 235] on div at bounding box center [822, 439] width 1179 height 801
click at [782, 268] on img at bounding box center [822, 269] width 270 height 360
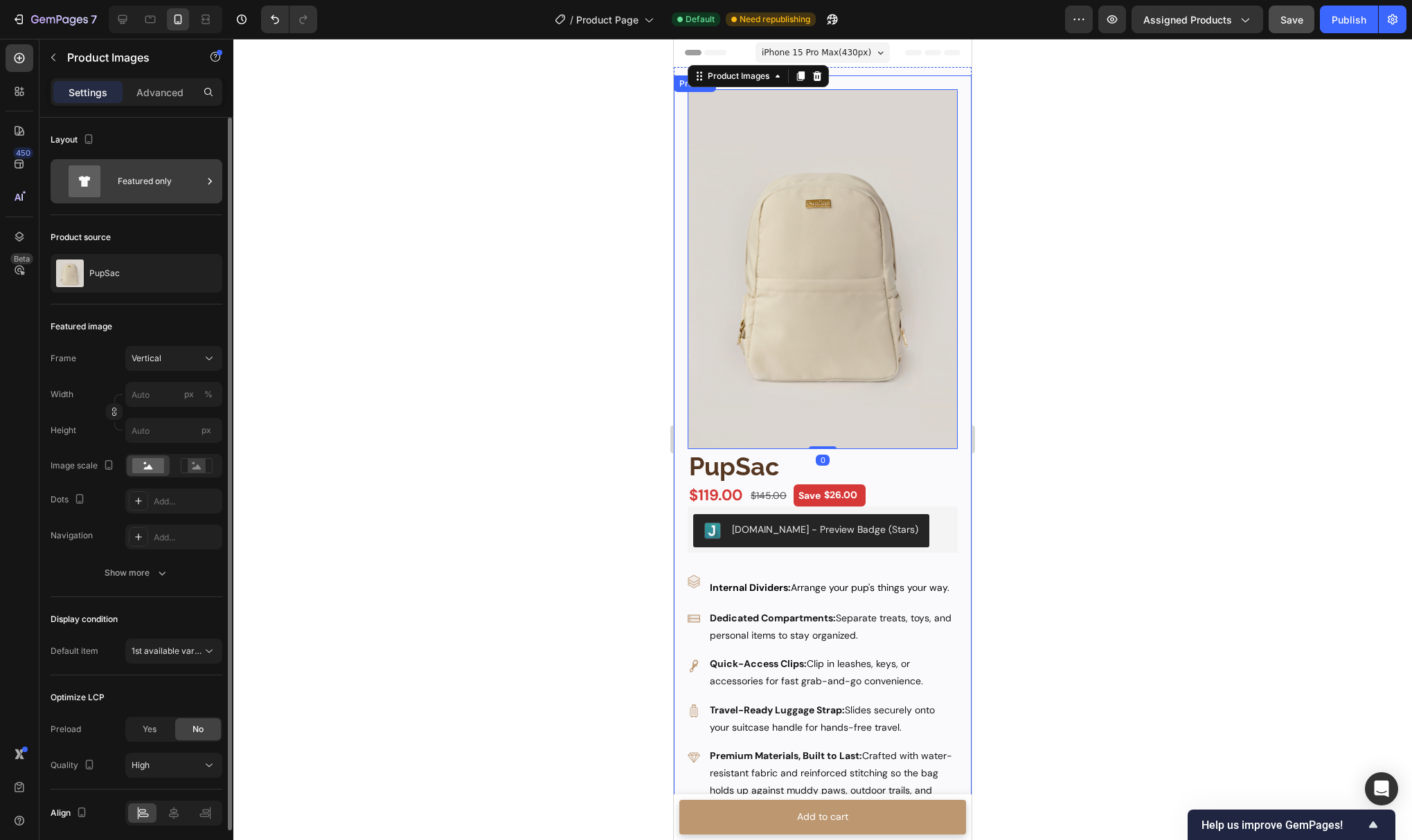
click at [152, 187] on div "Featured only" at bounding box center [160, 181] width 84 height 32
click at [86, 137] on icon "button" at bounding box center [88, 139] width 14 height 14
click at [86, 216] on icon "button" at bounding box center [91, 211] width 14 height 14
click at [120, 185] on div "Featured only" at bounding box center [160, 181] width 84 height 32
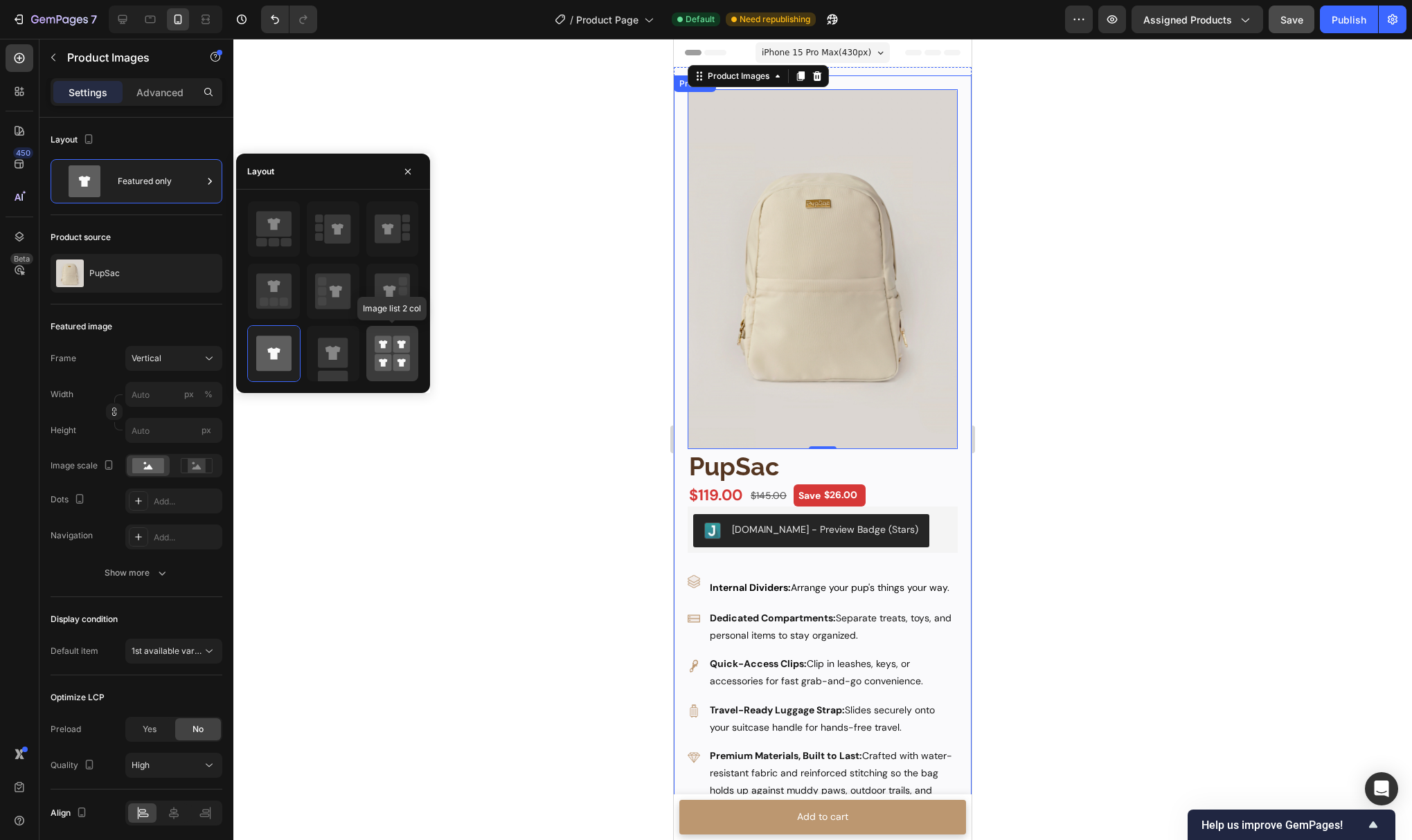
click at [399, 362] on icon at bounding box center [402, 364] width 8 height 8
type input "50"
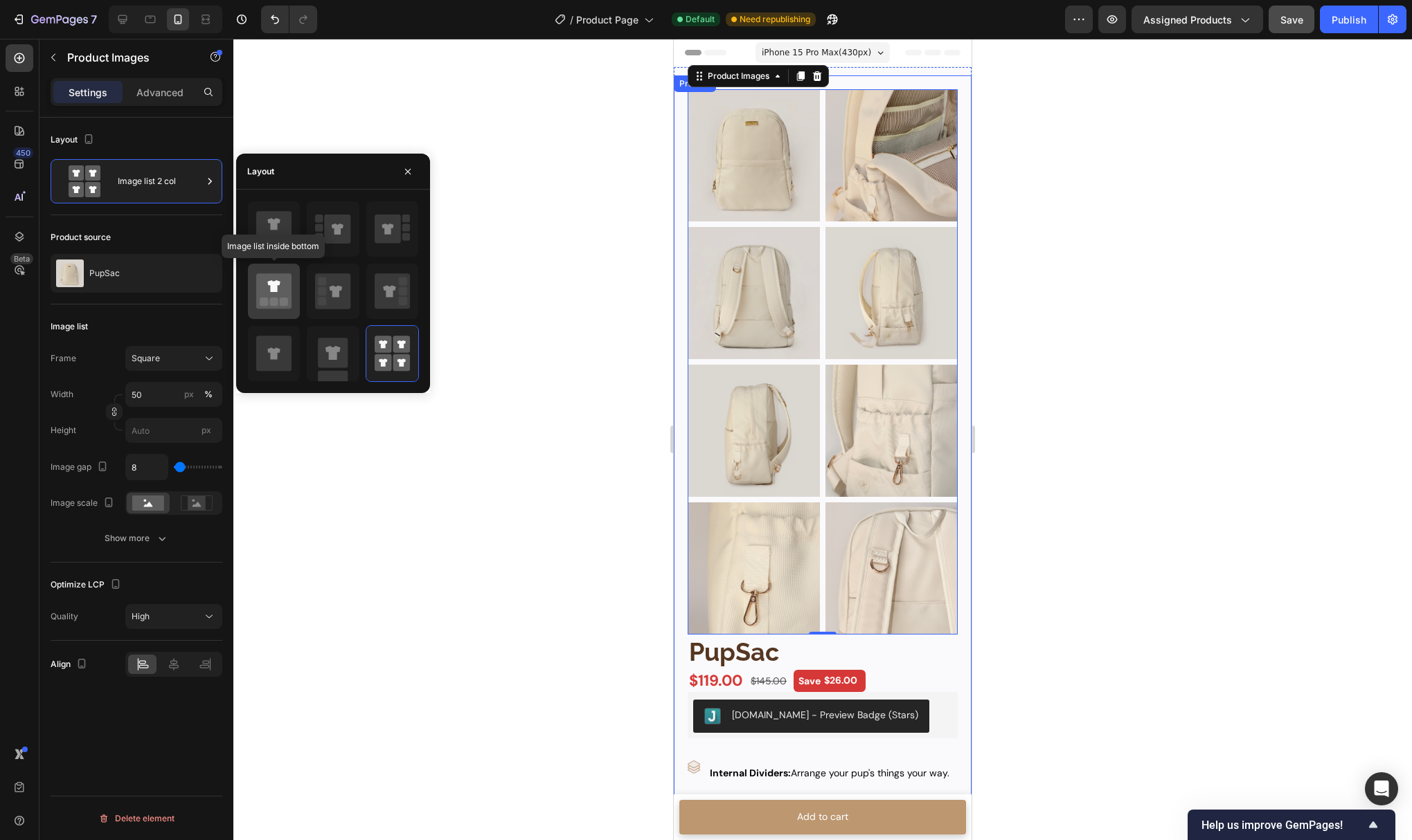
click at [270, 297] on icon at bounding box center [274, 291] width 35 height 35
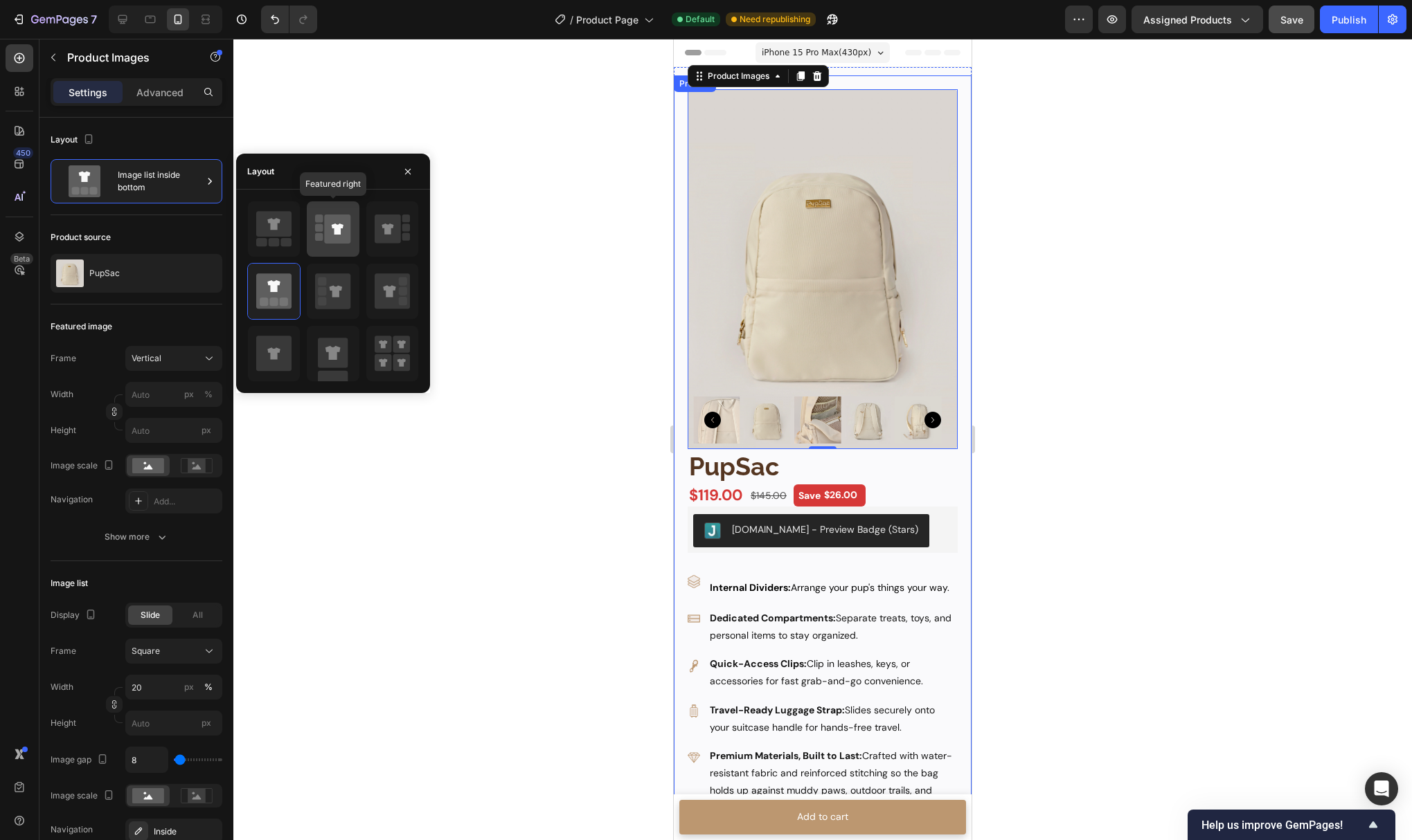
click at [317, 222] on rect at bounding box center [319, 218] width 8 height 8
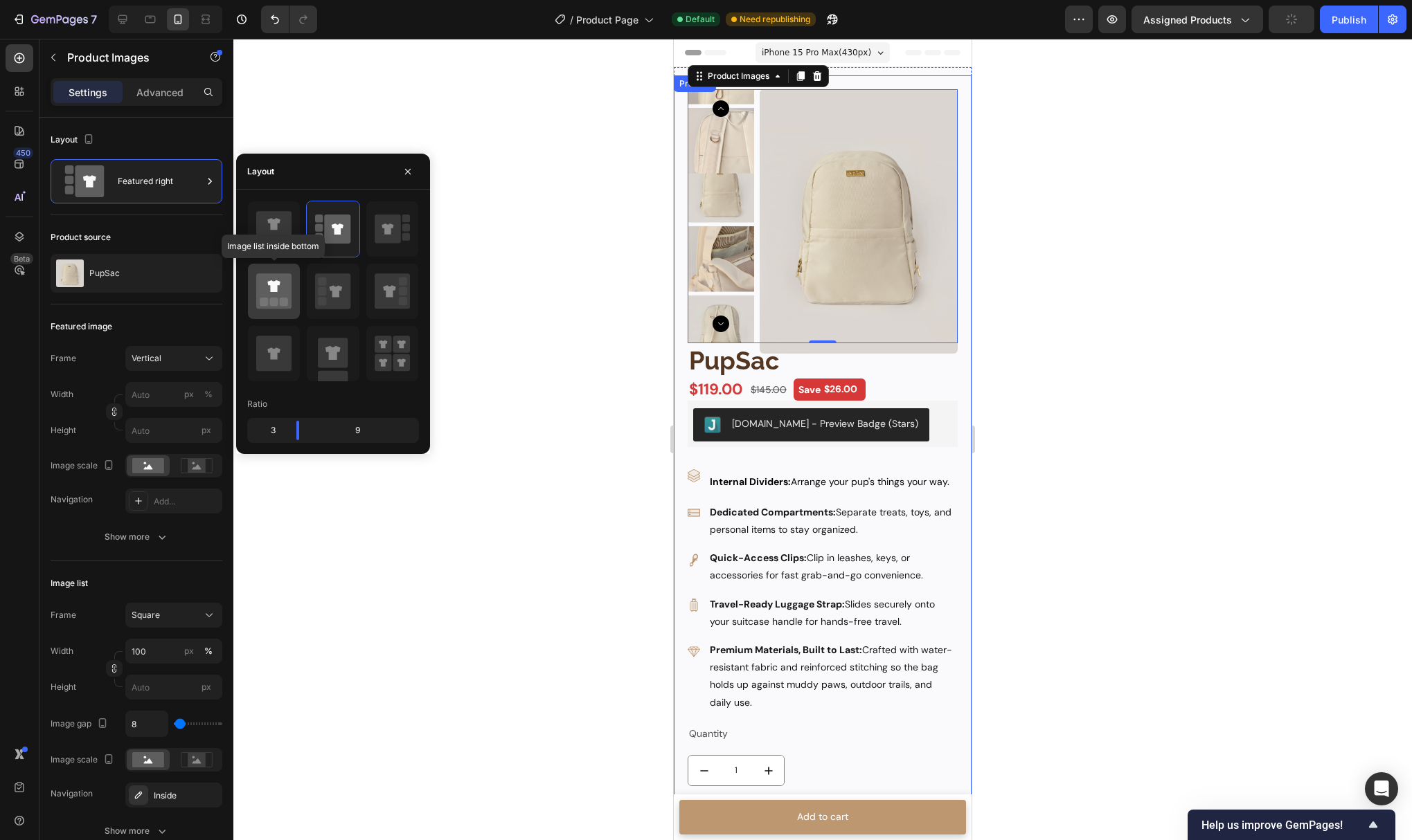
click at [283, 299] on rect at bounding box center [284, 302] width 8 height 8
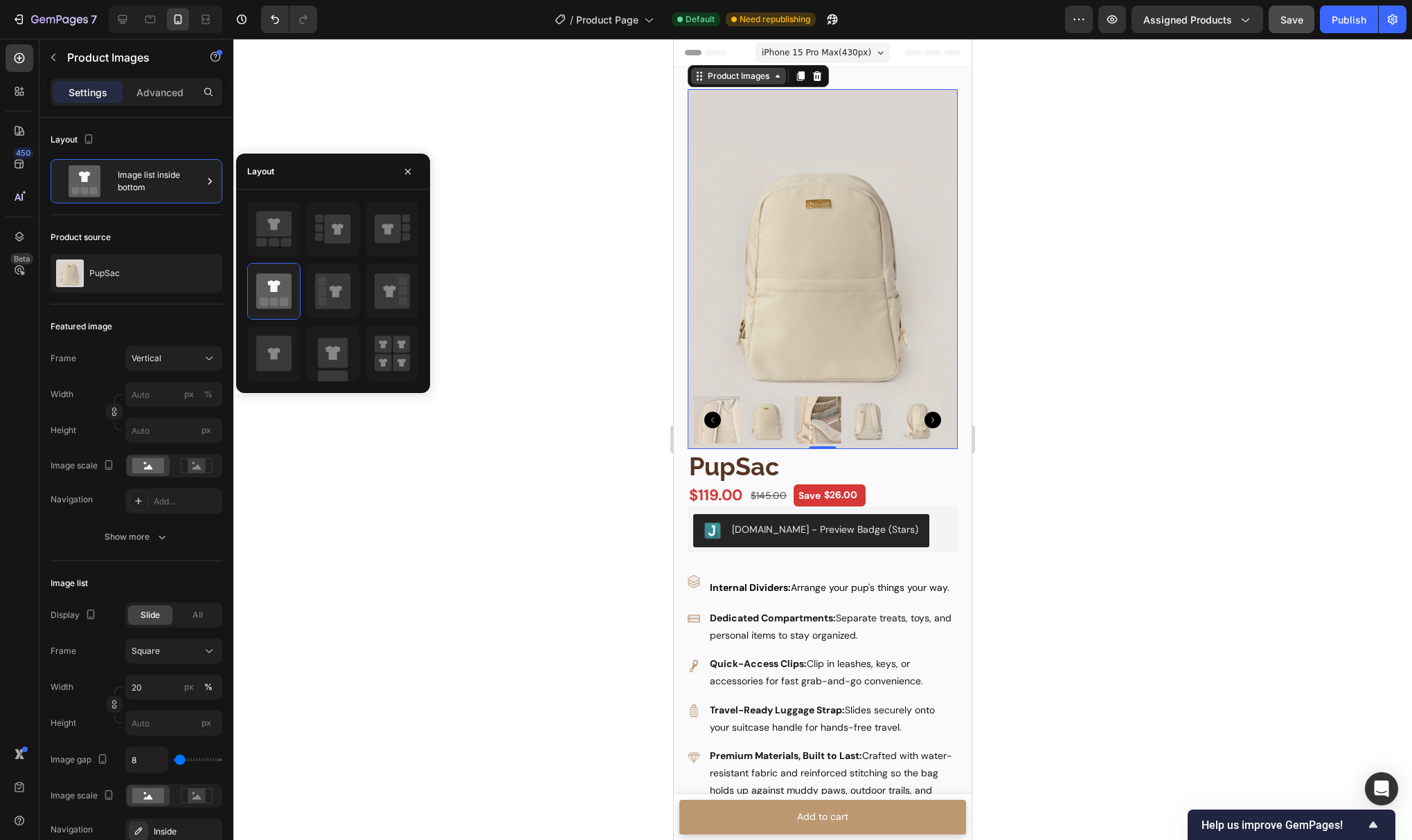
click at [781, 76] on icon at bounding box center [778, 76] width 11 height 11
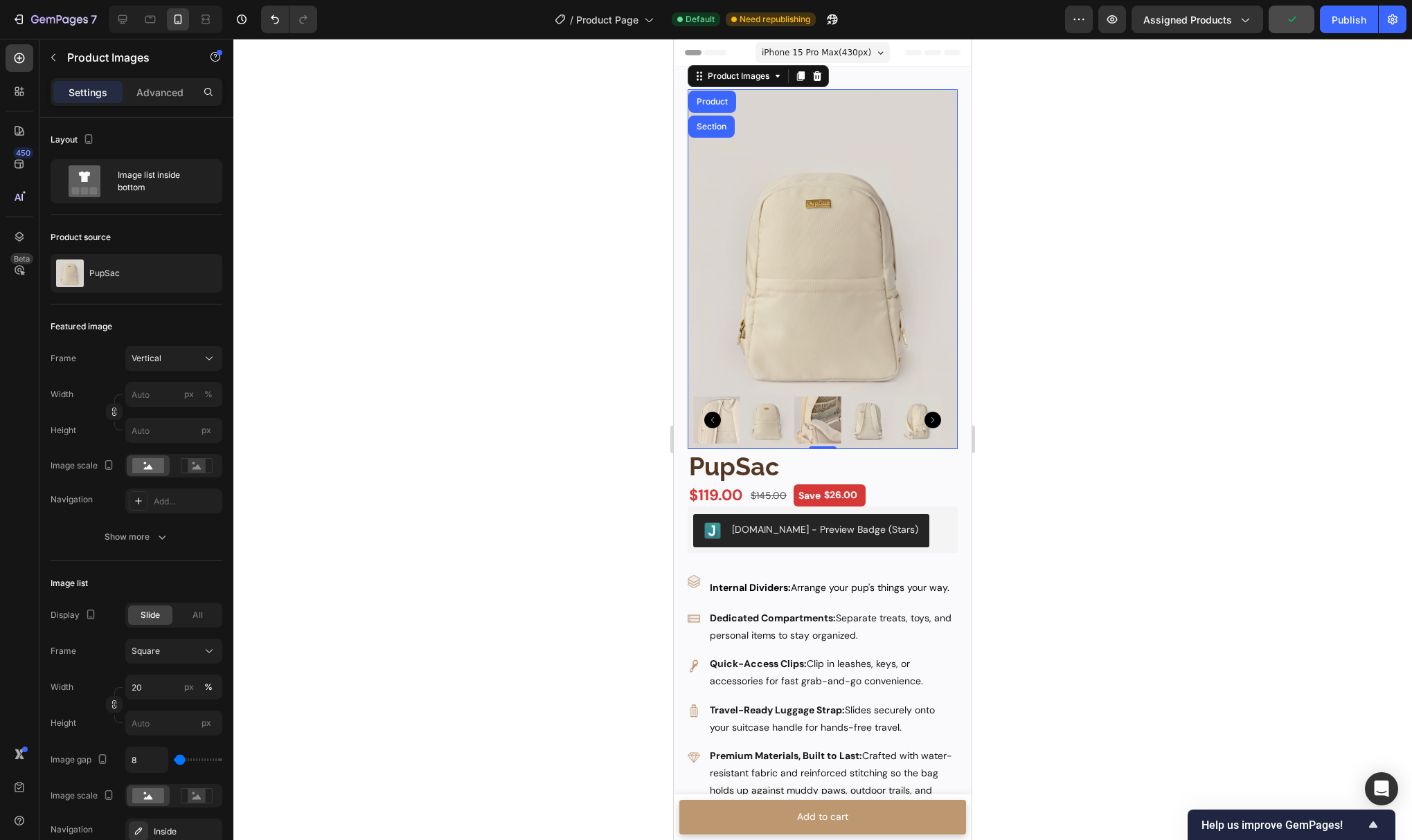
click at [609, 169] on div at bounding box center [822, 439] width 1179 height 801
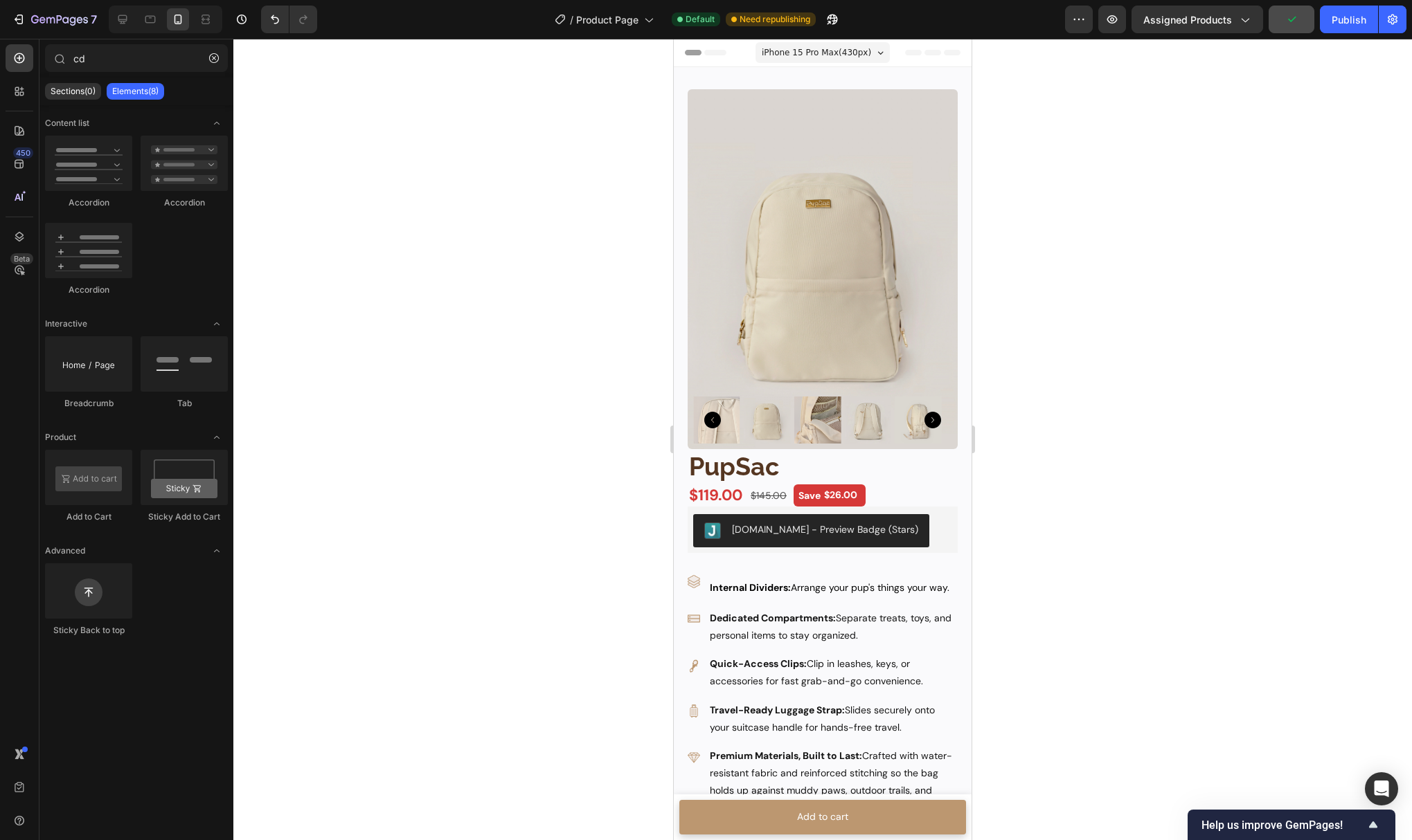
click at [590, 261] on div at bounding box center [822, 439] width 1179 height 801
click at [928, 412] on icon "Carousel Next Arrow" at bounding box center [933, 420] width 17 height 17
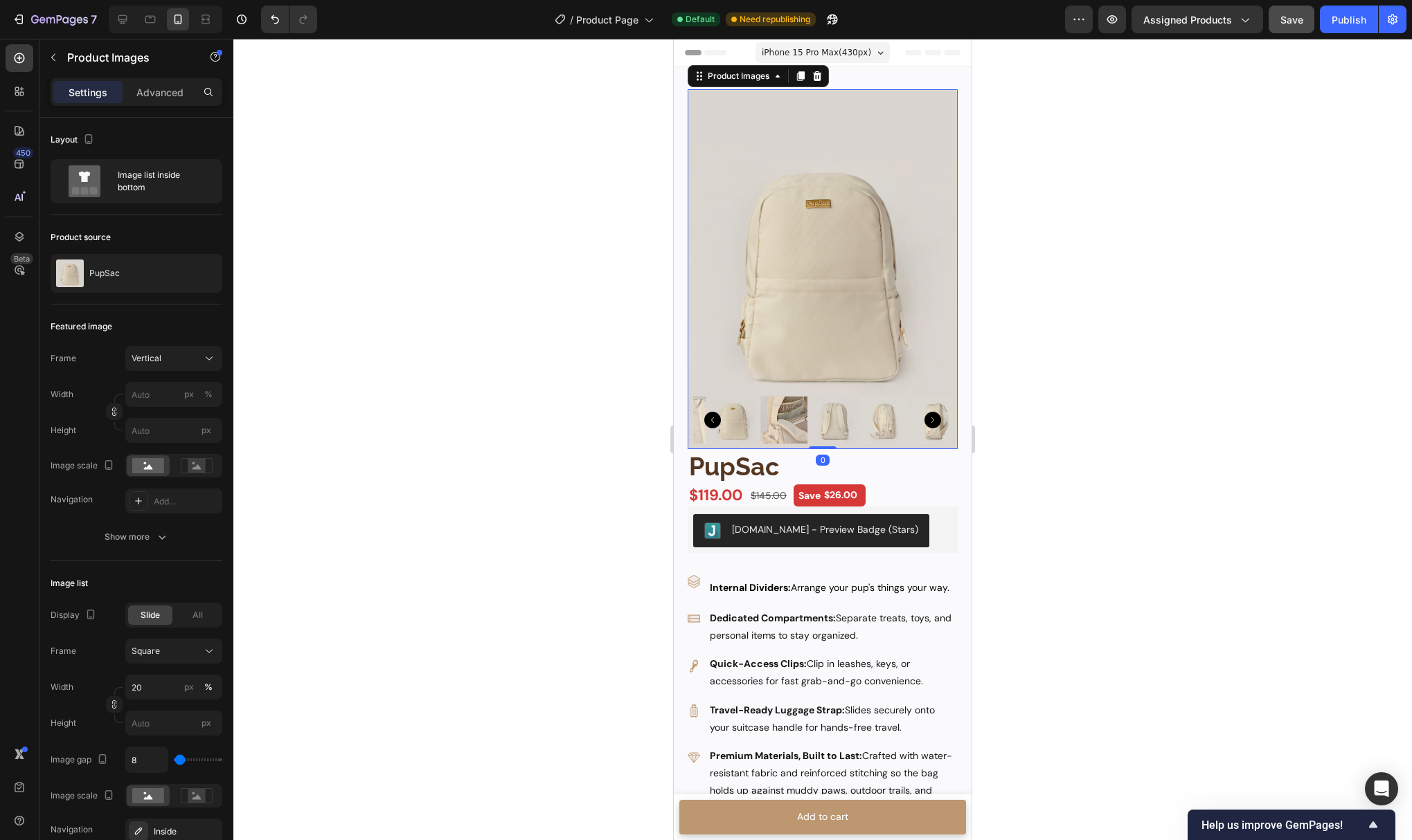
click at [925, 412] on icon "Carousel Next Arrow" at bounding box center [933, 420] width 17 height 17
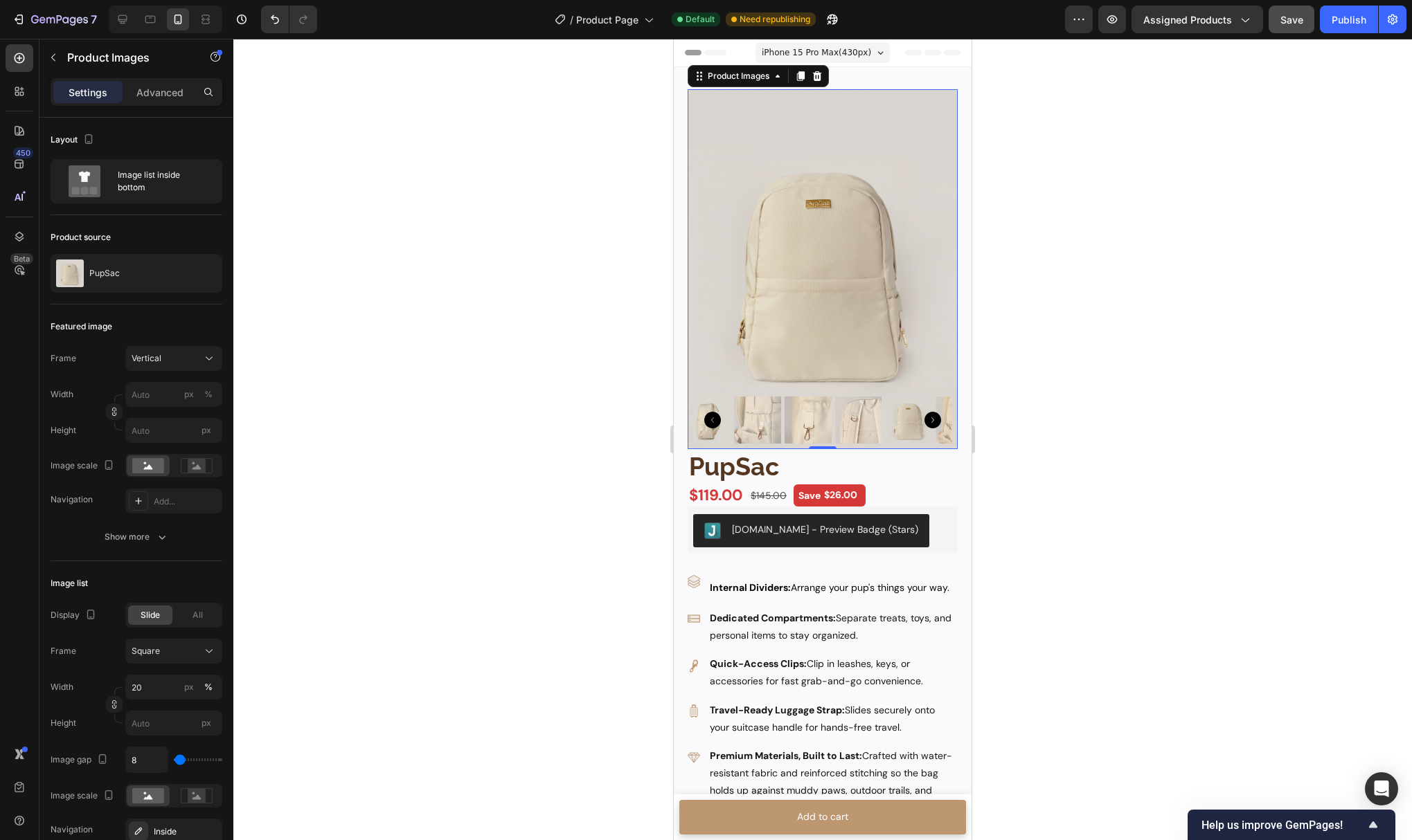
click at [925, 412] on icon "Carousel Next Arrow" at bounding box center [933, 420] width 17 height 17
click at [605, 347] on div at bounding box center [822, 439] width 1179 height 801
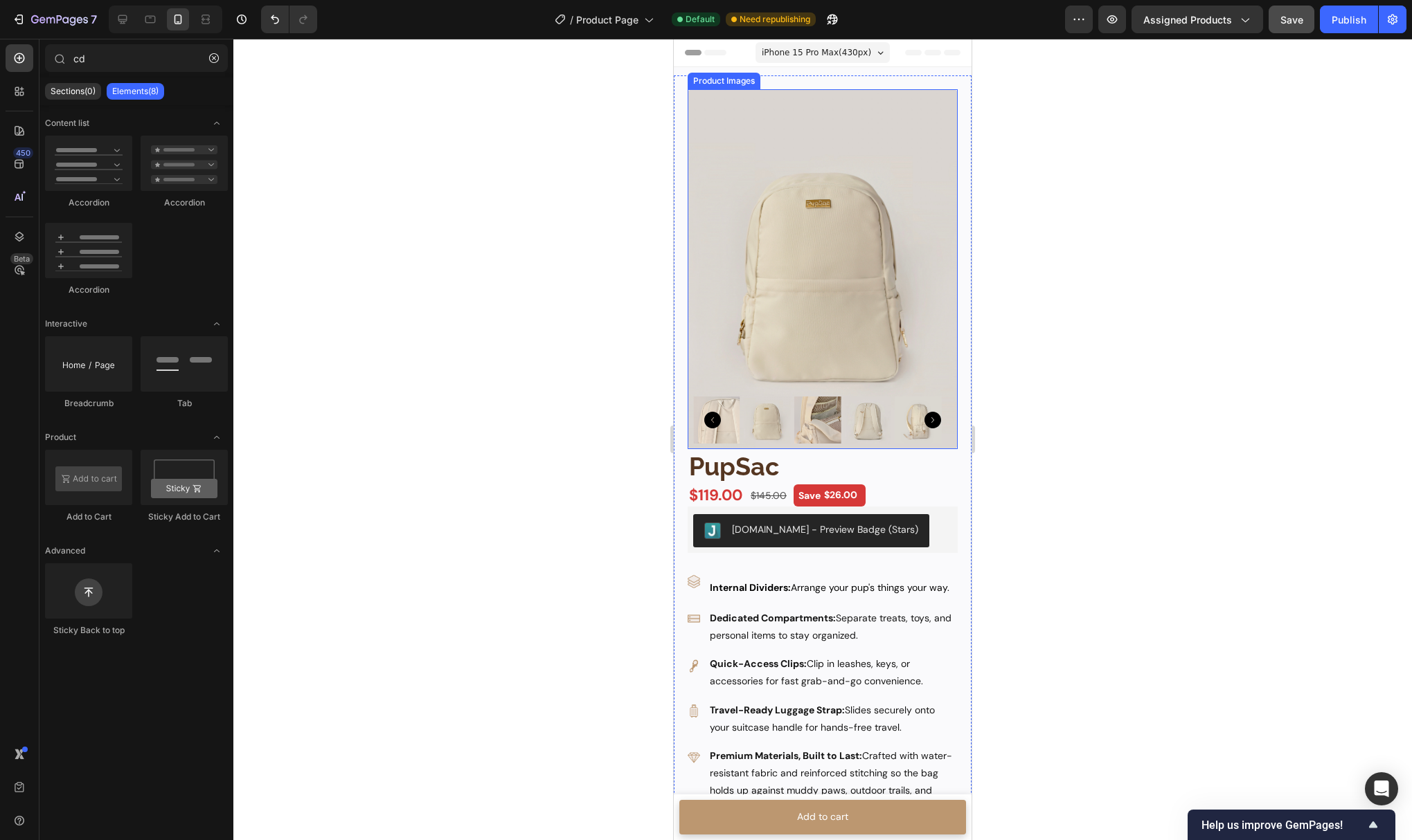
click at [816, 173] on img at bounding box center [822, 269] width 270 height 360
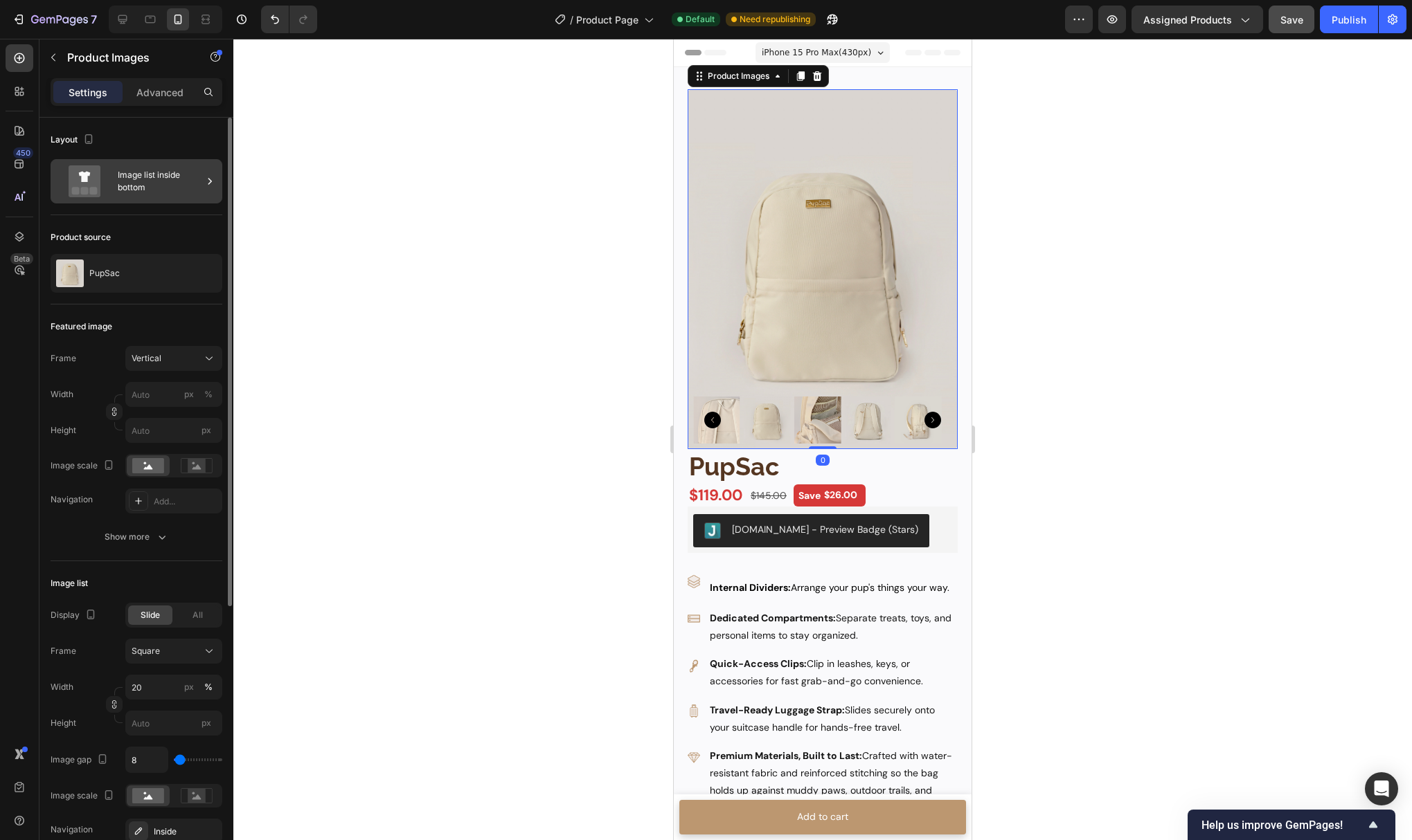
click at [127, 178] on div "Image list inside bottom" at bounding box center [160, 181] width 84 height 32
click at [93, 136] on icon "button" at bounding box center [88, 139] width 14 height 14
click at [93, 158] on icon "button" at bounding box center [91, 161] width 14 height 14
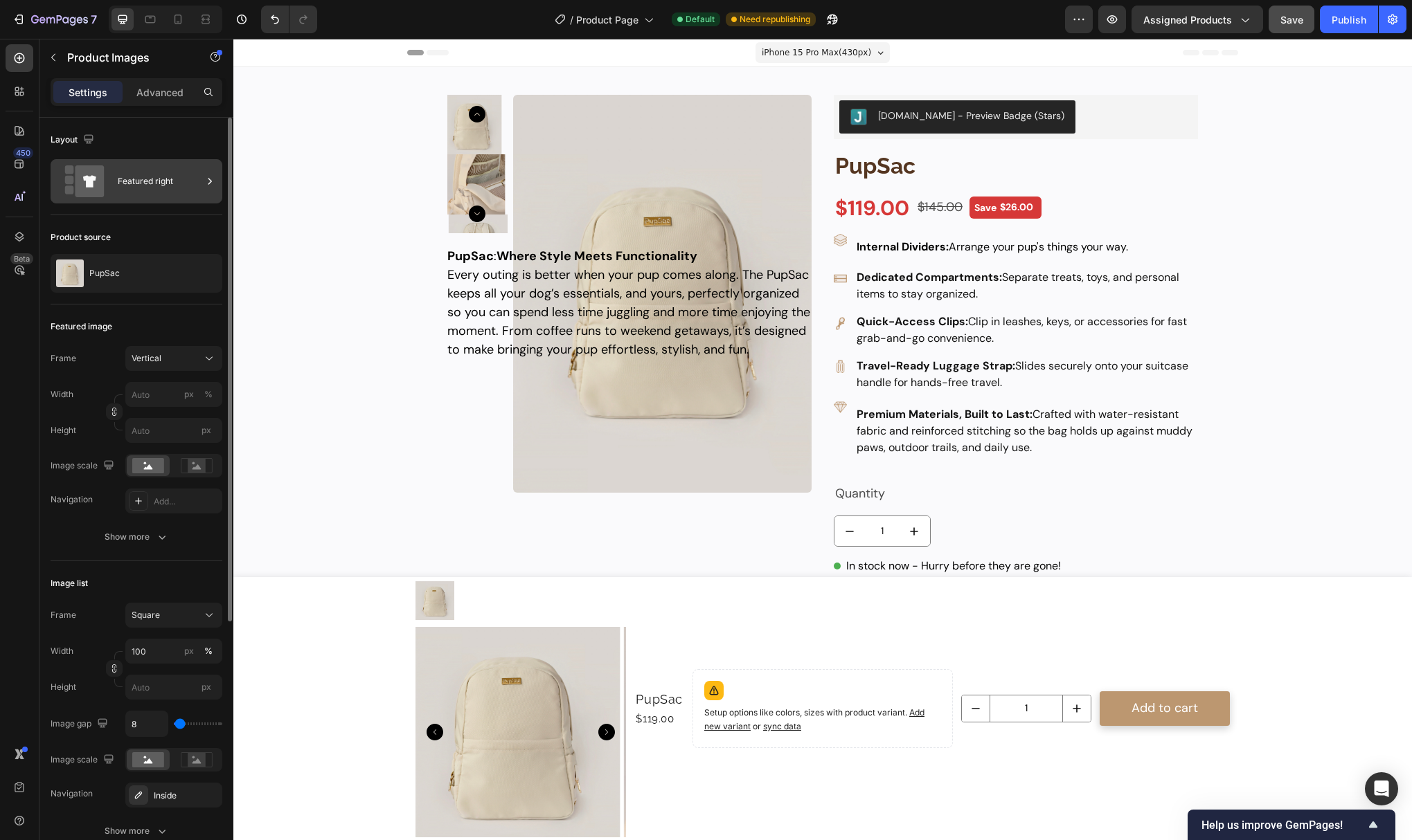
click at [133, 182] on div "Featured right" at bounding box center [160, 181] width 84 height 32
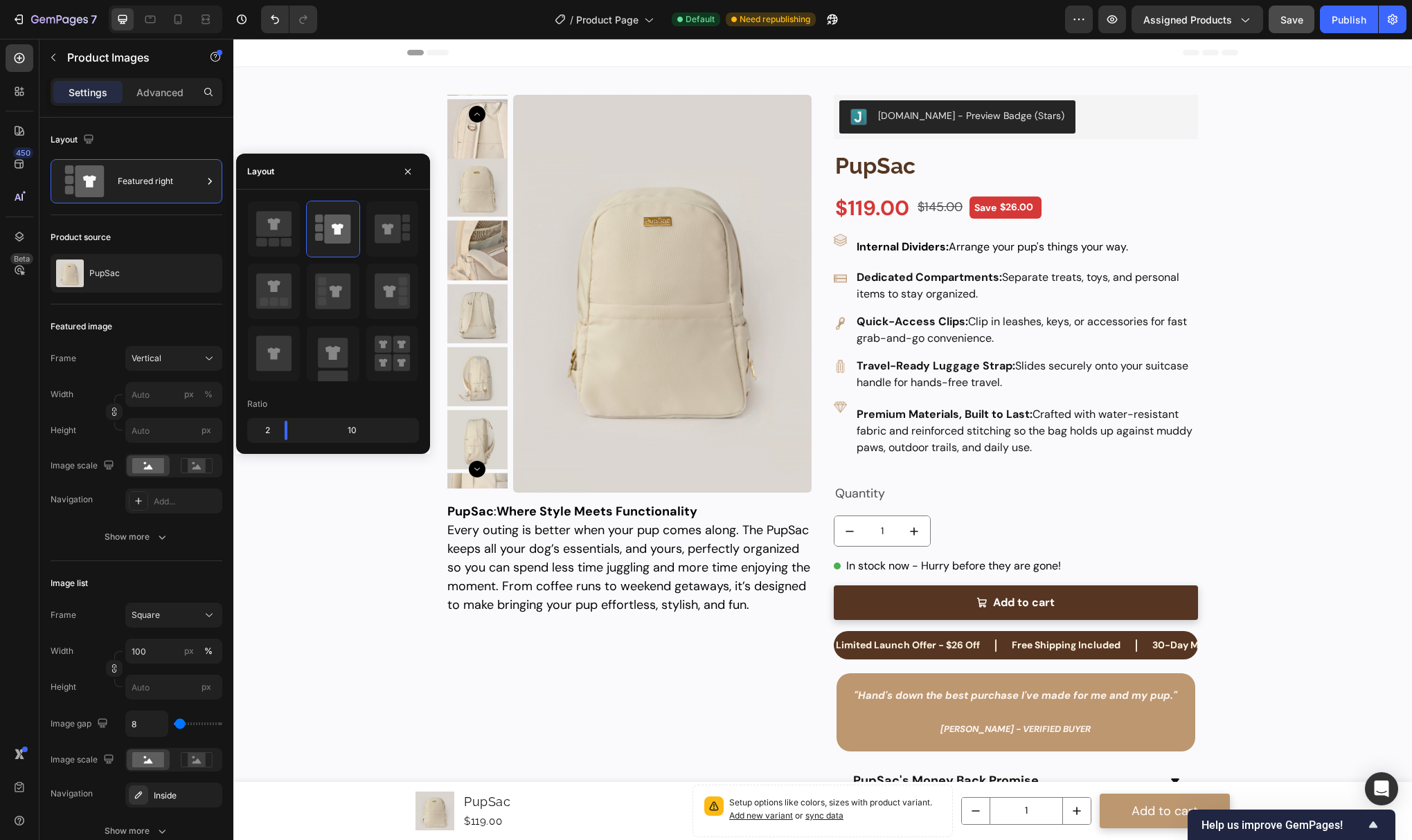
click at [169, 135] on div "Layout" at bounding box center [136, 140] width 172 height 22
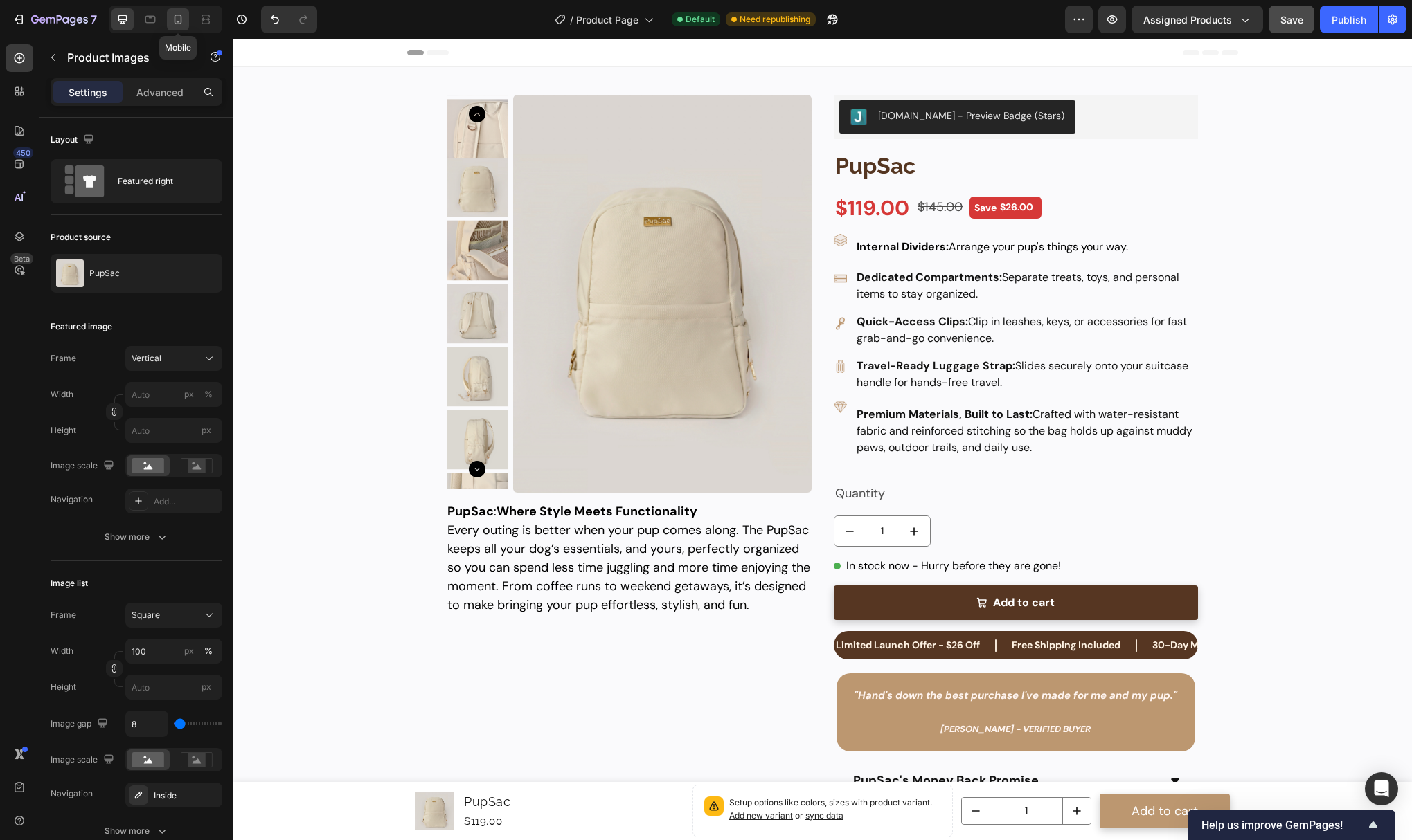
click at [185, 17] on icon at bounding box center [178, 20] width 14 height 14
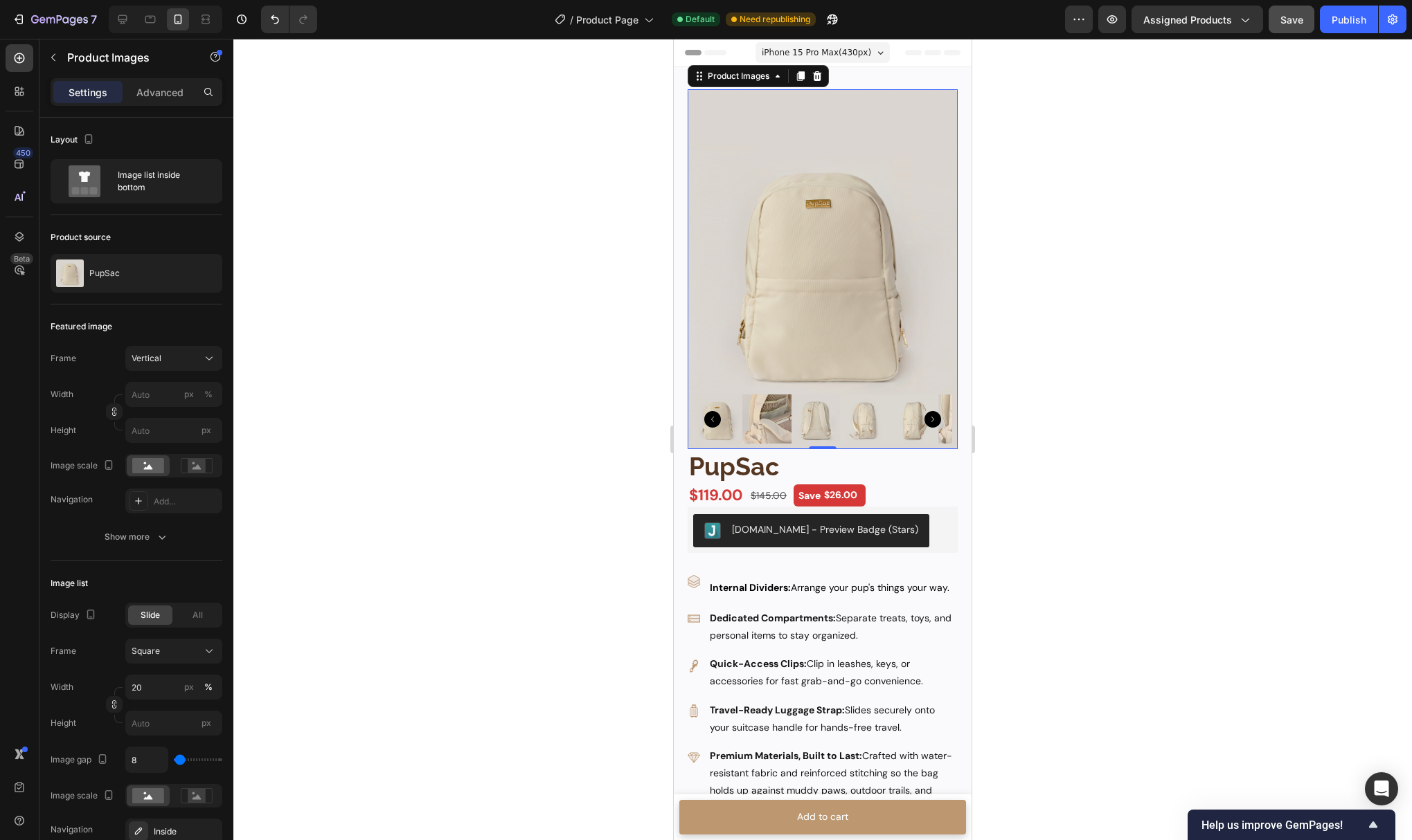
scroll to position [2, 0]
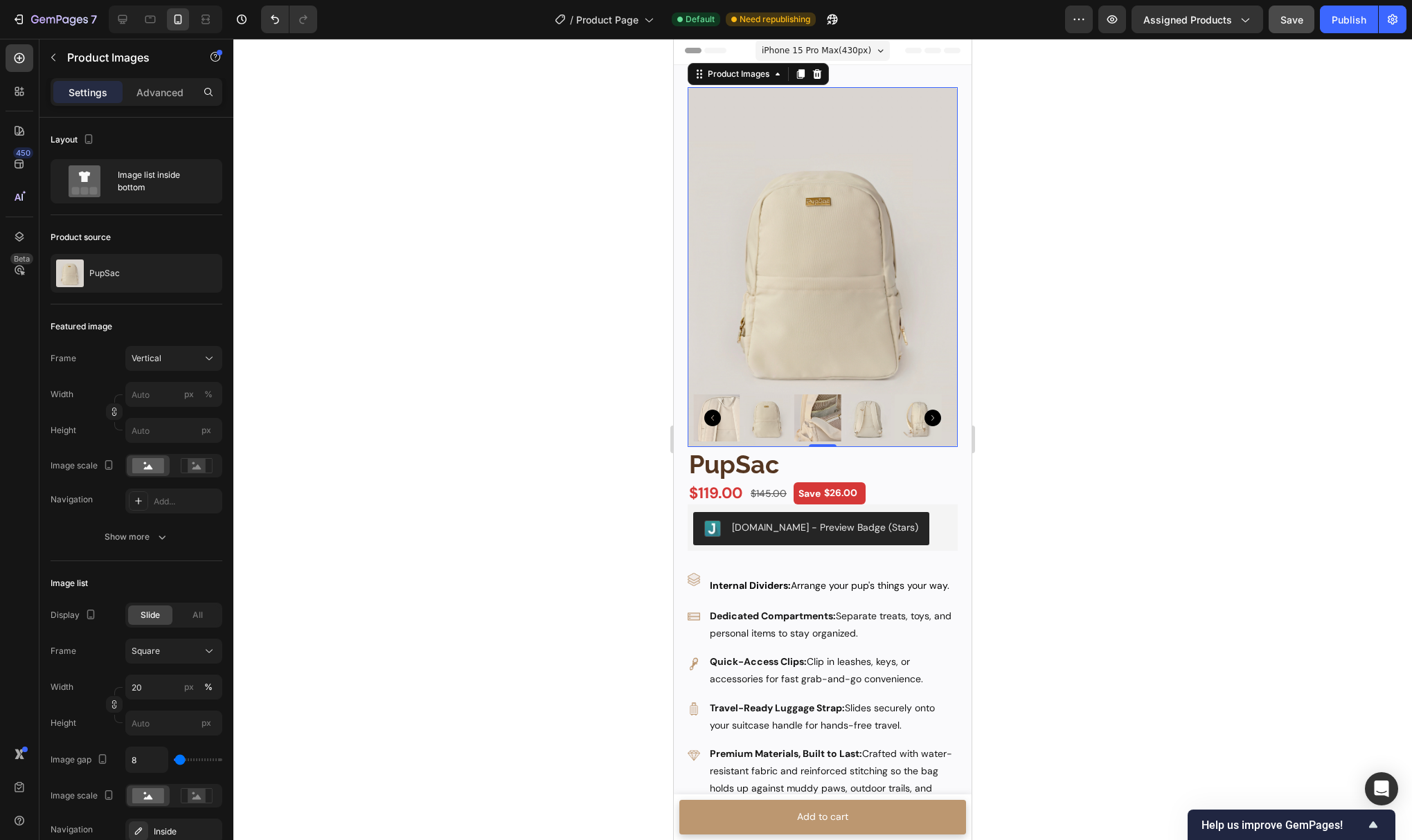
click at [765, 279] on img at bounding box center [822, 267] width 270 height 360
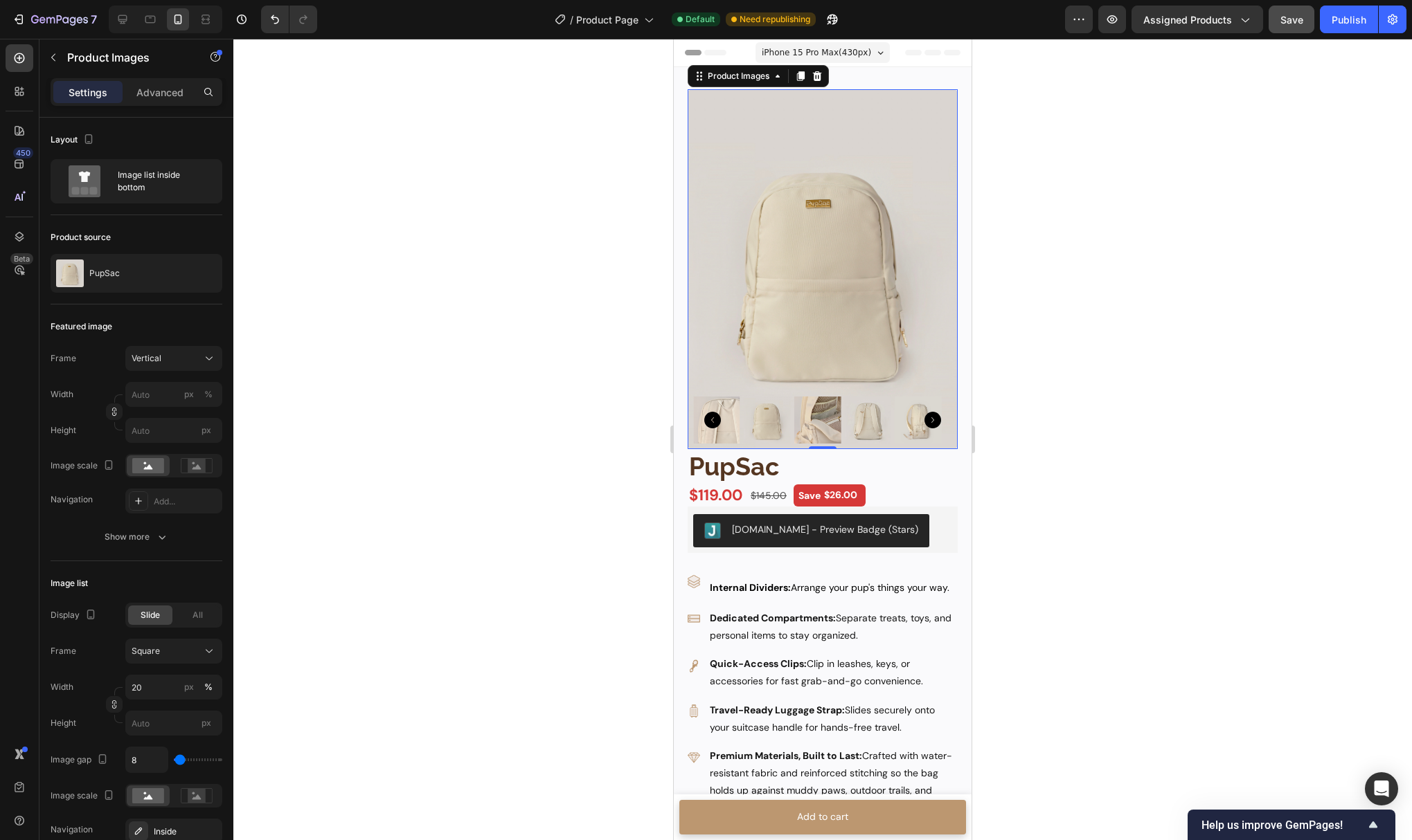
click at [769, 311] on img at bounding box center [822, 269] width 270 height 360
click at [1078, 20] on icon "button" at bounding box center [1079, 20] width 14 height 14
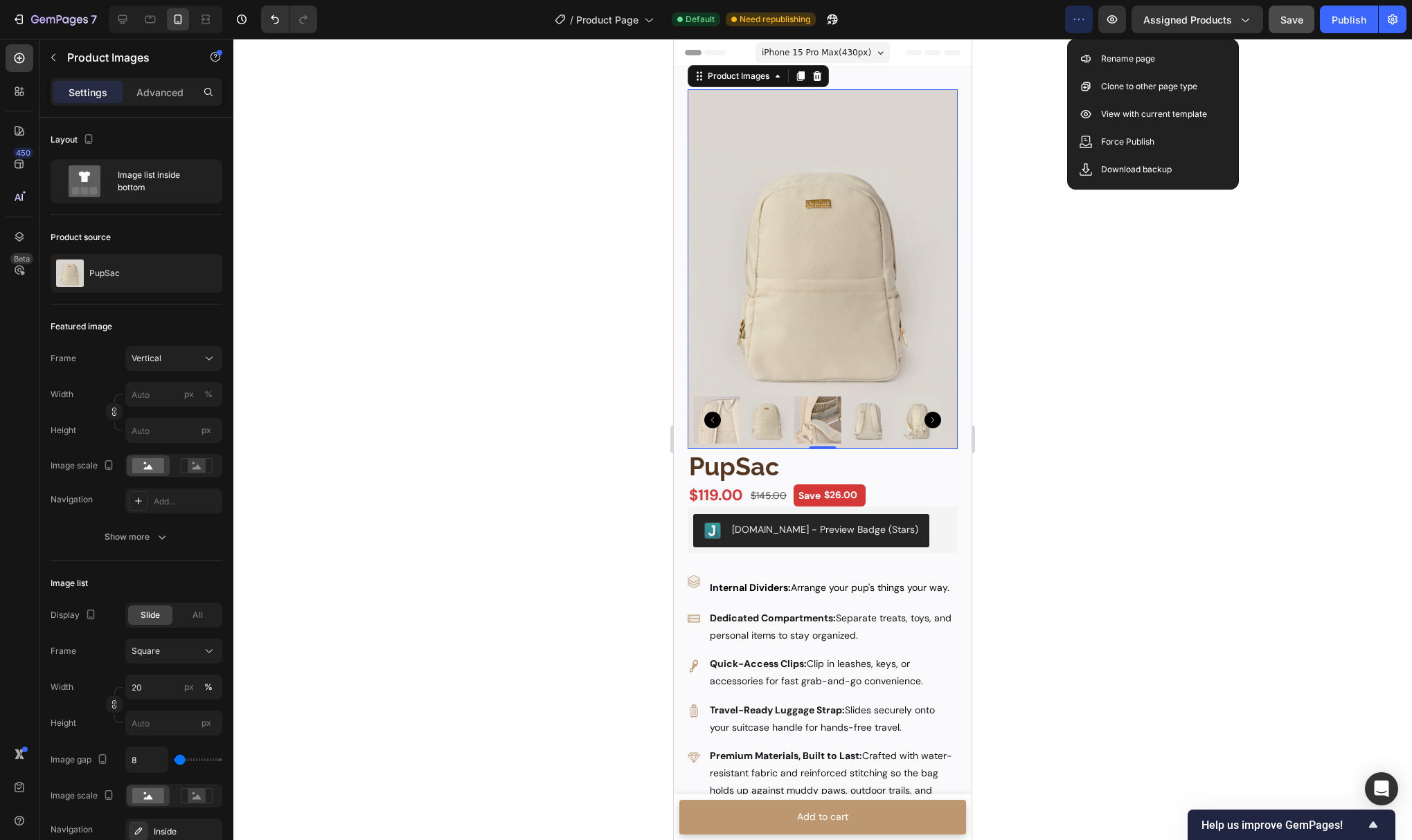
click at [1026, 102] on div at bounding box center [822, 439] width 1179 height 801
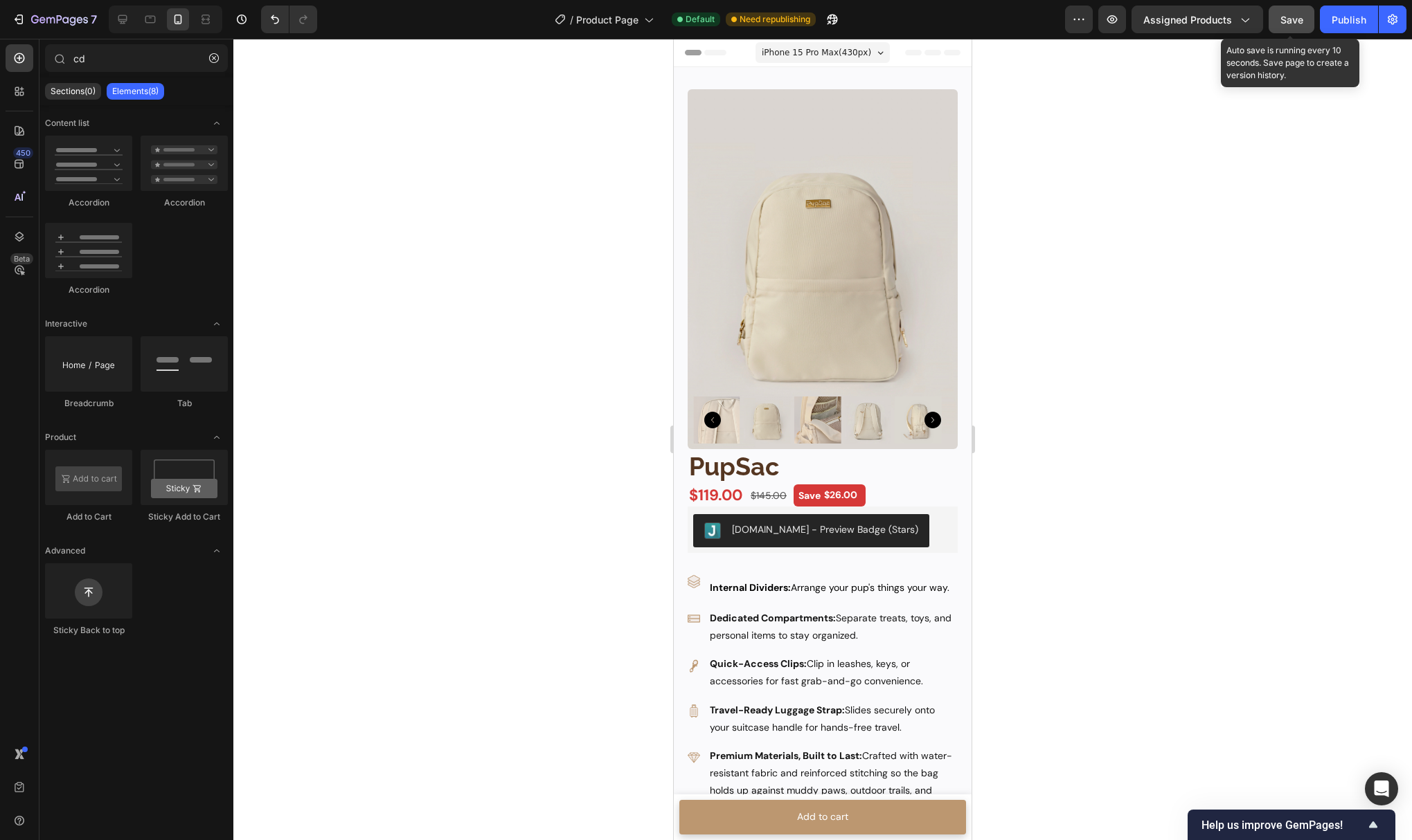
click at [1281, 18] on span "Save" at bounding box center [1292, 20] width 23 height 12
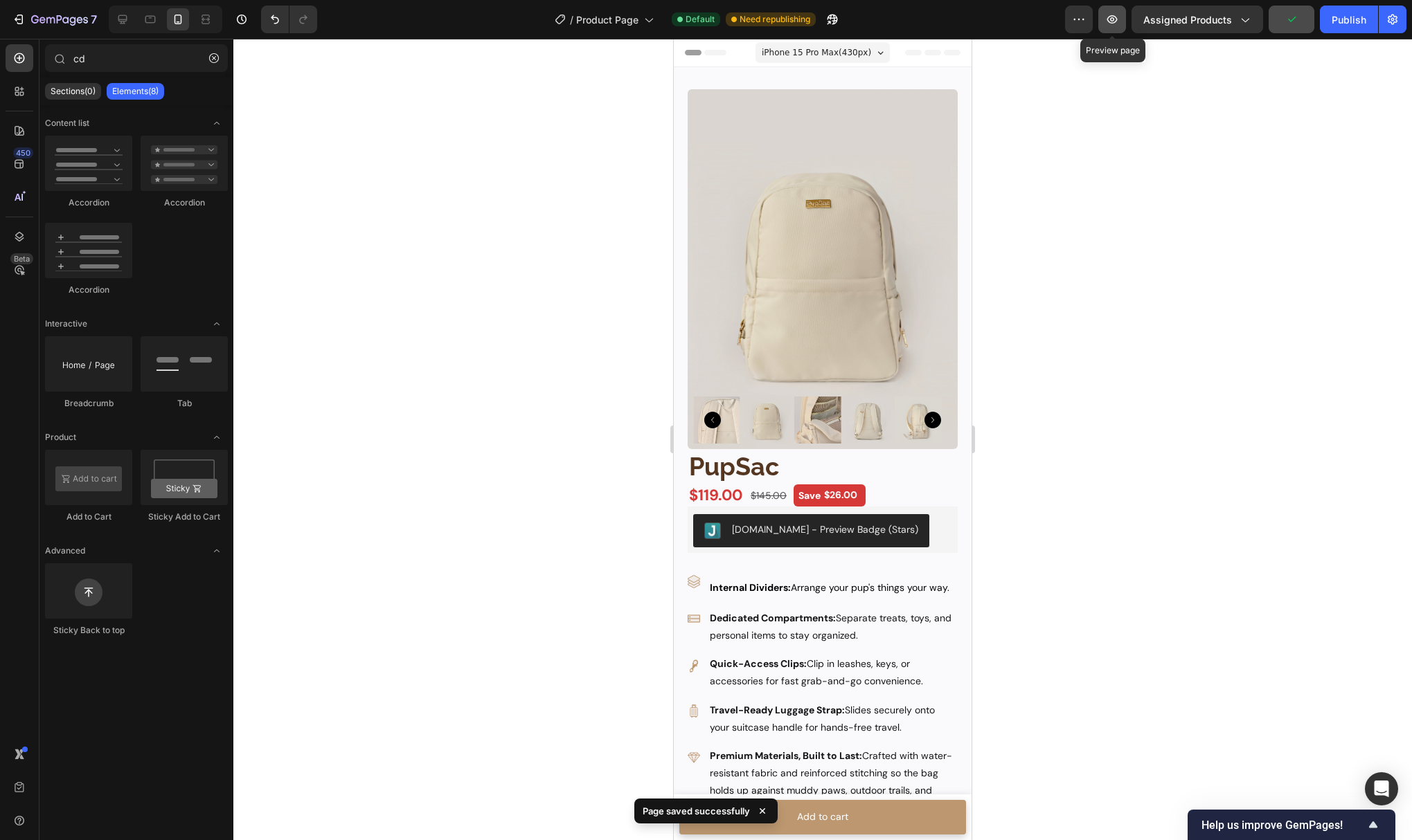
click at [1116, 25] on icon "button" at bounding box center [1112, 20] width 14 height 14
click at [503, 293] on div at bounding box center [822, 439] width 1179 height 801
click at [701, 53] on span "Header" at bounding box center [715, 53] width 30 height 14
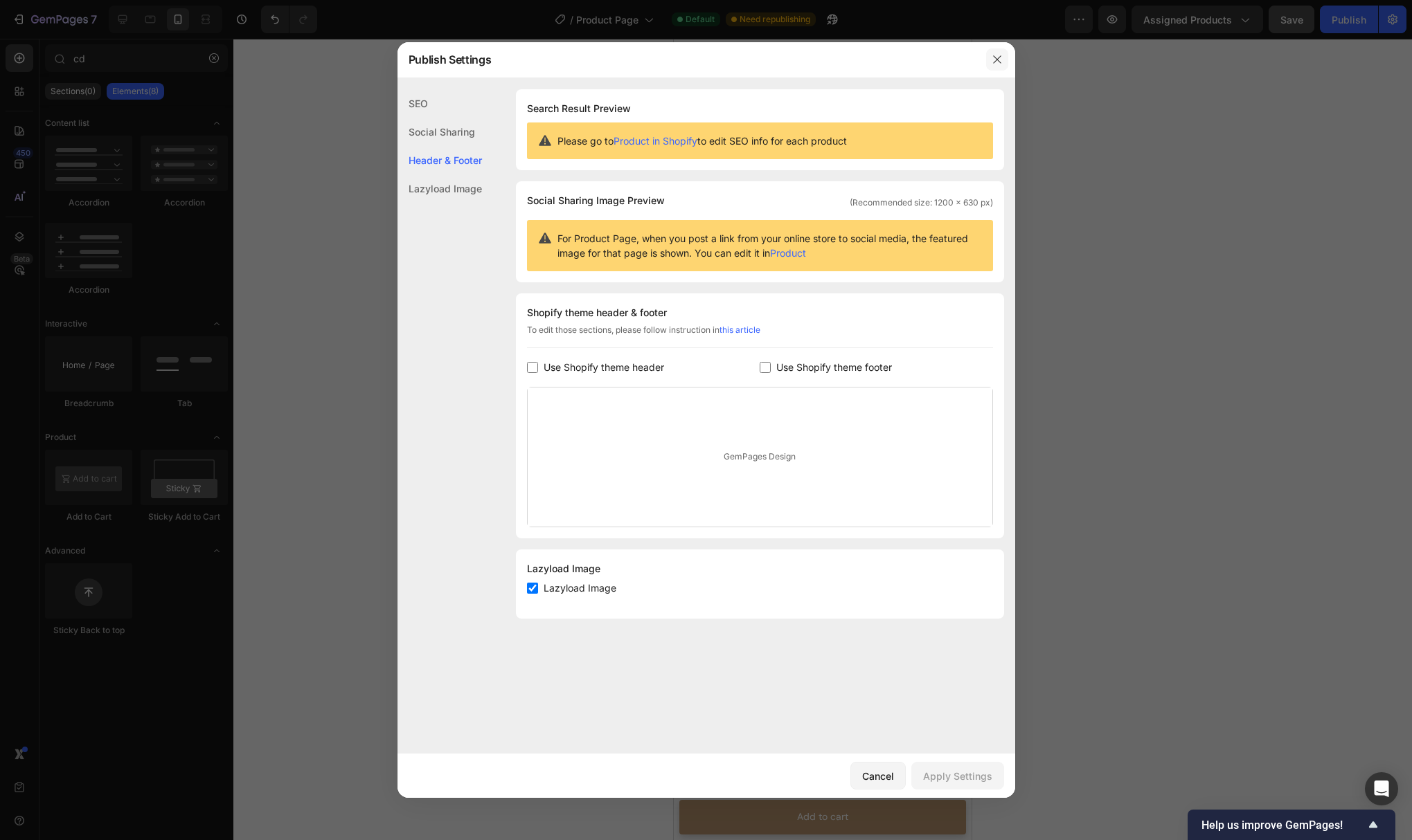
click at [1006, 62] on button "button" at bounding box center [998, 60] width 22 height 22
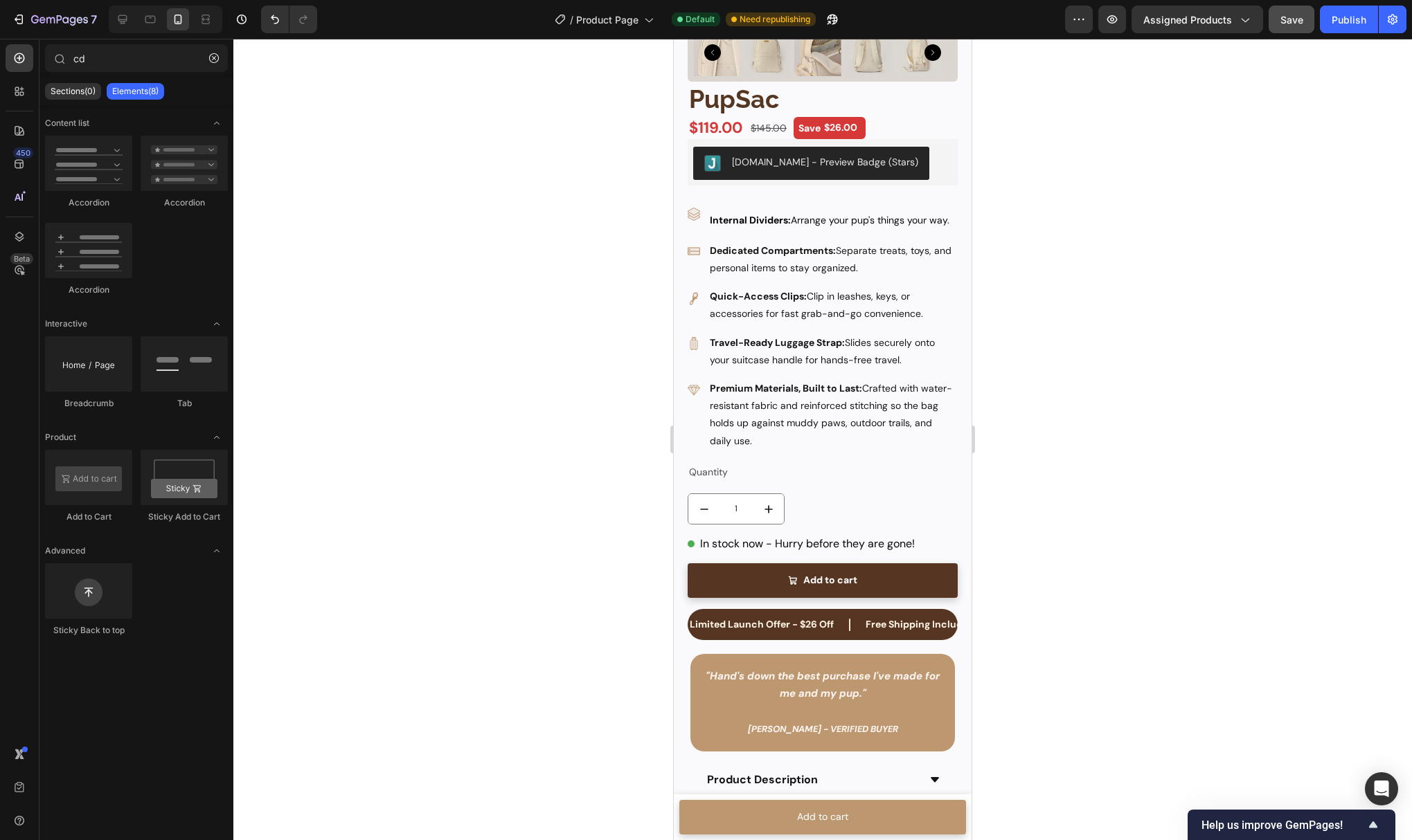
scroll to position [1131, 0]
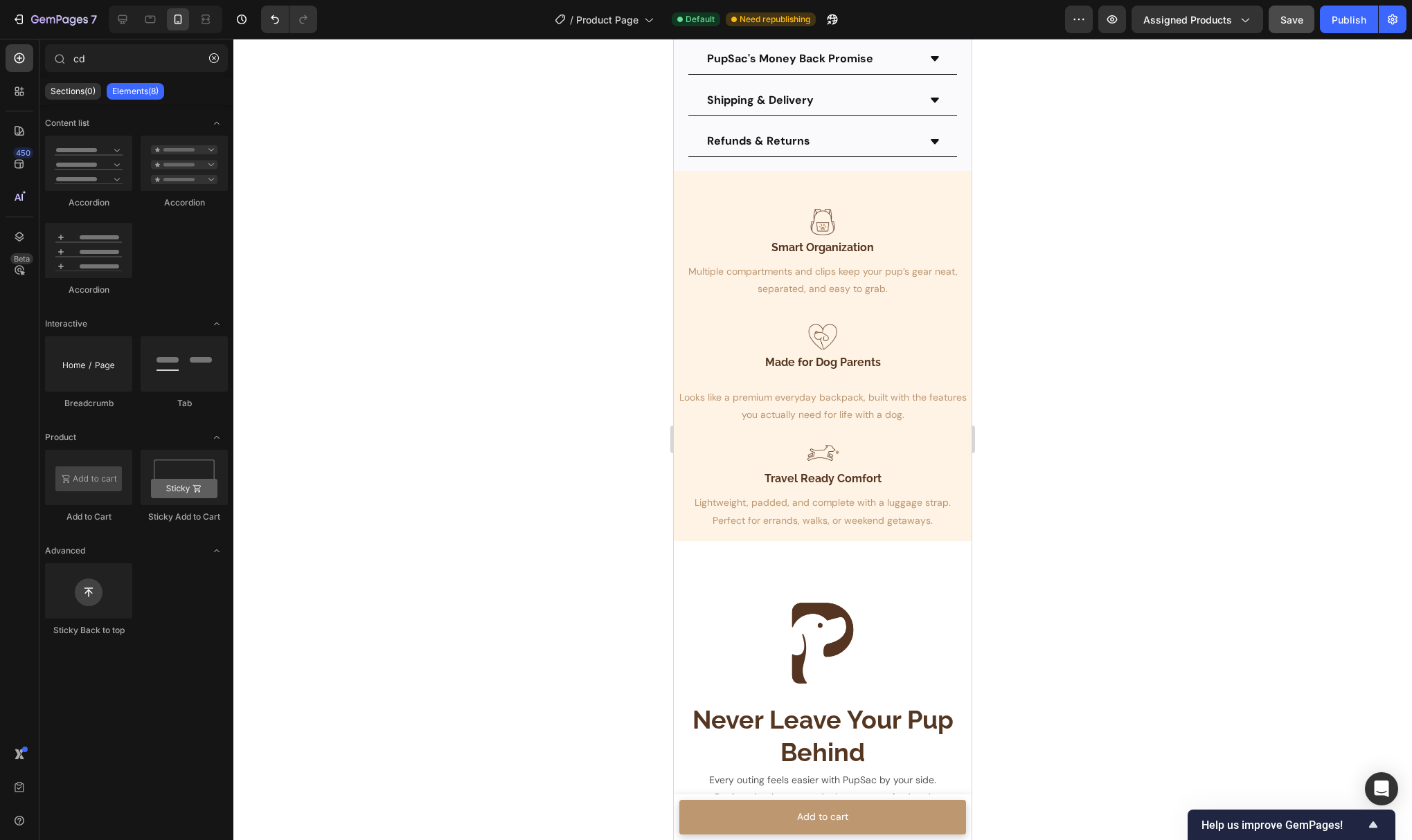
click at [1343, 327] on div at bounding box center [822, 439] width 1179 height 801
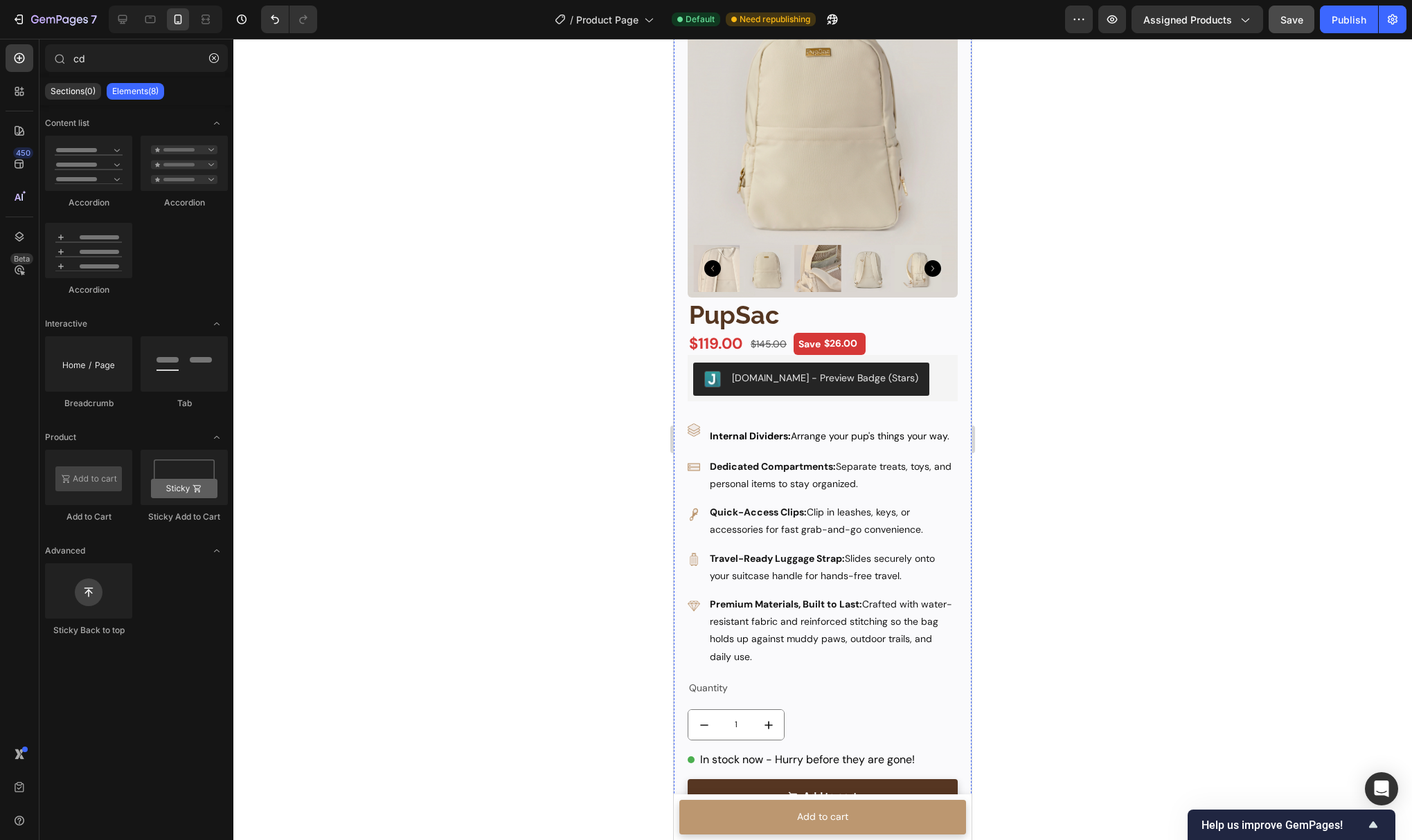
scroll to position [0, 0]
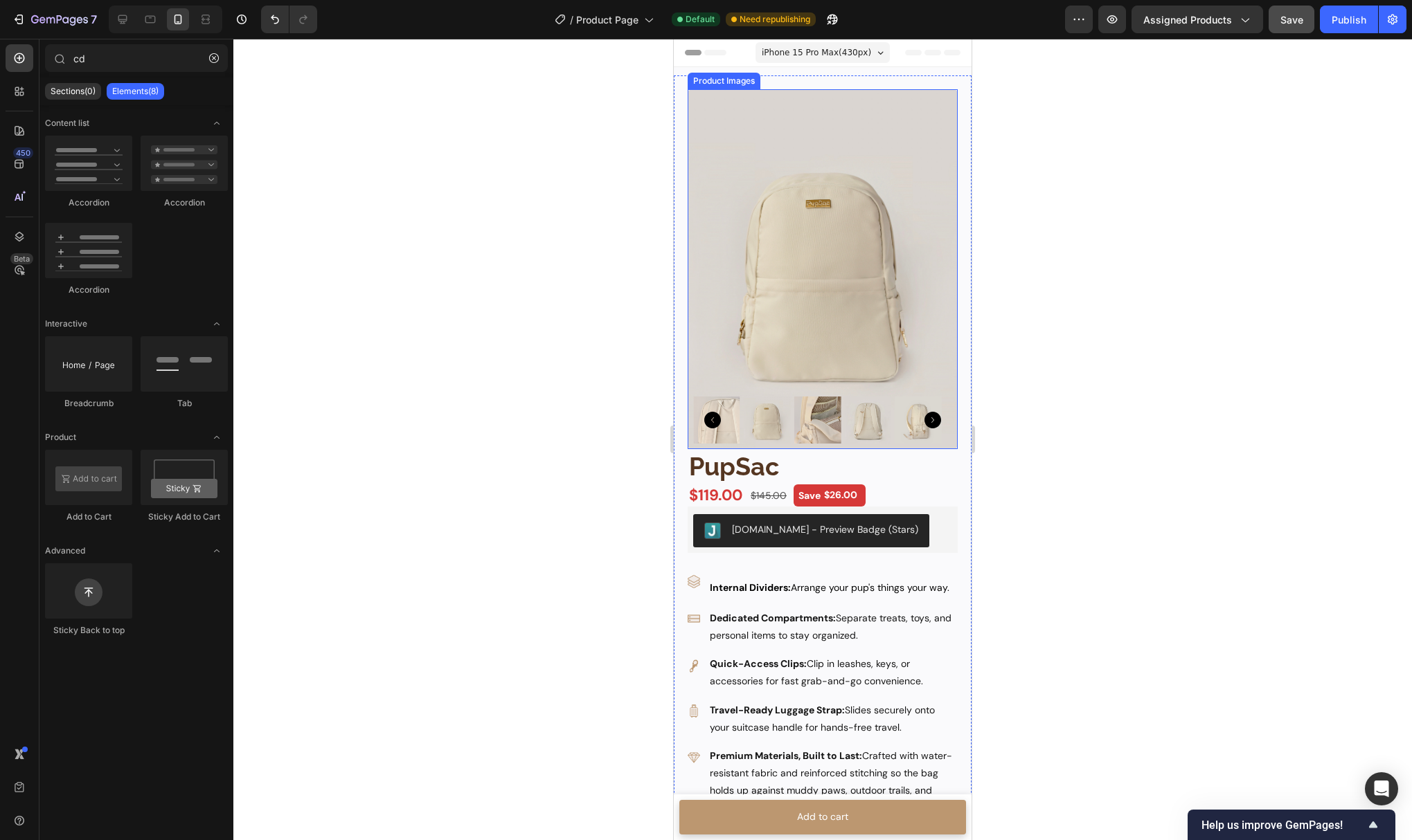
click at [788, 349] on img at bounding box center [822, 269] width 270 height 360
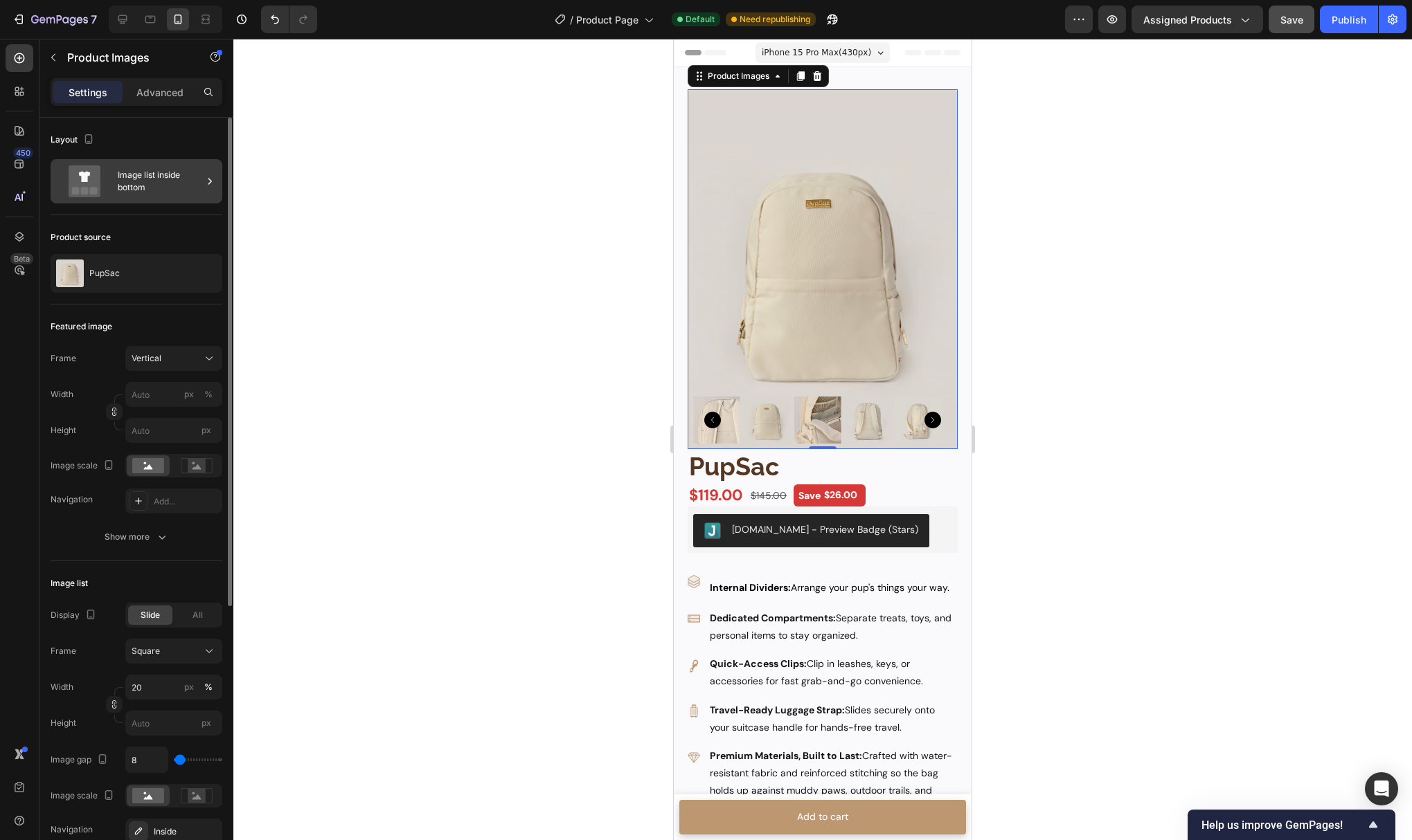
click at [185, 191] on div "Image list inside bottom" at bounding box center [160, 181] width 84 height 32
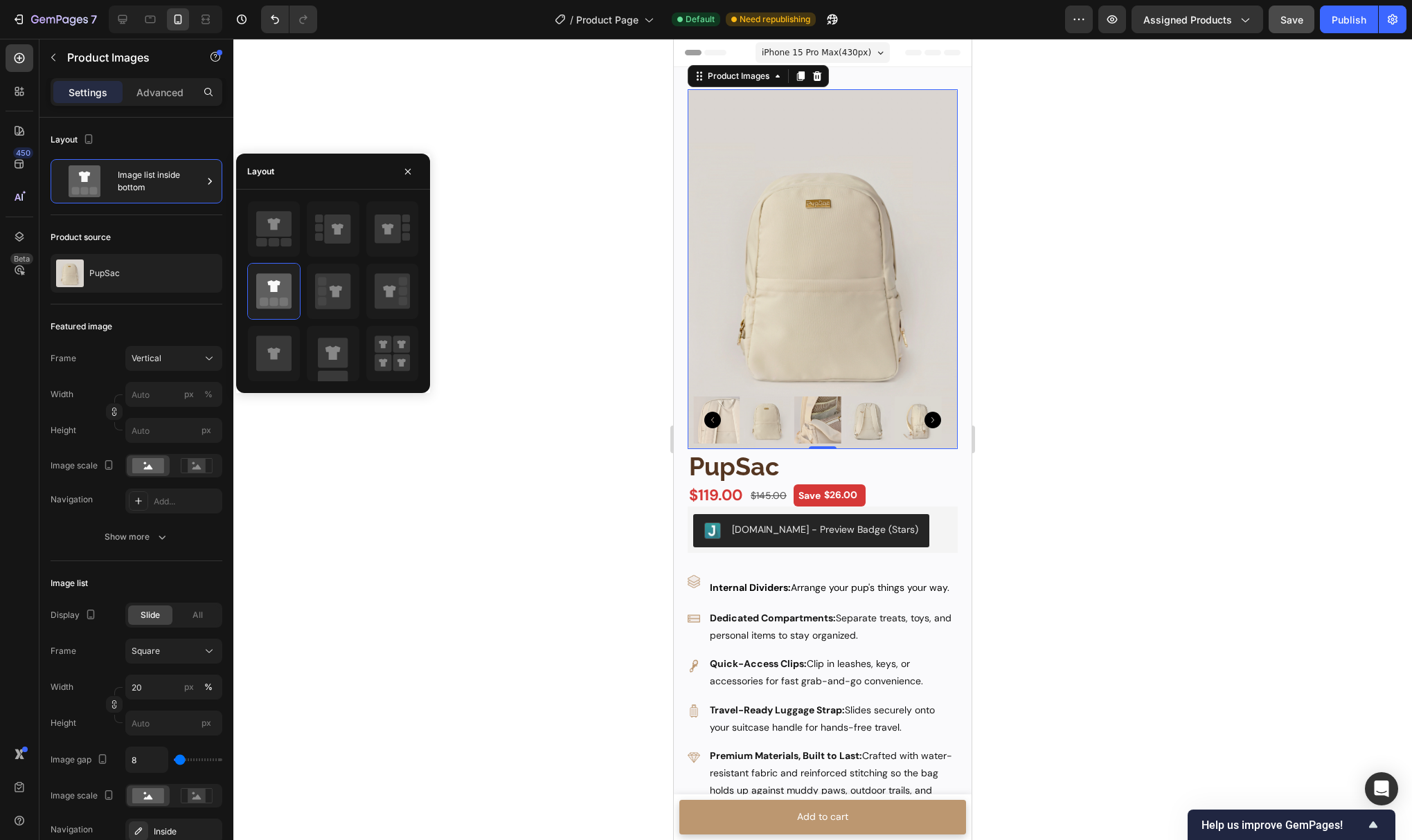
click at [524, 239] on div at bounding box center [822, 439] width 1179 height 801
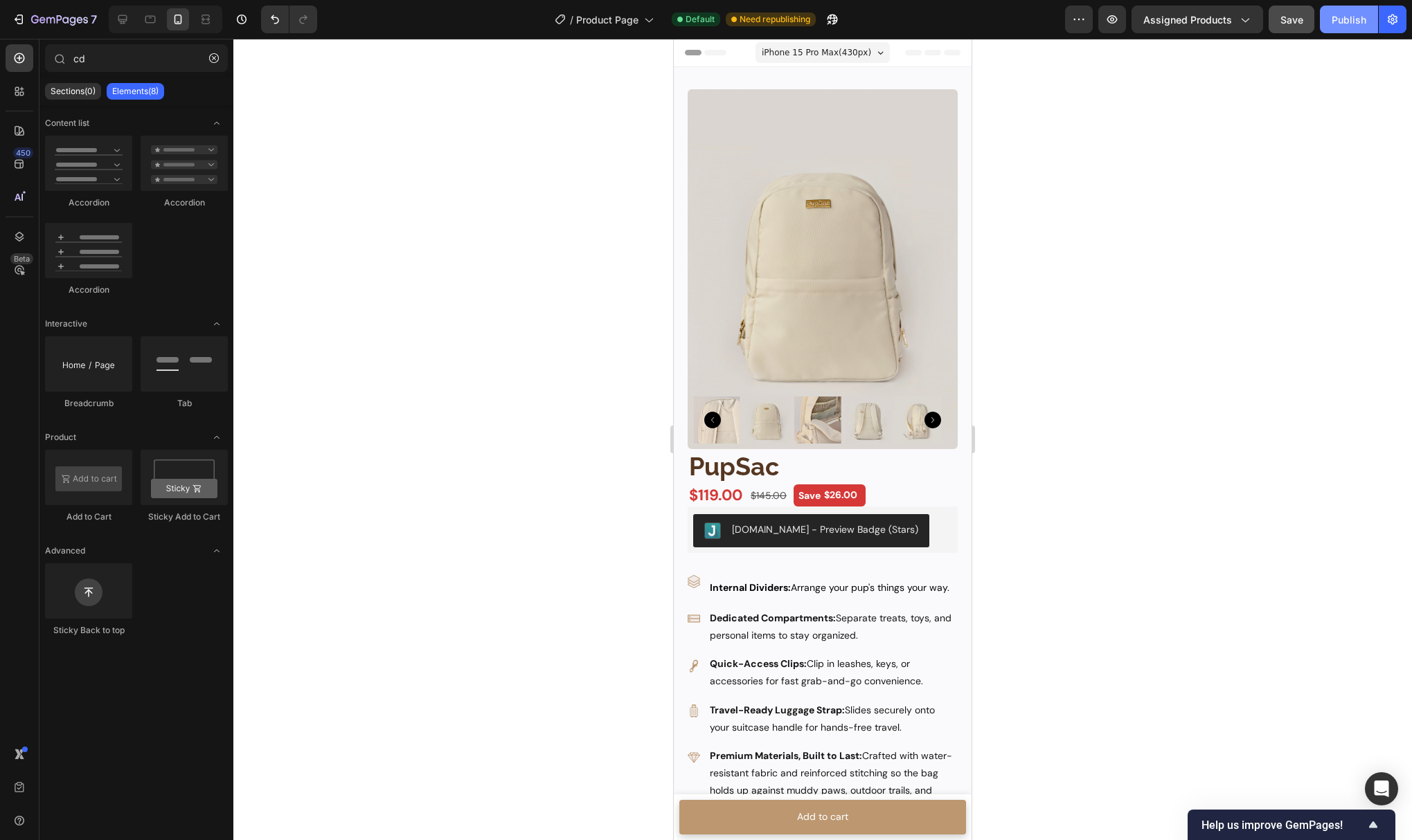
click at [1353, 28] on button "Publish" at bounding box center [1349, 19] width 58 height 27
click at [814, 257] on img at bounding box center [822, 269] width 270 height 360
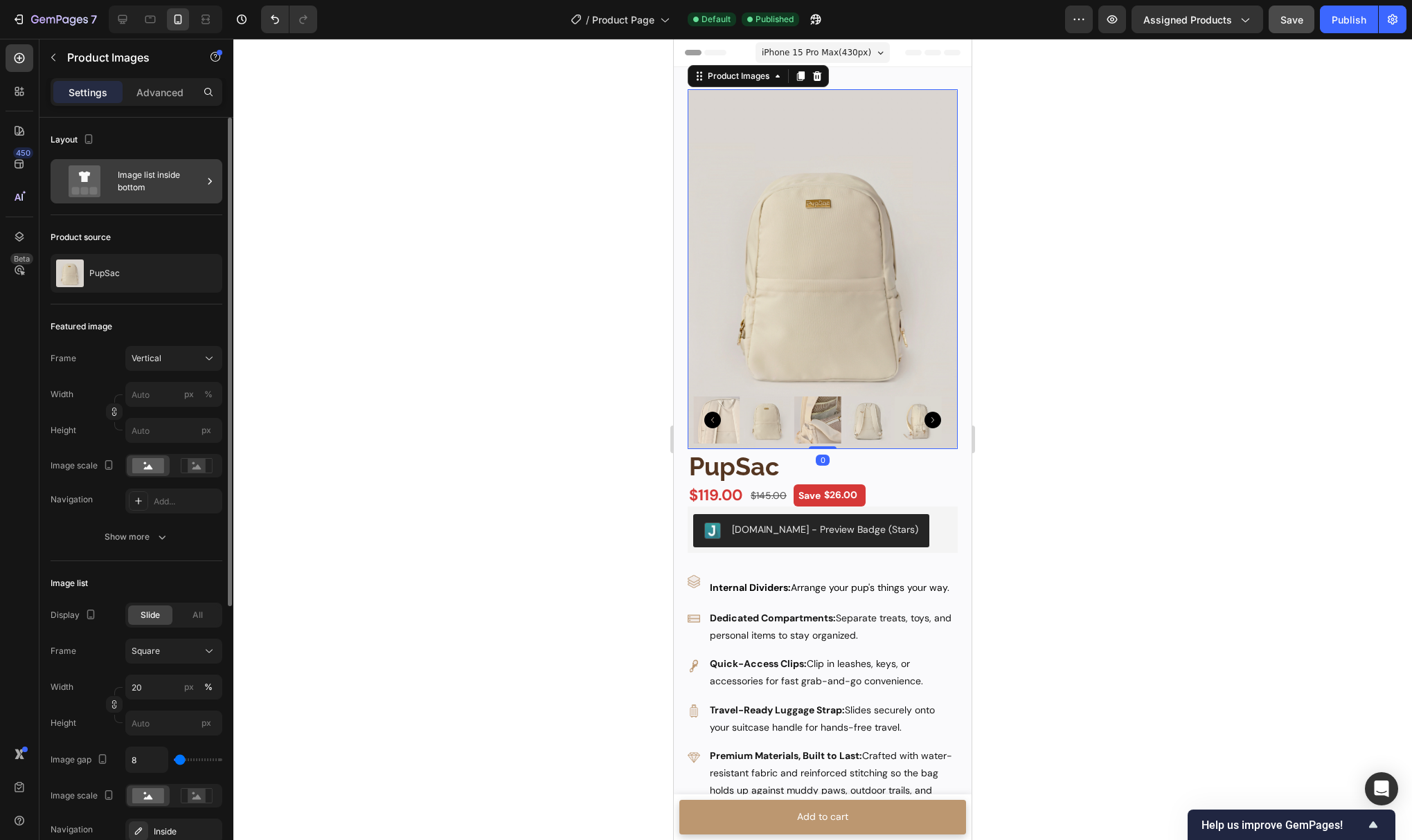
click at [173, 193] on div "Image list inside bottom" at bounding box center [160, 181] width 84 height 32
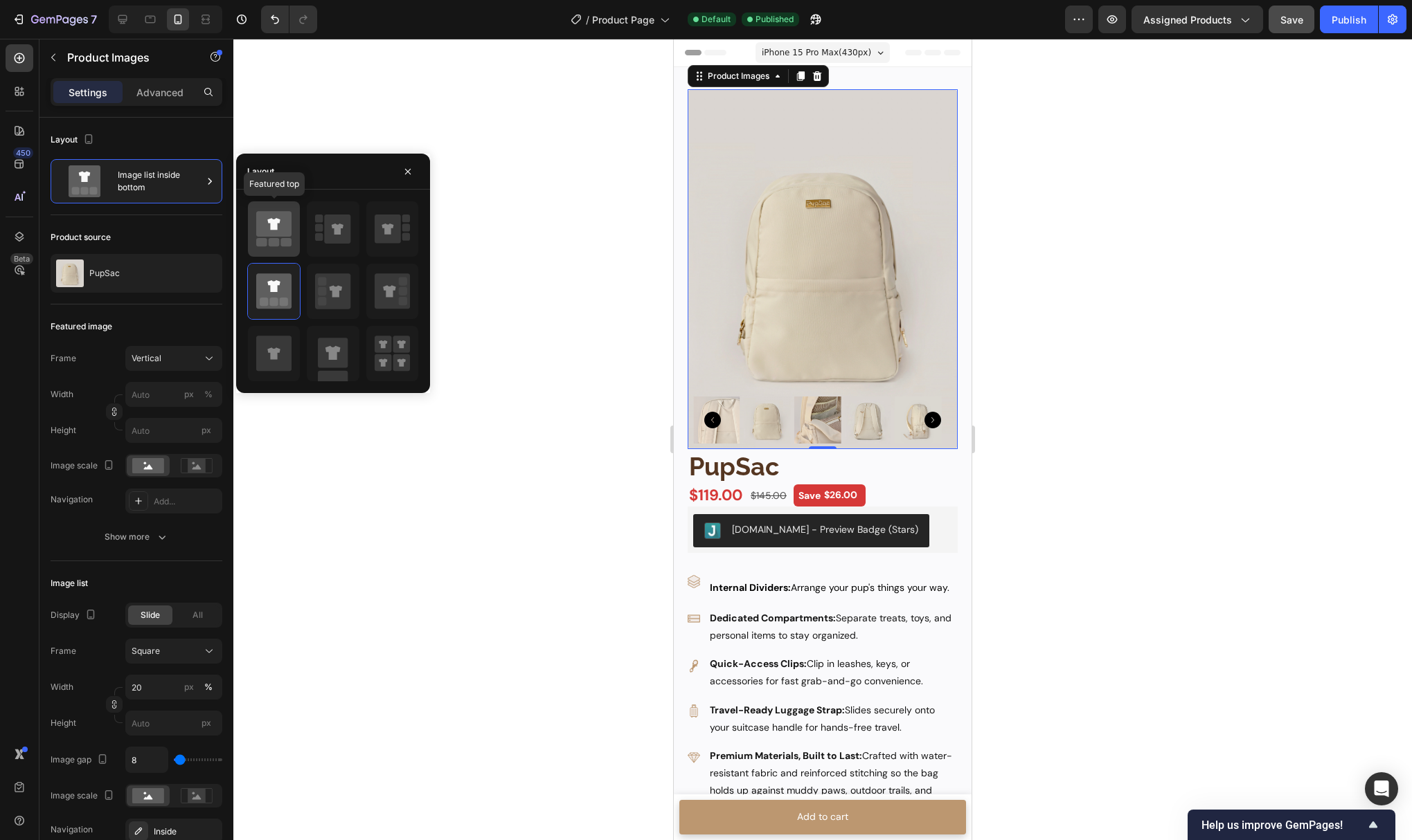
click at [265, 211] on icon at bounding box center [274, 229] width 35 height 39
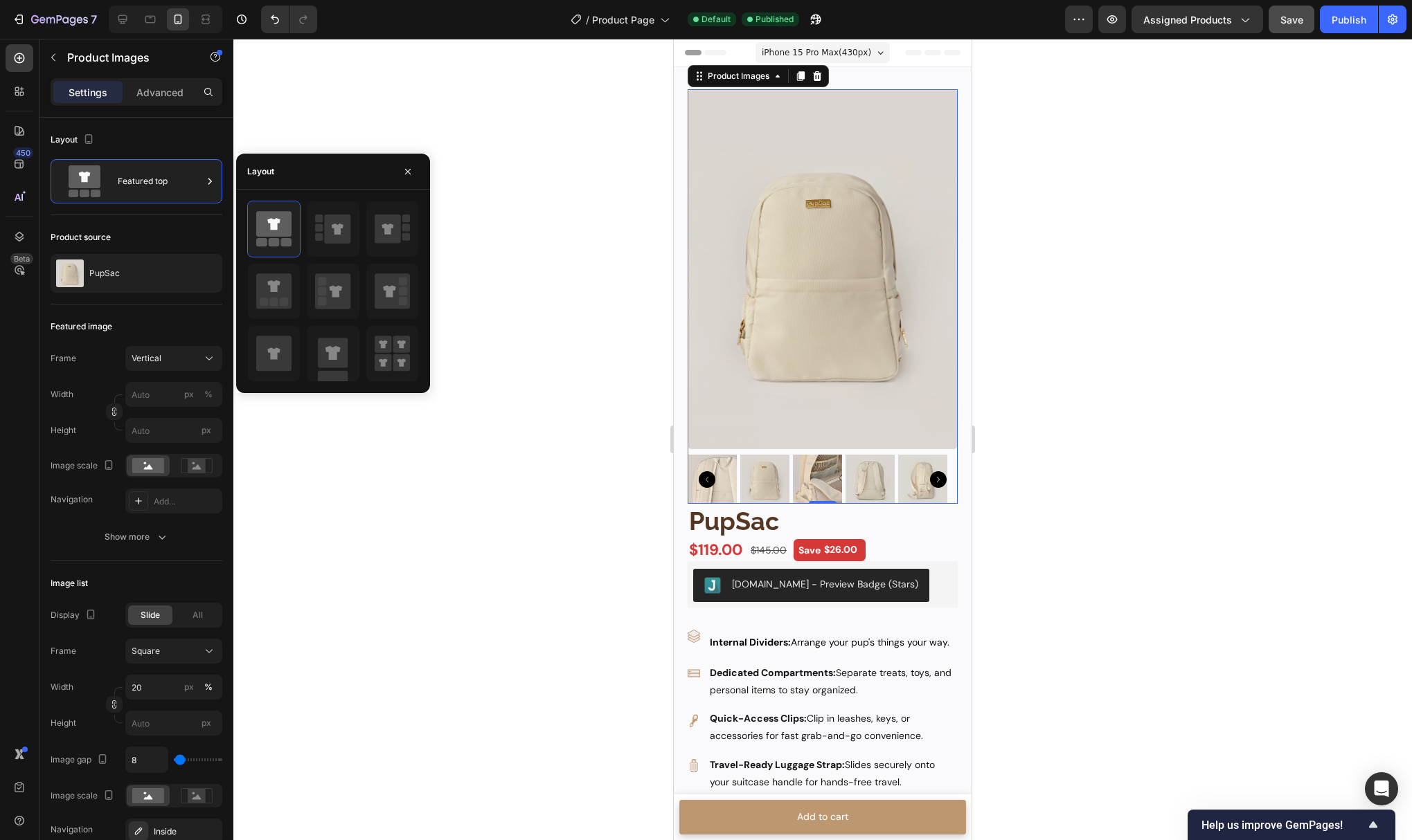
click at [558, 319] on div at bounding box center [822, 439] width 1179 height 801
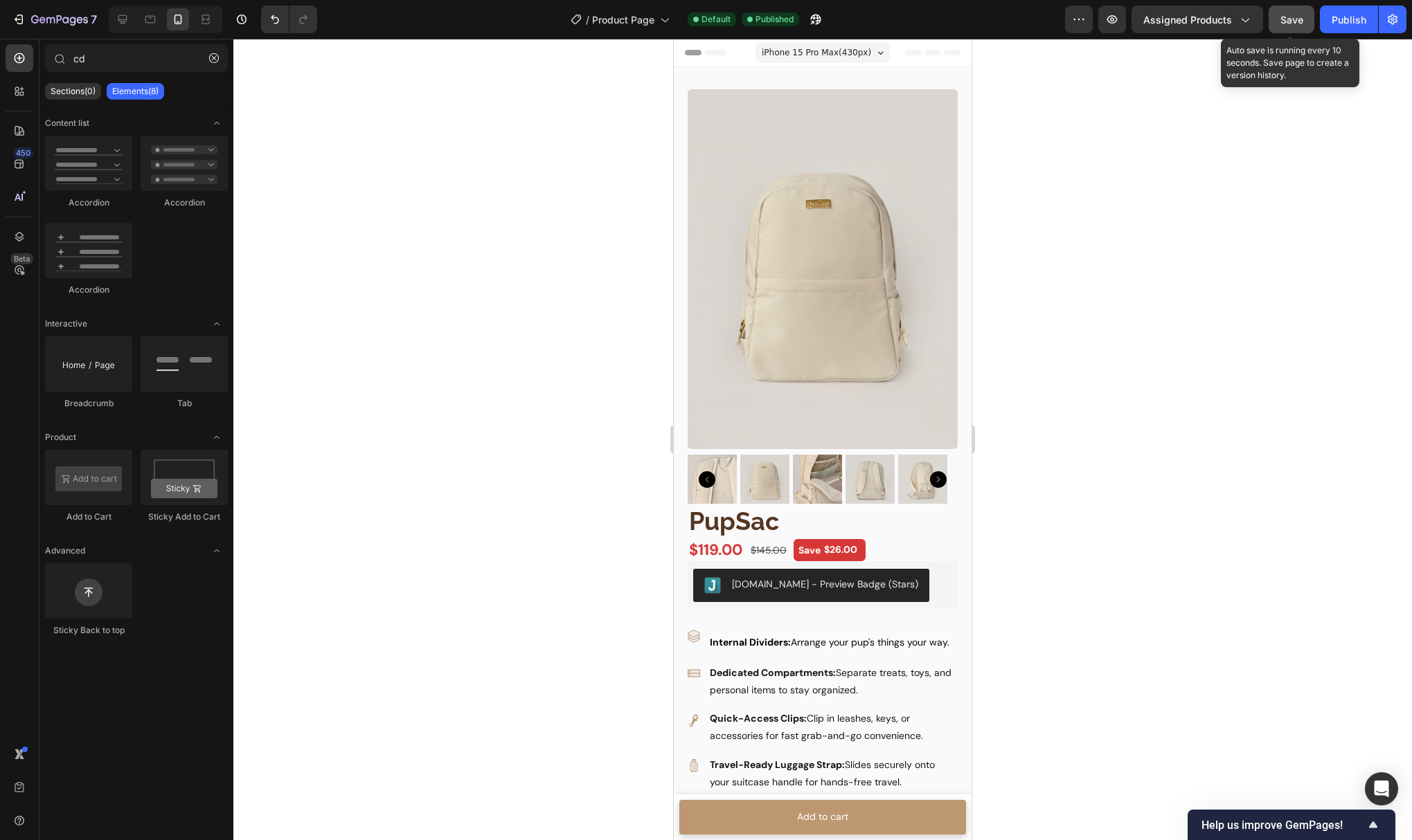
click at [1292, 26] on div "Save" at bounding box center [1292, 20] width 23 height 15
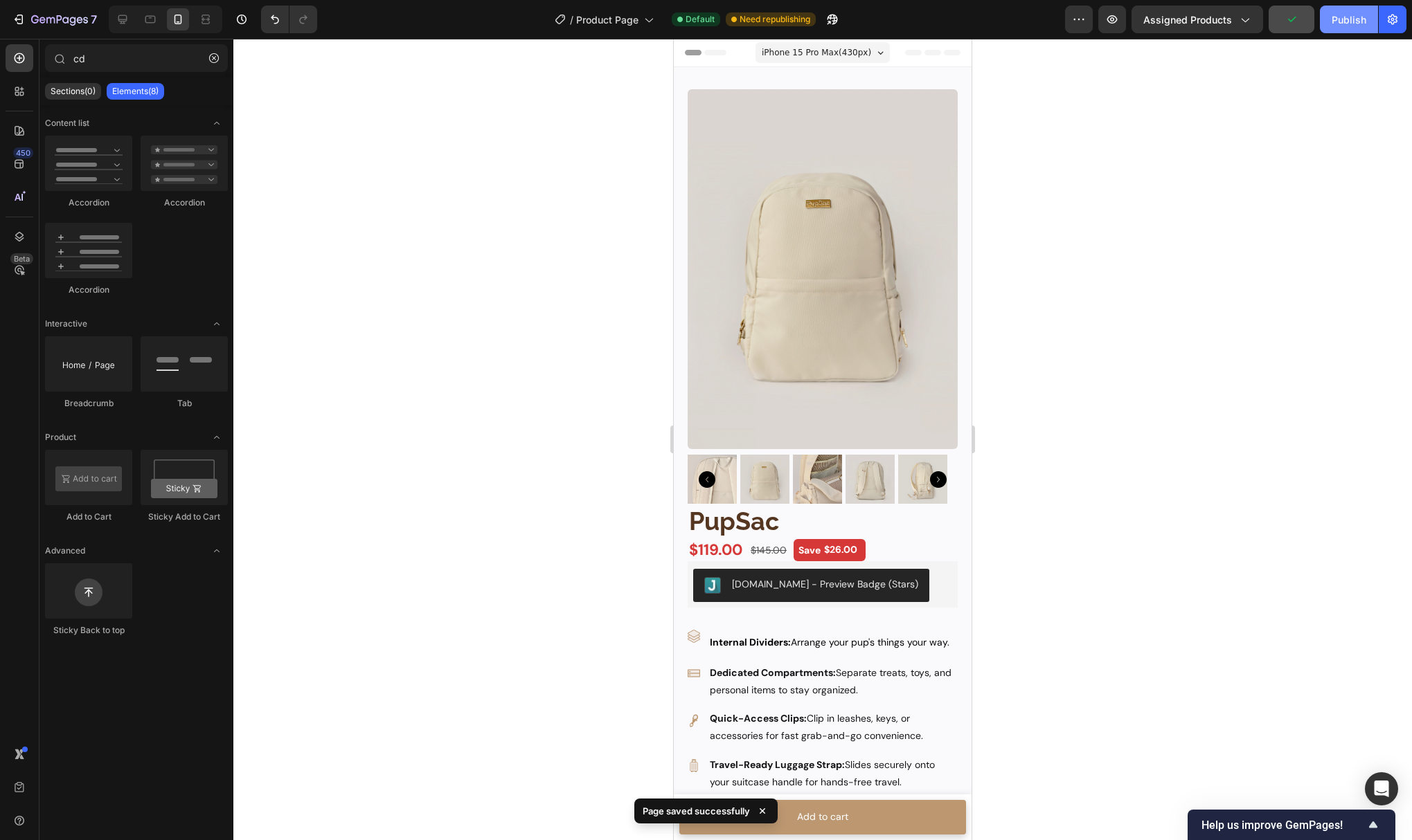
click at [1342, 27] on button "Publish" at bounding box center [1349, 19] width 58 height 27
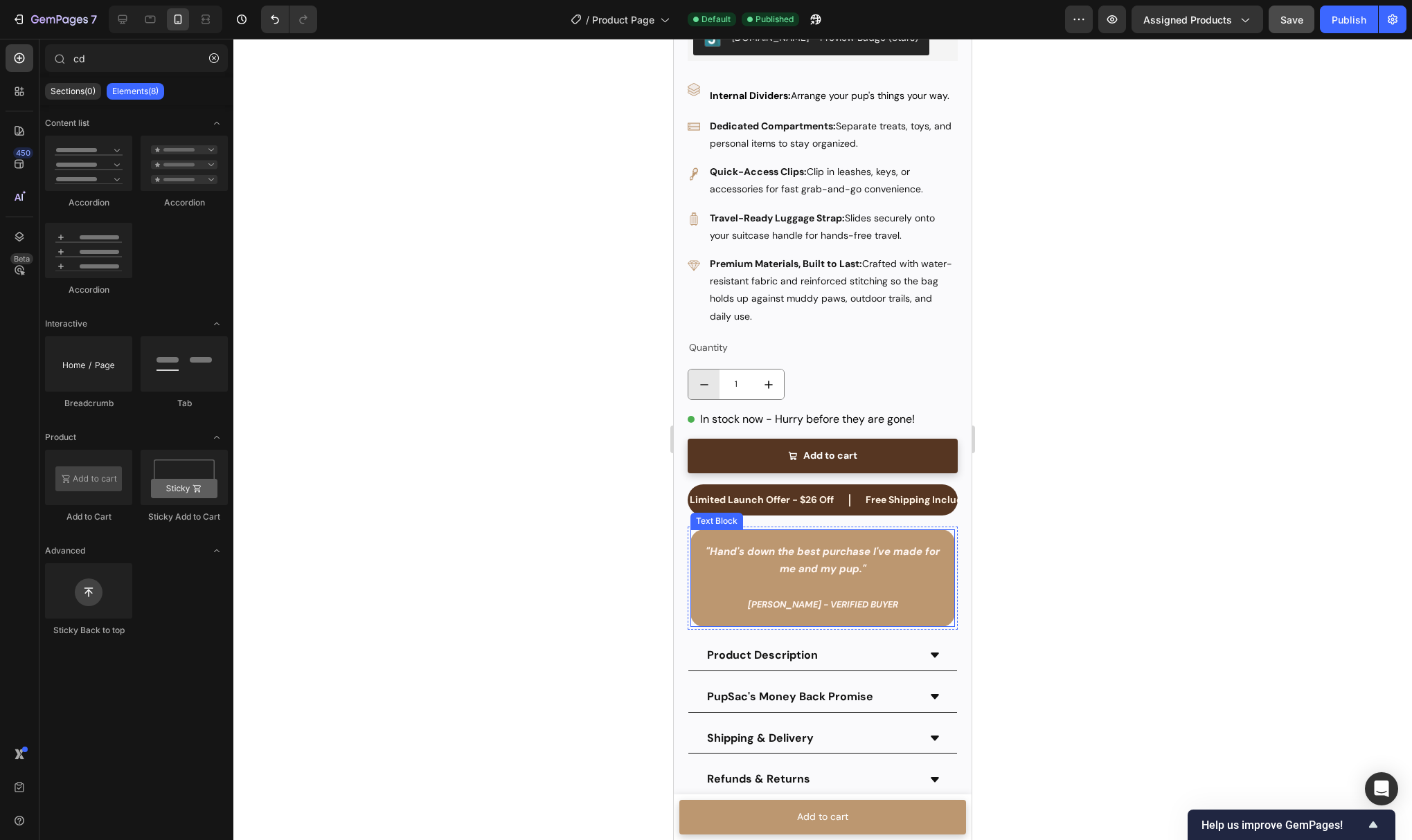
scroll to position [484, 0]
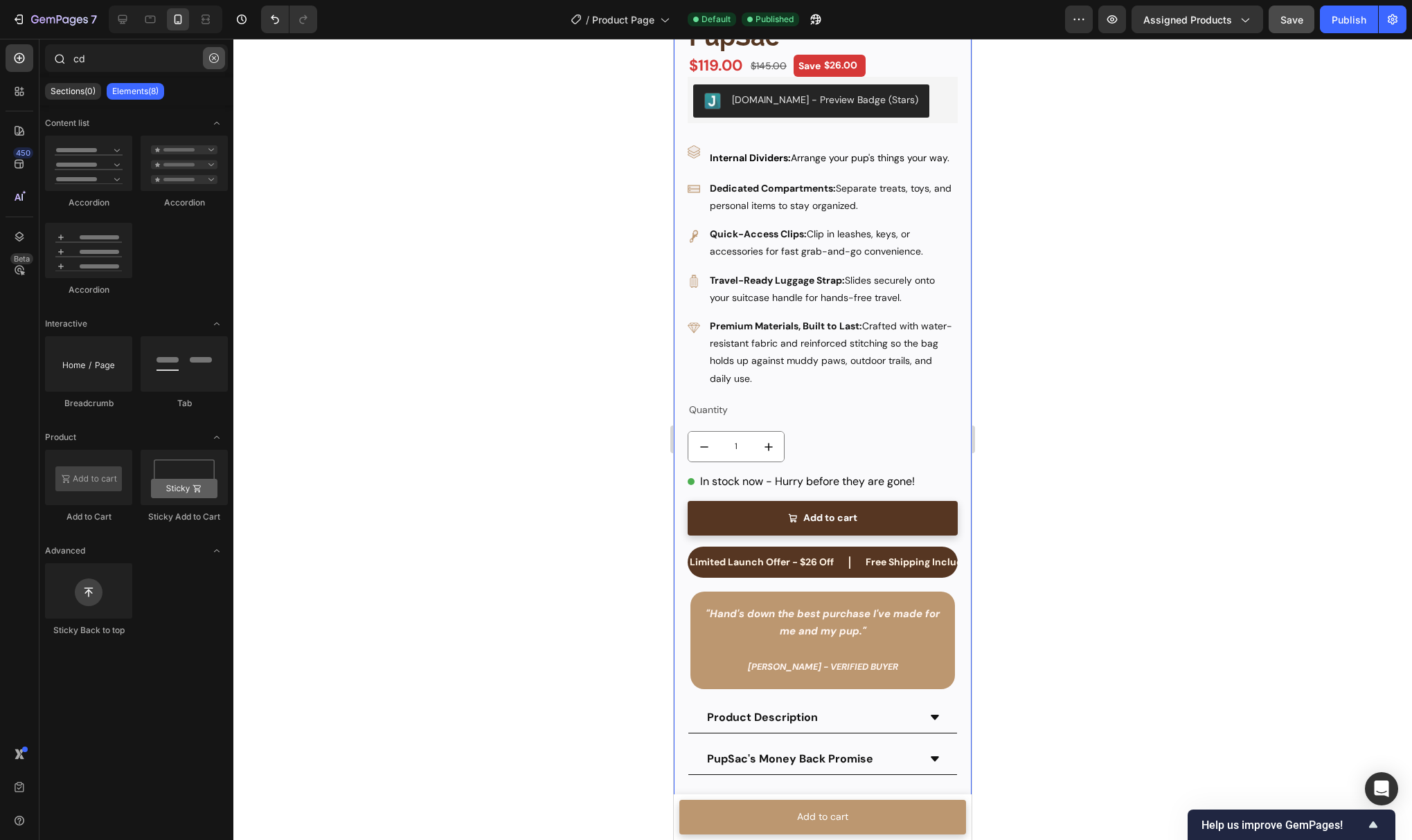
click at [212, 64] on button "button" at bounding box center [214, 58] width 22 height 22
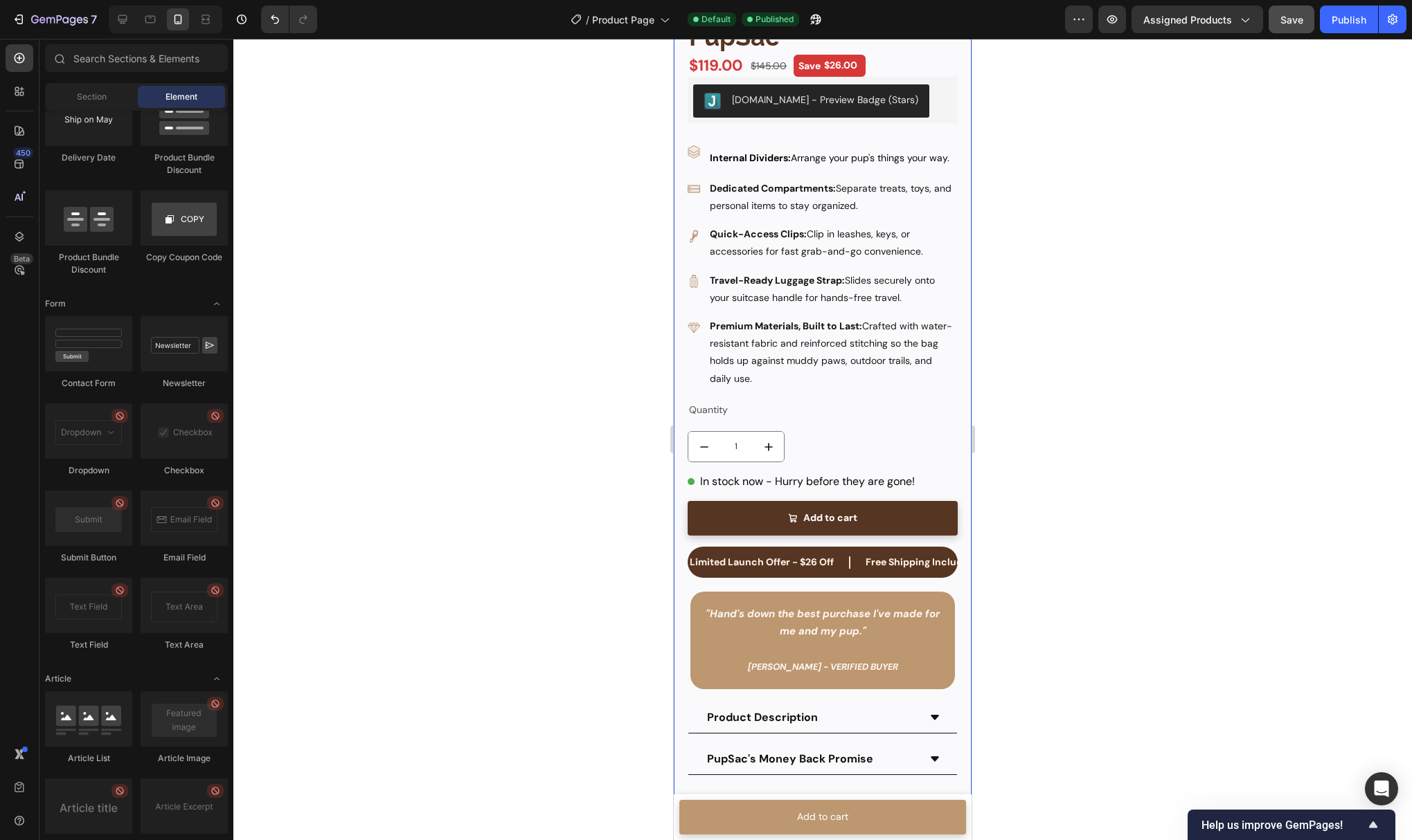
scroll to position [3467, 0]
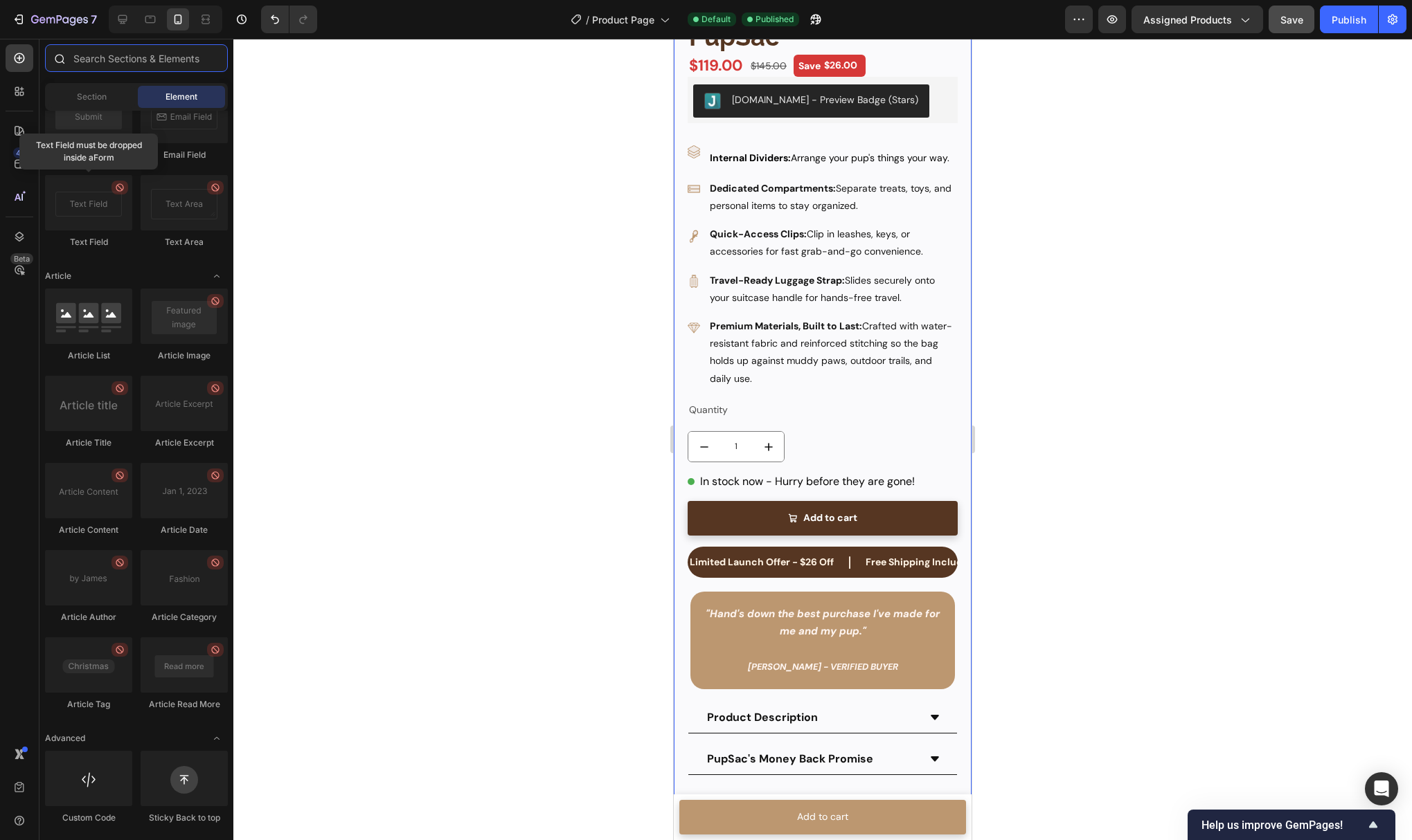
click at [140, 60] on input "text" at bounding box center [136, 58] width 183 height 27
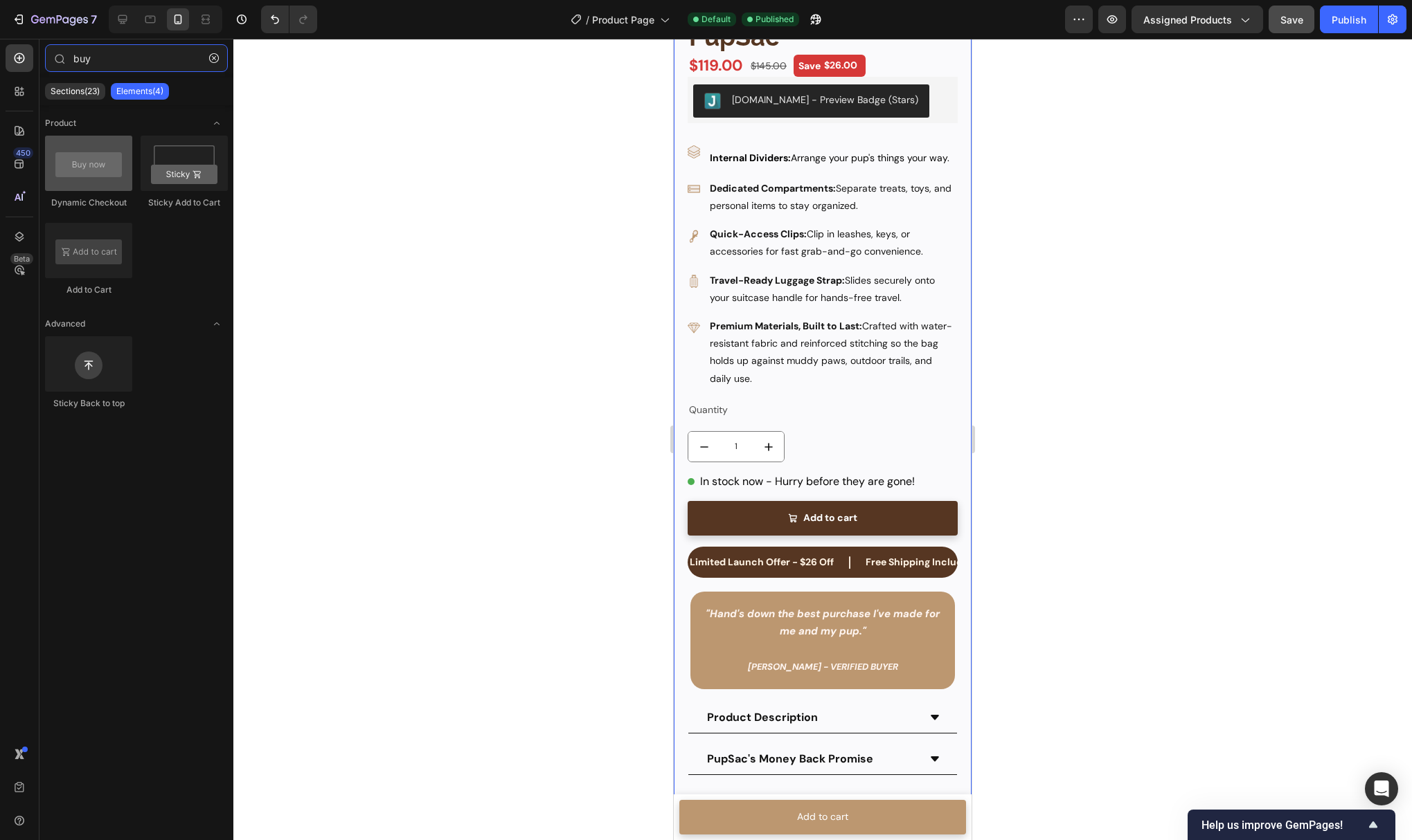
type input "buy"
drag, startPoint x: 753, startPoint y: 212, endPoint x: 783, endPoint y: 541, distance: 330.4
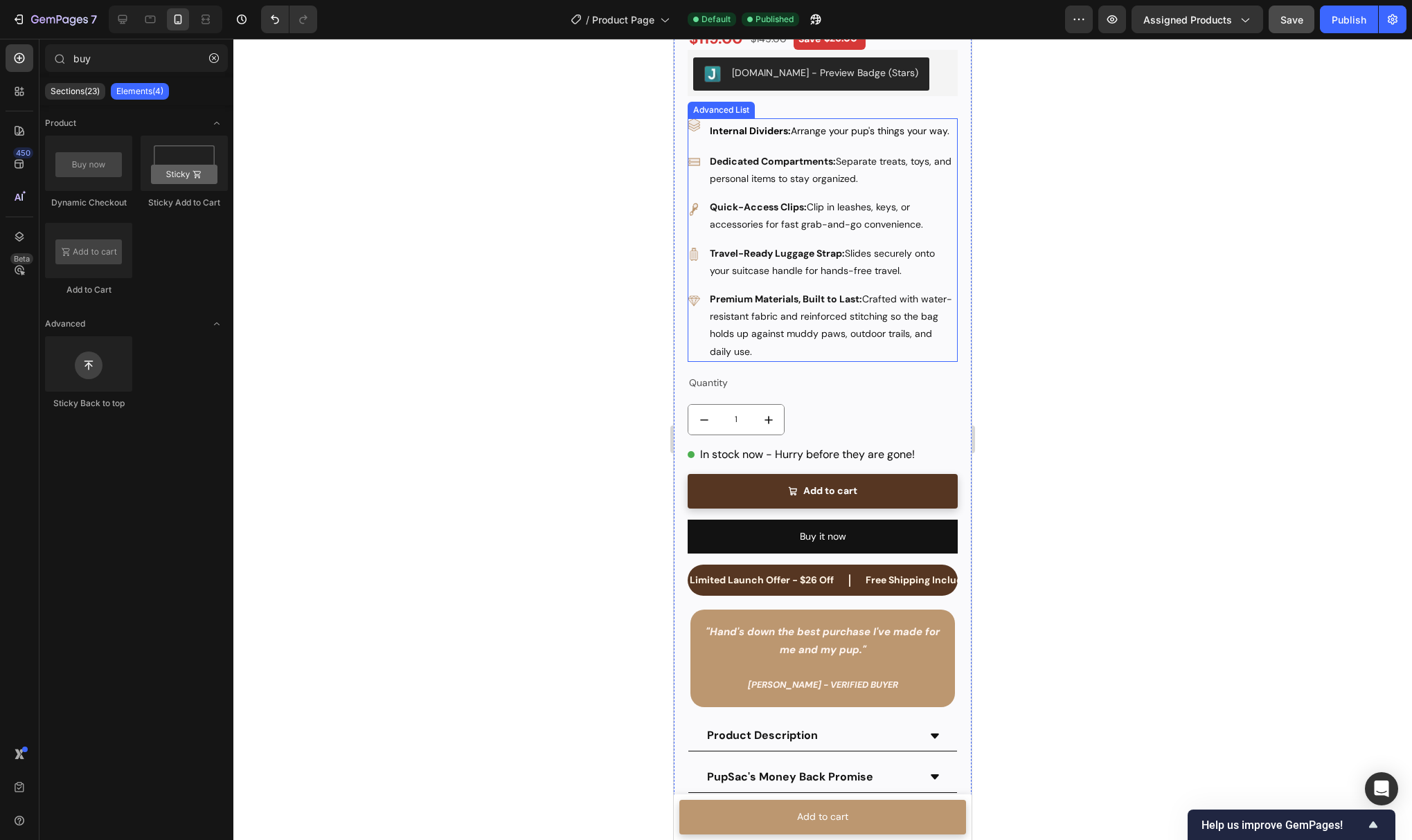
scroll to position [540, 0]
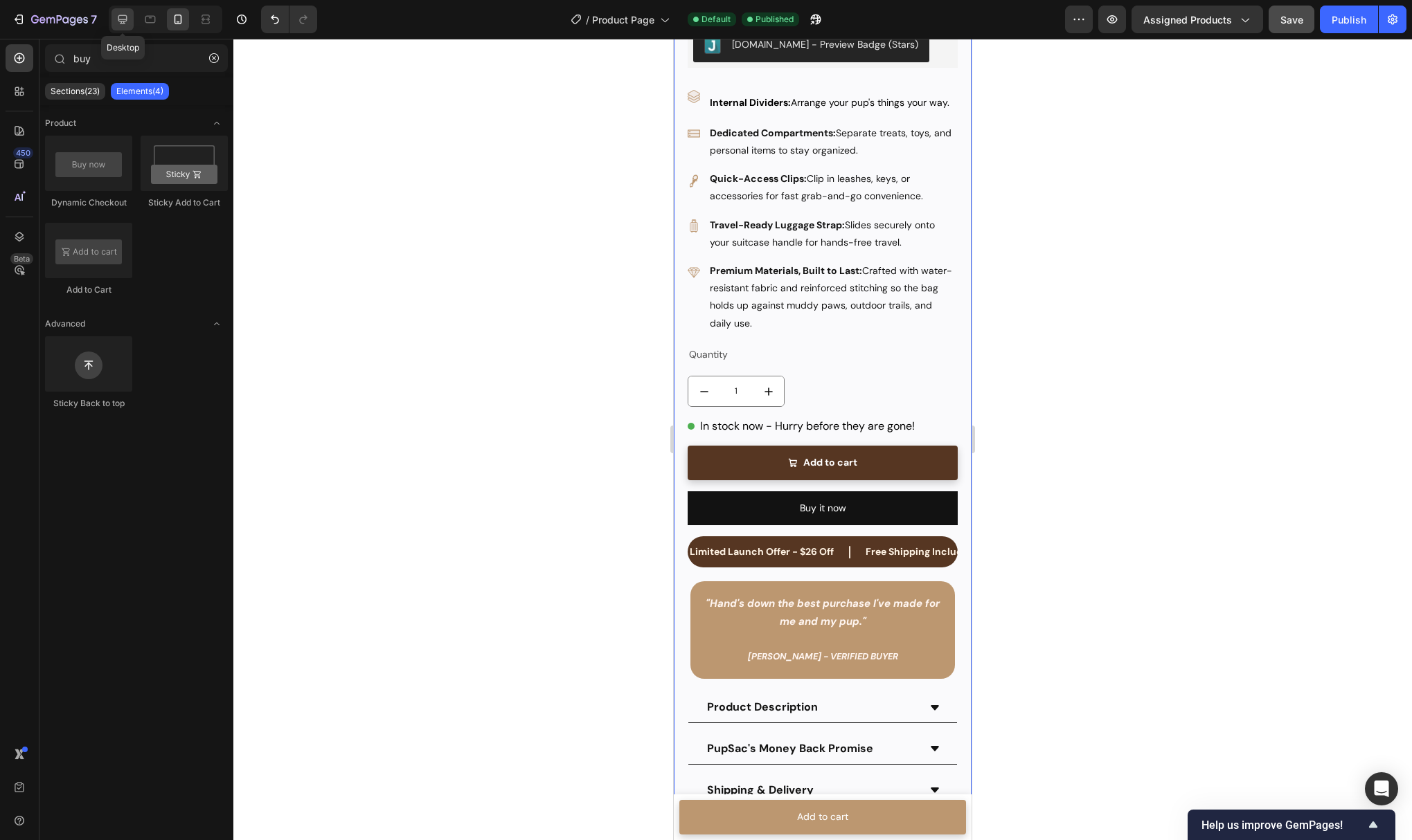
click at [133, 22] on div at bounding box center [123, 20] width 22 height 22
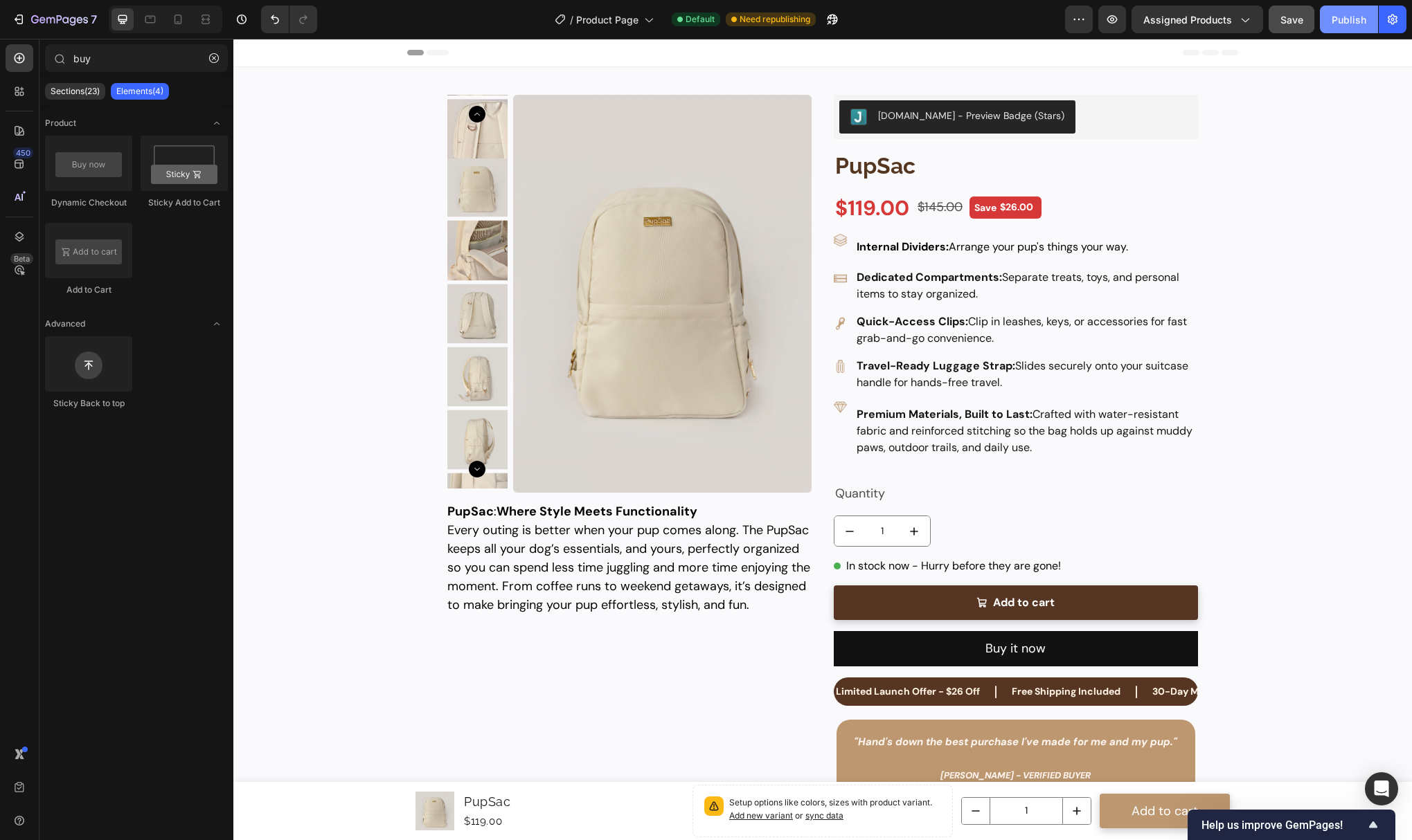
click at [1335, 20] on div "Publish" at bounding box center [1349, 20] width 34 height 15
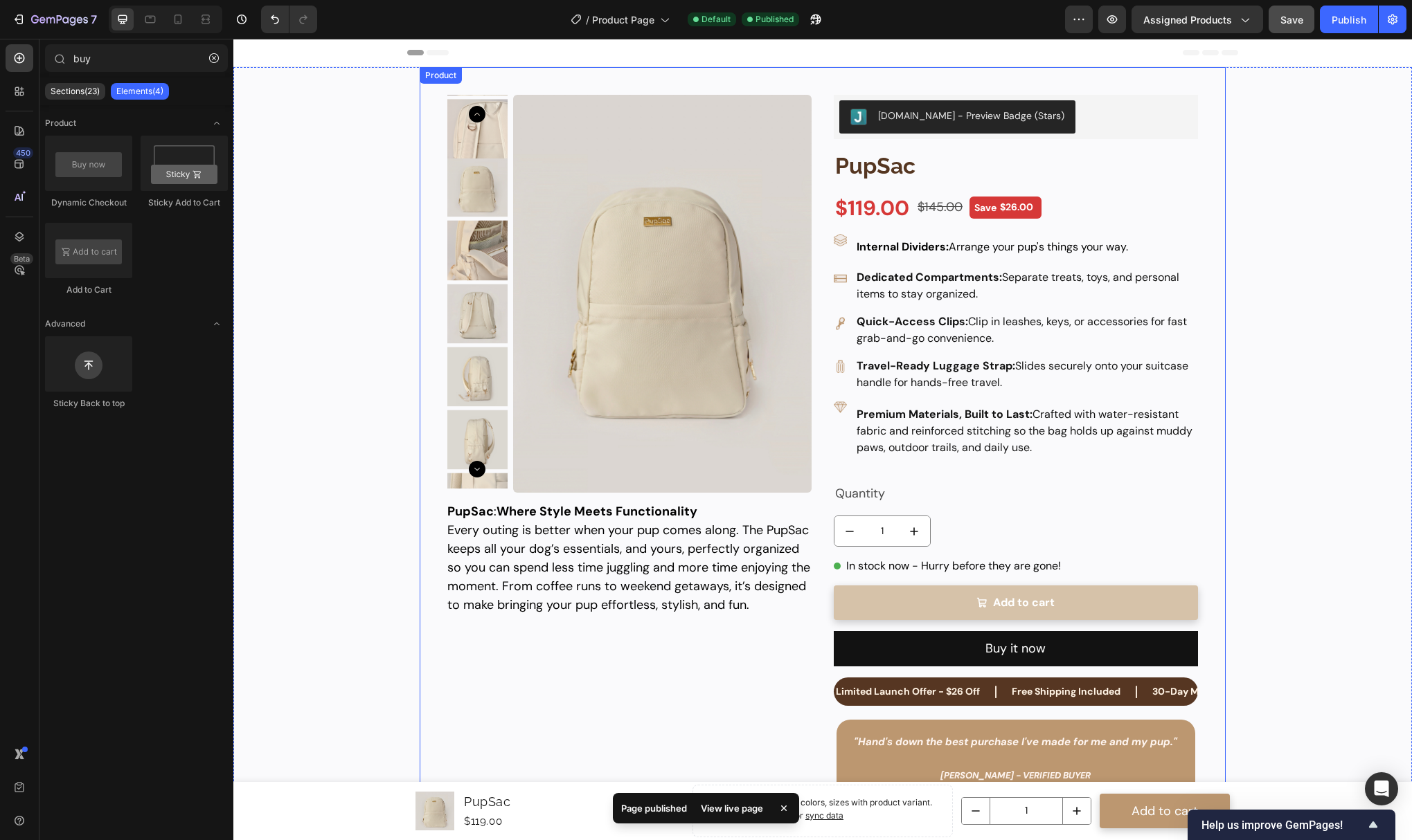
click at [942, 596] on button "Add to cart" at bounding box center [1016, 602] width 364 height 34
